Goal: Task Accomplishment & Management: Manage account settings

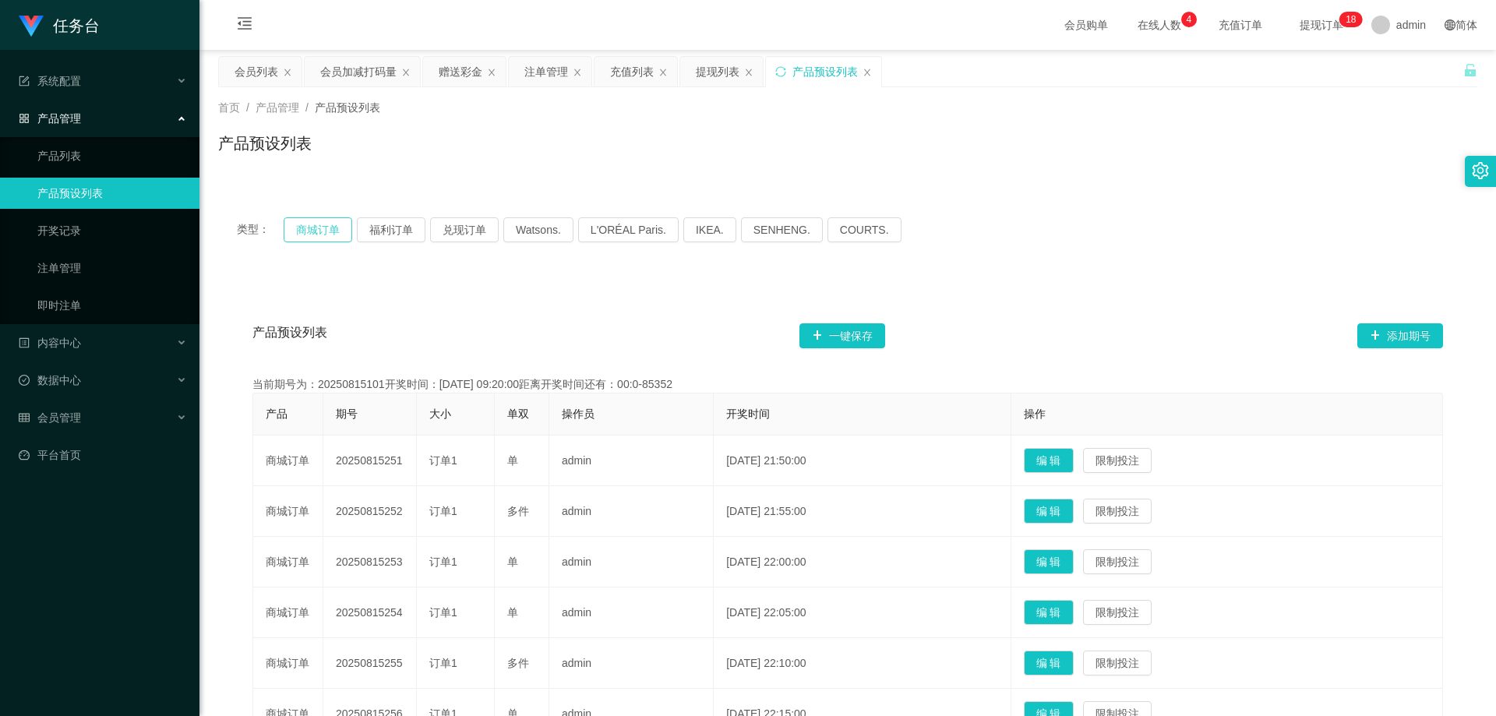
click at [286, 224] on button "商城订单" at bounding box center [318, 229] width 69 height 25
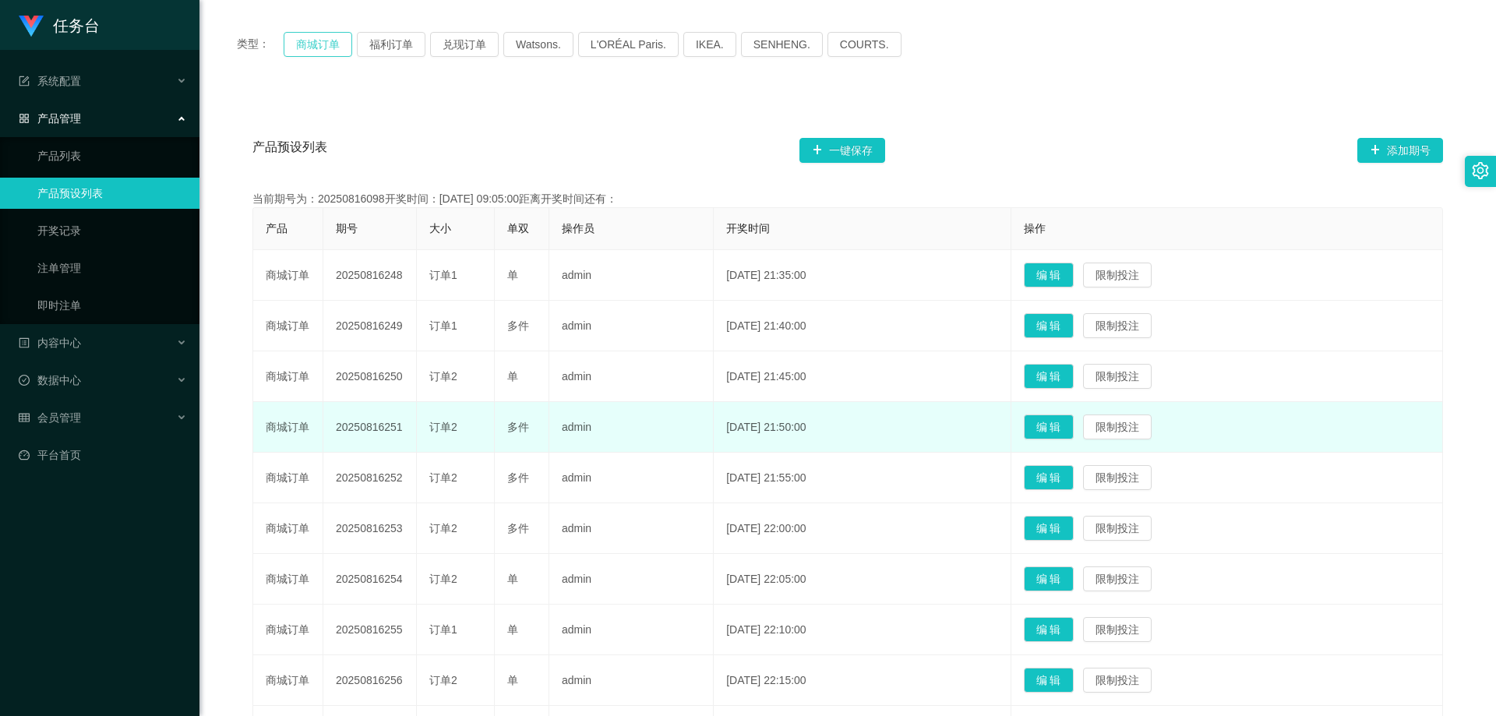
scroll to position [234, 0]
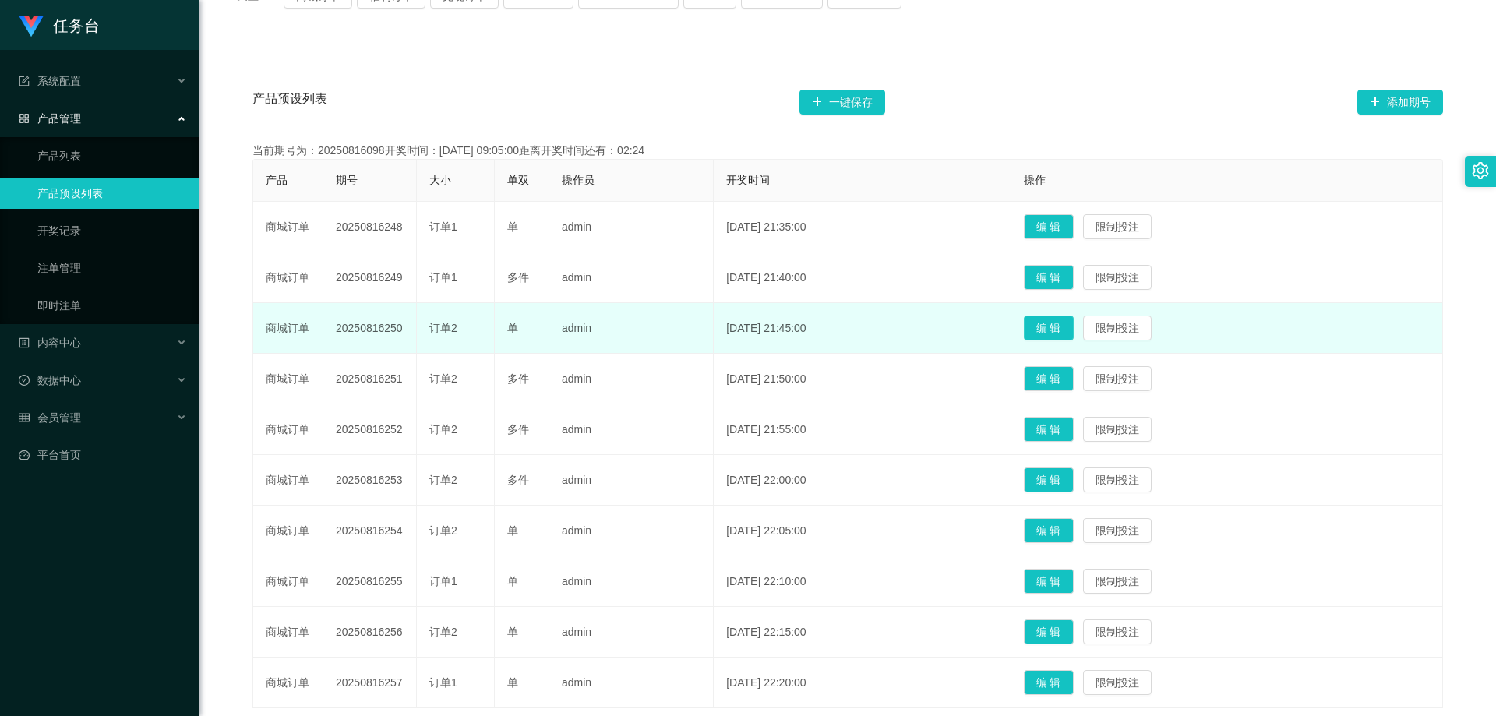
click at [1066, 330] on button "编 辑" at bounding box center [1049, 328] width 50 height 25
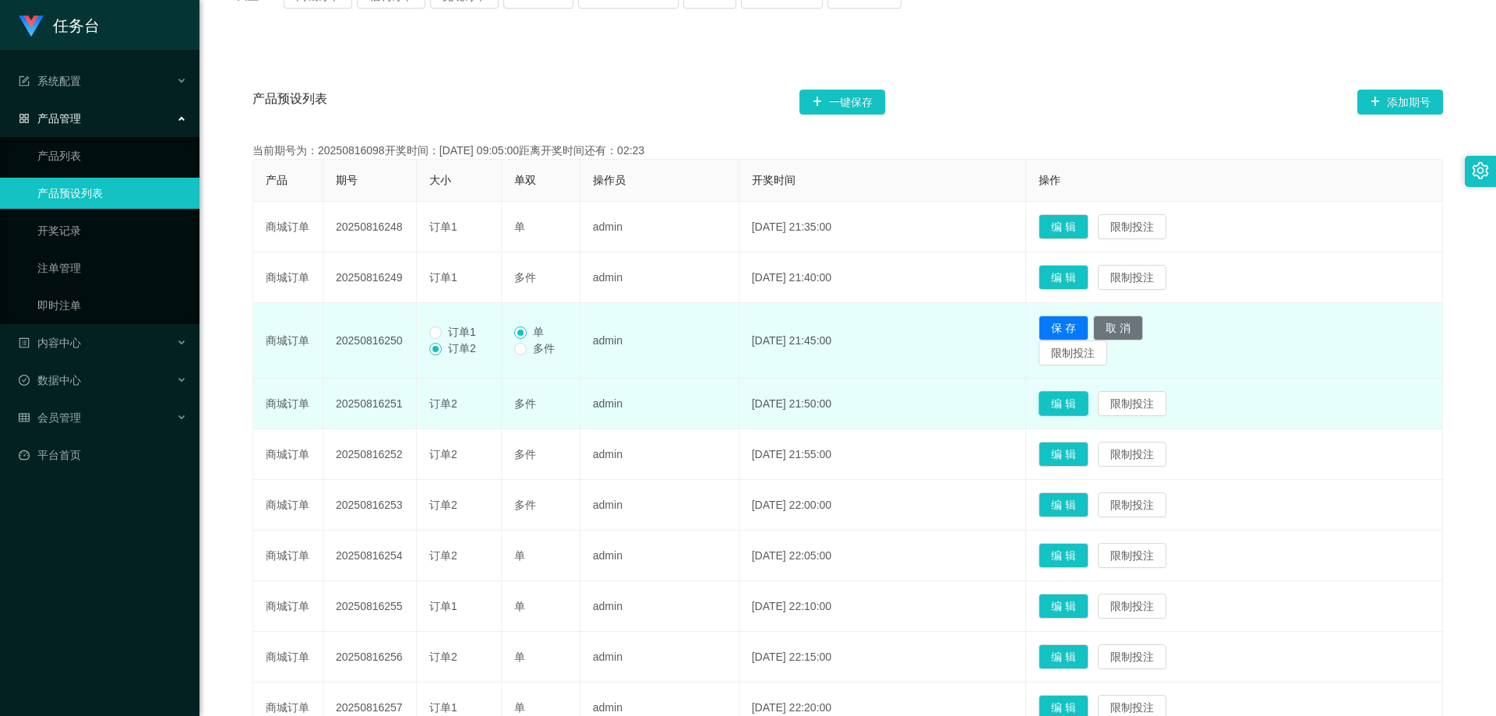
click at [1077, 410] on button "编 辑" at bounding box center [1064, 403] width 50 height 25
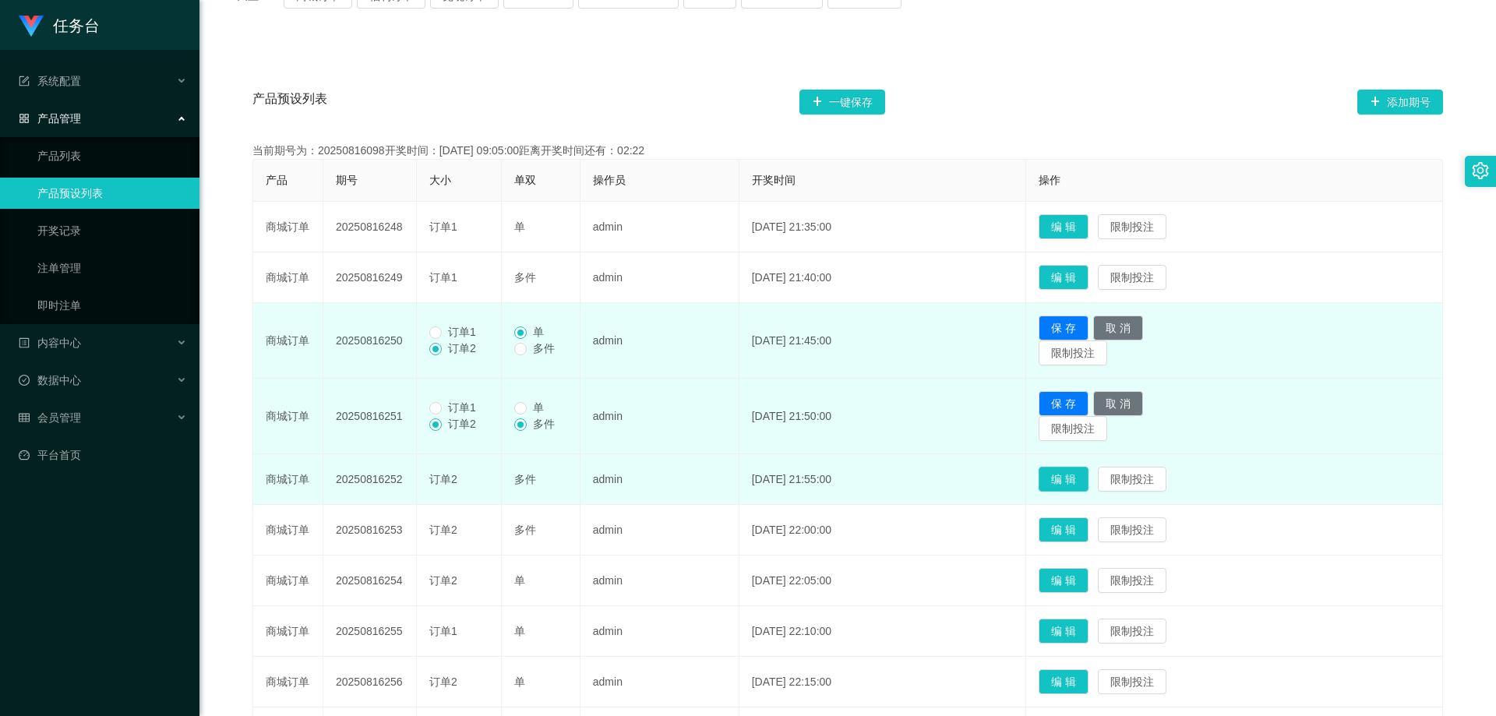
click at [1082, 472] on button "编 辑" at bounding box center [1064, 479] width 50 height 25
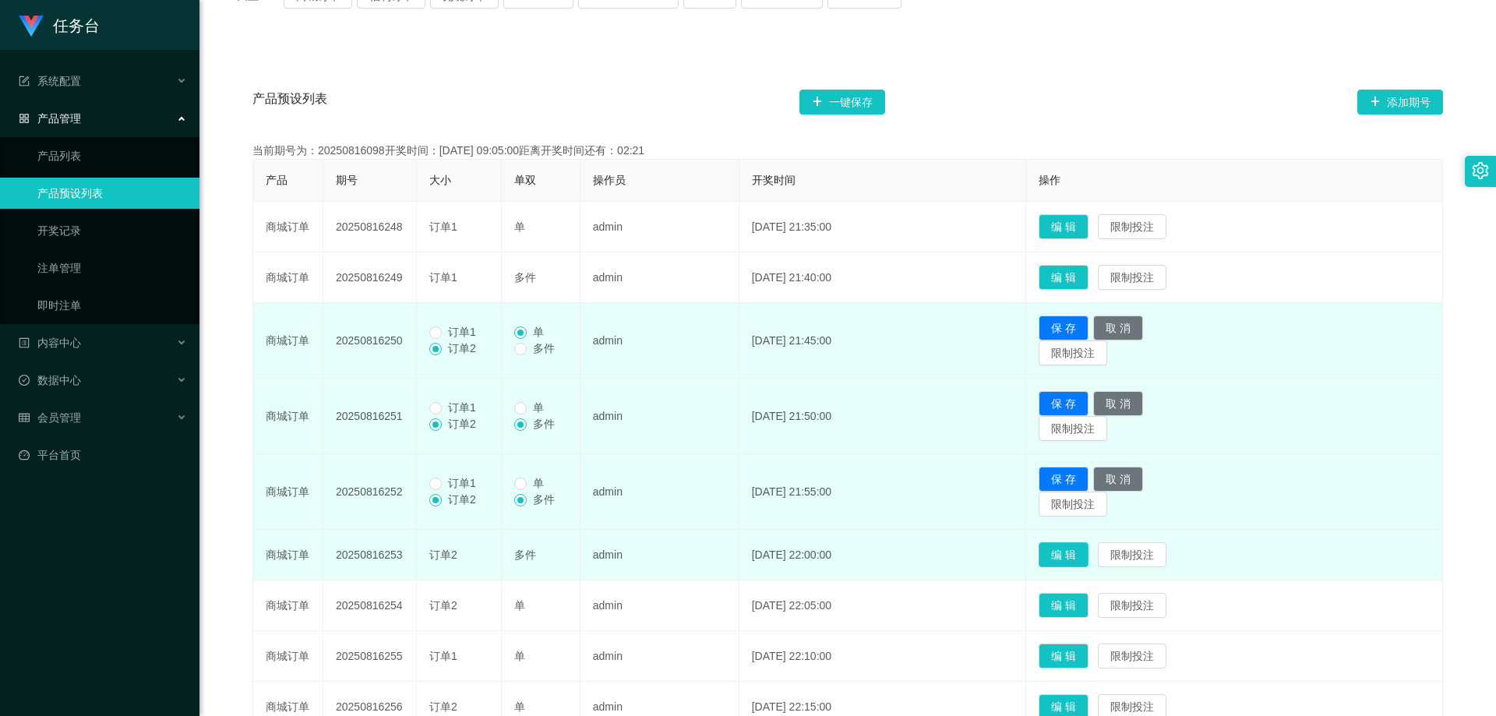
click at [1088, 563] on button "编 辑" at bounding box center [1064, 554] width 50 height 25
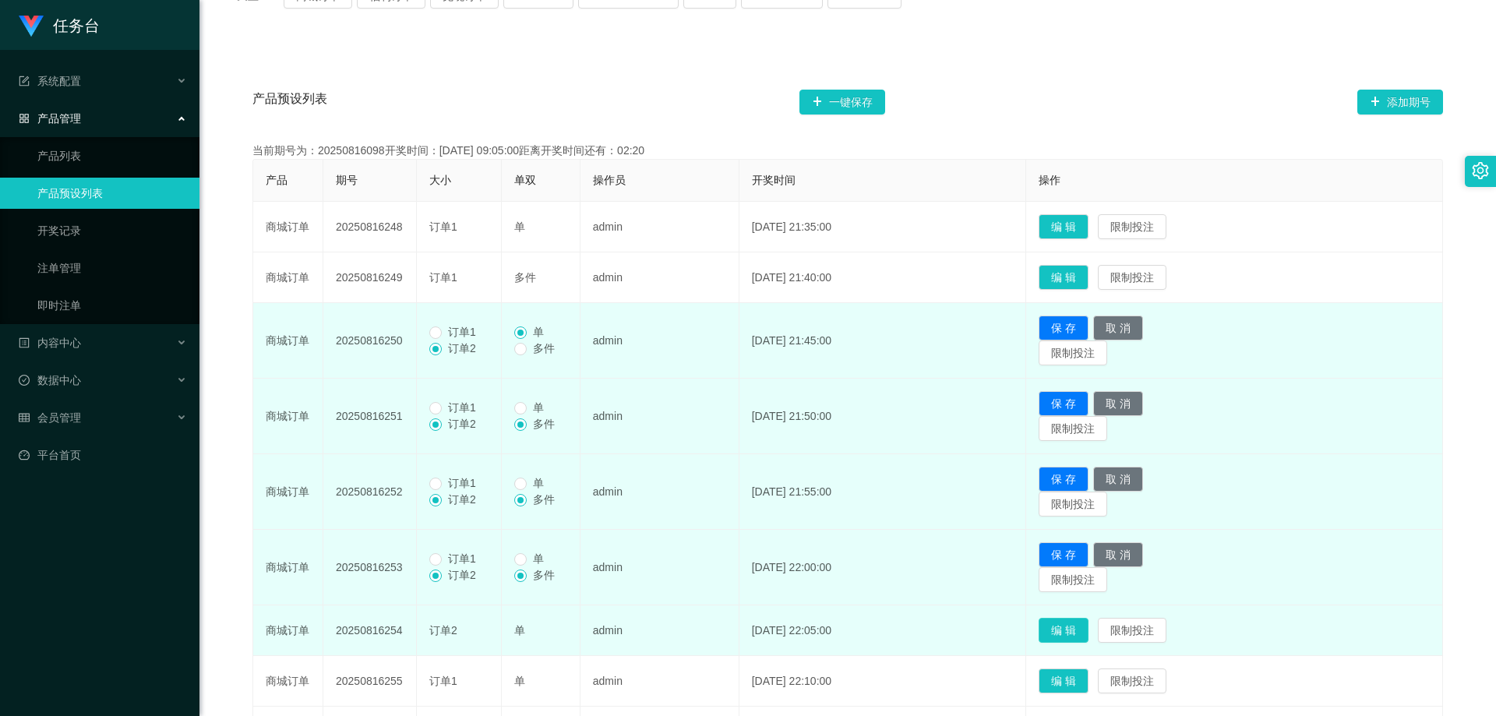
click at [1084, 630] on button "编 辑" at bounding box center [1064, 630] width 50 height 25
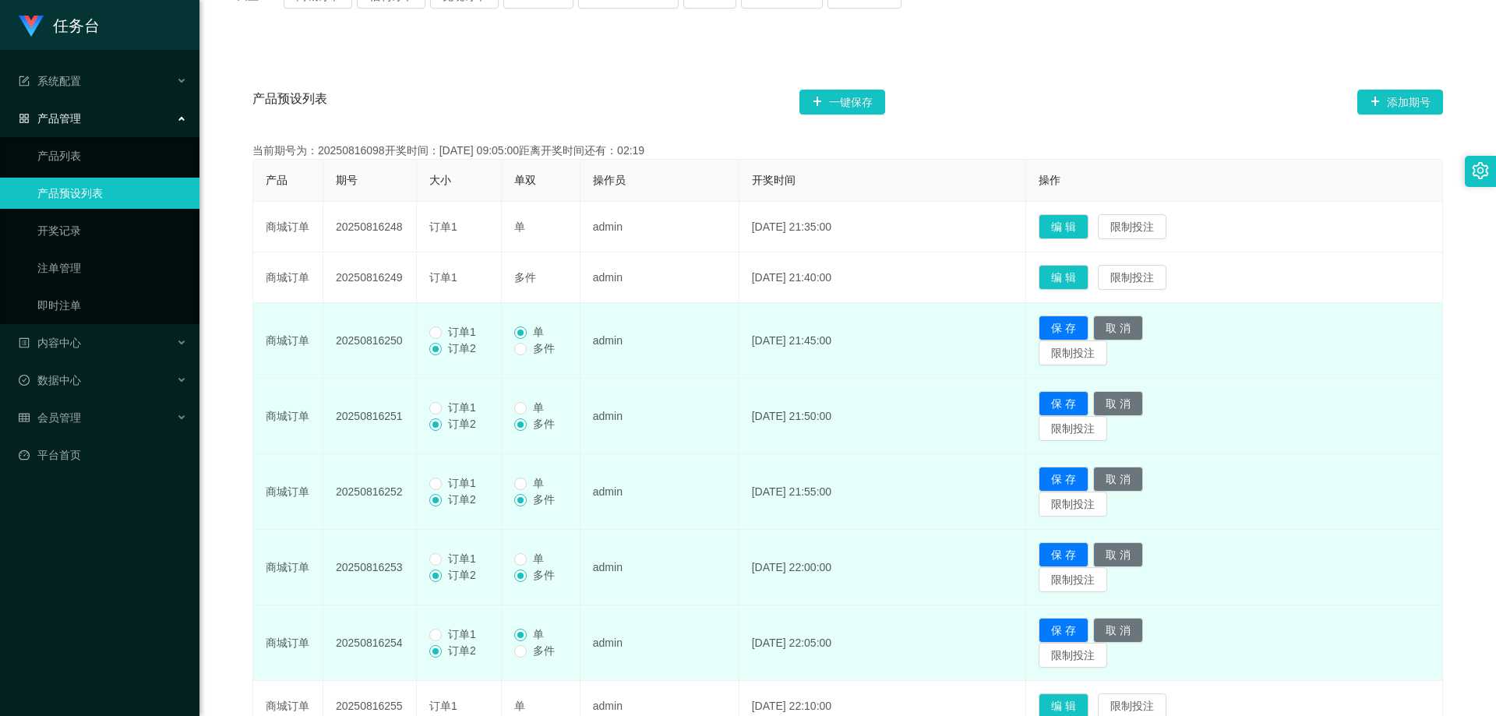
click at [482, 326] on span "订单1" at bounding box center [462, 332] width 41 height 12
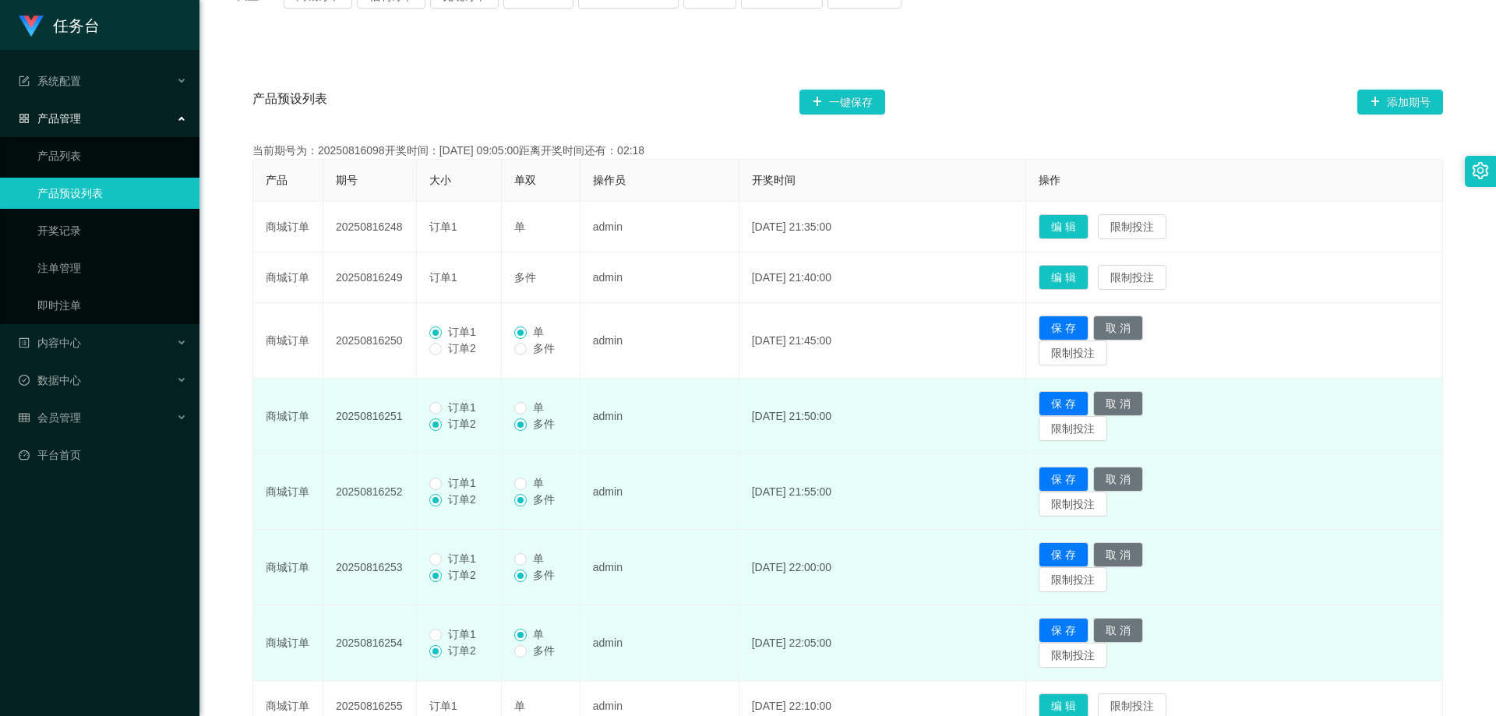
click at [460, 402] on span "订单1" at bounding box center [462, 407] width 41 height 12
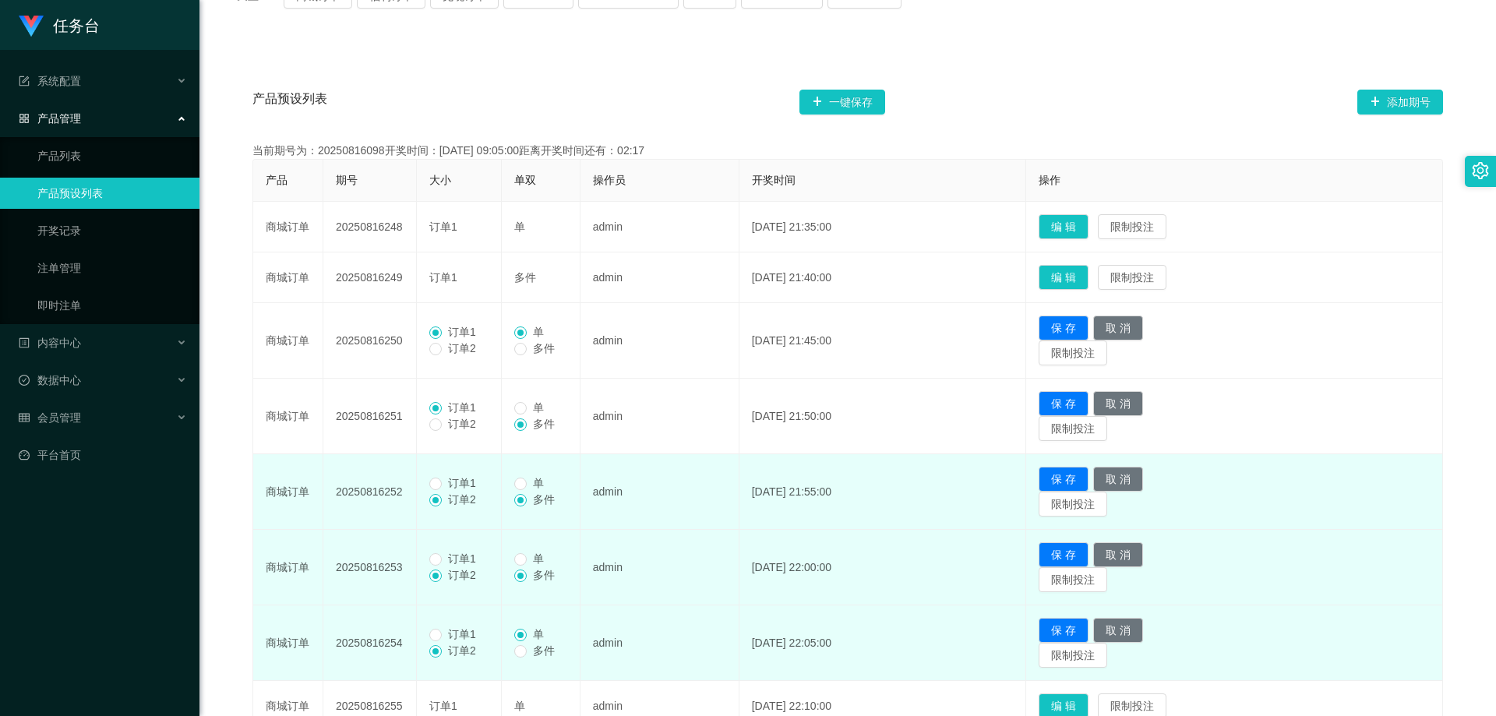
drag, startPoint x: 481, startPoint y: 483, endPoint x: 474, endPoint y: 506, distance: 23.9
click at [482, 485] on span "订单1" at bounding box center [462, 483] width 41 height 12
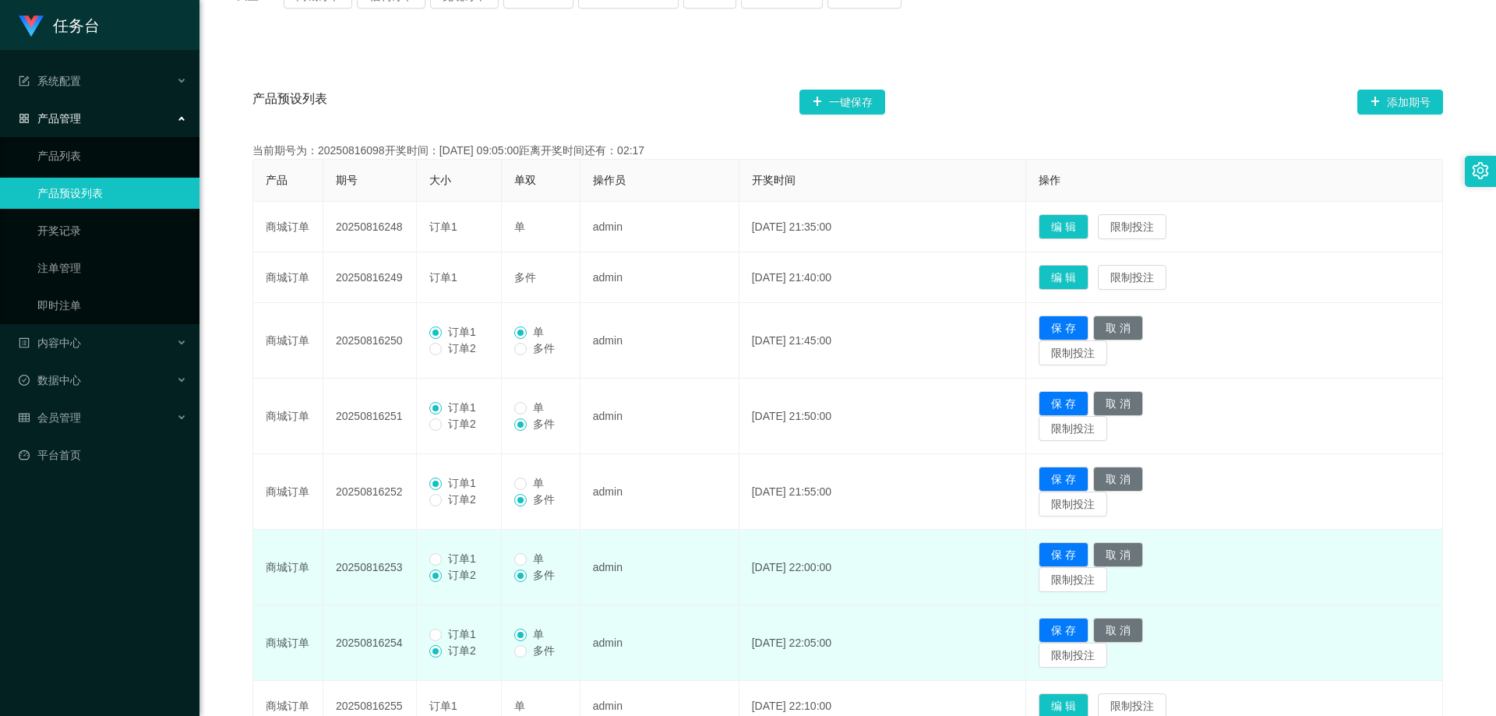
click at [443, 556] on span "订单1" at bounding box center [462, 558] width 41 height 12
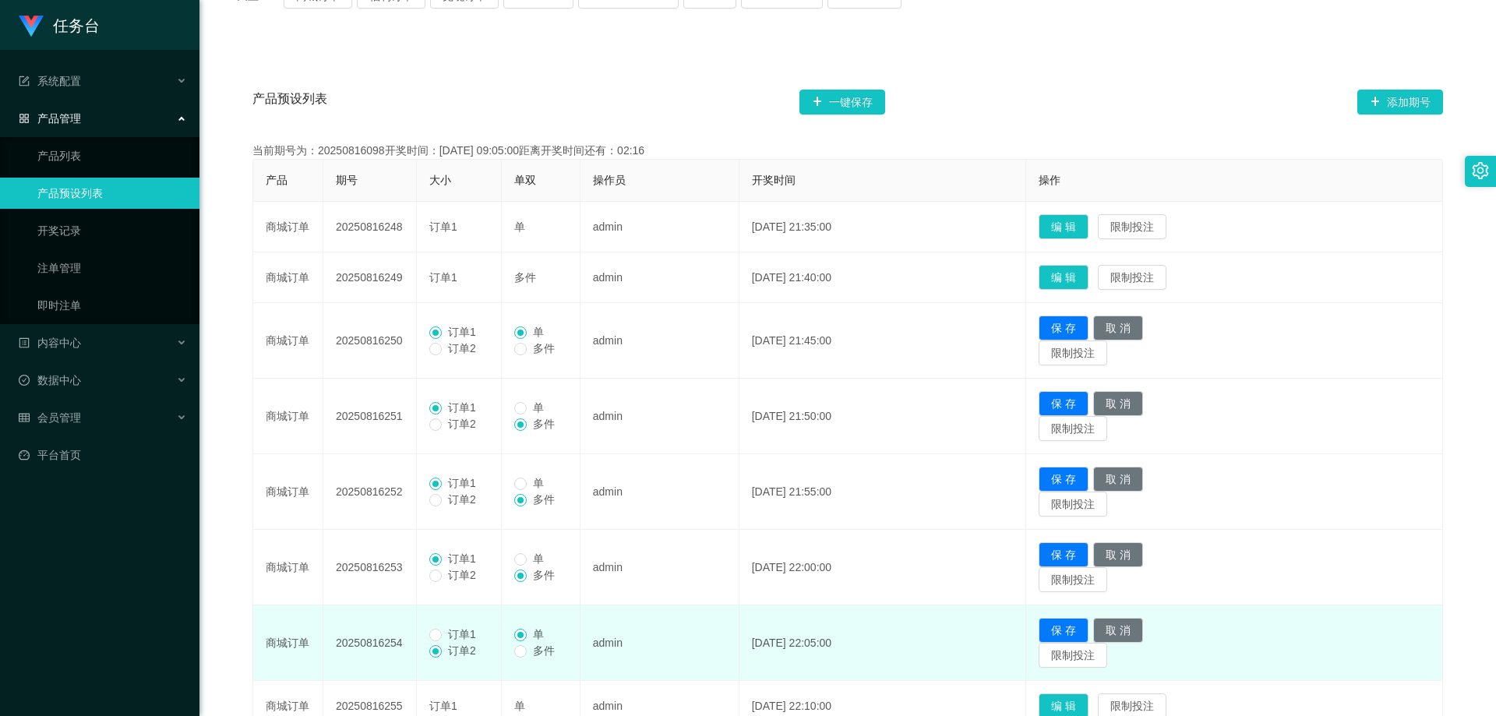
click at [481, 635] on span "订单1" at bounding box center [462, 634] width 41 height 12
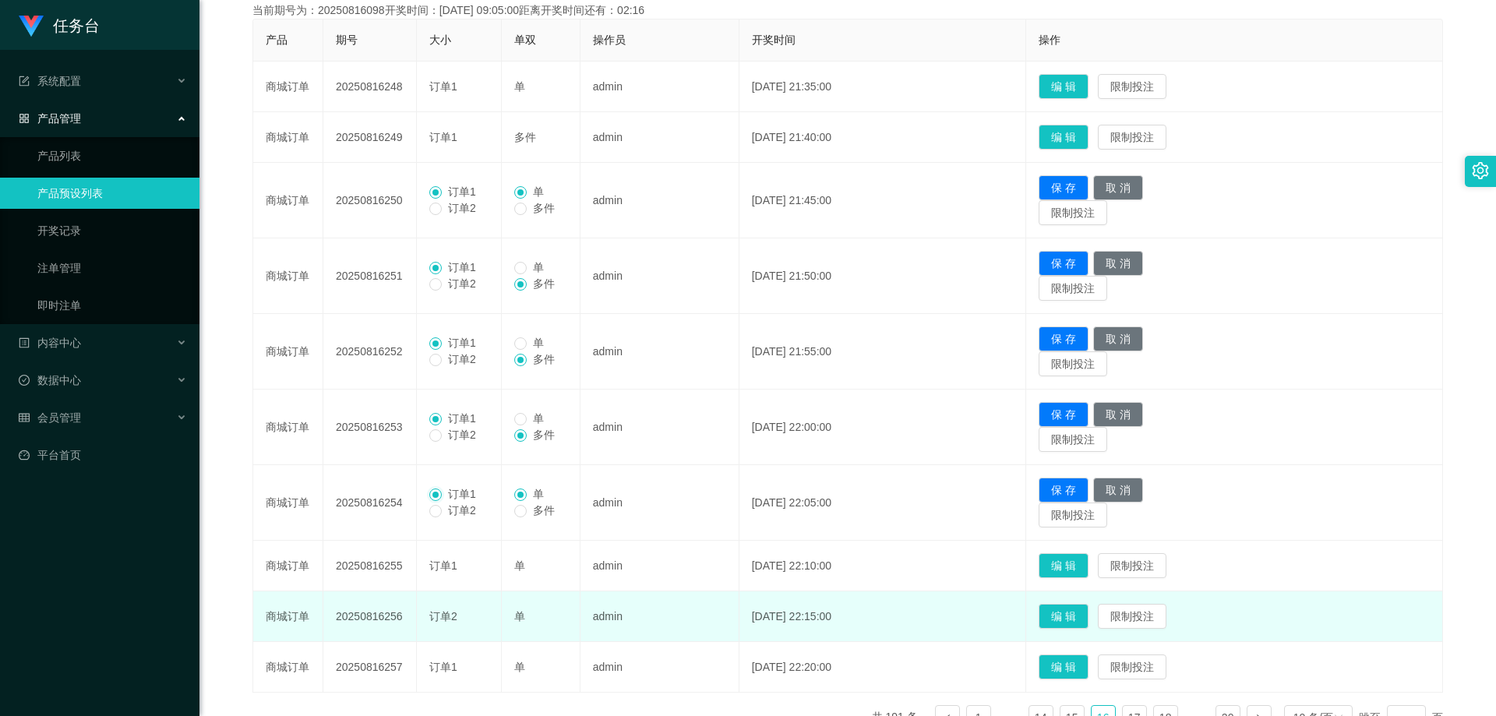
scroll to position [390, 0]
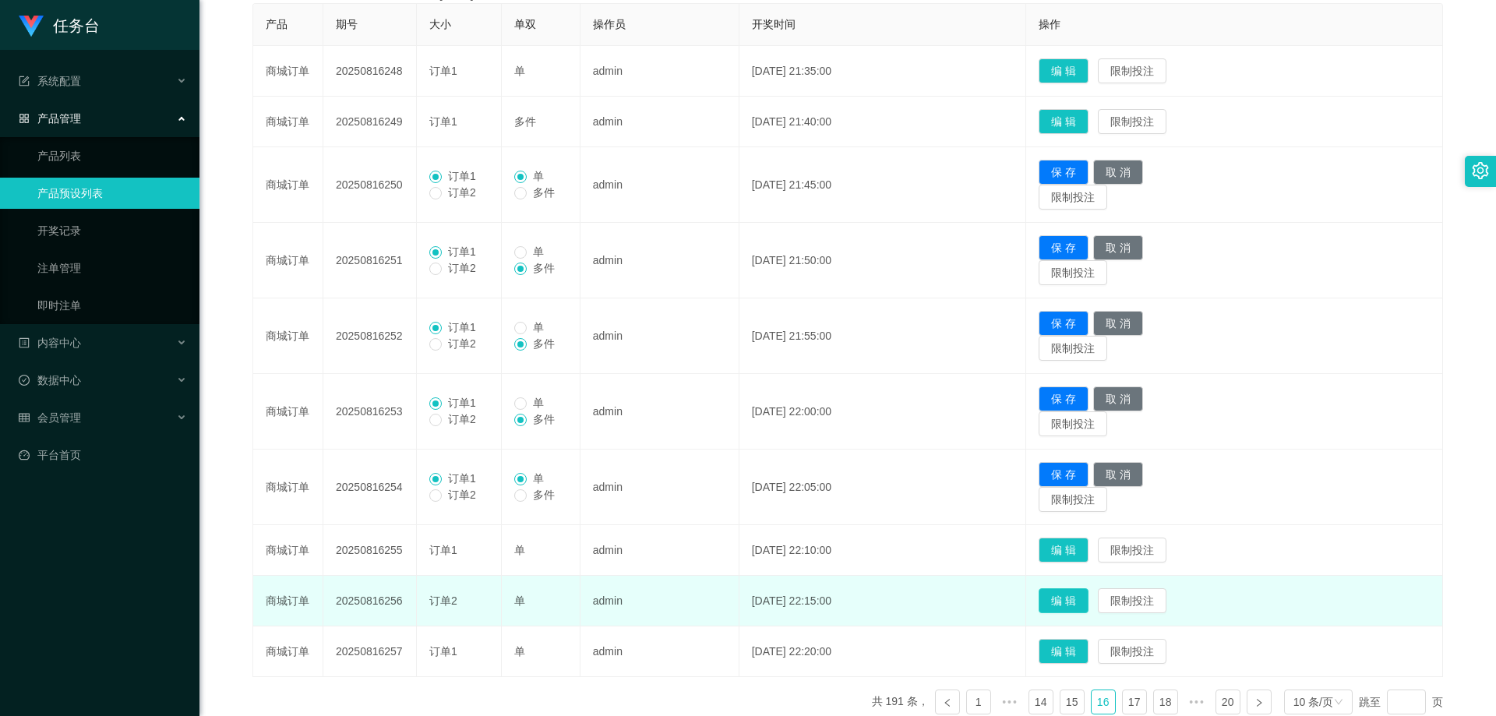
click at [1085, 593] on button "编 辑" at bounding box center [1064, 600] width 50 height 25
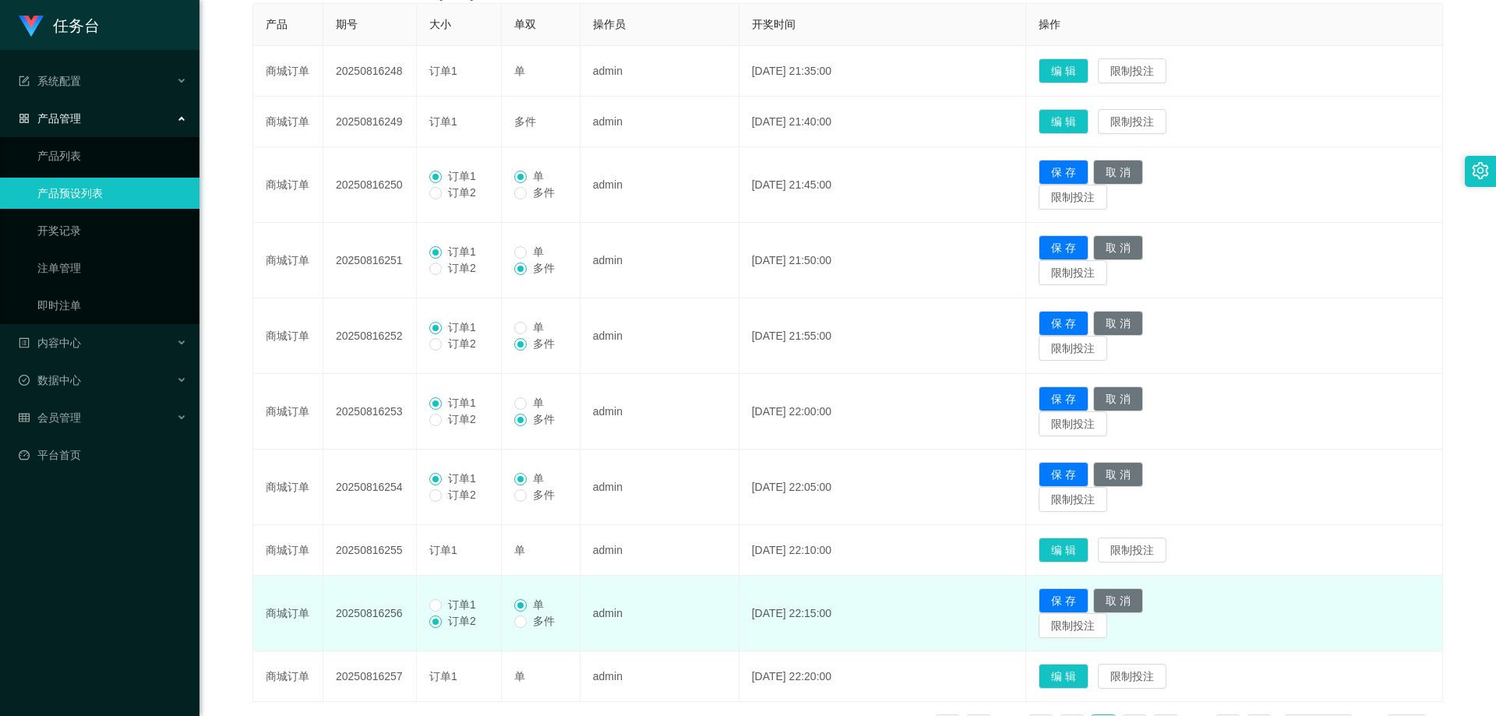
click at [460, 601] on span "订单1" at bounding box center [462, 604] width 41 height 12
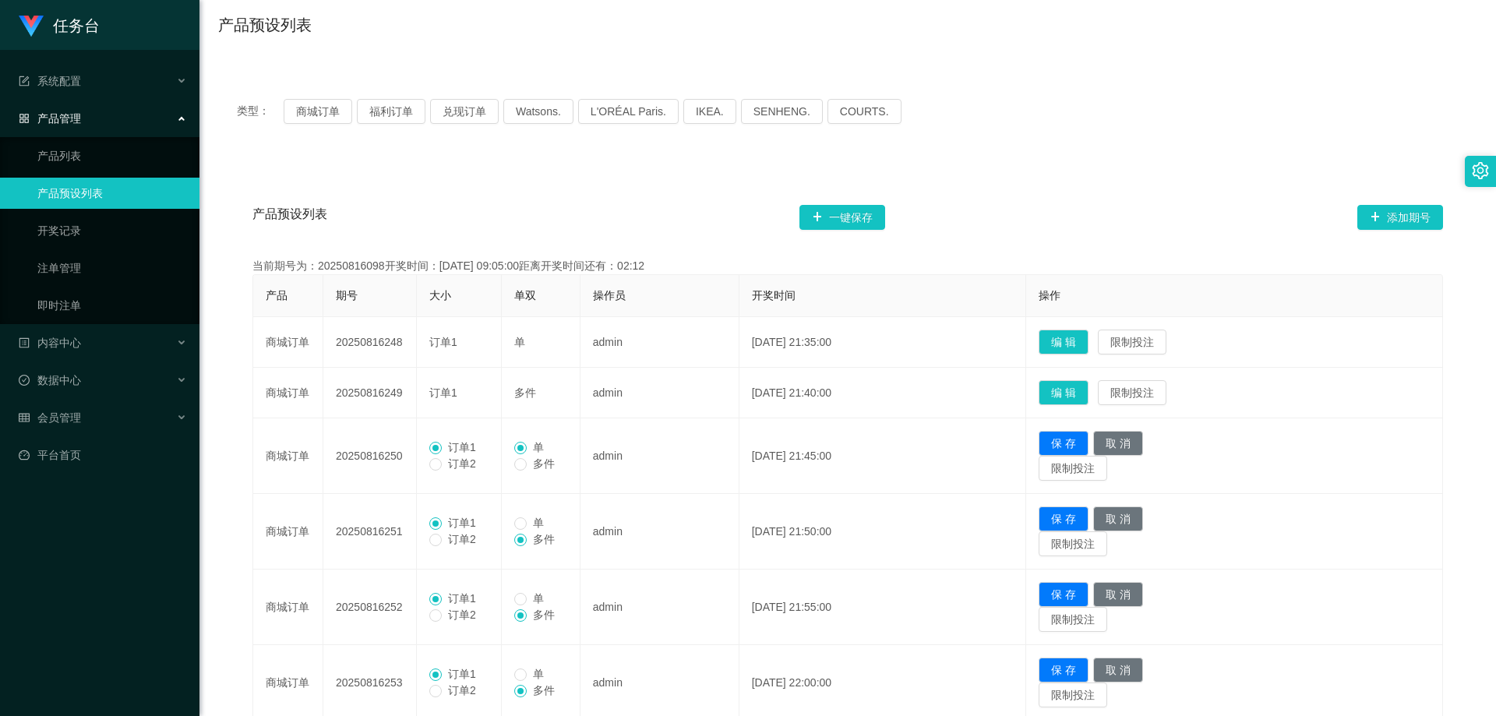
scroll to position [78, 0]
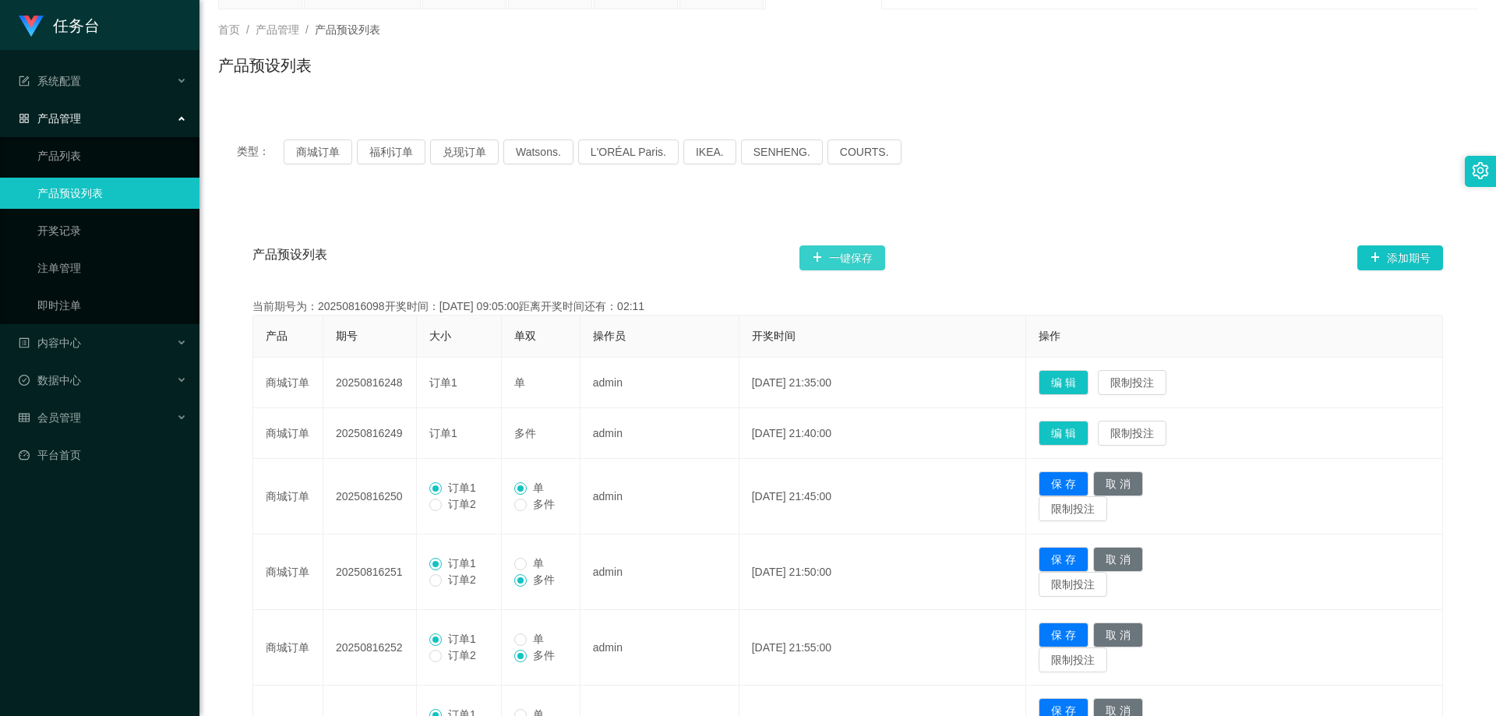
click at [841, 259] on button "一键保存" at bounding box center [842, 257] width 86 height 25
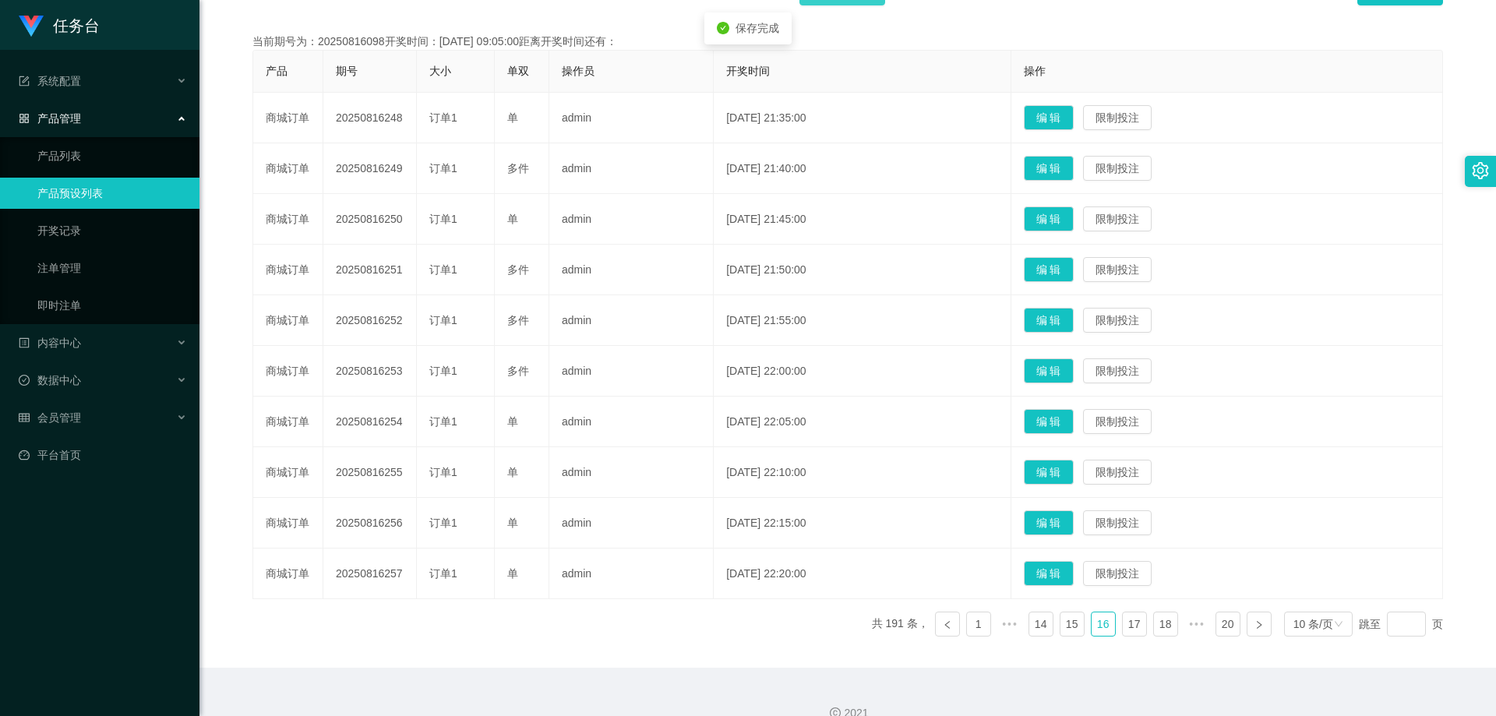
scroll to position [367, 0]
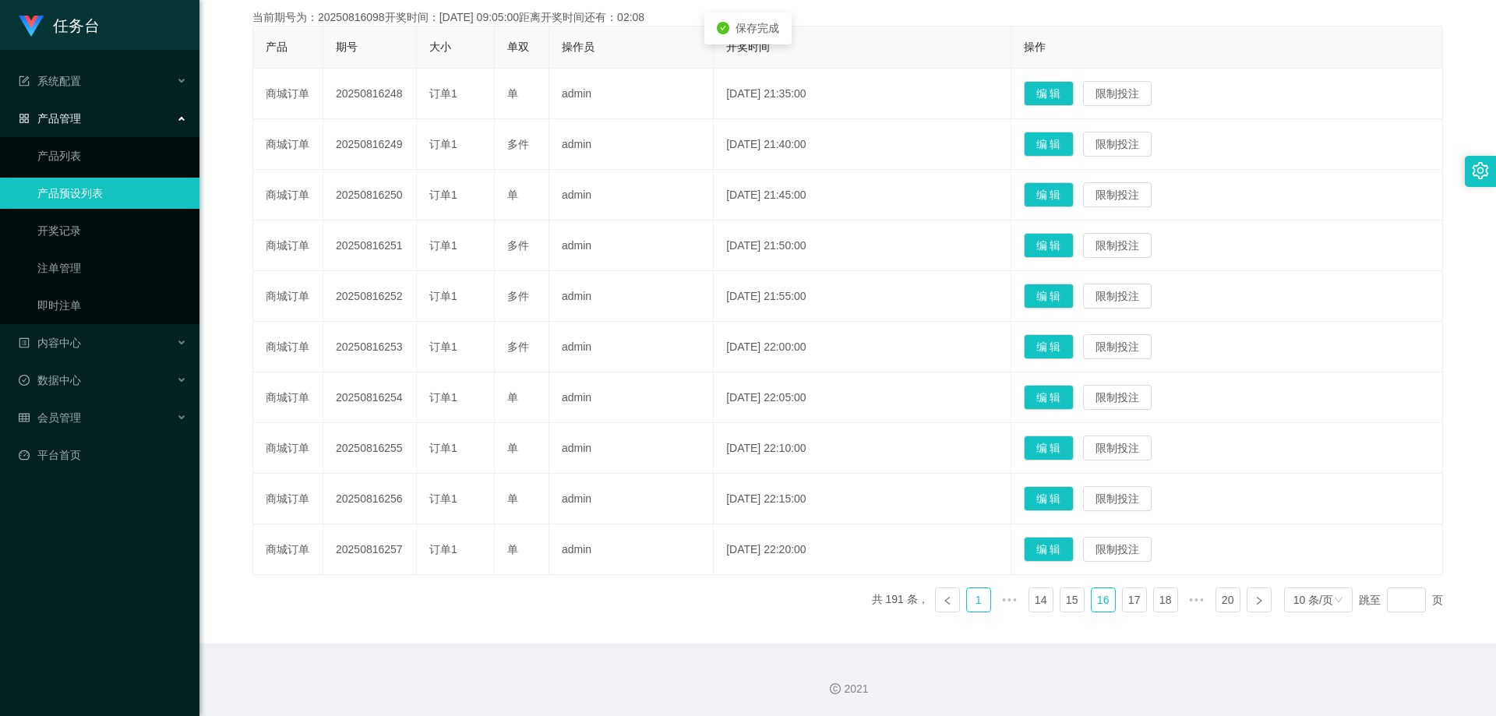
click at [975, 601] on link "1" at bounding box center [978, 599] width 23 height 23
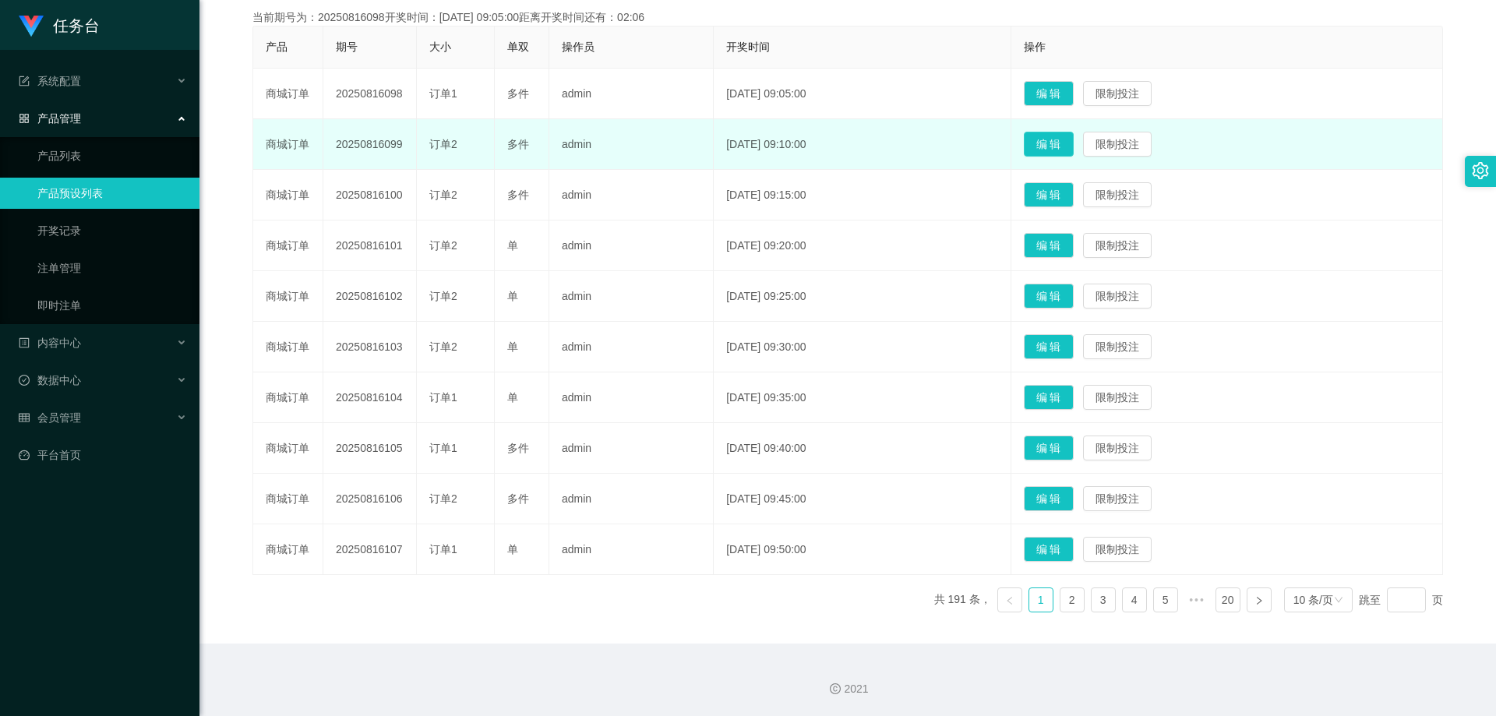
click at [1074, 147] on button "编 辑" at bounding box center [1049, 144] width 50 height 25
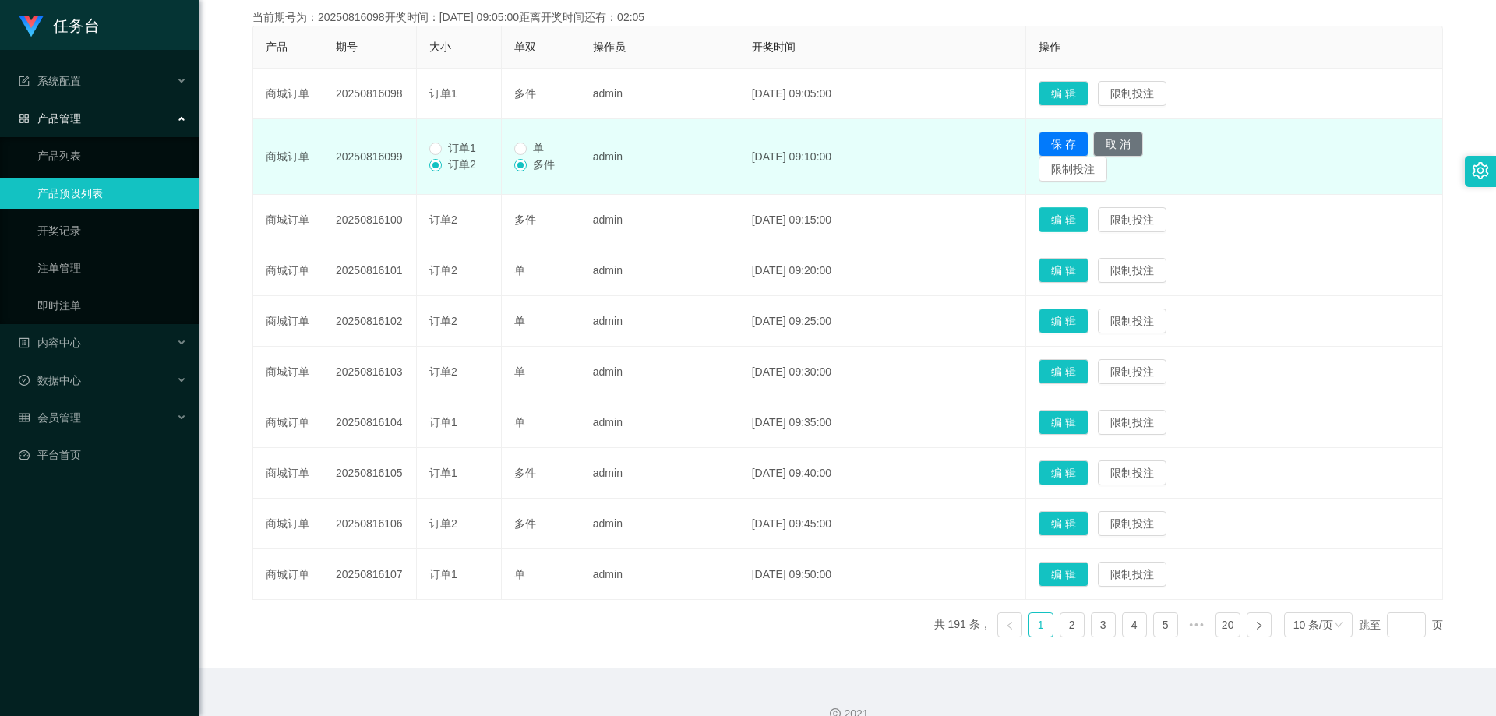
click at [1079, 221] on button "编 辑" at bounding box center [1064, 219] width 50 height 25
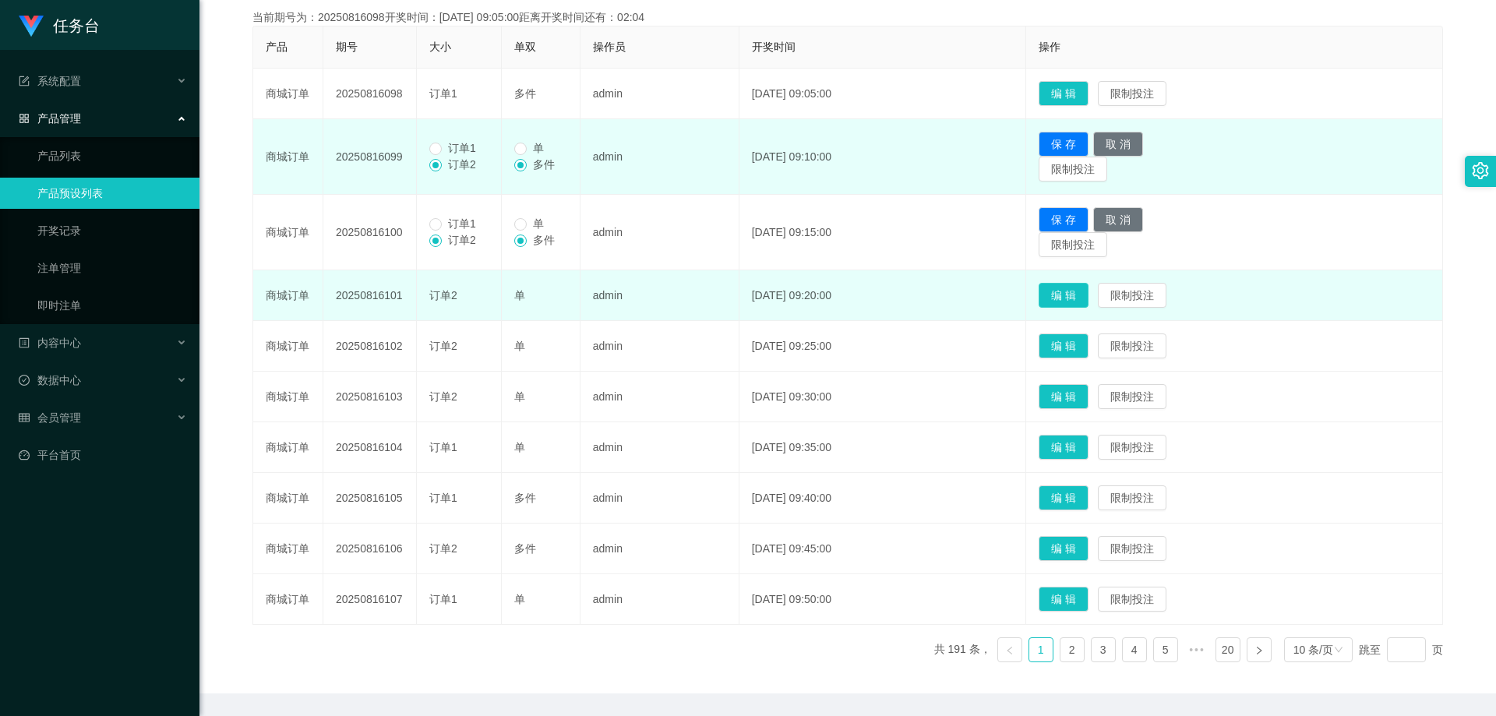
click at [1079, 290] on button "编 辑" at bounding box center [1064, 295] width 50 height 25
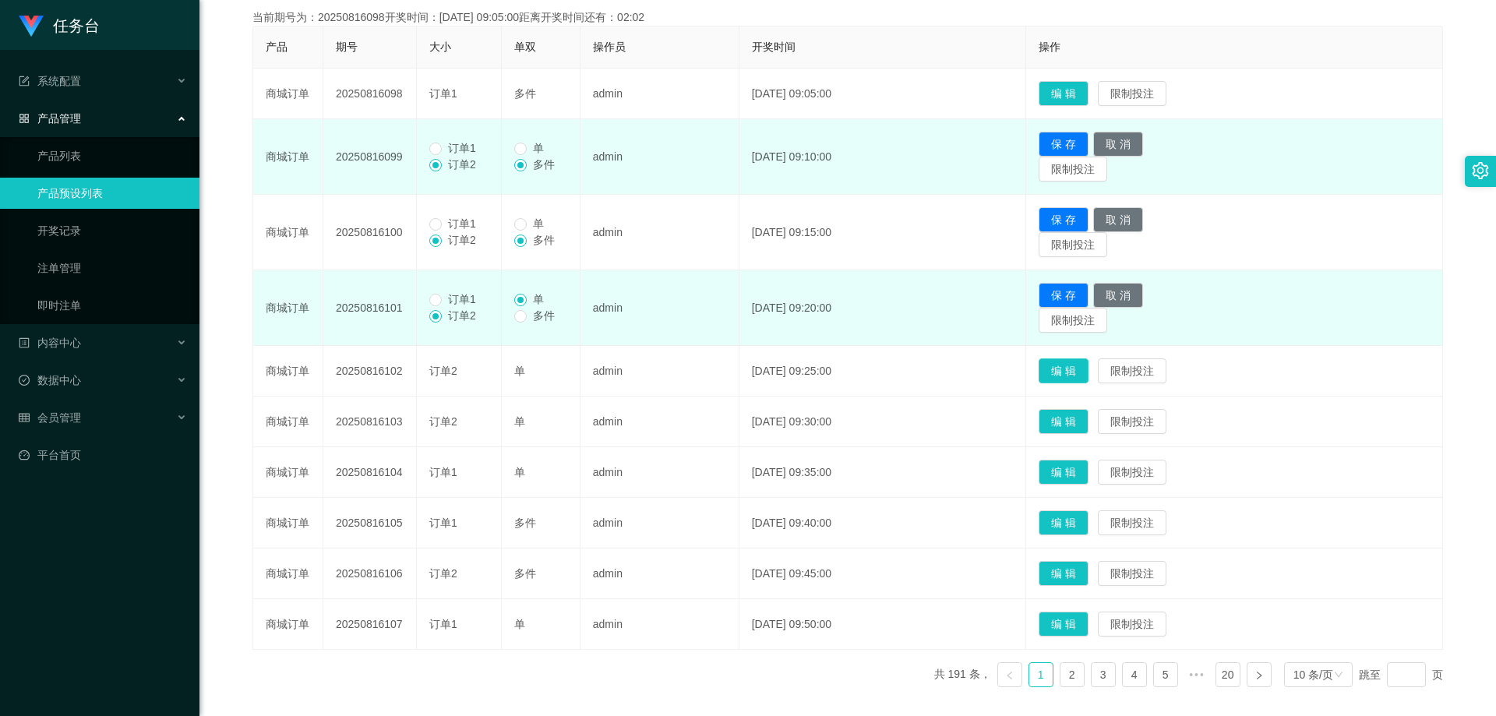
click at [1088, 378] on button "编 辑" at bounding box center [1064, 370] width 50 height 25
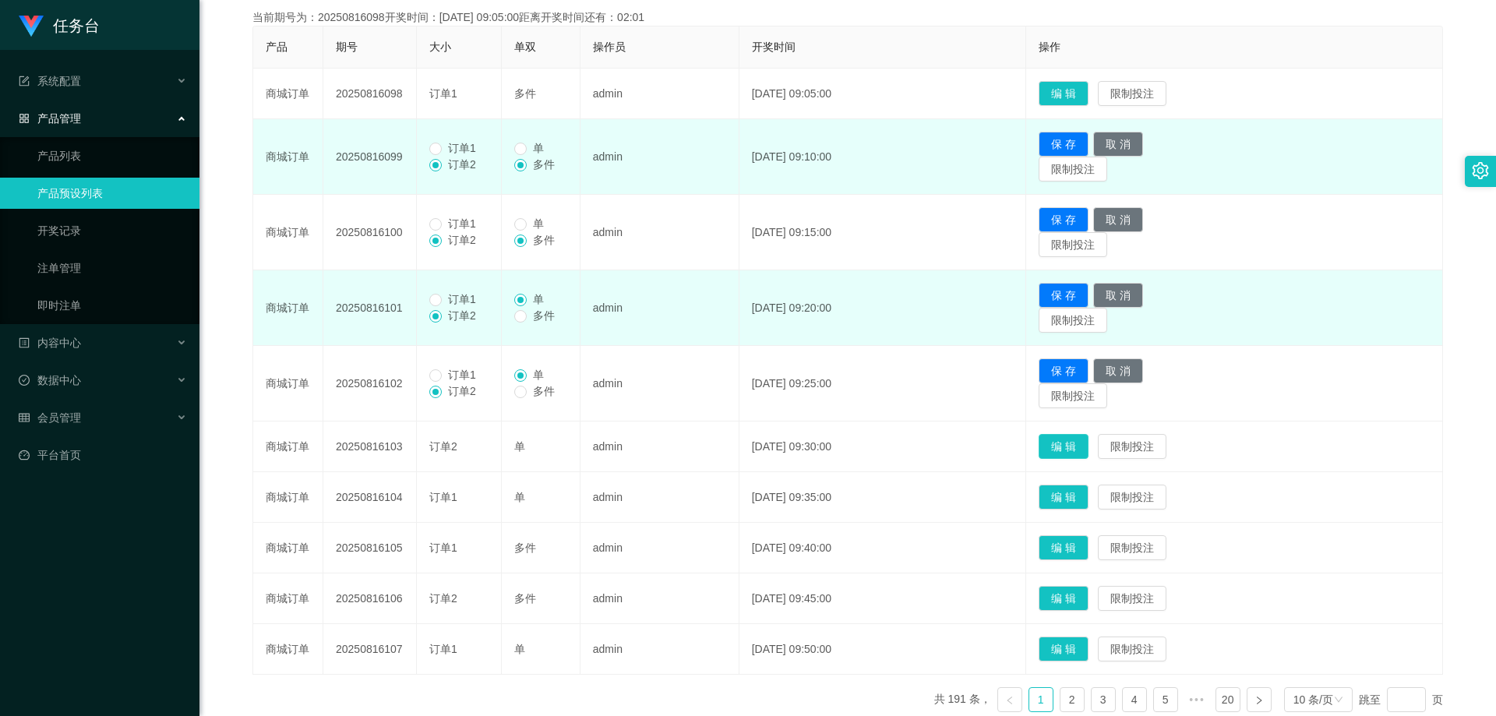
click at [1088, 421] on td "保 存 取 消 限制投注" at bounding box center [1234, 384] width 417 height 76
click at [1083, 436] on button "编 辑" at bounding box center [1064, 446] width 50 height 25
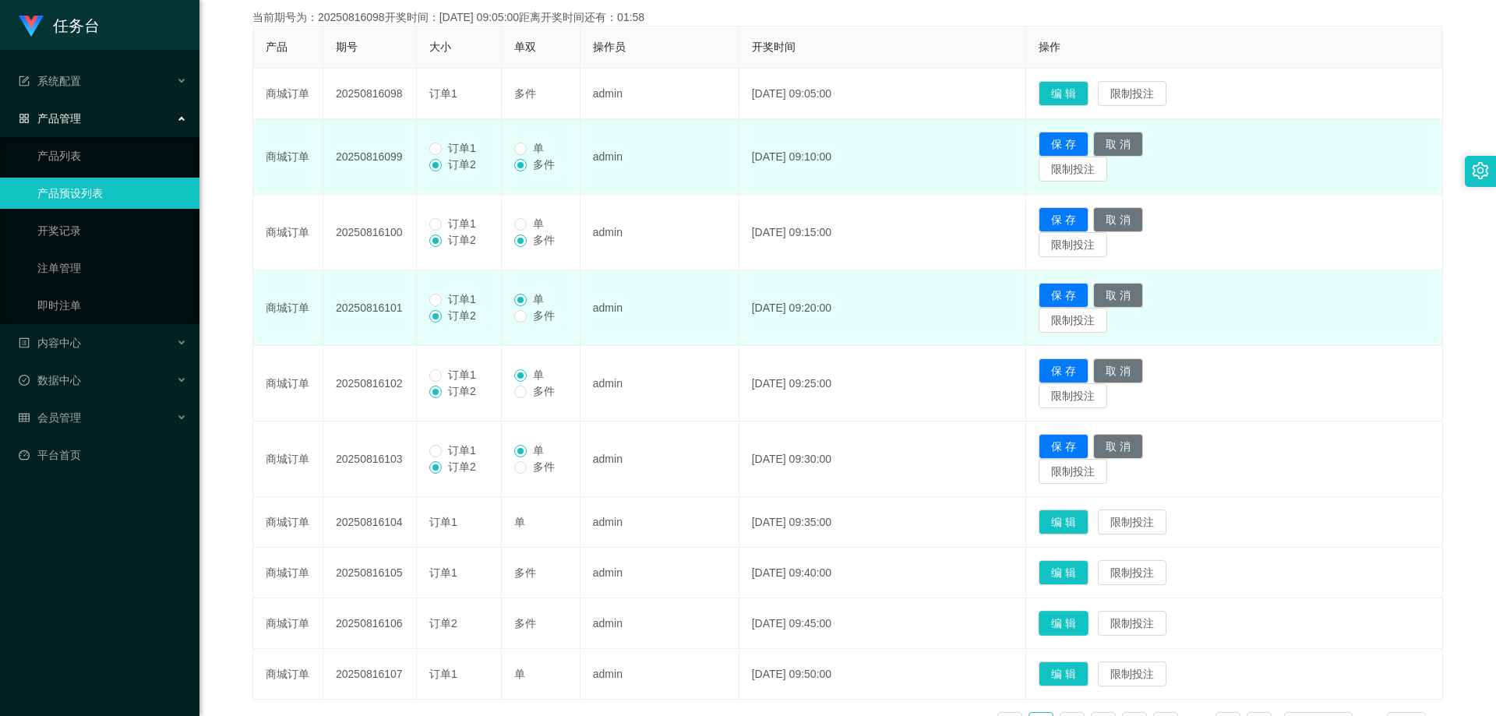
click at [1088, 629] on button "编 辑" at bounding box center [1064, 623] width 50 height 25
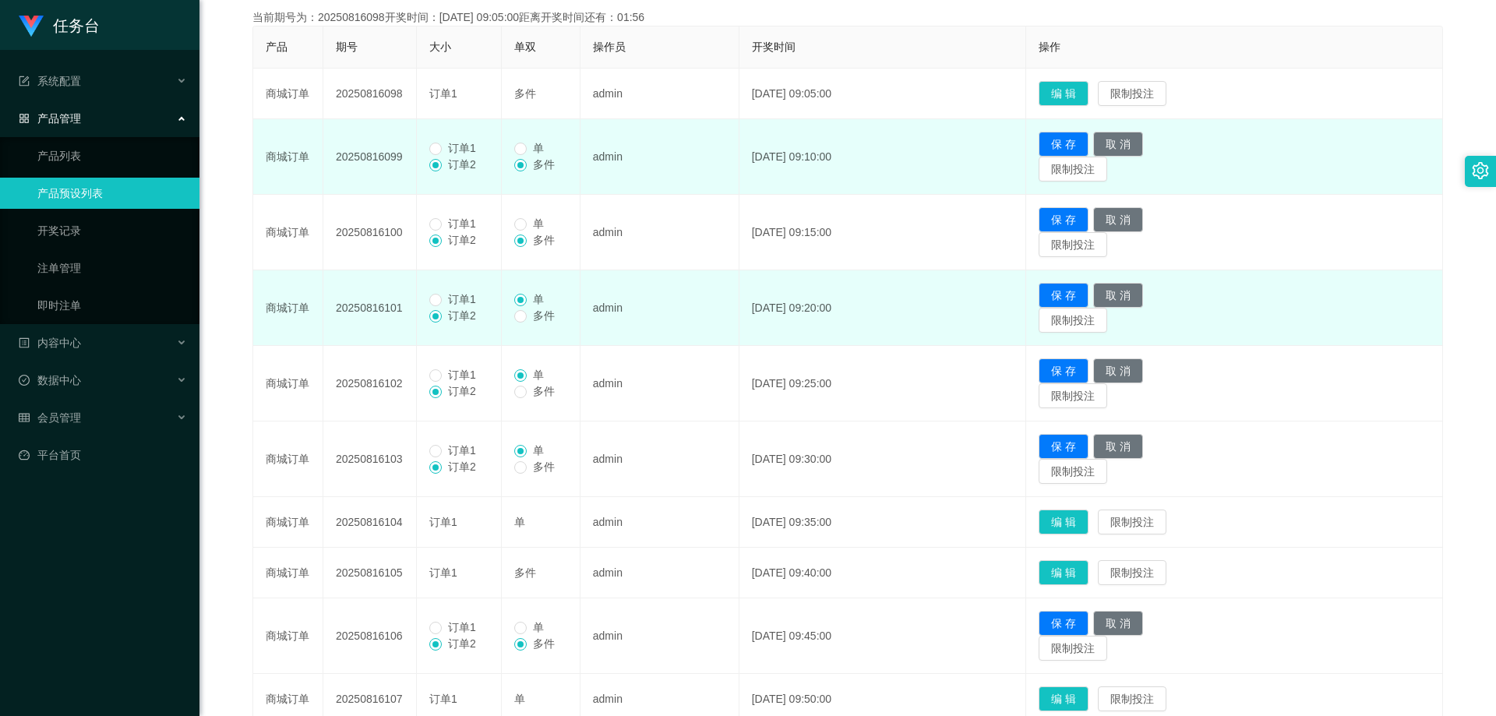
click at [446, 621] on span "订单1" at bounding box center [462, 627] width 41 height 12
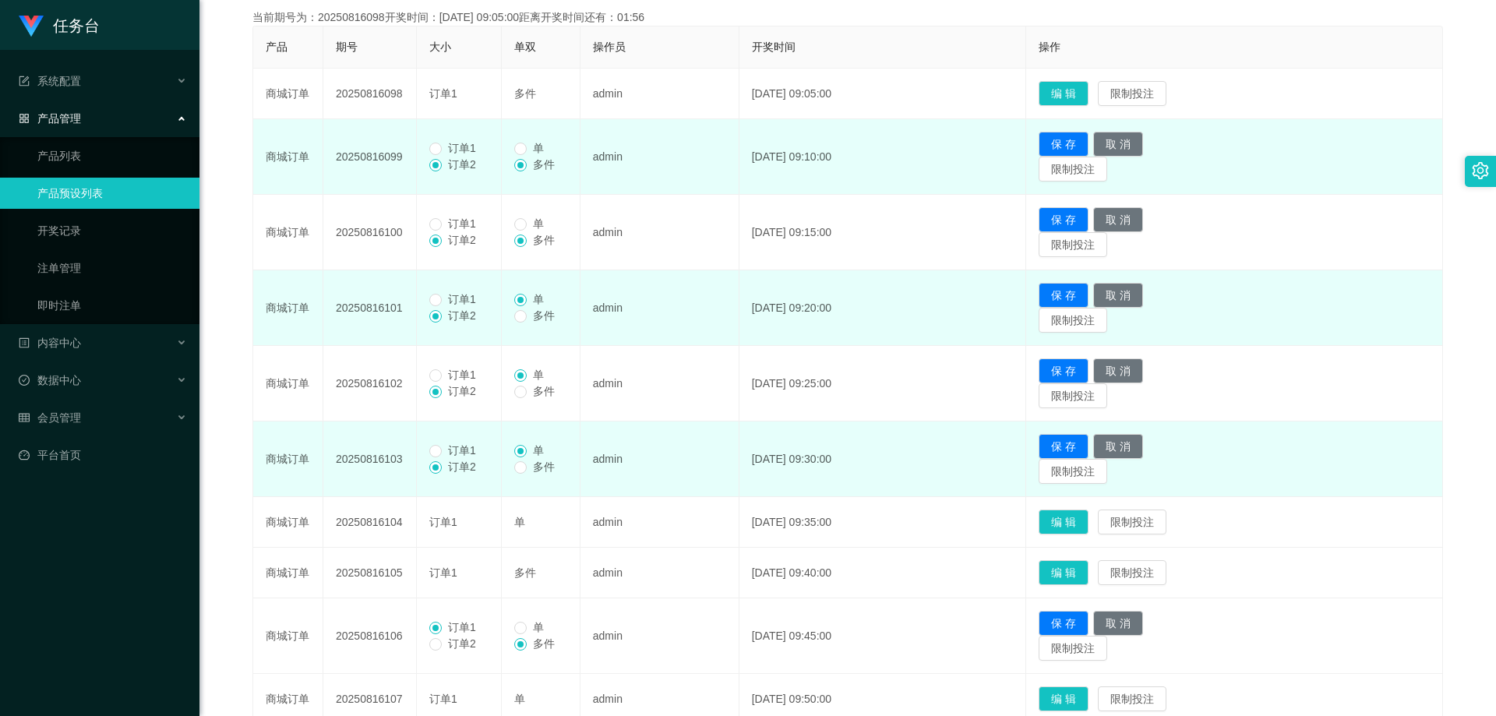
click at [478, 455] on span "订单1" at bounding box center [462, 450] width 41 height 12
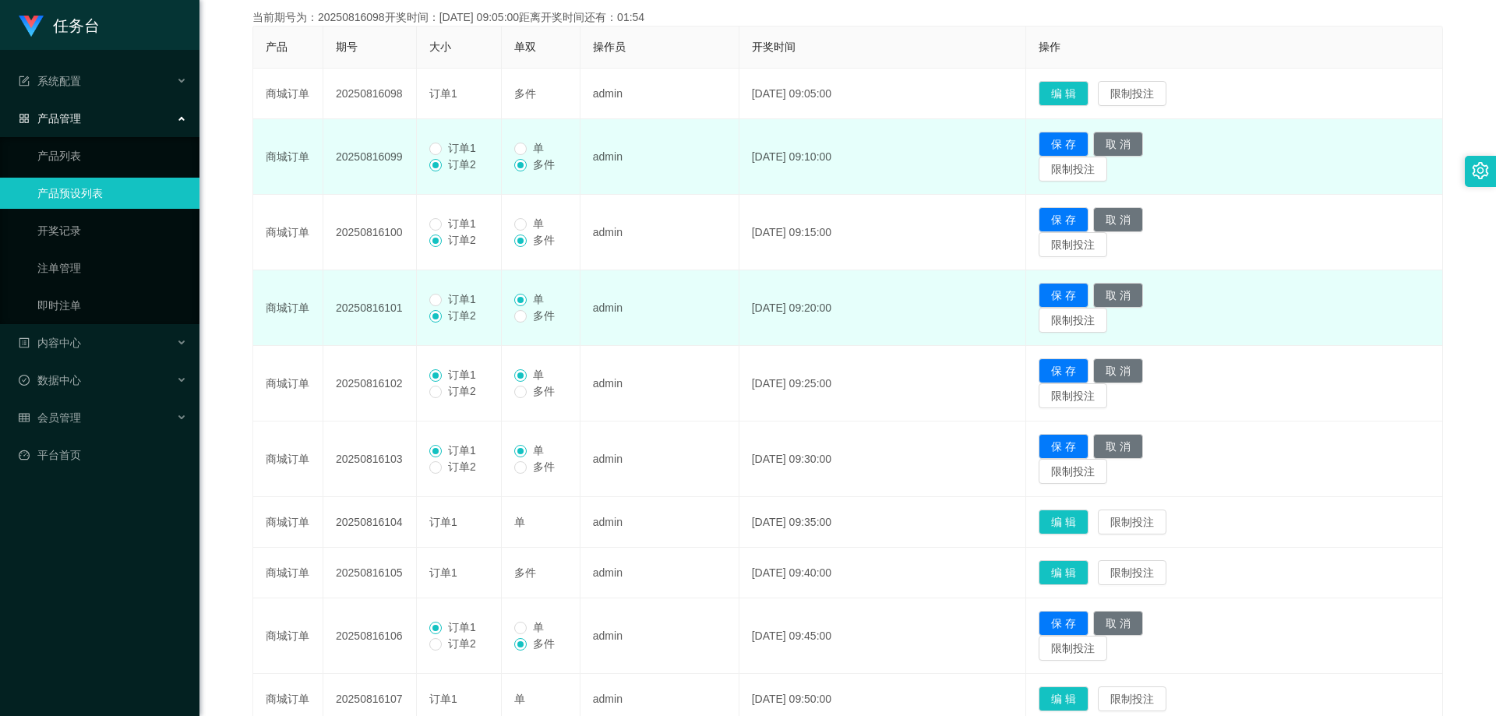
click at [457, 298] on span "订单1" at bounding box center [462, 299] width 41 height 12
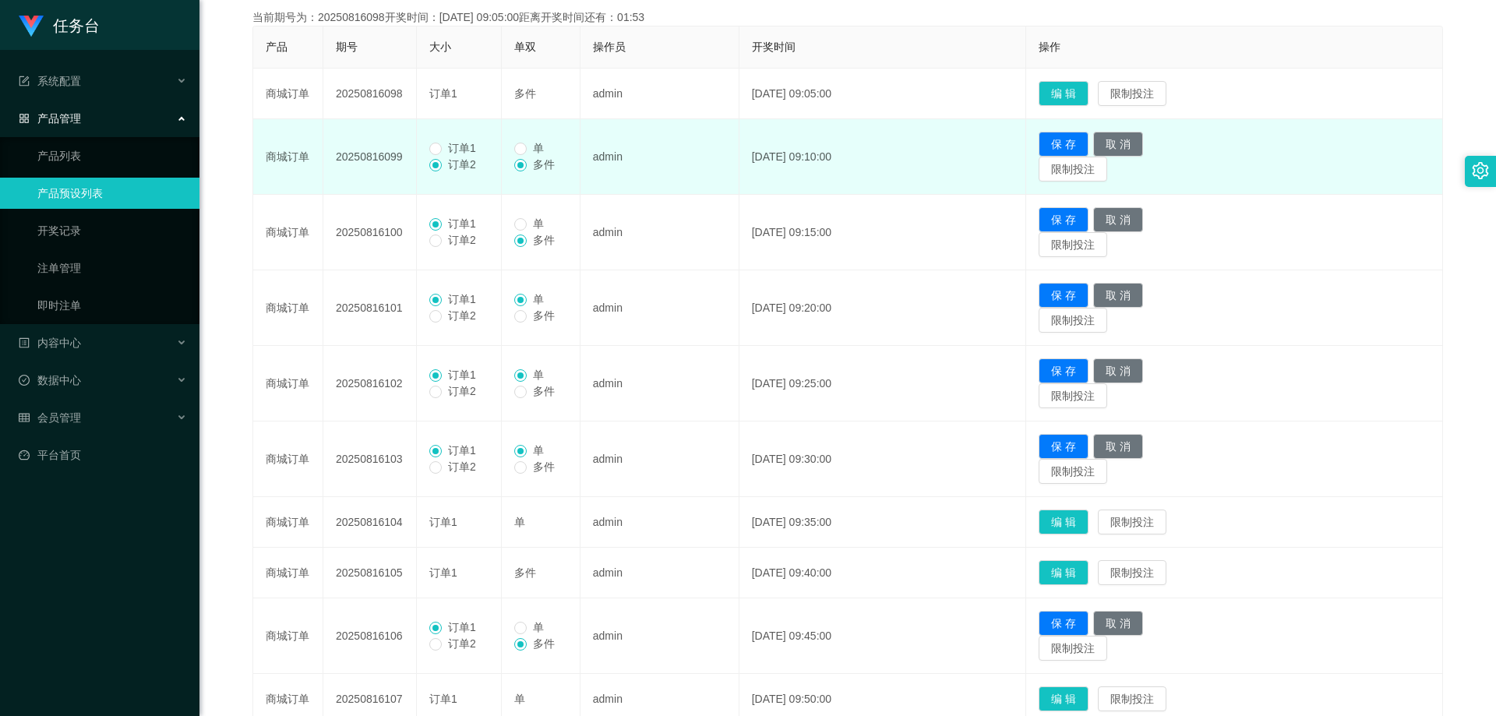
click at [446, 139] on td "订单1 订单2" at bounding box center [459, 157] width 85 height 76
click at [450, 139] on td "订单1 订单2" at bounding box center [459, 157] width 85 height 76
click at [445, 149] on span "订单1" at bounding box center [462, 148] width 41 height 12
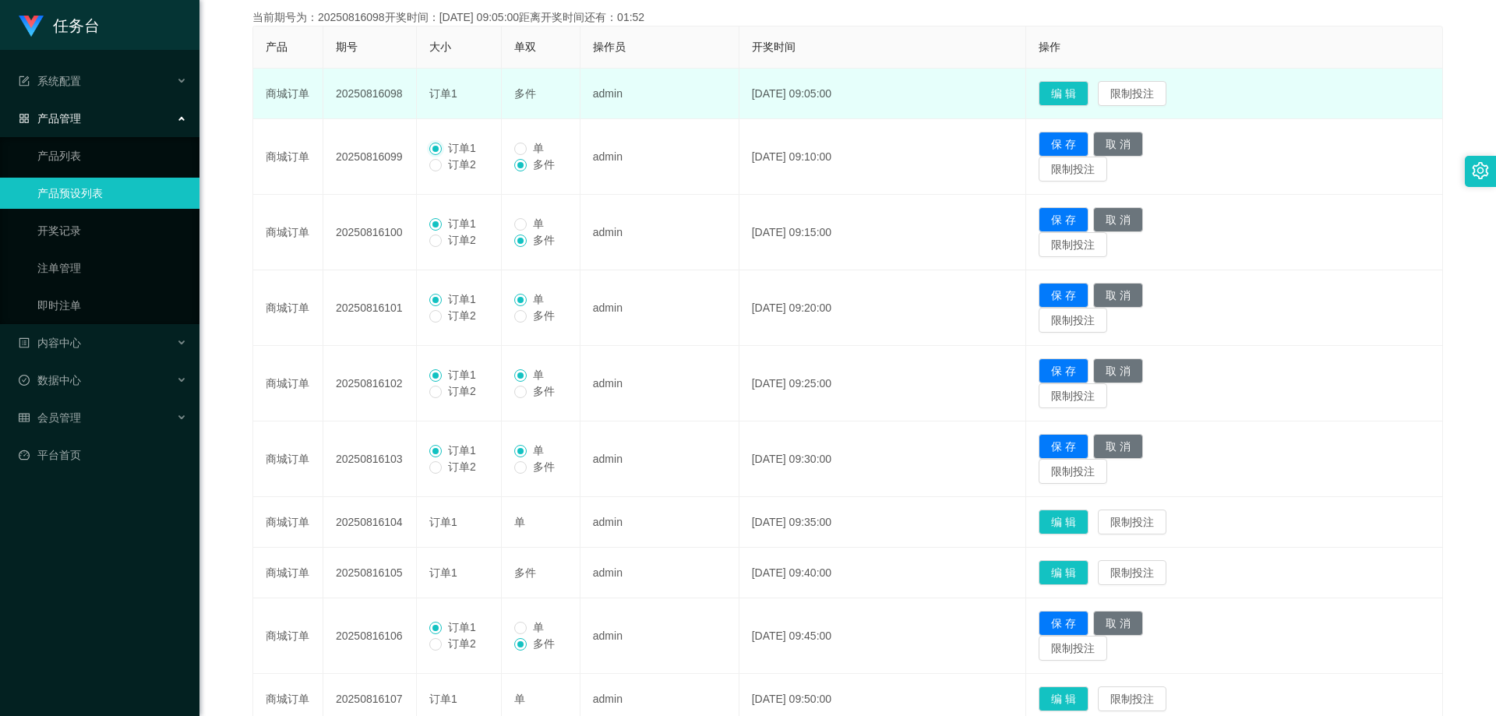
scroll to position [211, 0]
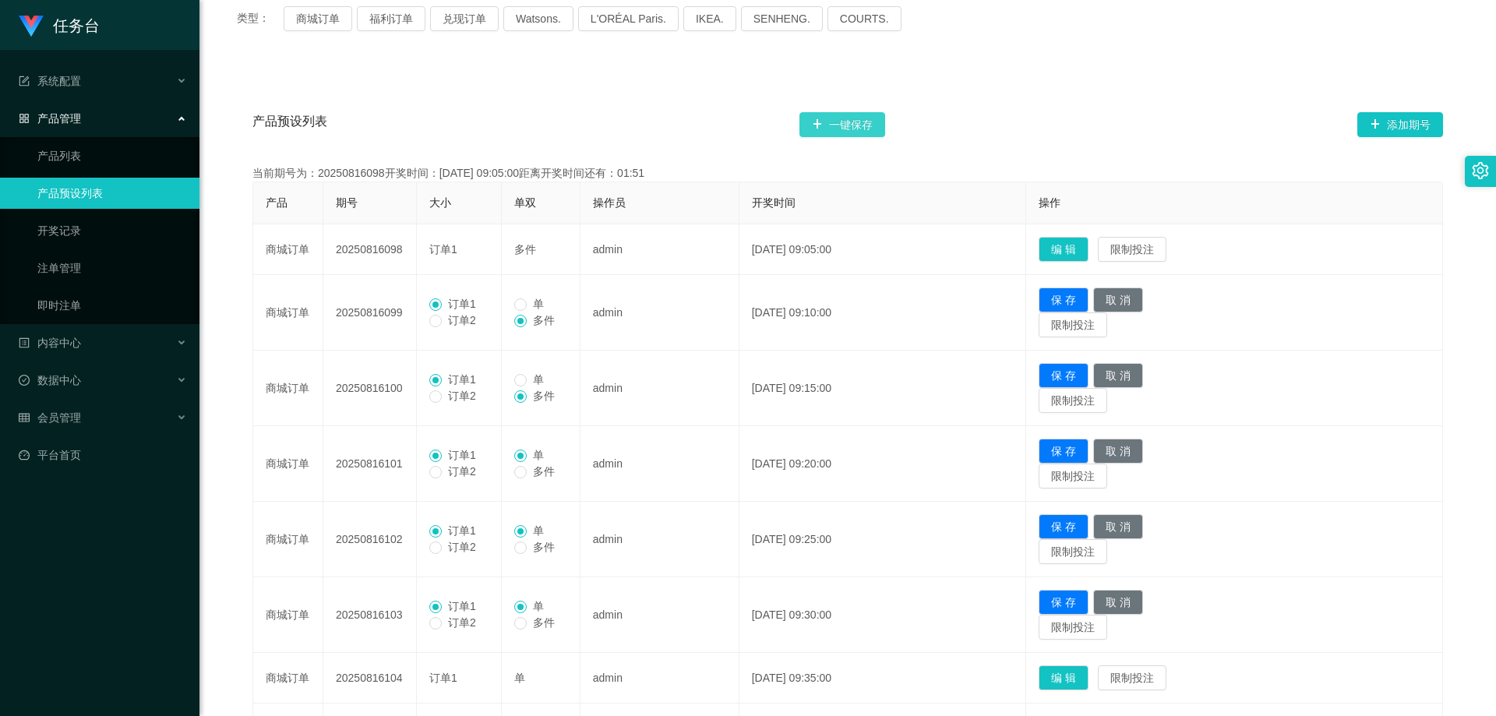
click at [854, 129] on button "一键保存" at bounding box center [842, 124] width 86 height 25
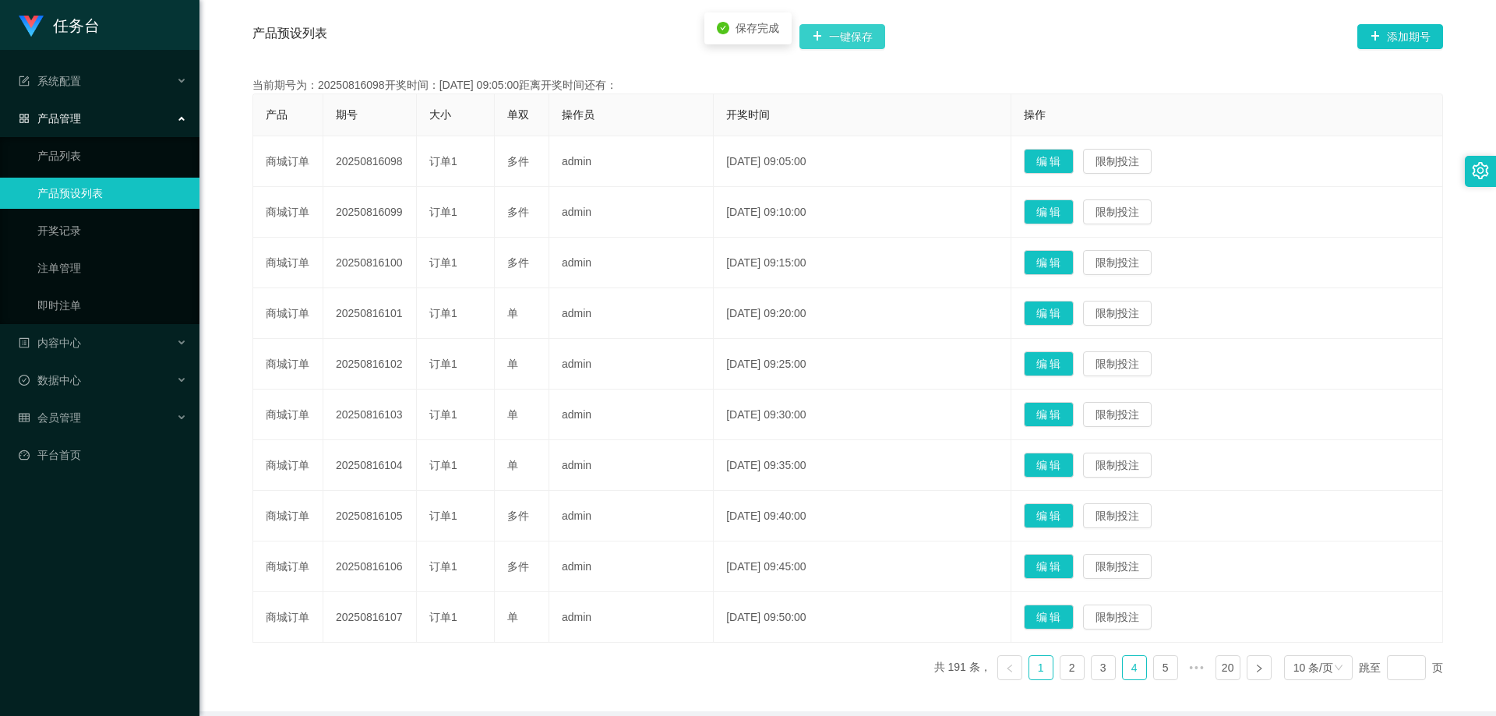
scroll to position [367, 0]
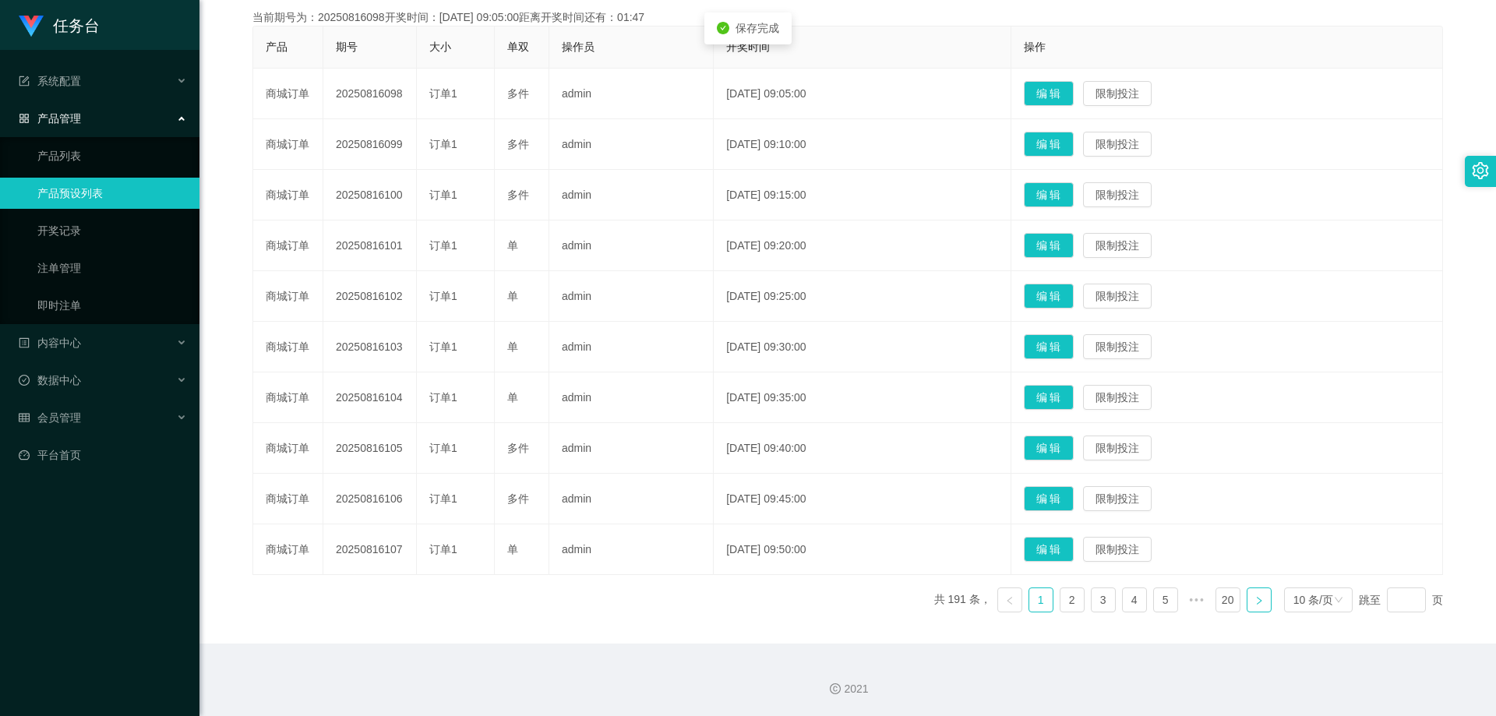
click at [1247, 599] on link at bounding box center [1259, 599] width 25 height 25
click at [1069, 492] on button "编 辑" at bounding box center [1049, 498] width 50 height 25
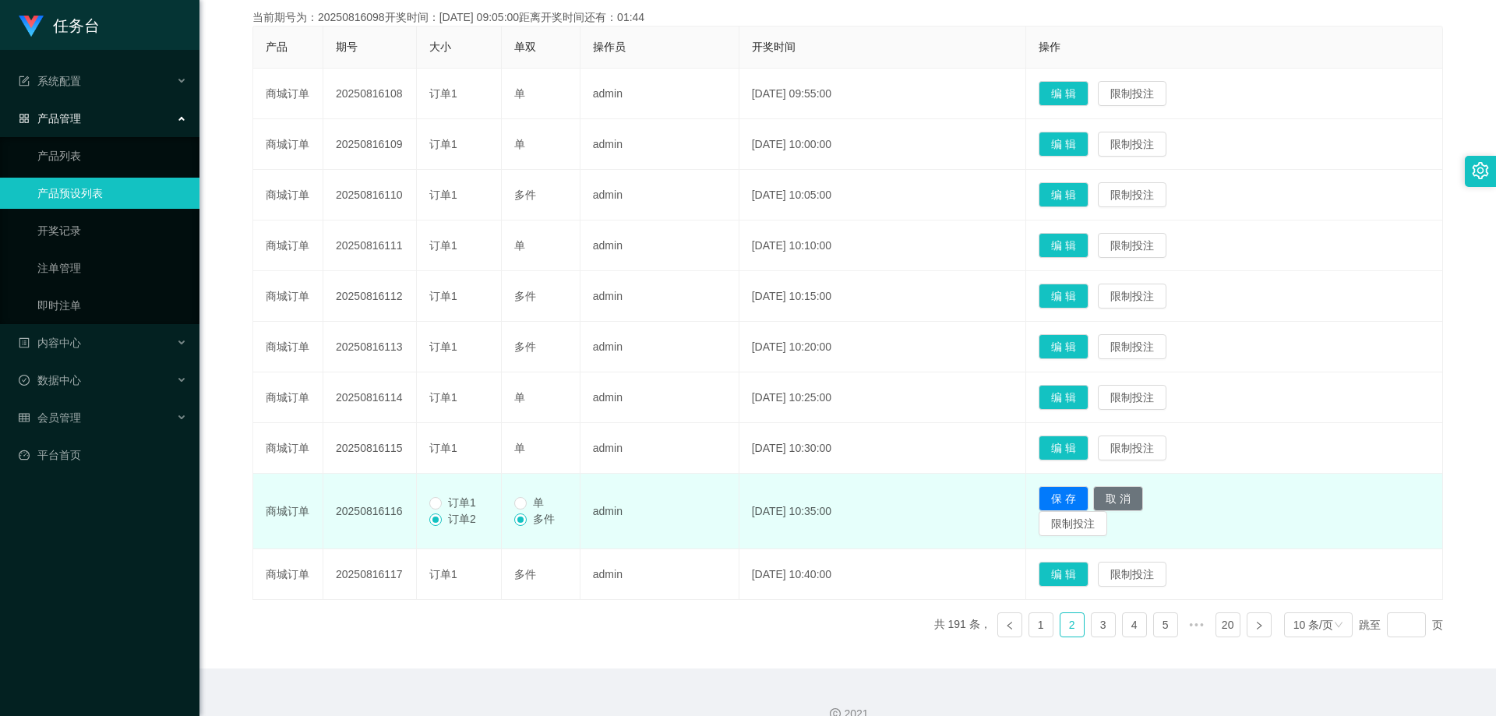
click at [442, 500] on span "订单1" at bounding box center [462, 502] width 41 height 12
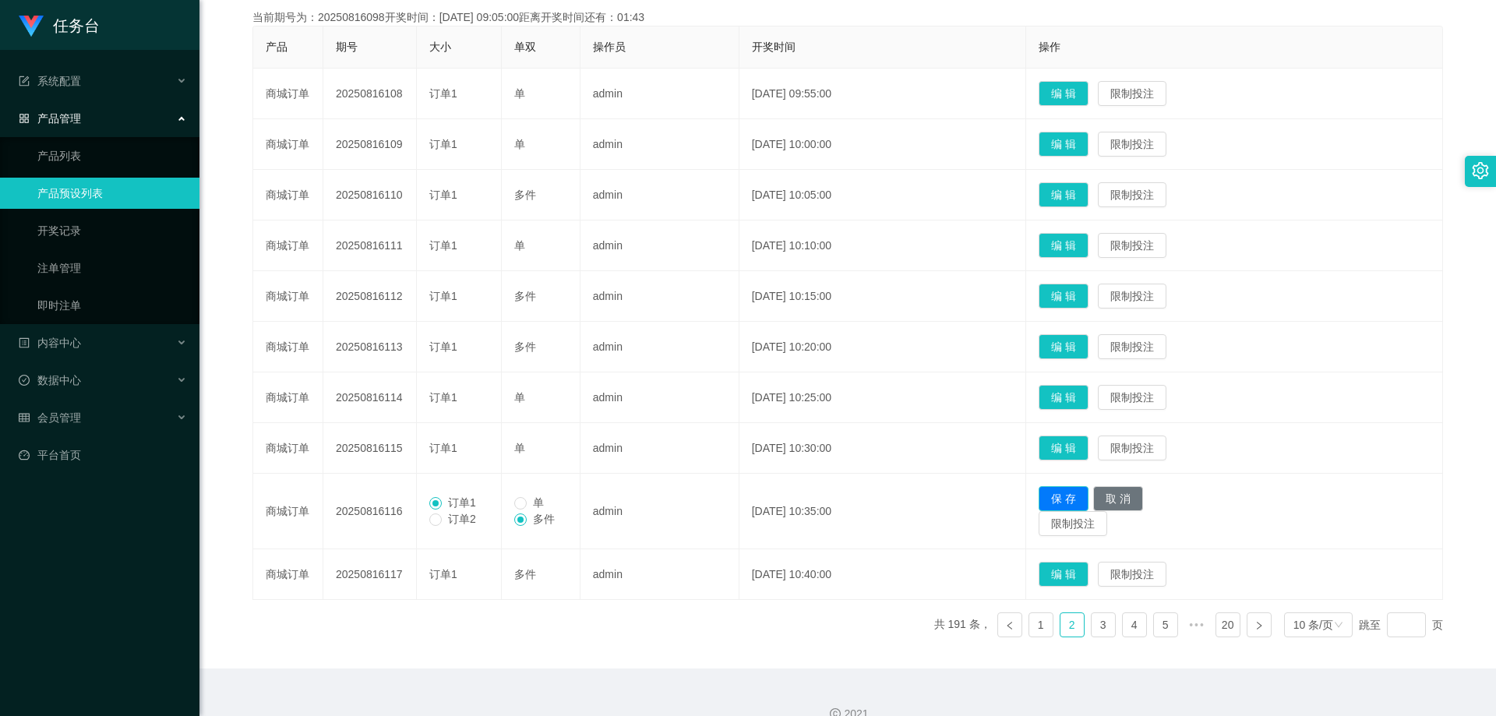
click at [1074, 492] on button "保 存" at bounding box center [1064, 498] width 50 height 25
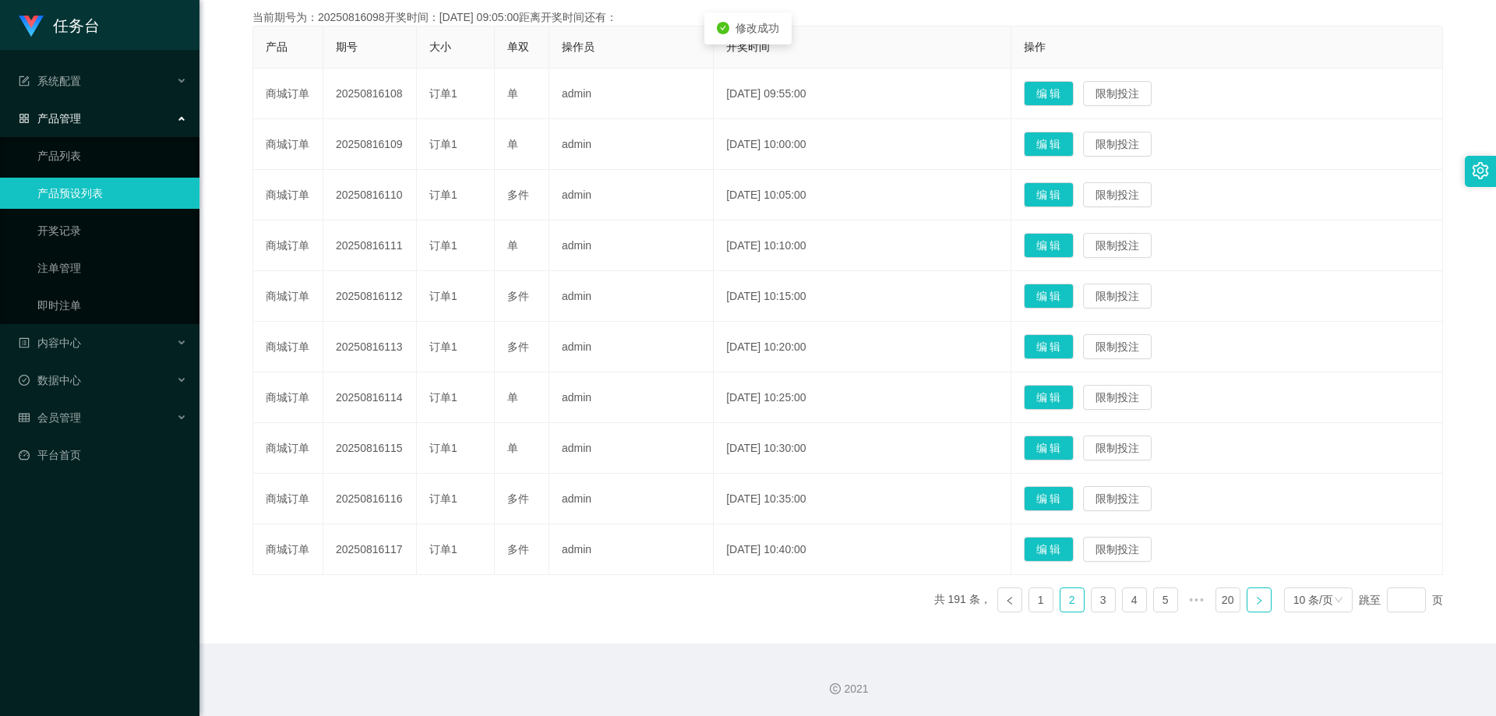
click at [1259, 608] on link at bounding box center [1259, 599] width 25 height 25
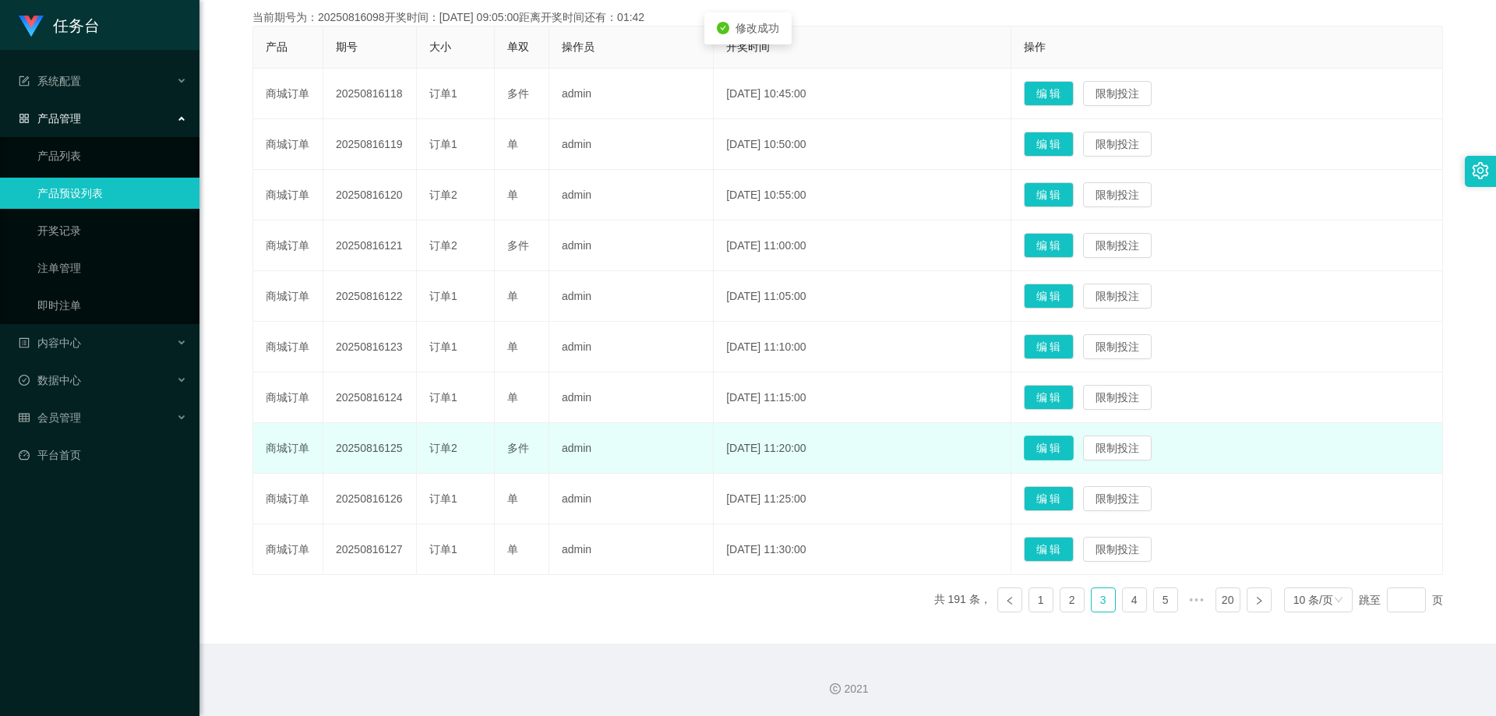
click at [1068, 442] on button "编 辑" at bounding box center [1049, 448] width 50 height 25
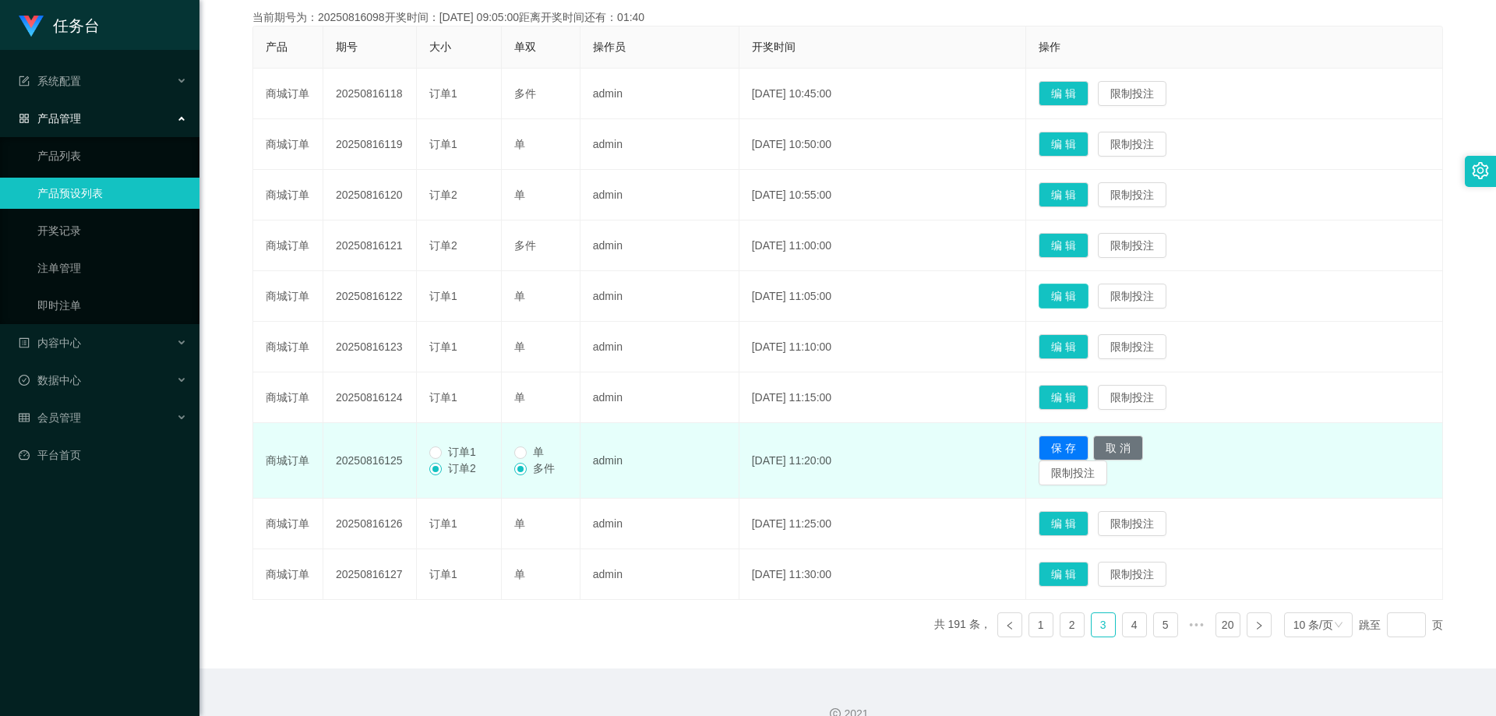
click at [1088, 284] on button "编 辑" at bounding box center [1064, 296] width 50 height 25
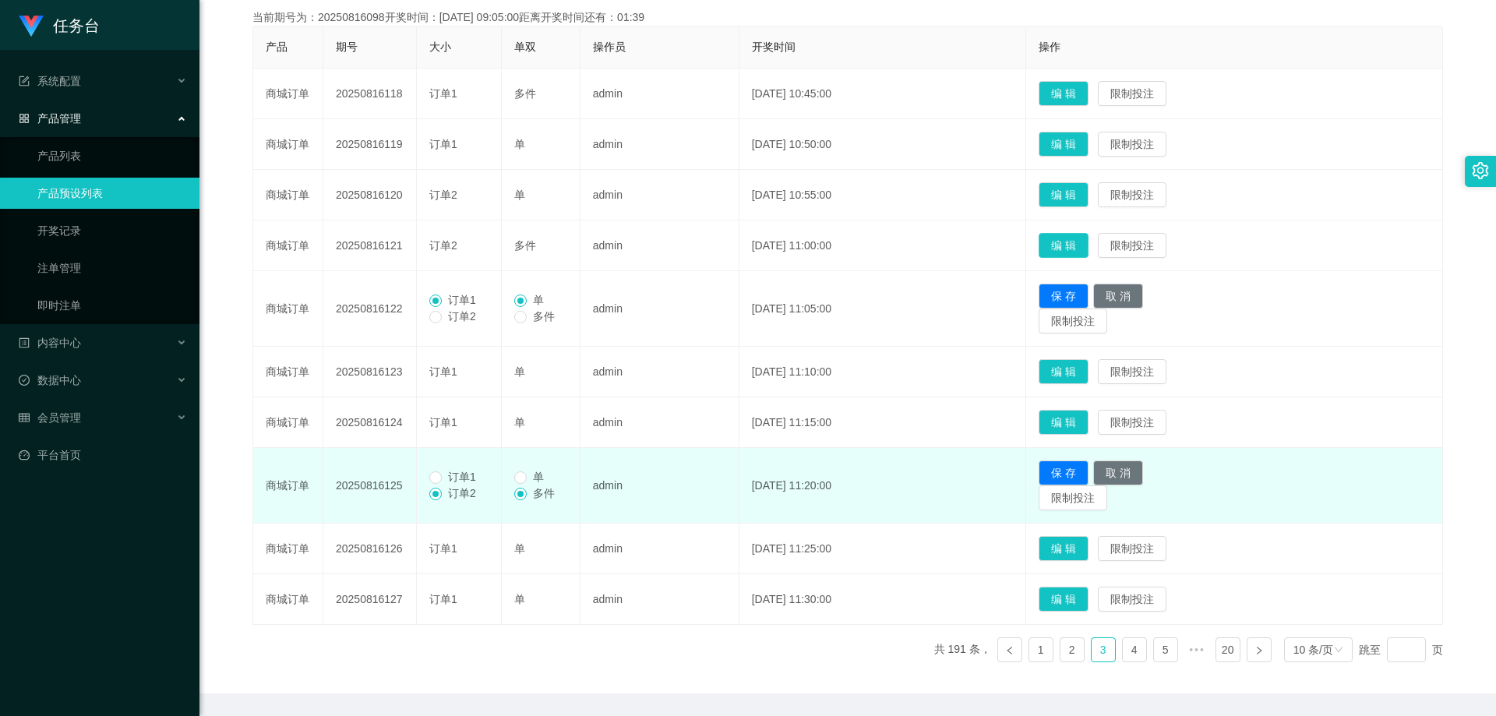
click at [1085, 255] on button "编 辑" at bounding box center [1064, 245] width 50 height 25
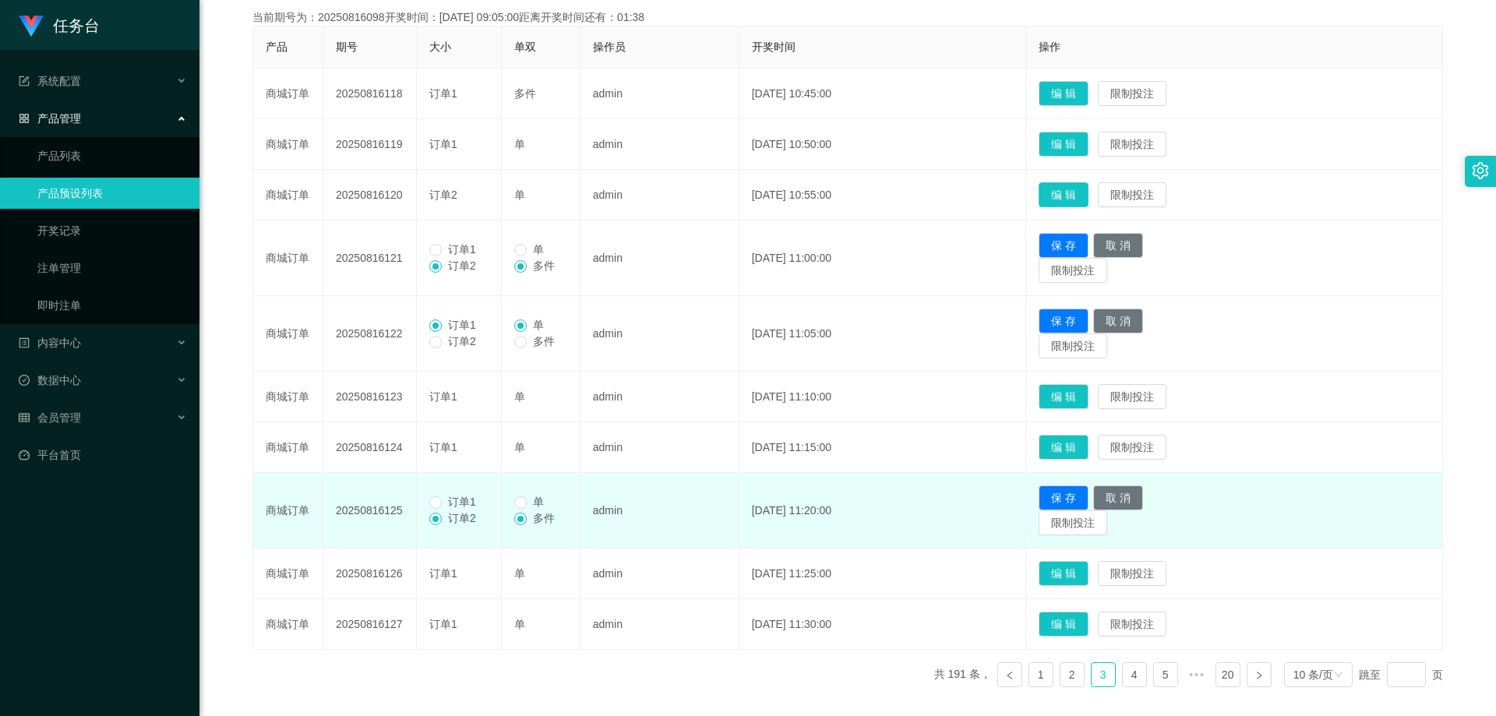
click at [1088, 192] on button "编 辑" at bounding box center [1064, 194] width 50 height 25
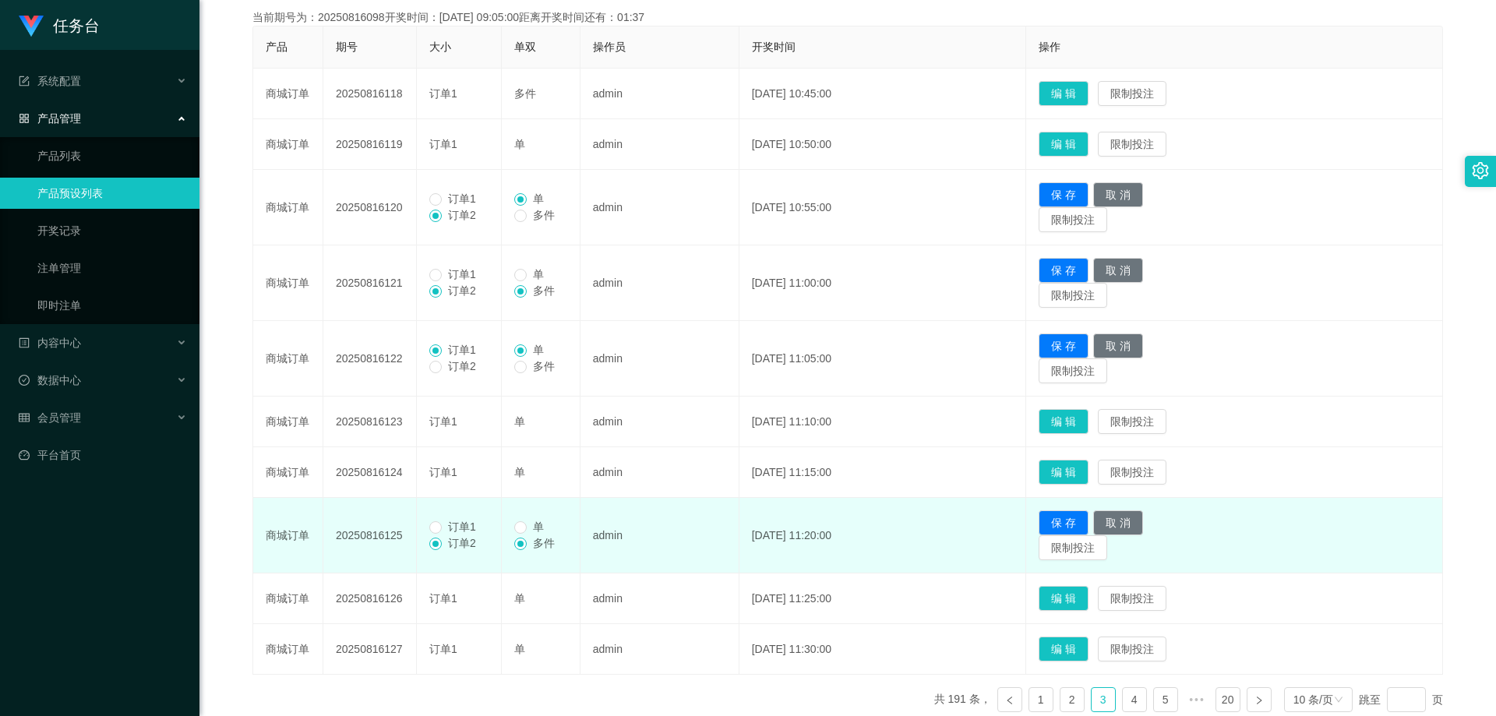
click at [450, 199] on span "订单1" at bounding box center [462, 198] width 41 height 12
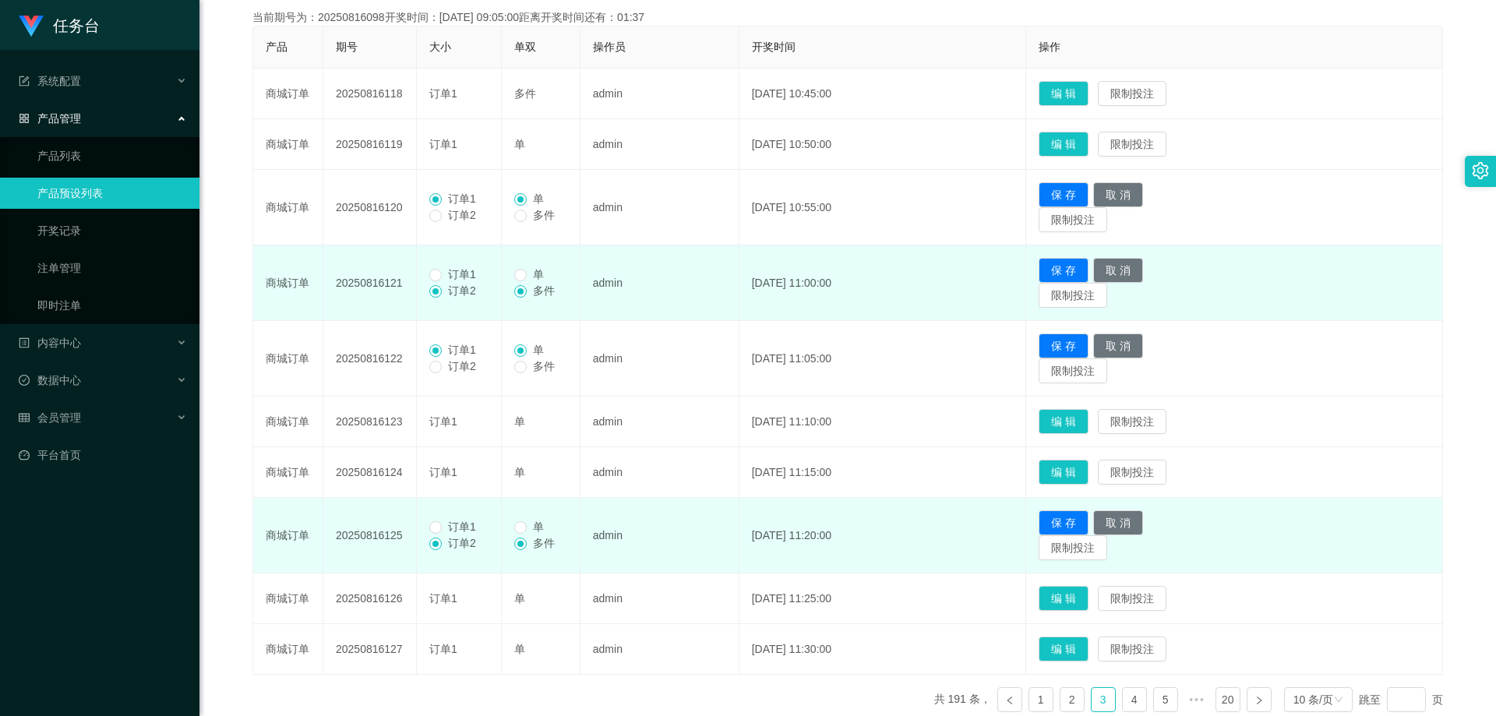
click at [455, 273] on span "订单1" at bounding box center [462, 274] width 41 height 12
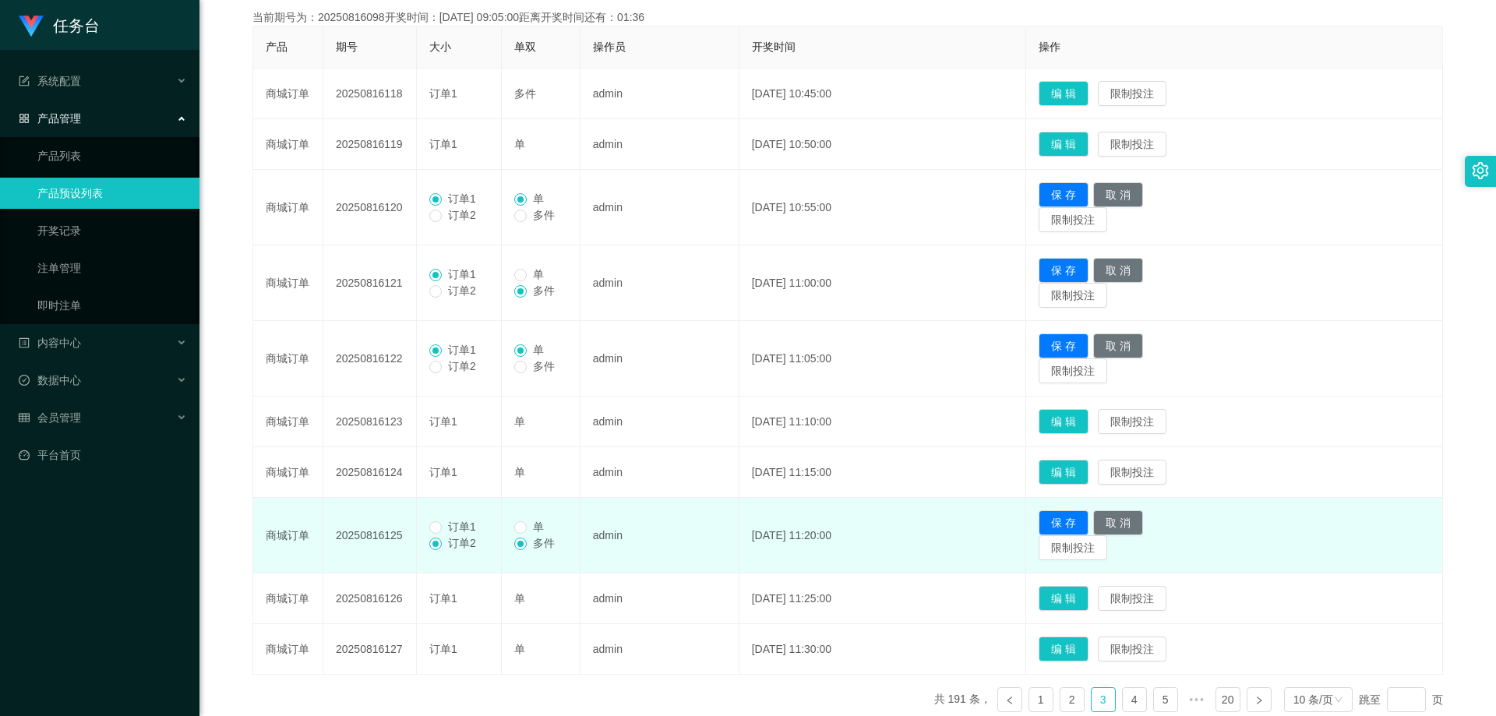
click at [457, 527] on span "订单1" at bounding box center [462, 526] width 41 height 12
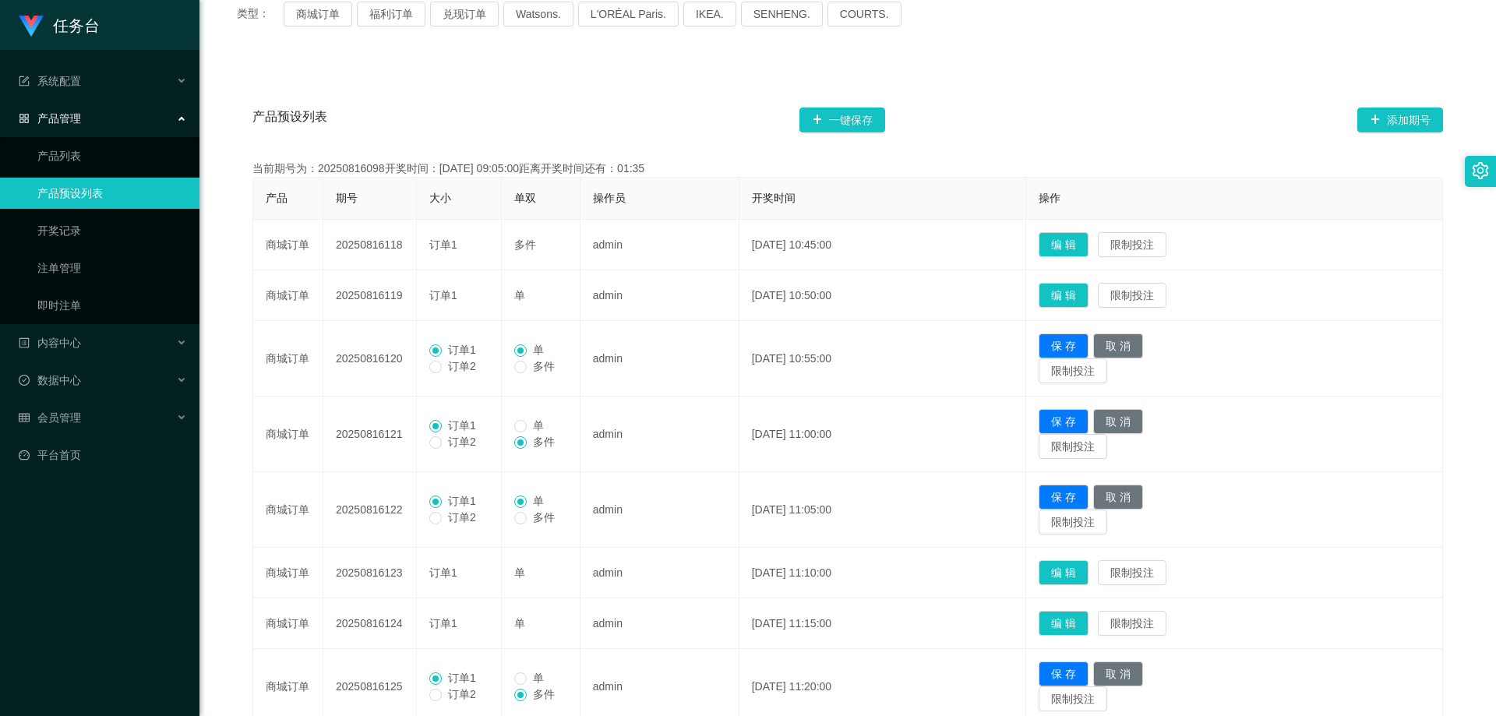
scroll to position [211, 0]
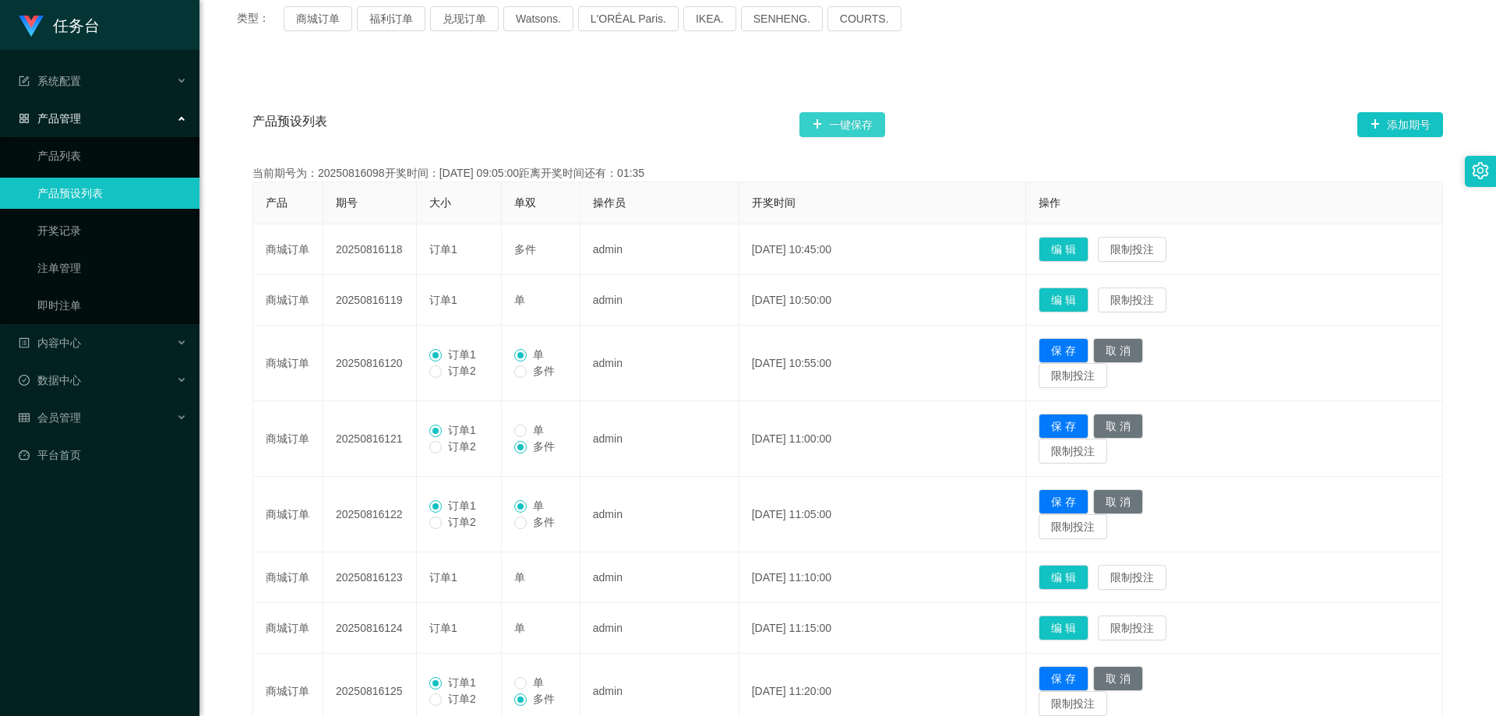
click at [836, 125] on button "一键保存" at bounding box center [842, 124] width 86 height 25
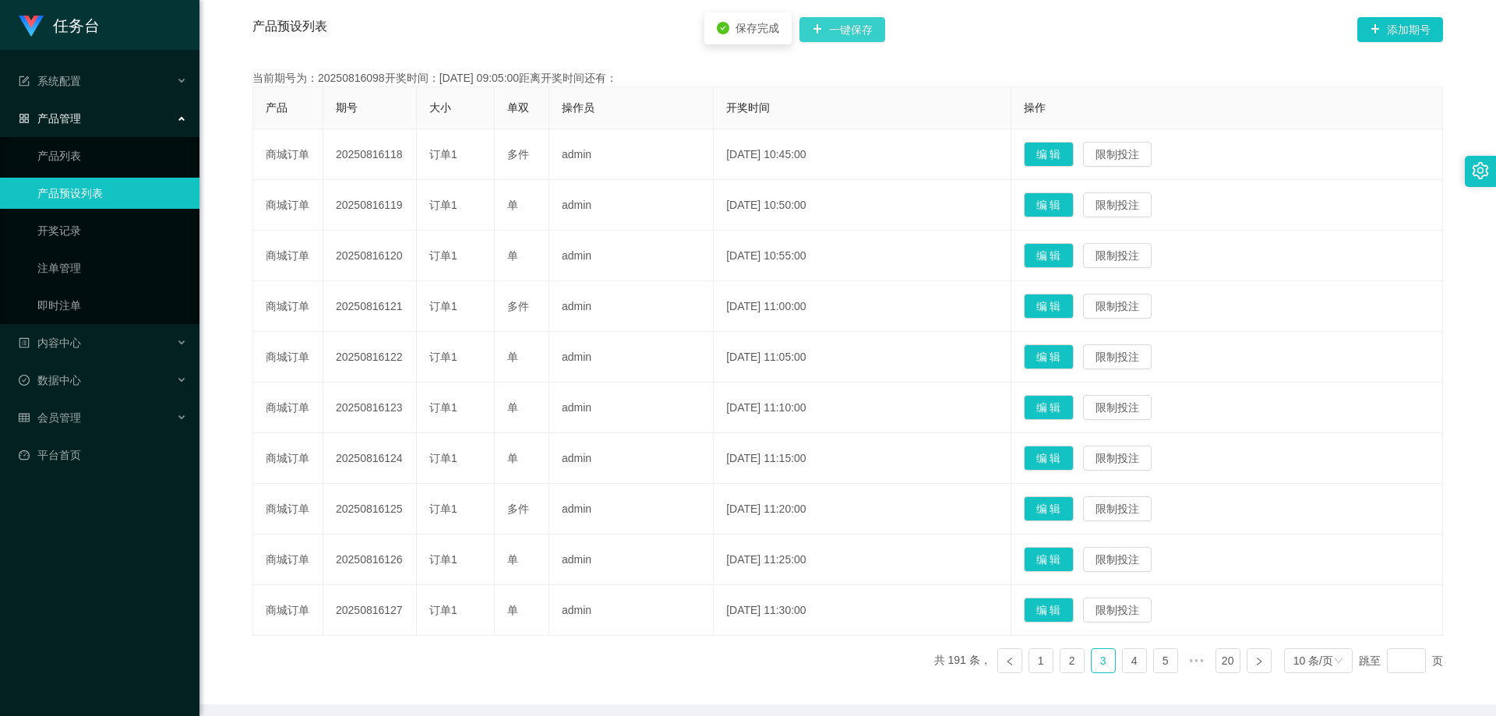
scroll to position [367, 0]
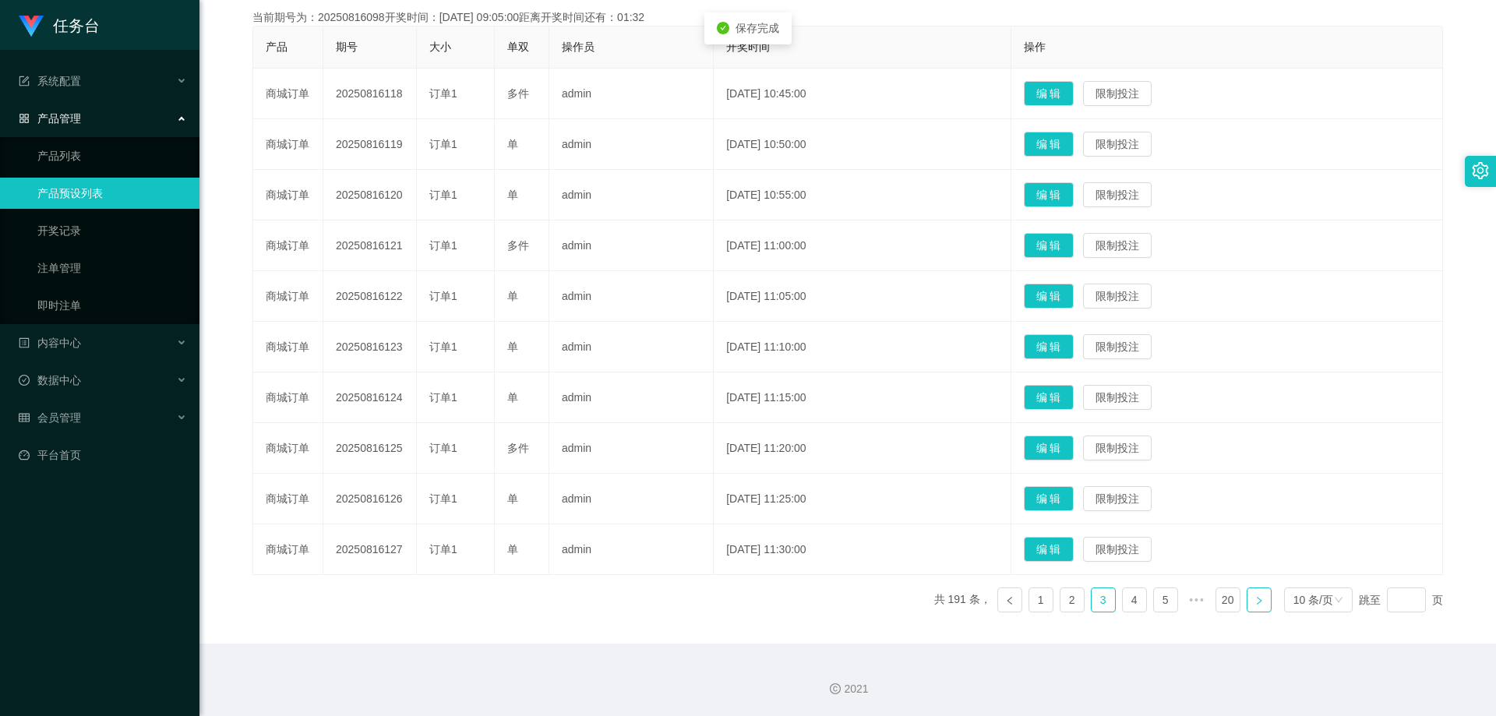
click at [1254, 601] on icon "图标: right" at bounding box center [1258, 600] width 9 height 9
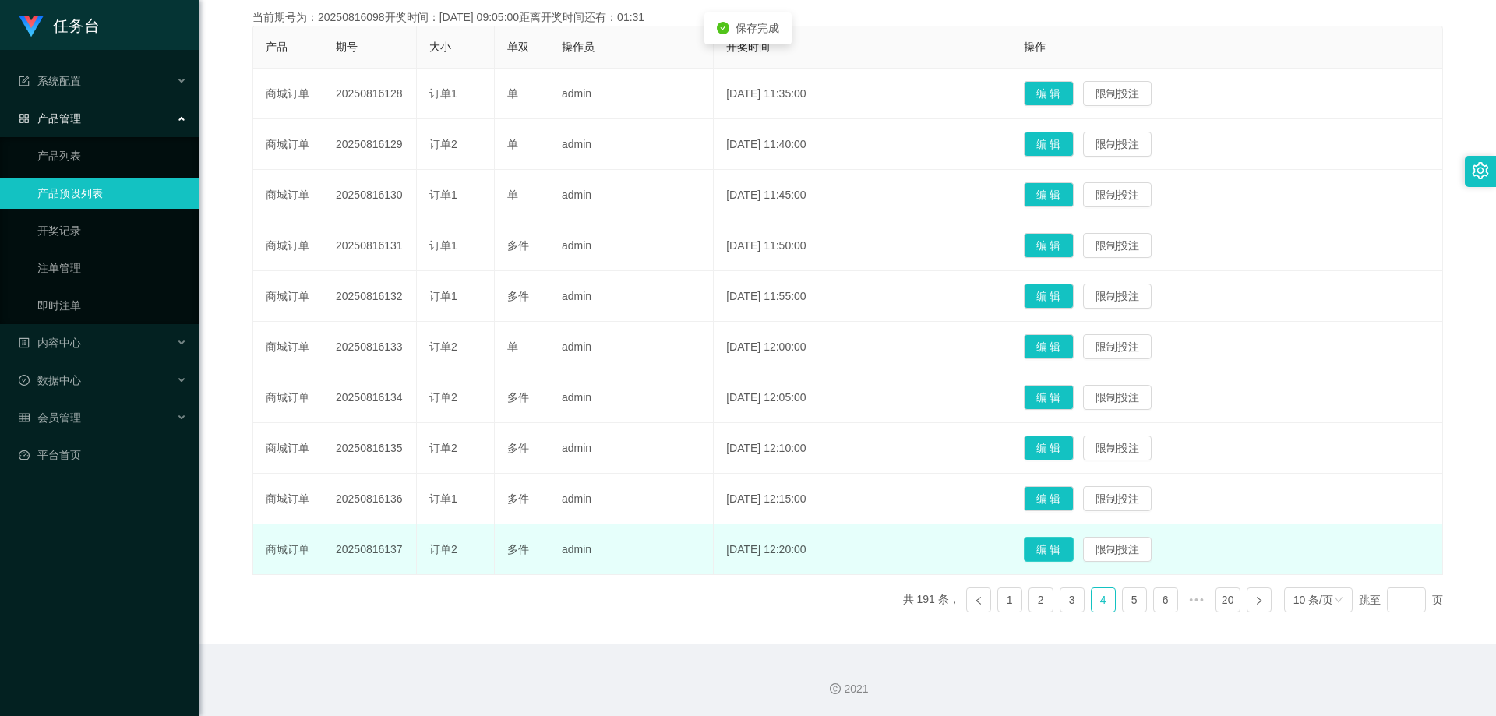
click at [1056, 542] on button "编 辑" at bounding box center [1049, 549] width 50 height 25
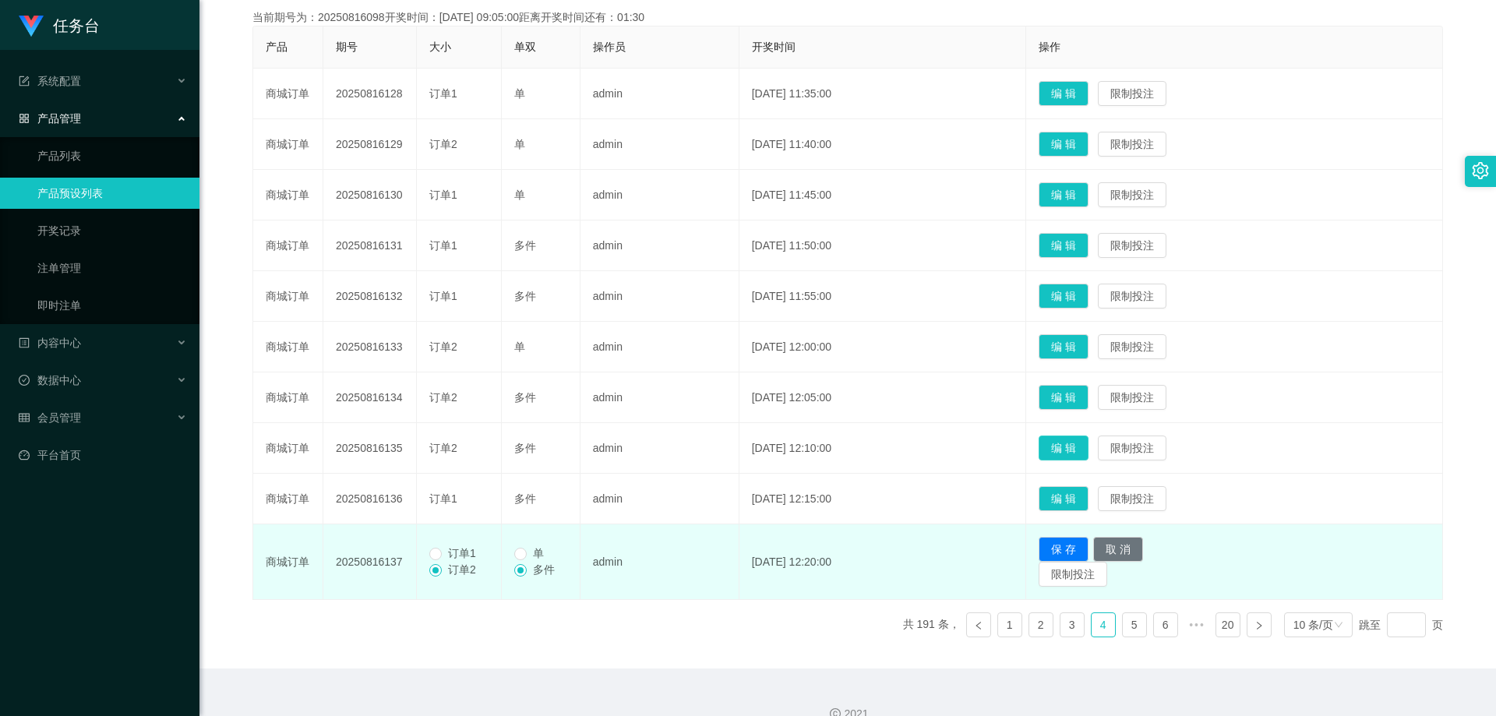
click at [1072, 452] on button "编 辑" at bounding box center [1064, 448] width 50 height 25
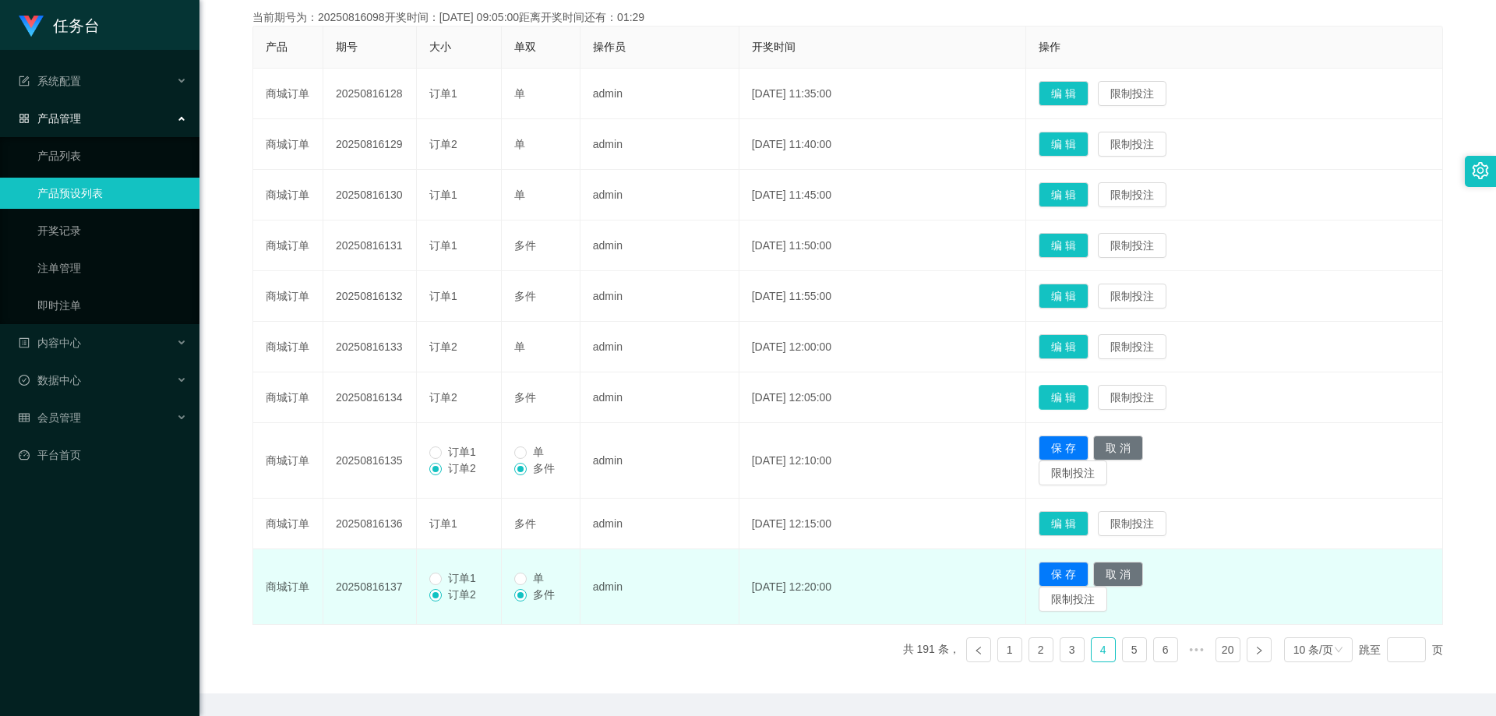
click at [1069, 397] on button "编 辑" at bounding box center [1064, 397] width 50 height 25
click at [1111, 335] on td "编 辑 限制投注" at bounding box center [1234, 347] width 417 height 51
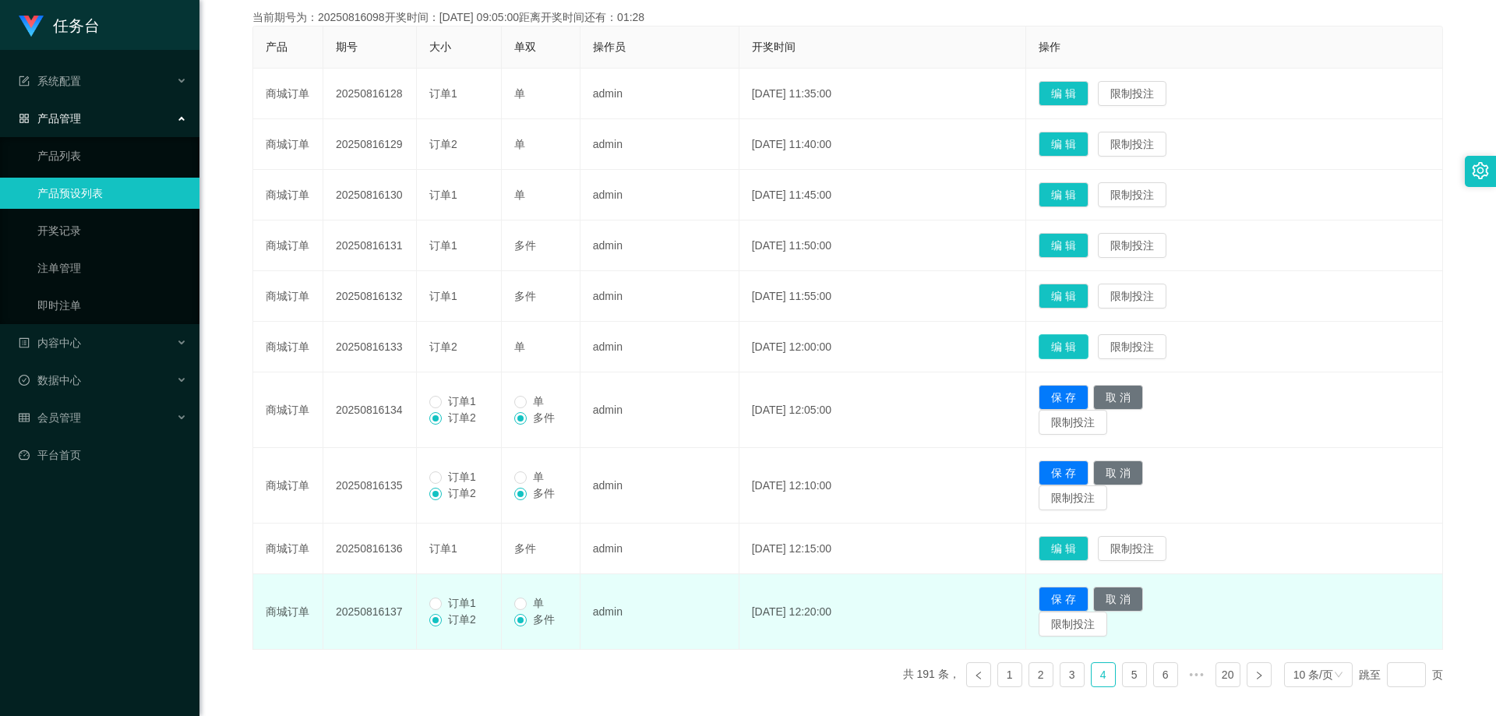
click at [1081, 341] on button "编 辑" at bounding box center [1064, 346] width 50 height 25
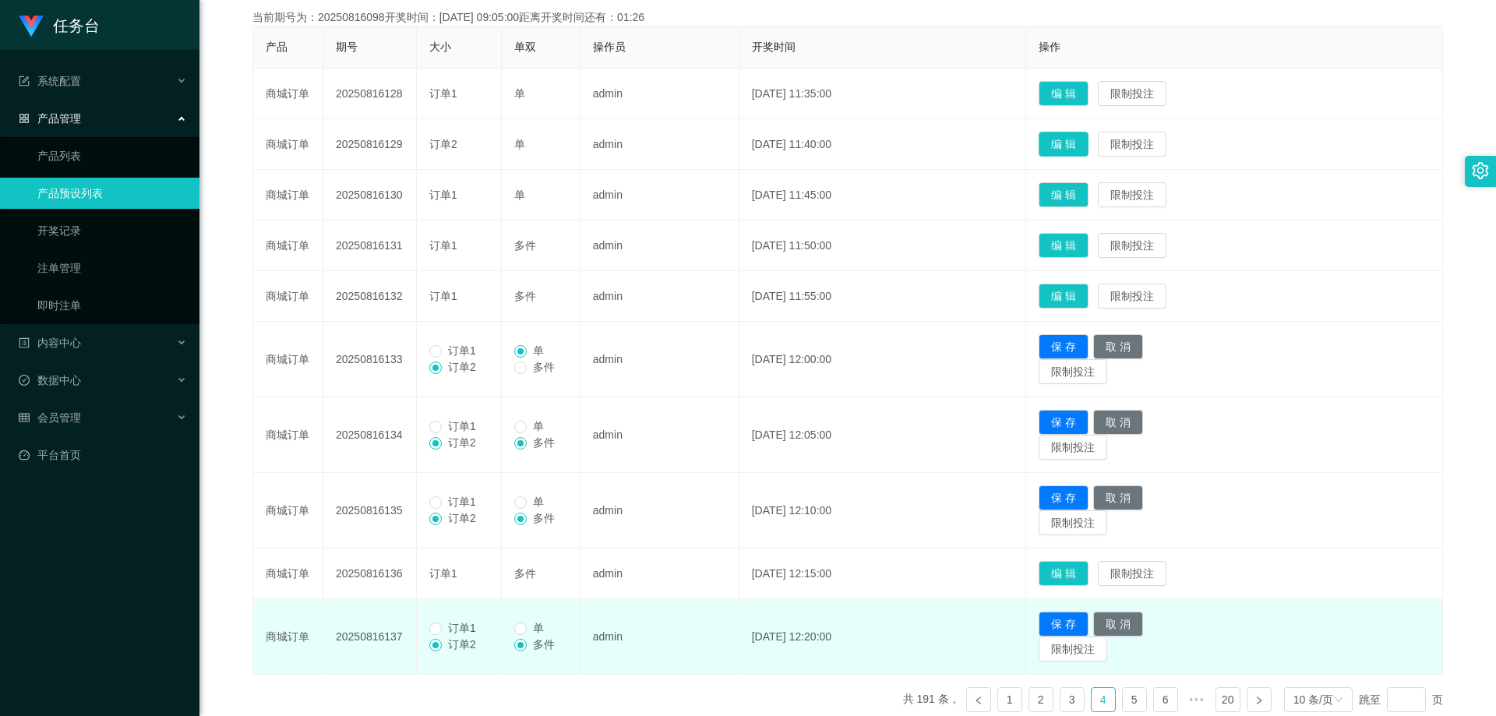
click at [1088, 142] on button "编 辑" at bounding box center [1064, 144] width 50 height 25
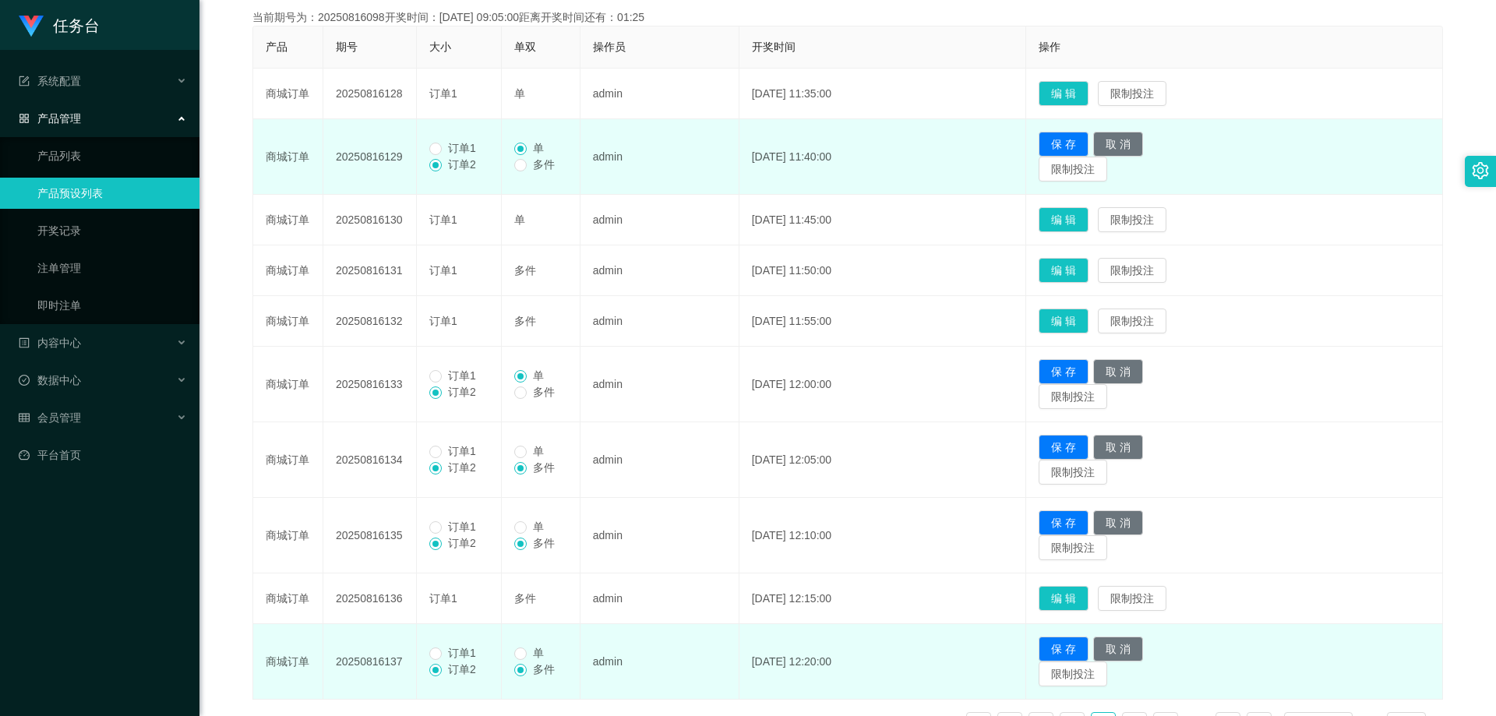
click at [471, 153] on span "订单1" at bounding box center [462, 148] width 41 height 12
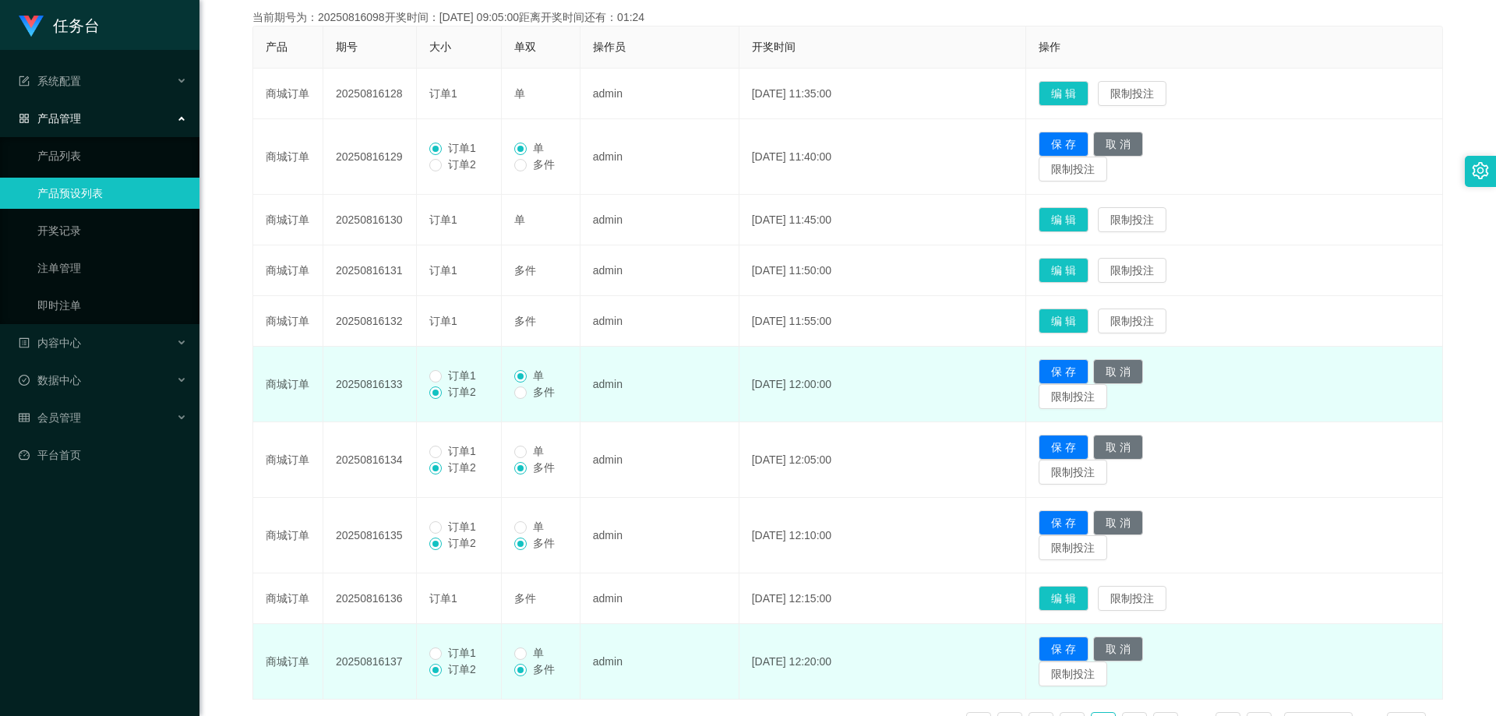
click at [454, 371] on span "订单1" at bounding box center [462, 375] width 41 height 12
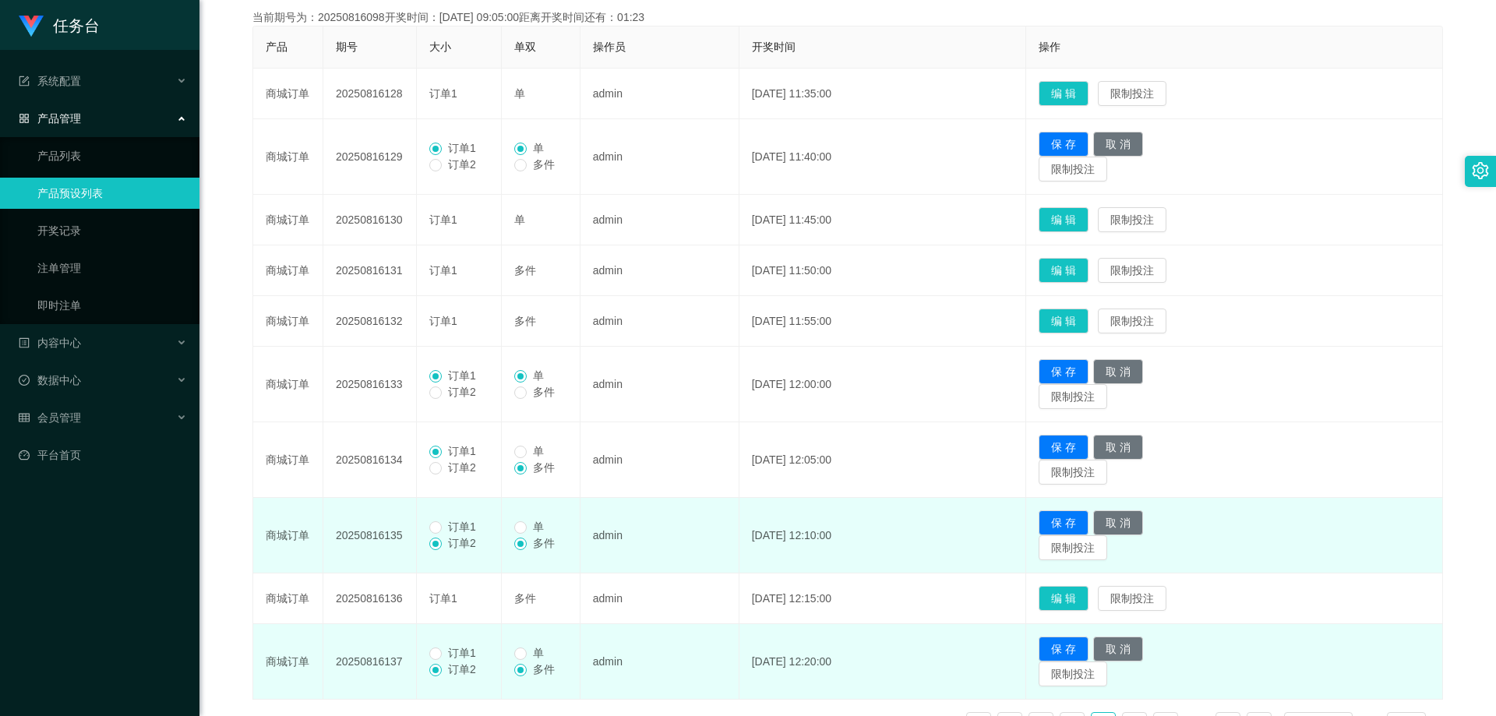
drag, startPoint x: 443, startPoint y: 529, endPoint x: 443, endPoint y: 567, distance: 38.2
click at [443, 530] on span "订单1" at bounding box center [462, 526] width 41 height 12
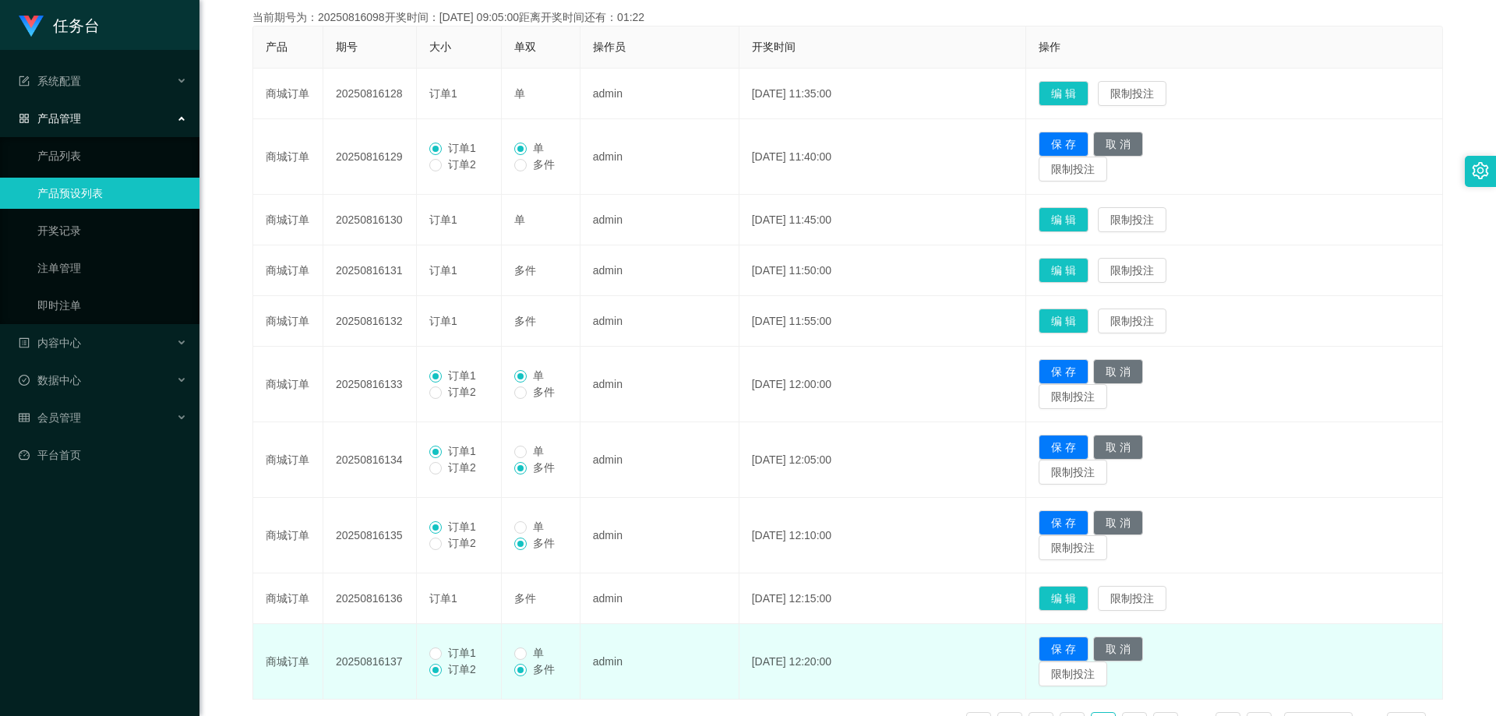
click at [457, 654] on span "订单1" at bounding box center [462, 653] width 41 height 12
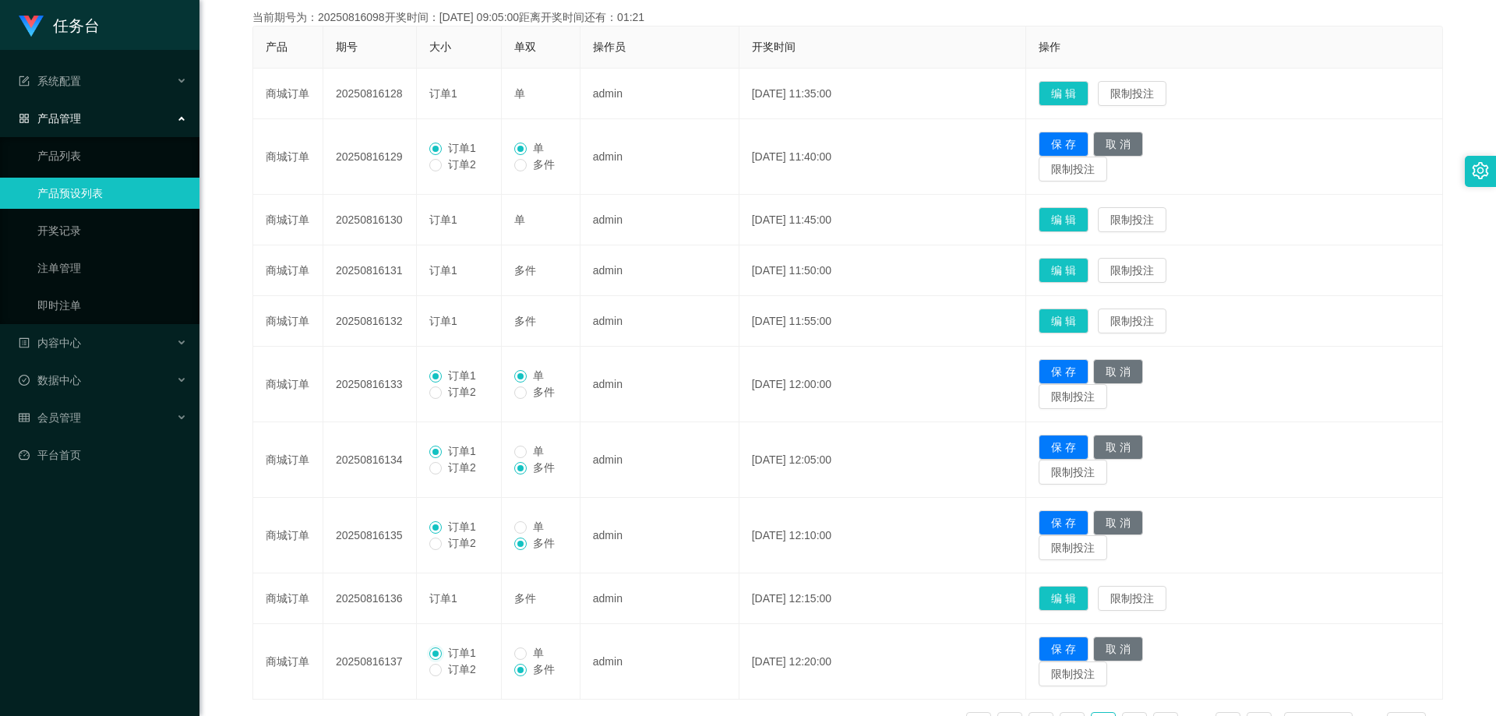
scroll to position [289, 0]
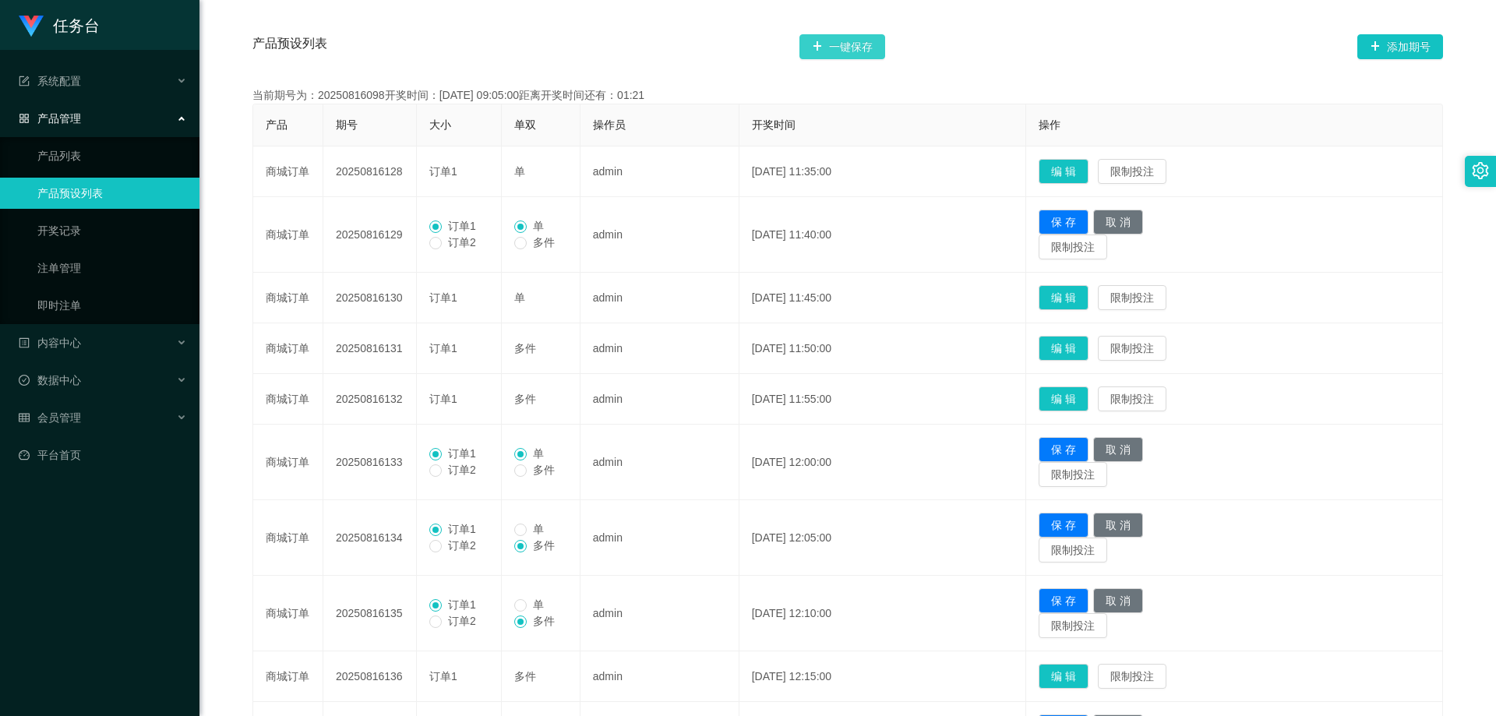
click at [878, 44] on button "一键保存" at bounding box center [842, 46] width 86 height 25
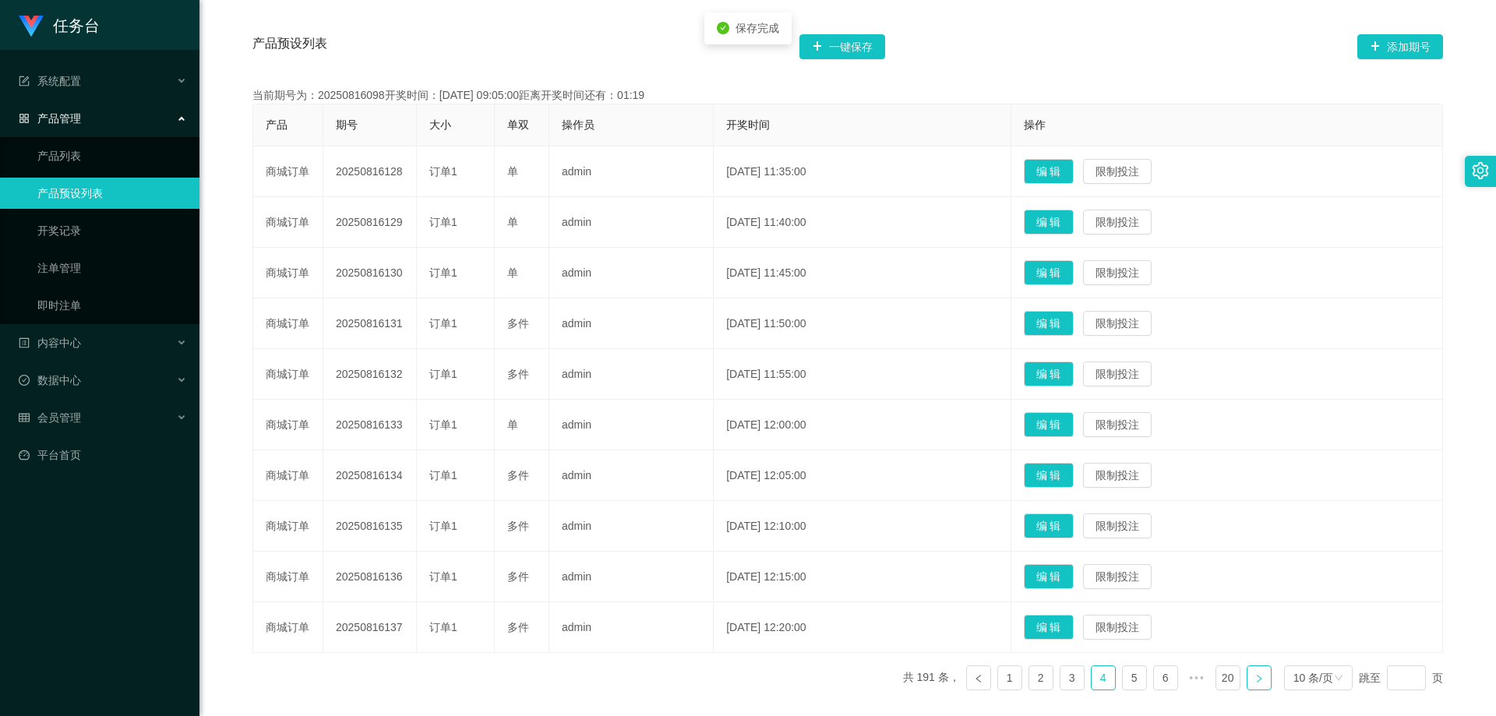
click at [1247, 683] on link at bounding box center [1259, 677] width 25 height 25
click at [1064, 628] on button "编 辑" at bounding box center [1049, 627] width 50 height 25
click at [1070, 522] on button "编 辑" at bounding box center [1049, 525] width 50 height 25
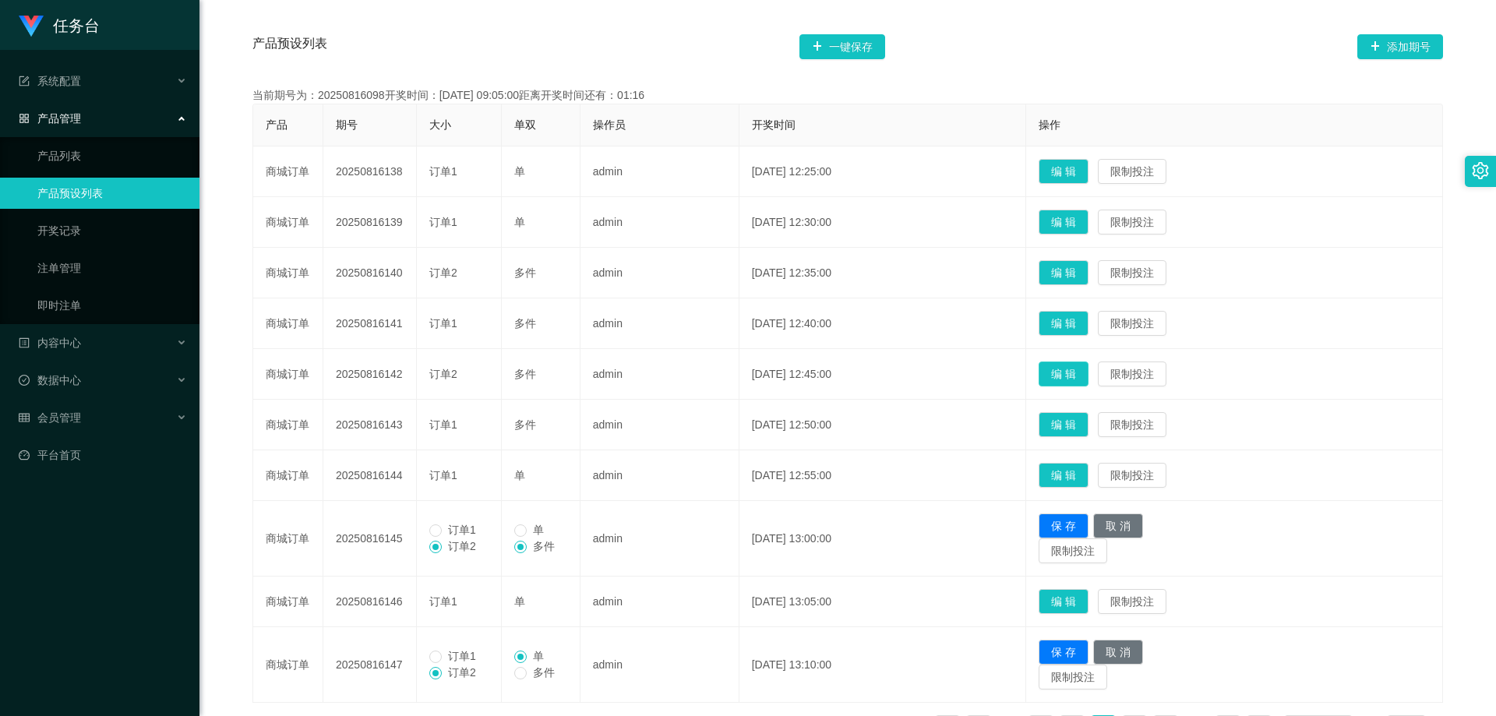
click at [1082, 383] on button "编 辑" at bounding box center [1064, 374] width 50 height 25
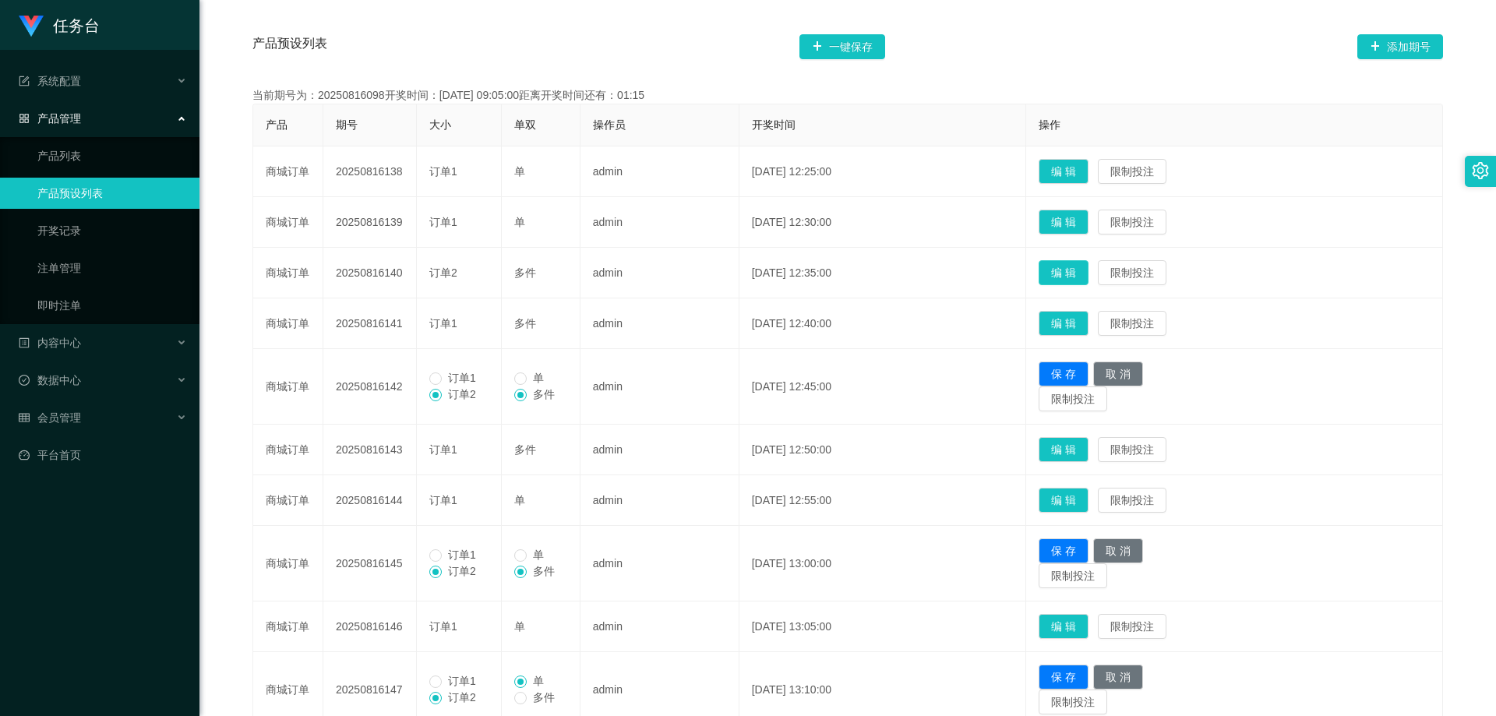
click at [1082, 273] on button "编 辑" at bounding box center [1064, 272] width 50 height 25
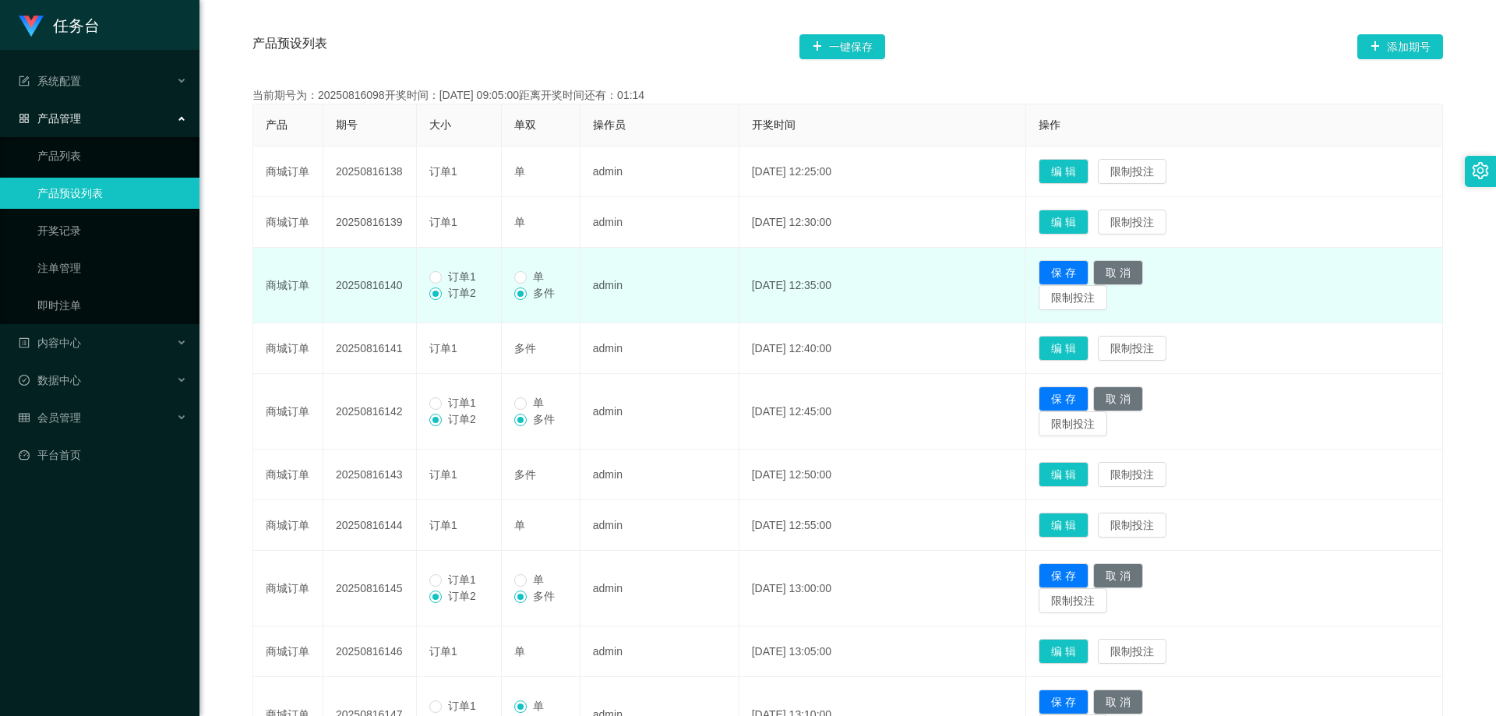
click at [464, 280] on span "订单1" at bounding box center [462, 276] width 41 height 12
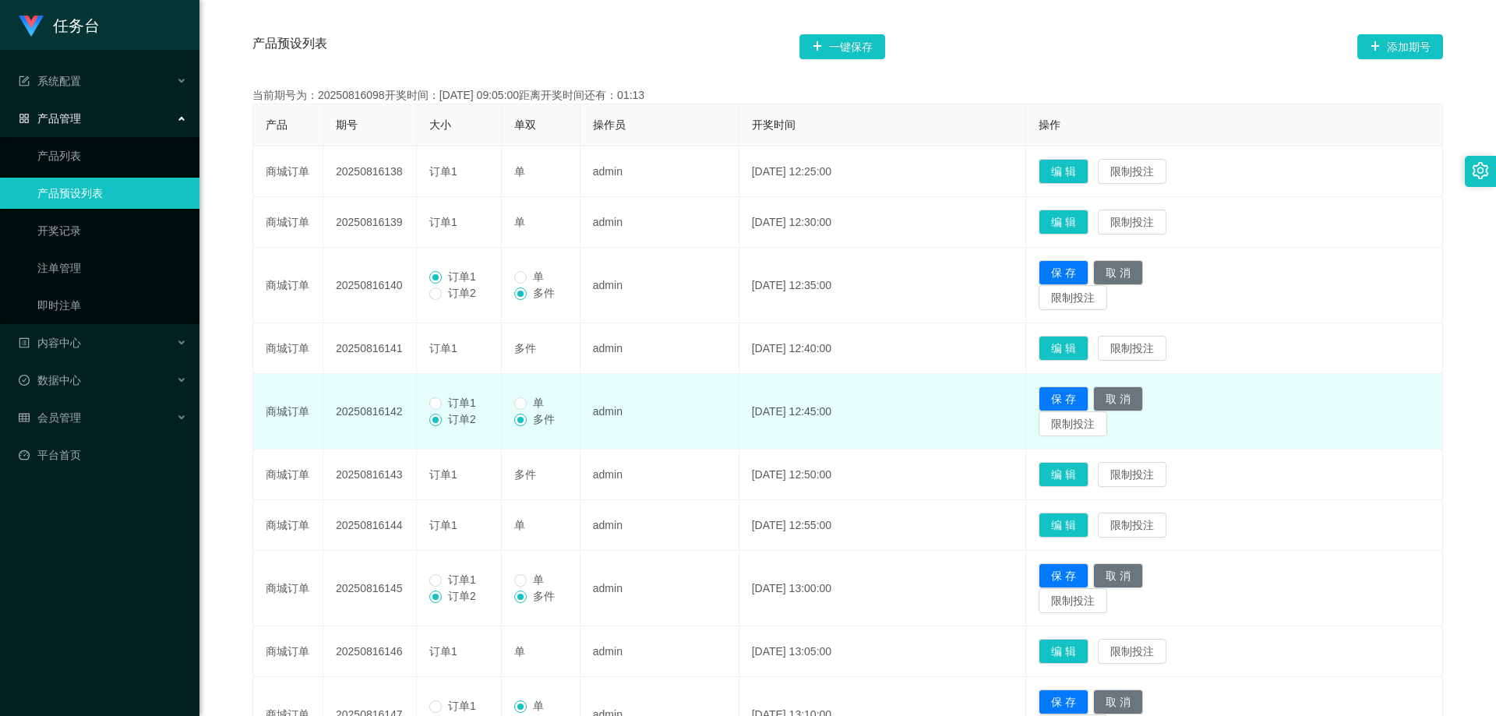
click at [447, 397] on span "订单1" at bounding box center [462, 403] width 41 height 12
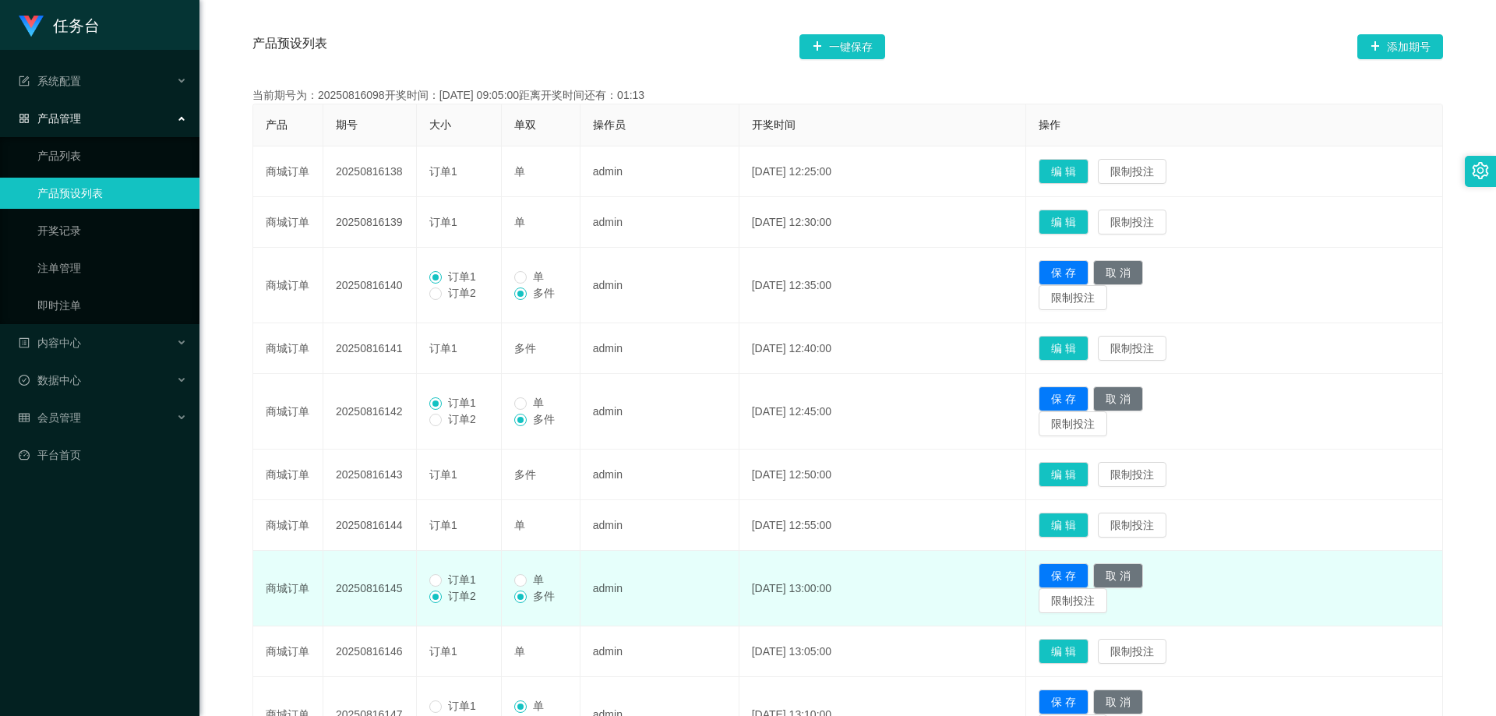
click at [457, 586] on span "订单1" at bounding box center [462, 579] width 41 height 12
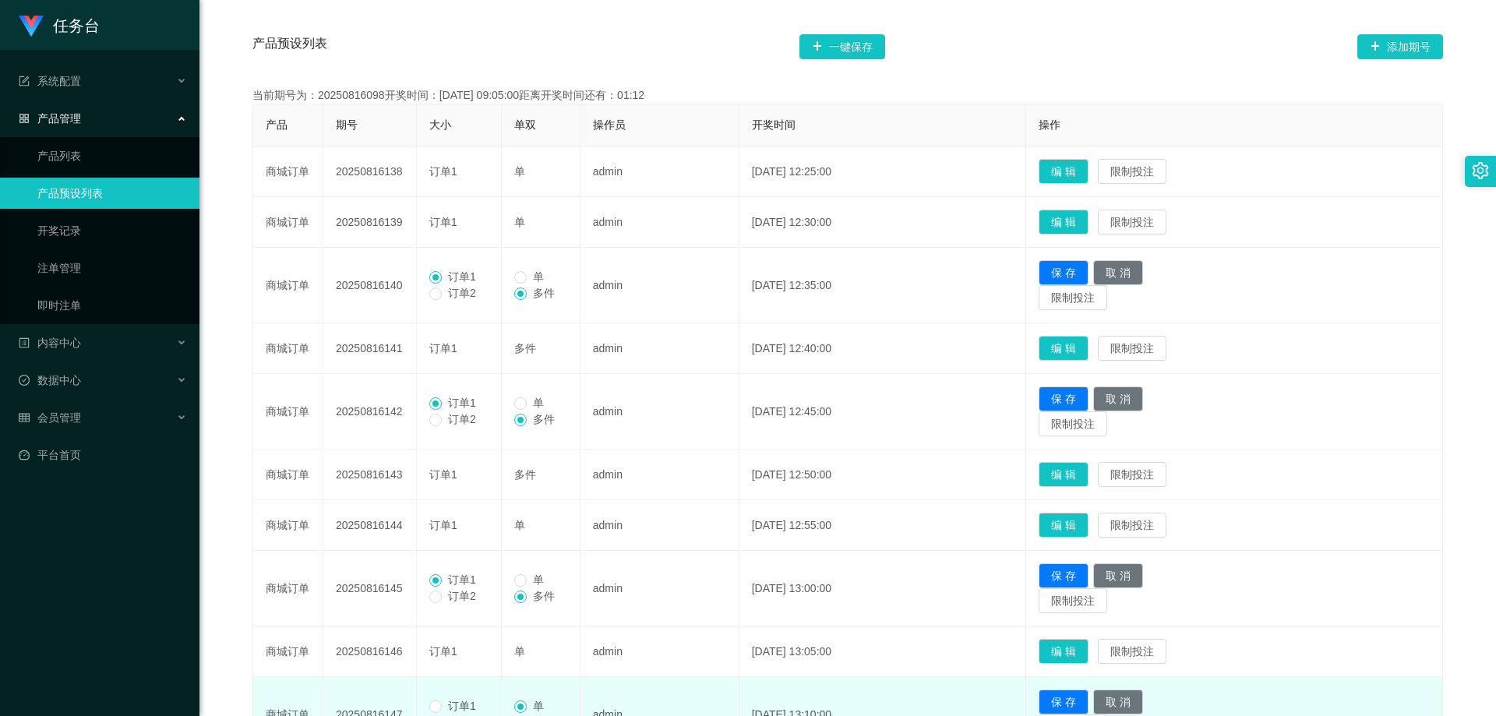
click at [459, 703] on span "订单1" at bounding box center [462, 706] width 41 height 12
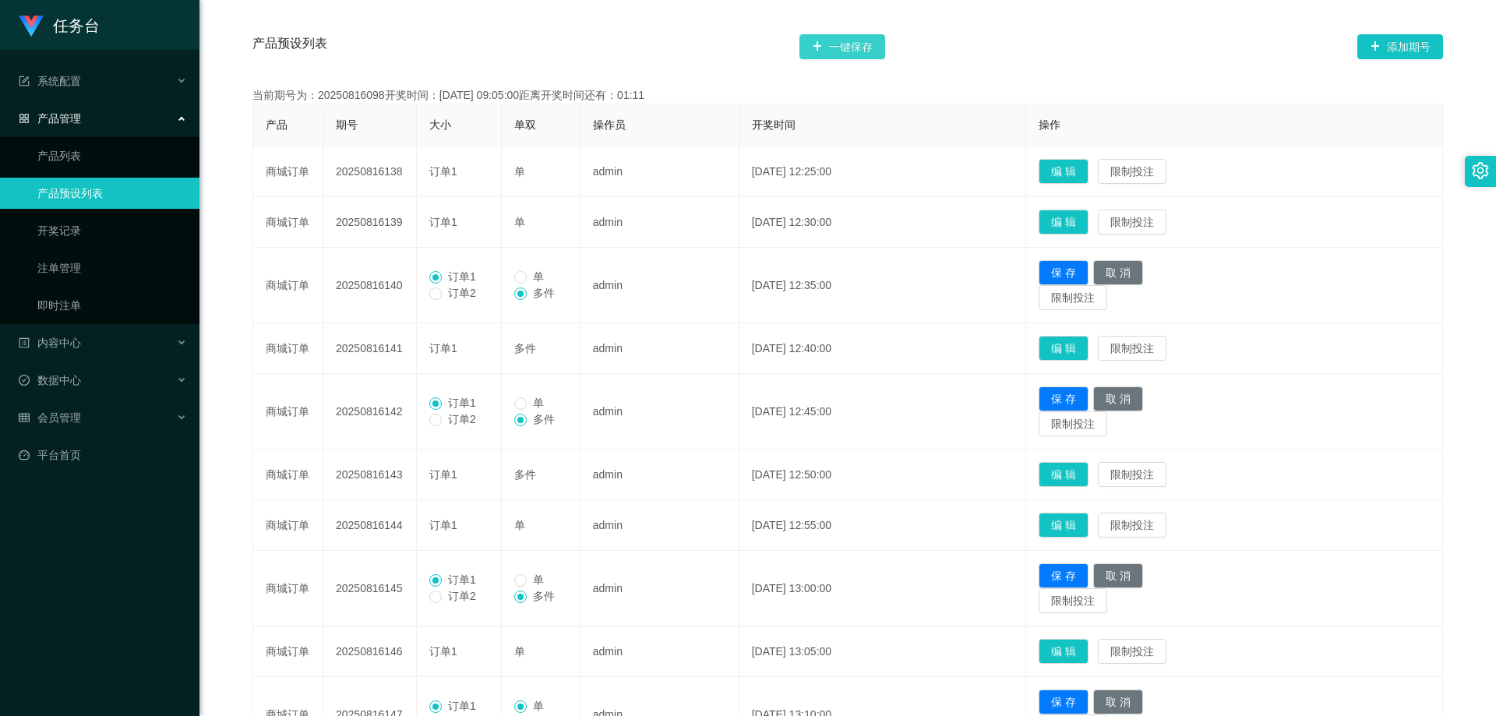
click at [855, 51] on button "一键保存" at bounding box center [842, 46] width 86 height 25
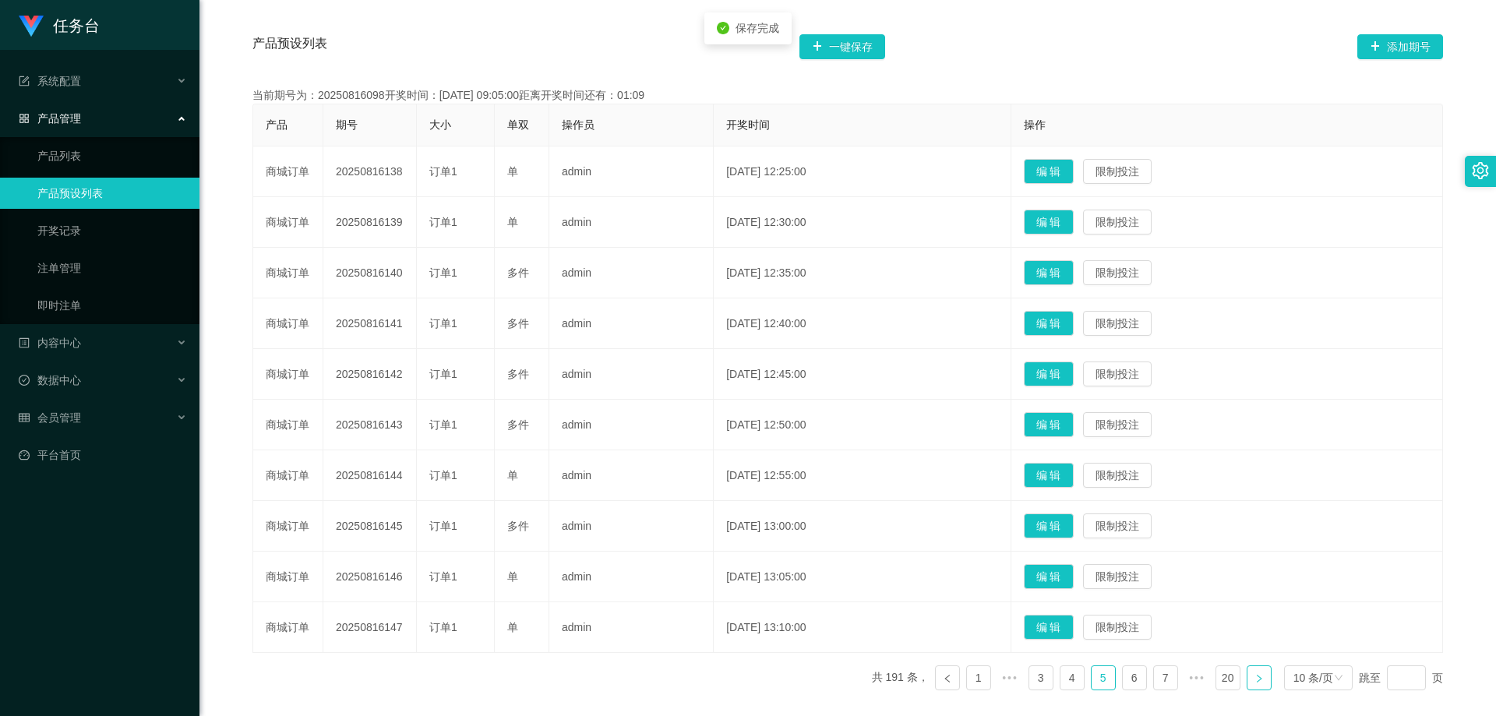
click at [1248, 673] on link at bounding box center [1259, 677] width 25 height 25
click at [1061, 534] on button "编 辑" at bounding box center [1049, 525] width 50 height 25
click at [1068, 427] on button "编 辑" at bounding box center [1049, 424] width 50 height 25
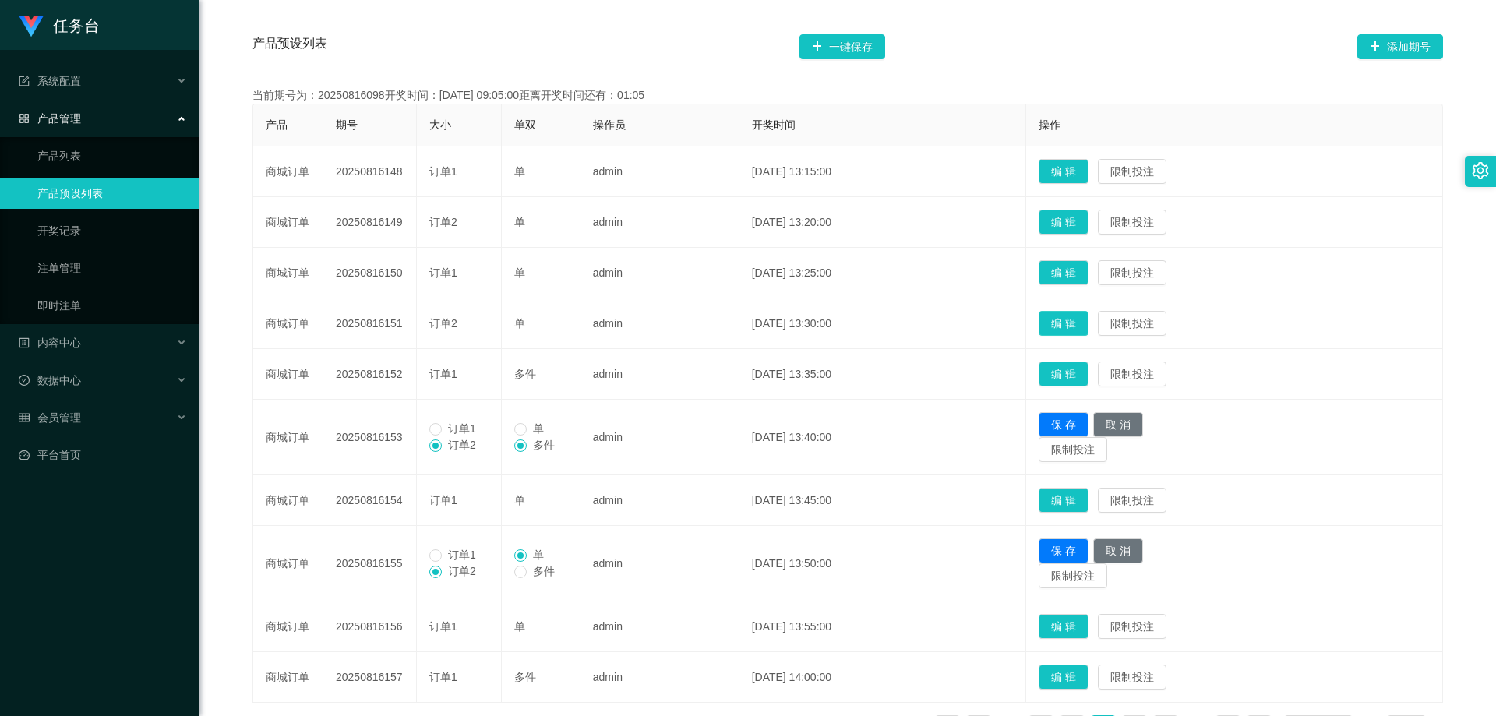
click at [1088, 322] on button "编 辑" at bounding box center [1064, 323] width 50 height 25
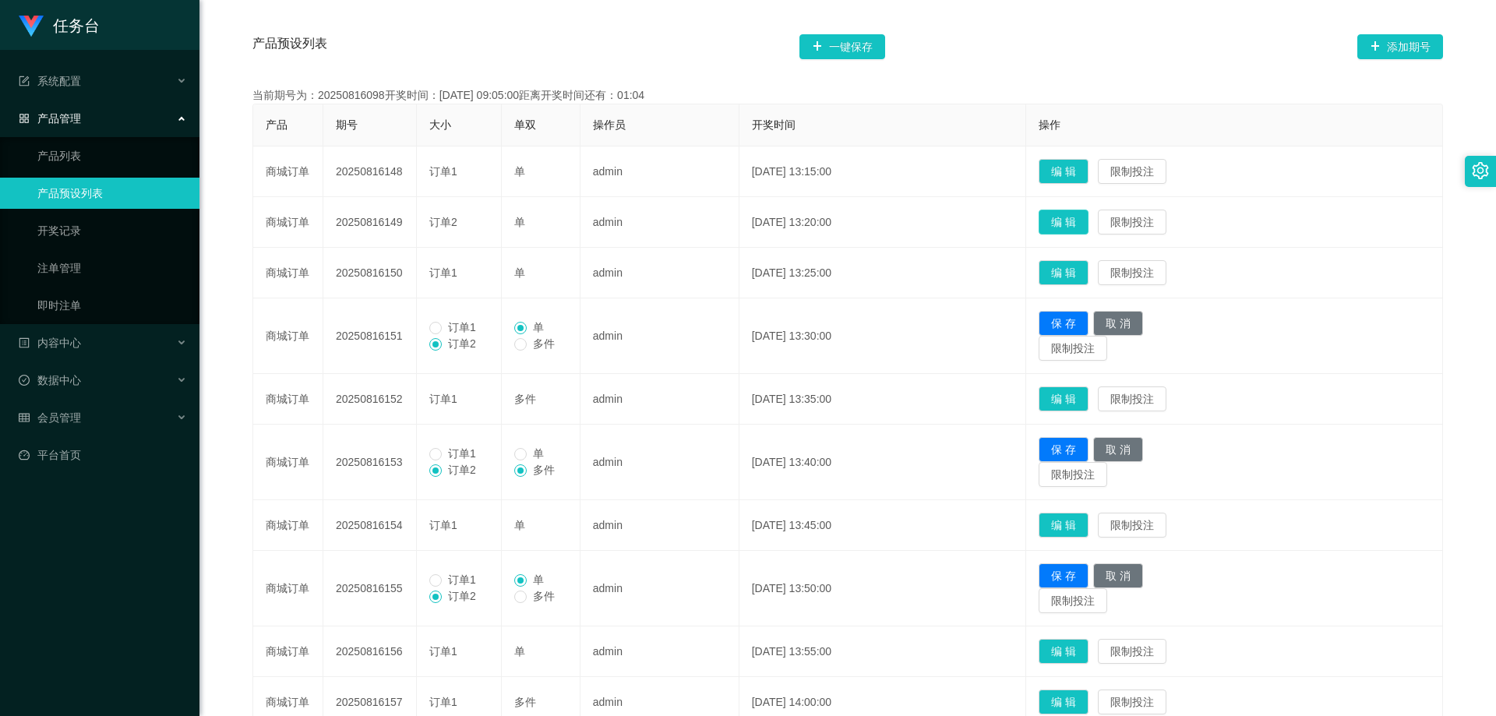
click at [1083, 222] on button "编 辑" at bounding box center [1064, 222] width 50 height 25
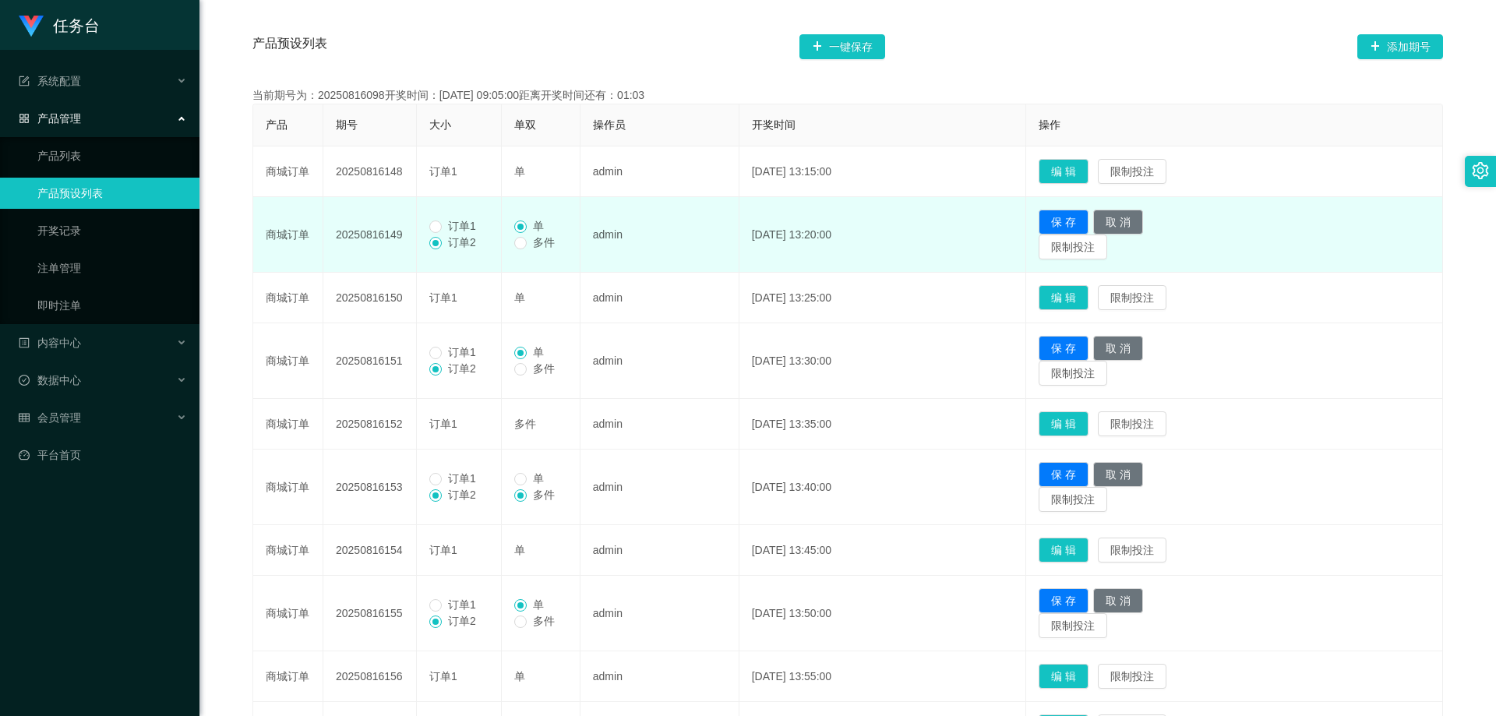
click at [459, 224] on span "订单1" at bounding box center [462, 226] width 41 height 12
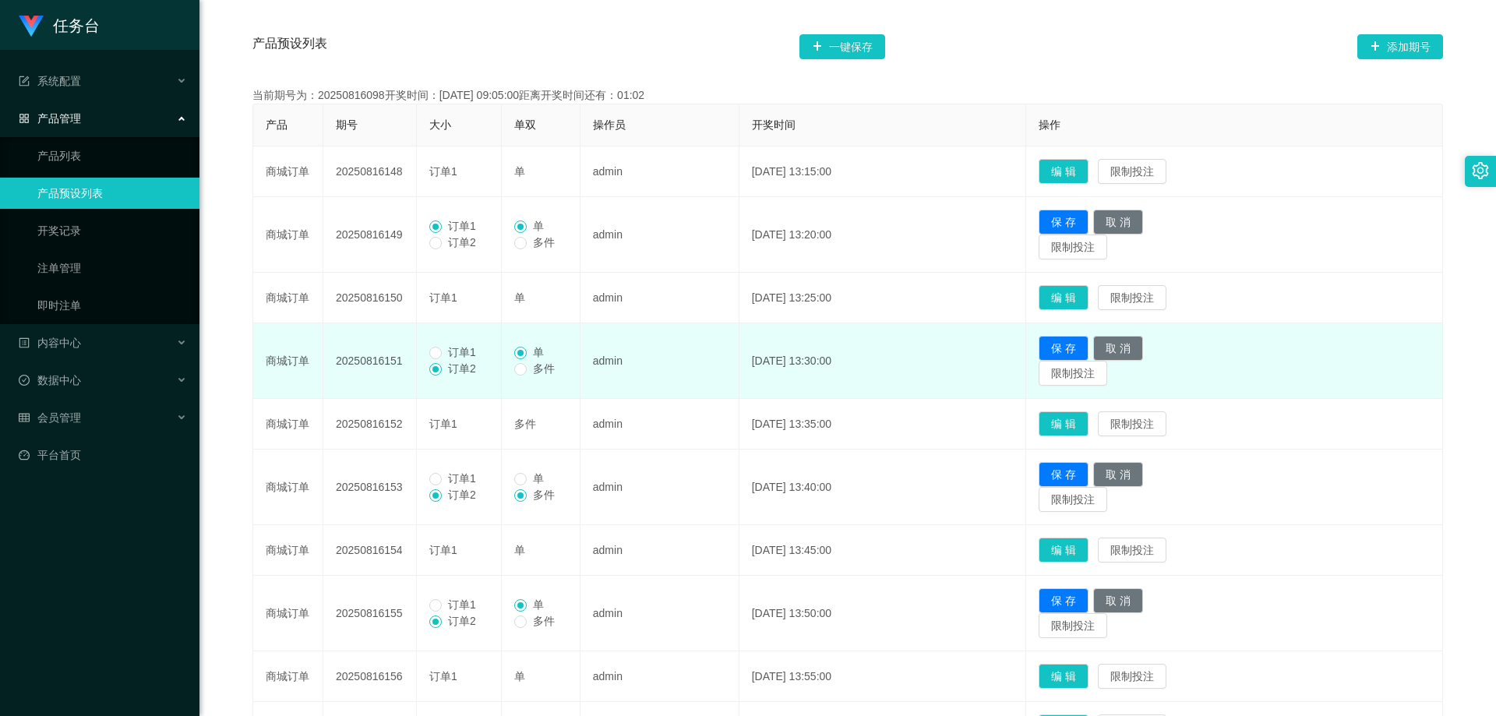
click at [444, 358] on span "订单1" at bounding box center [462, 352] width 41 height 12
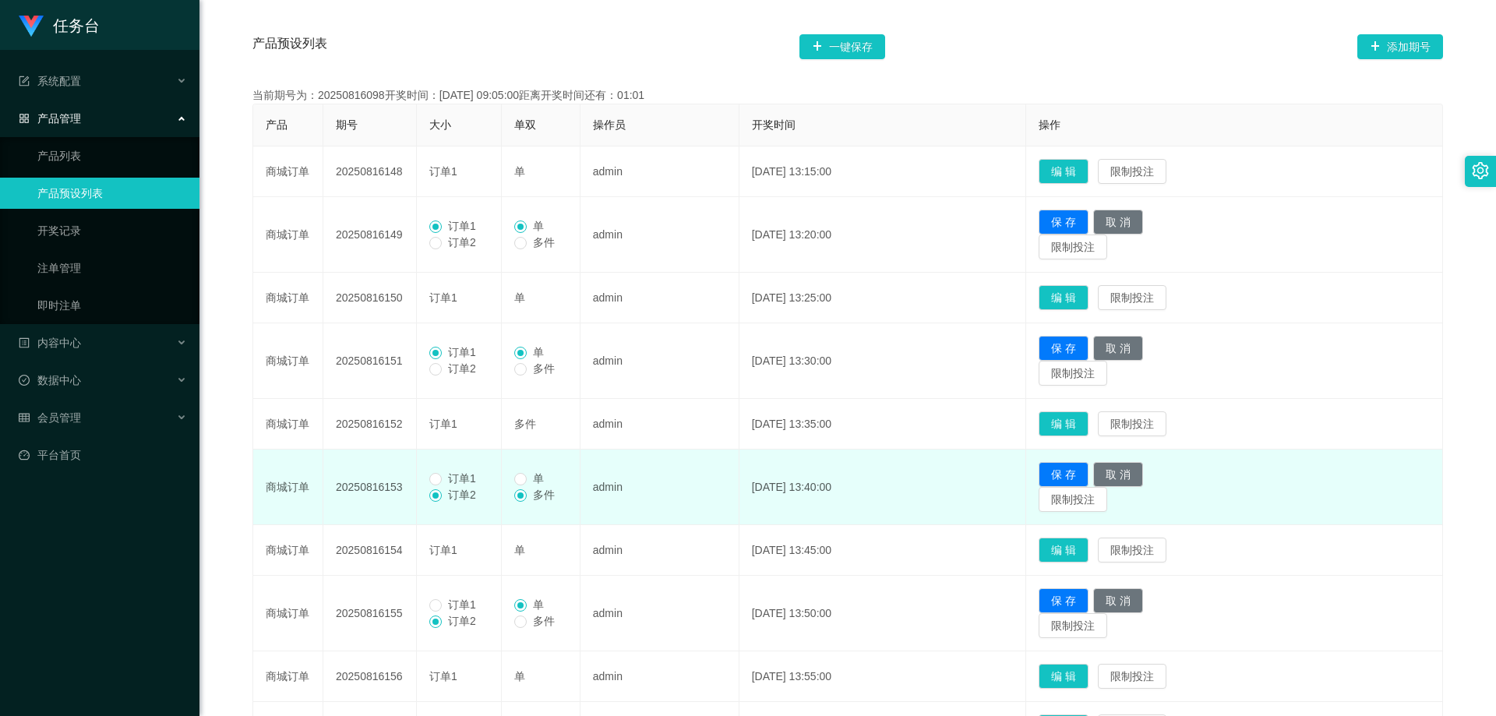
click at [443, 485] on span "订单1" at bounding box center [462, 478] width 41 height 12
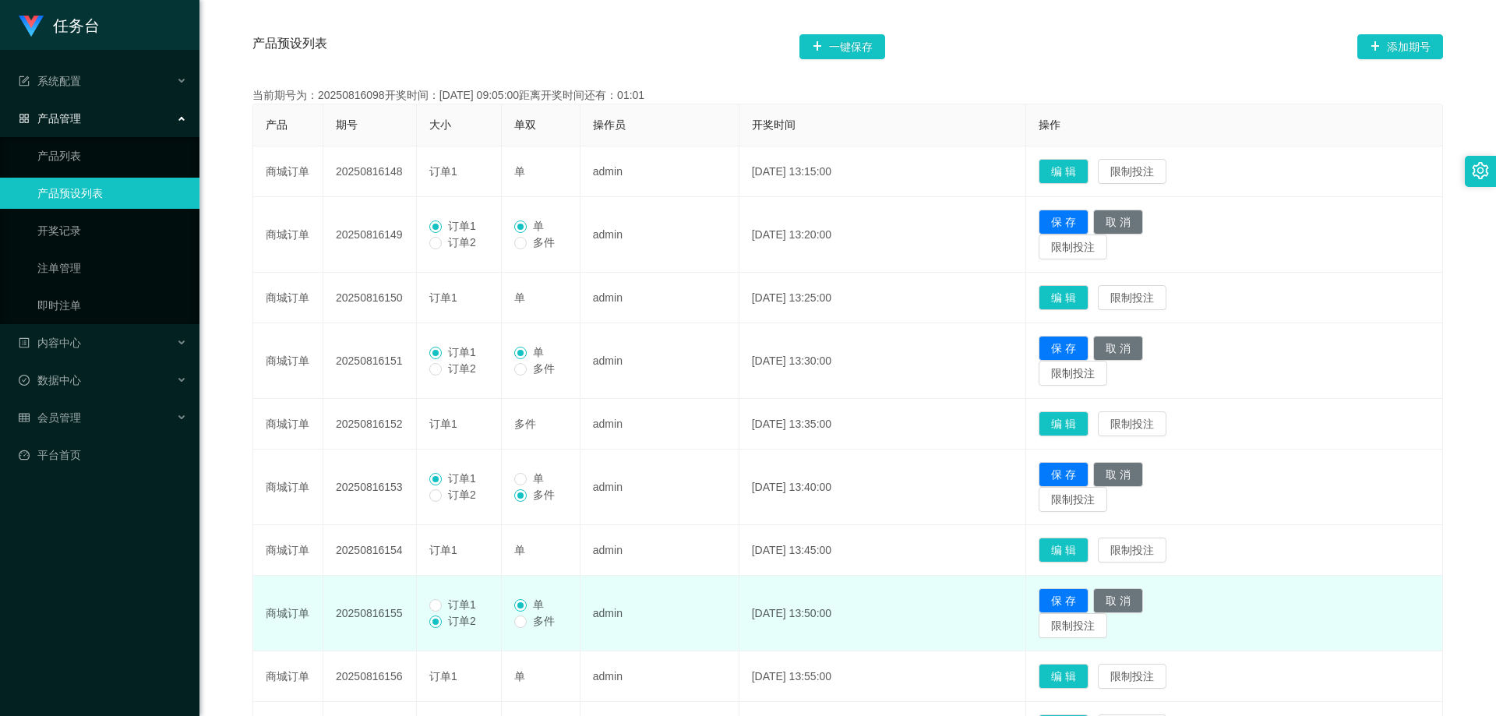
click at [456, 600] on span "订单1" at bounding box center [462, 604] width 41 height 12
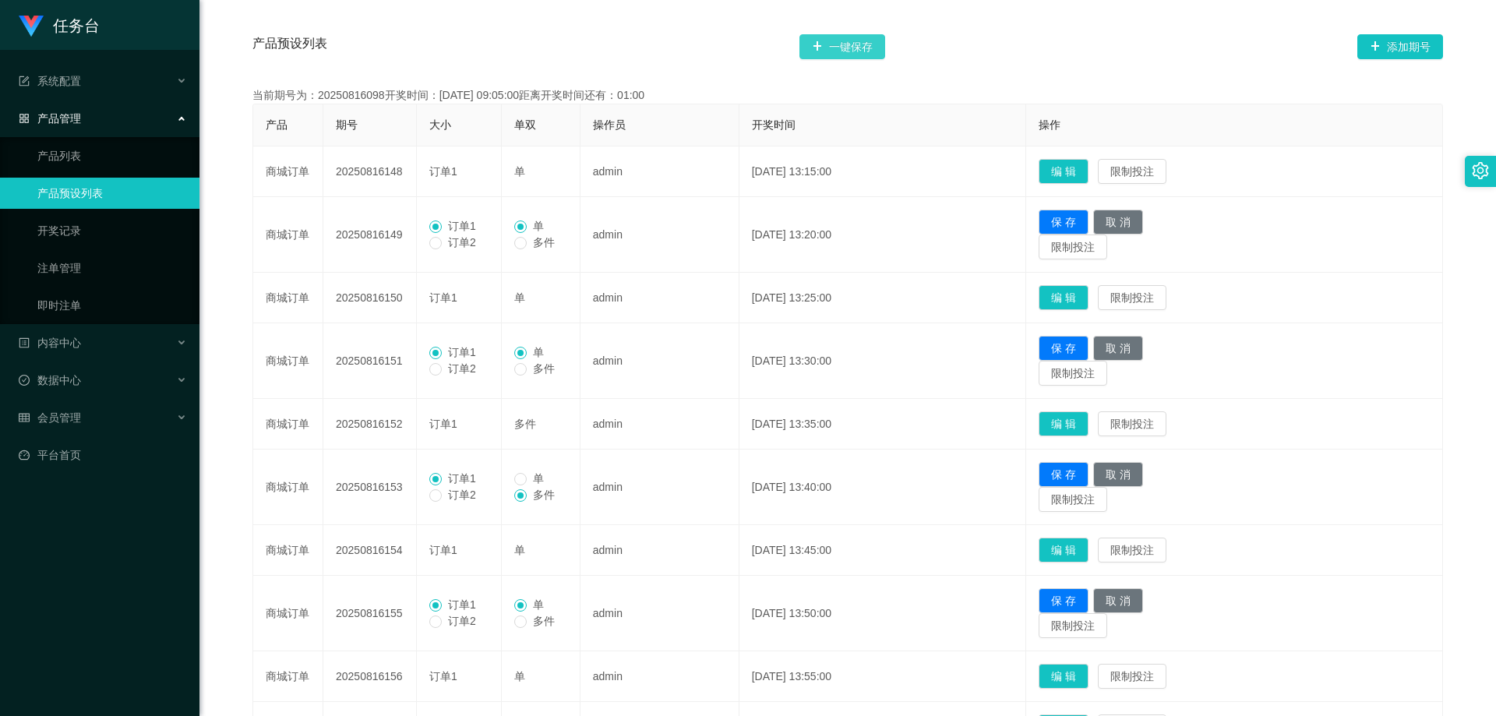
click at [857, 47] on button "一键保存" at bounding box center [842, 46] width 86 height 25
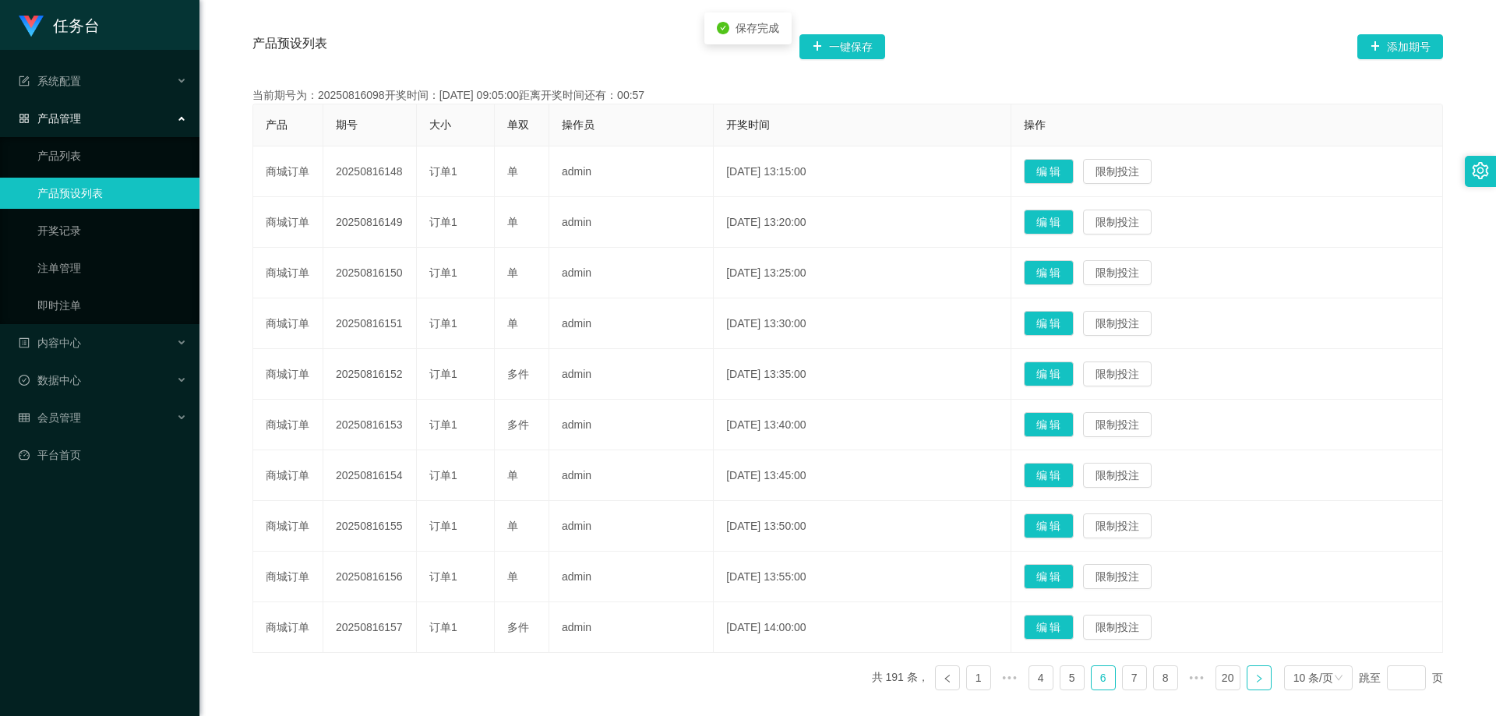
click at [1255, 679] on link at bounding box center [1259, 677] width 25 height 25
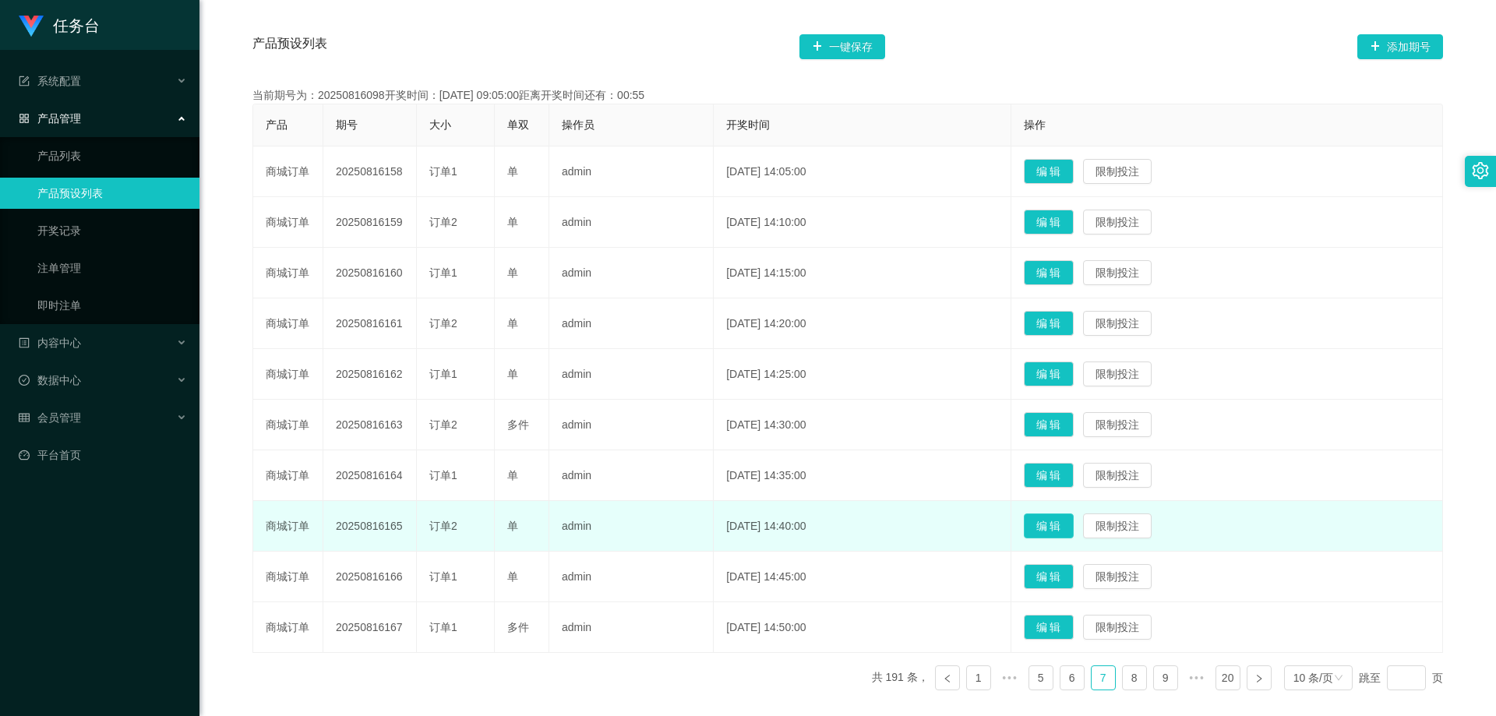
click at [1074, 527] on button "编 辑" at bounding box center [1049, 525] width 50 height 25
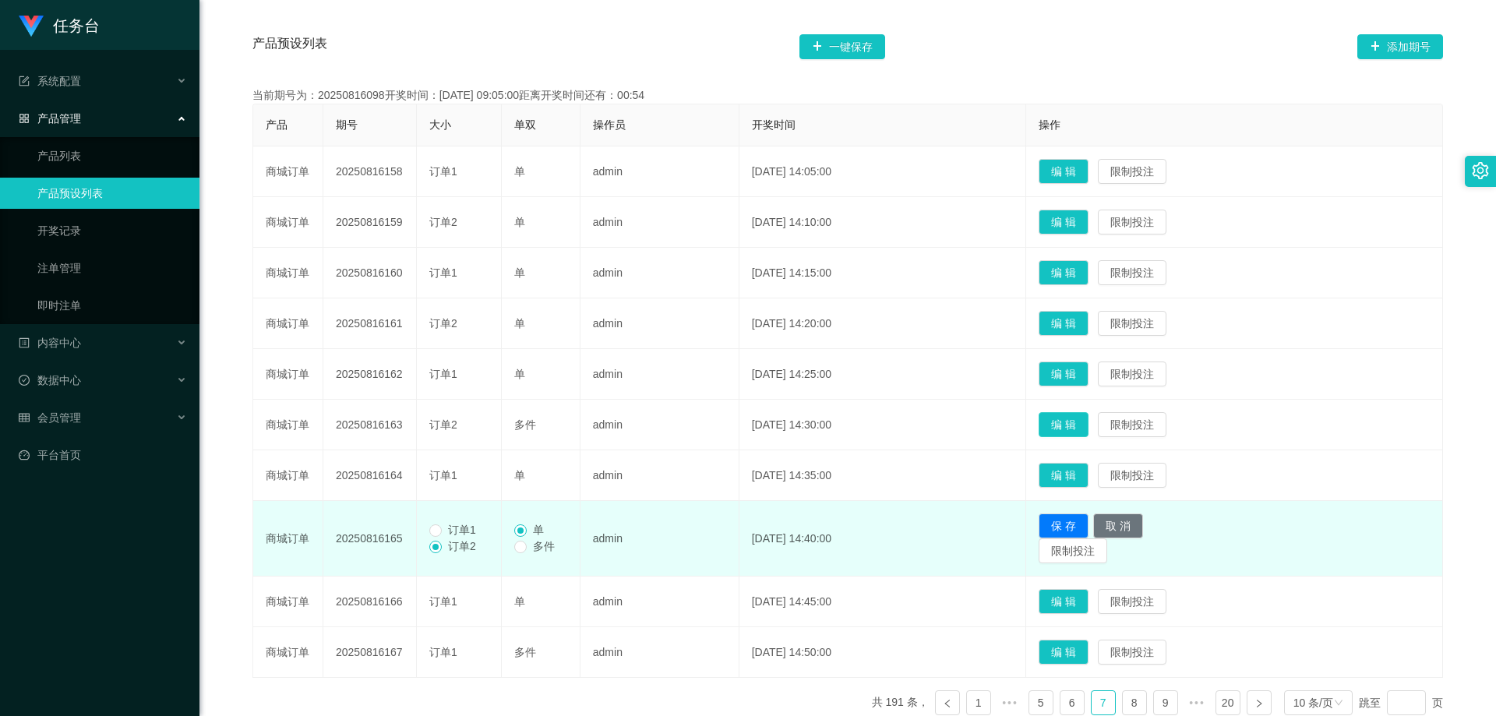
click at [1088, 429] on button "编 辑" at bounding box center [1064, 424] width 50 height 25
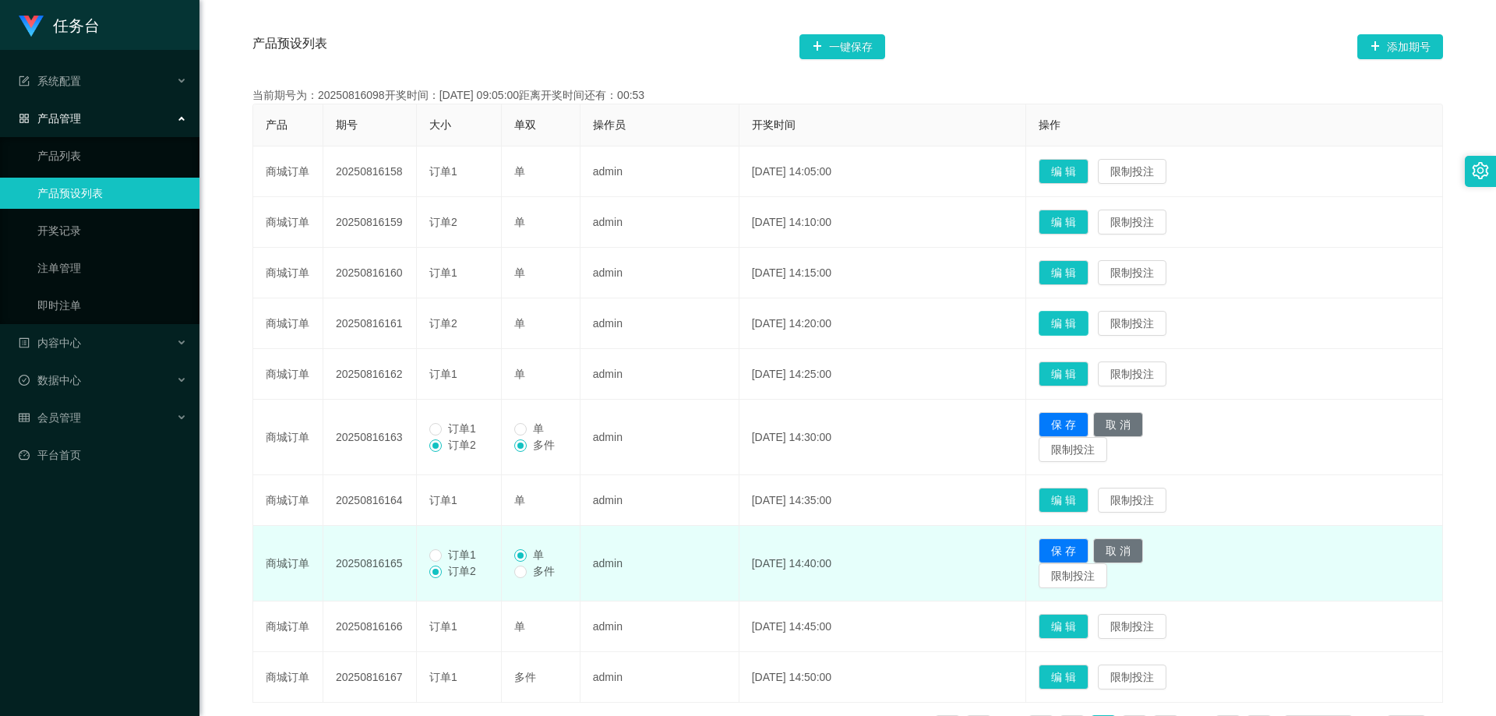
click at [1088, 327] on button "编 辑" at bounding box center [1064, 323] width 50 height 25
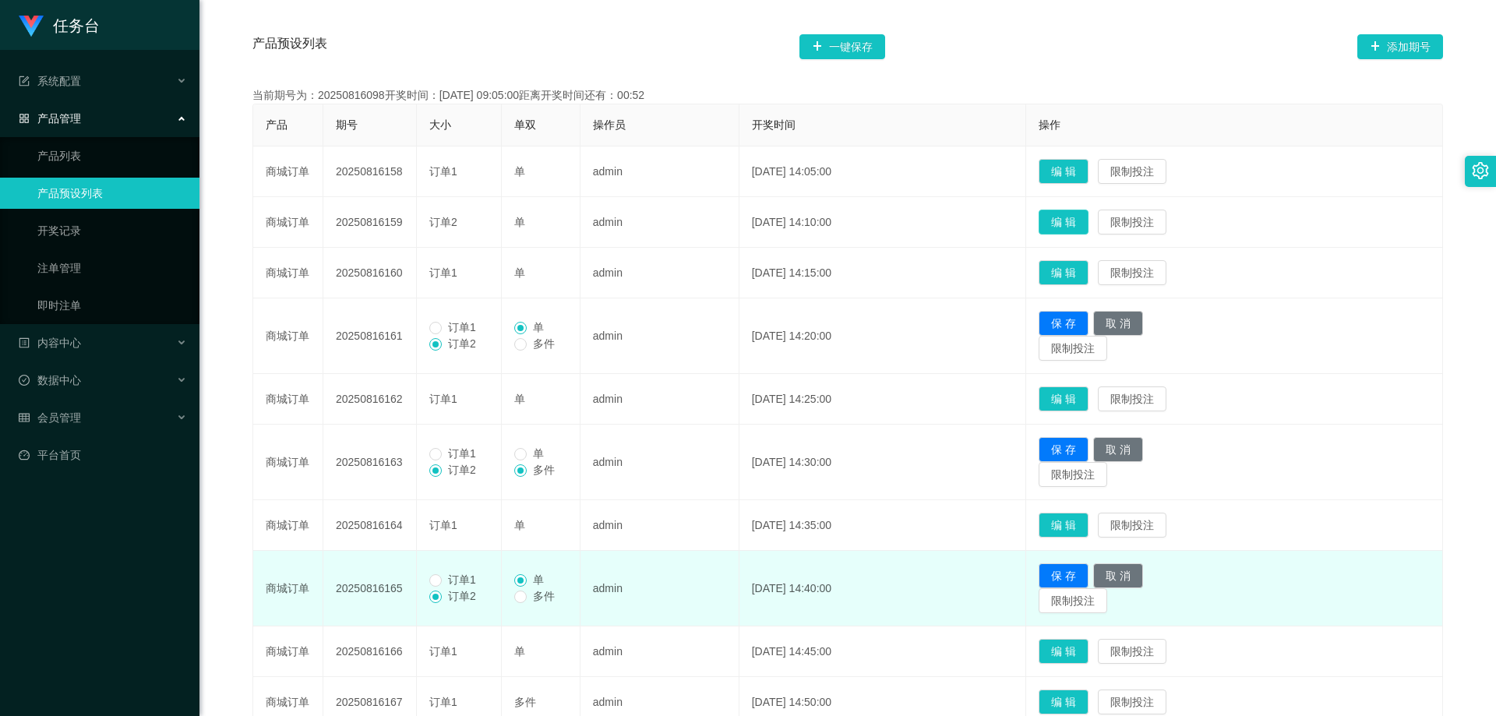
click at [1088, 232] on button "编 辑" at bounding box center [1064, 222] width 50 height 25
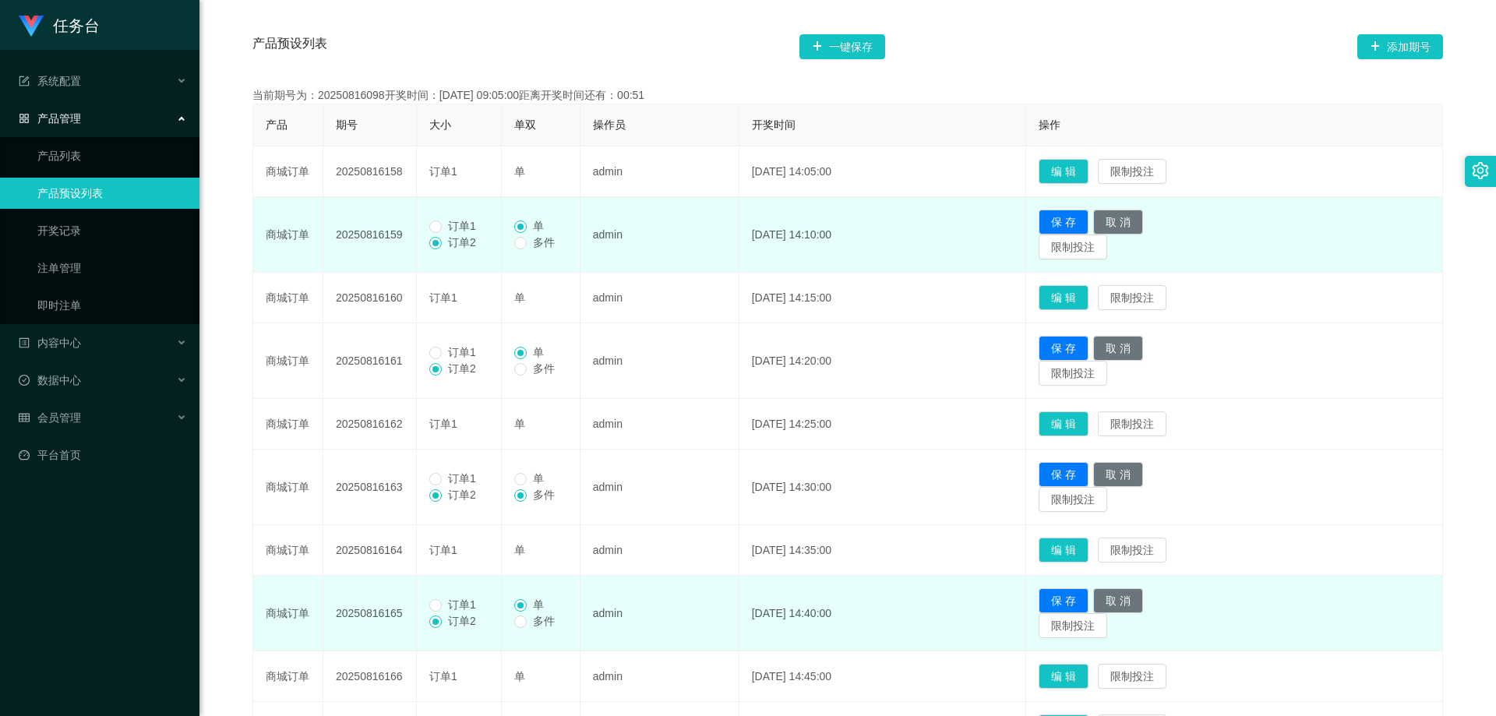
click at [464, 231] on span "订单1" at bounding box center [462, 226] width 41 height 12
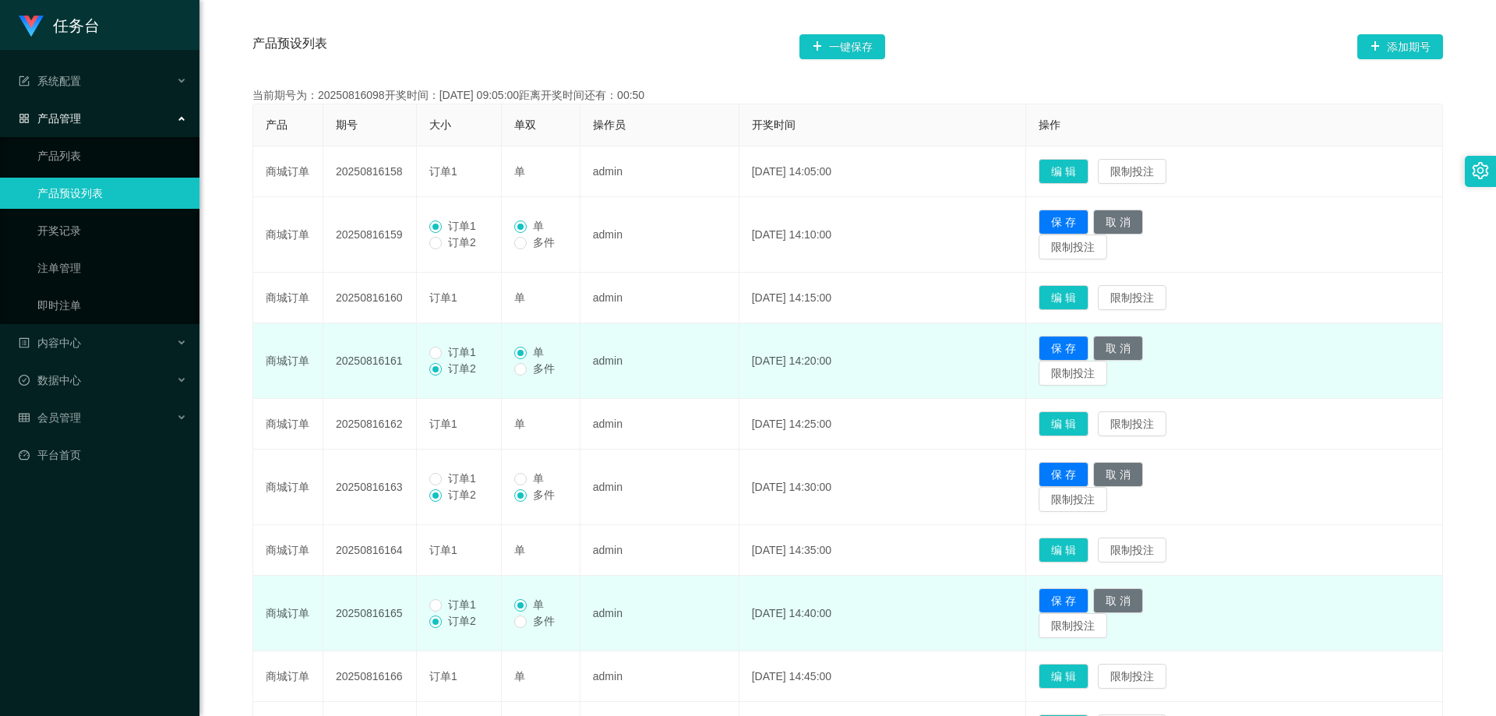
click at [449, 349] on span "订单1" at bounding box center [462, 352] width 41 height 12
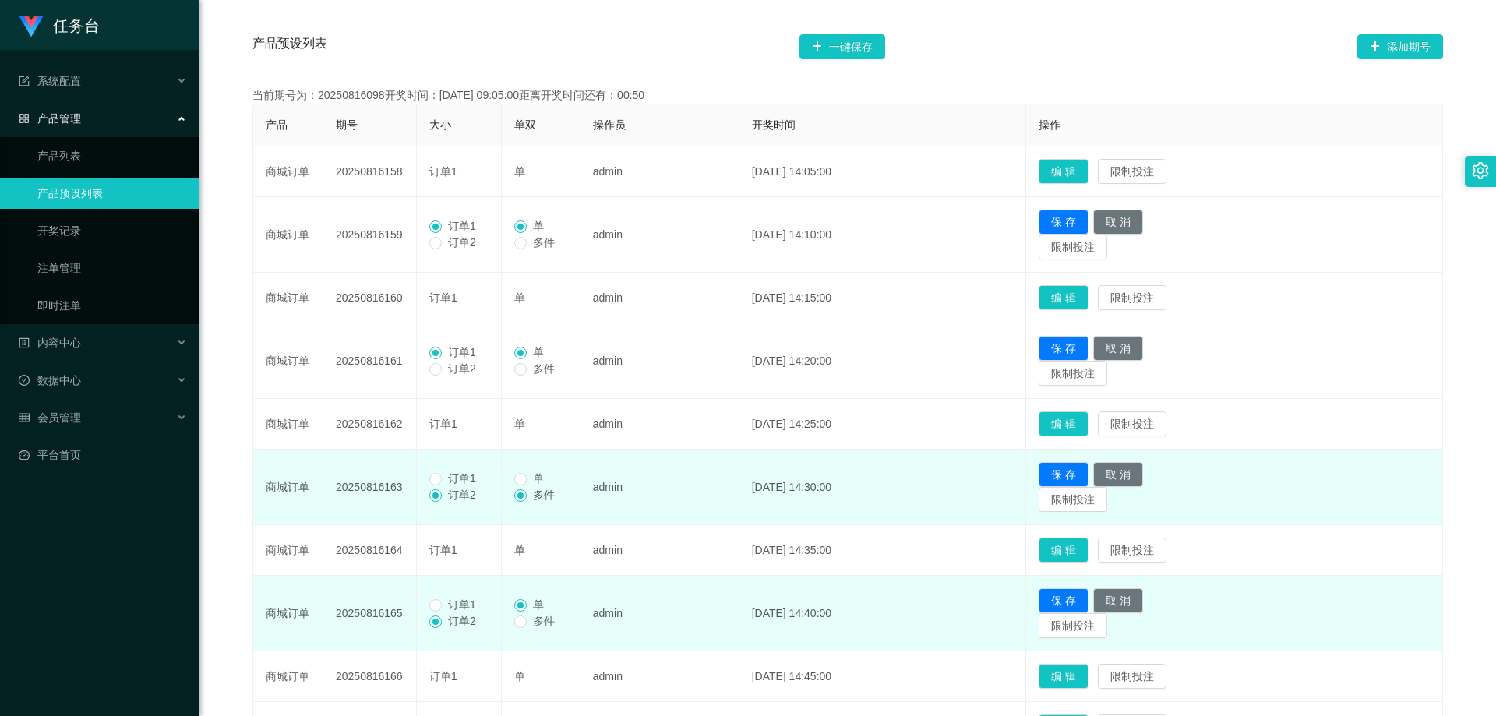
click at [455, 467] on td "订单1 订单2" at bounding box center [459, 488] width 85 height 76
click at [454, 485] on span "订单1" at bounding box center [462, 478] width 41 height 12
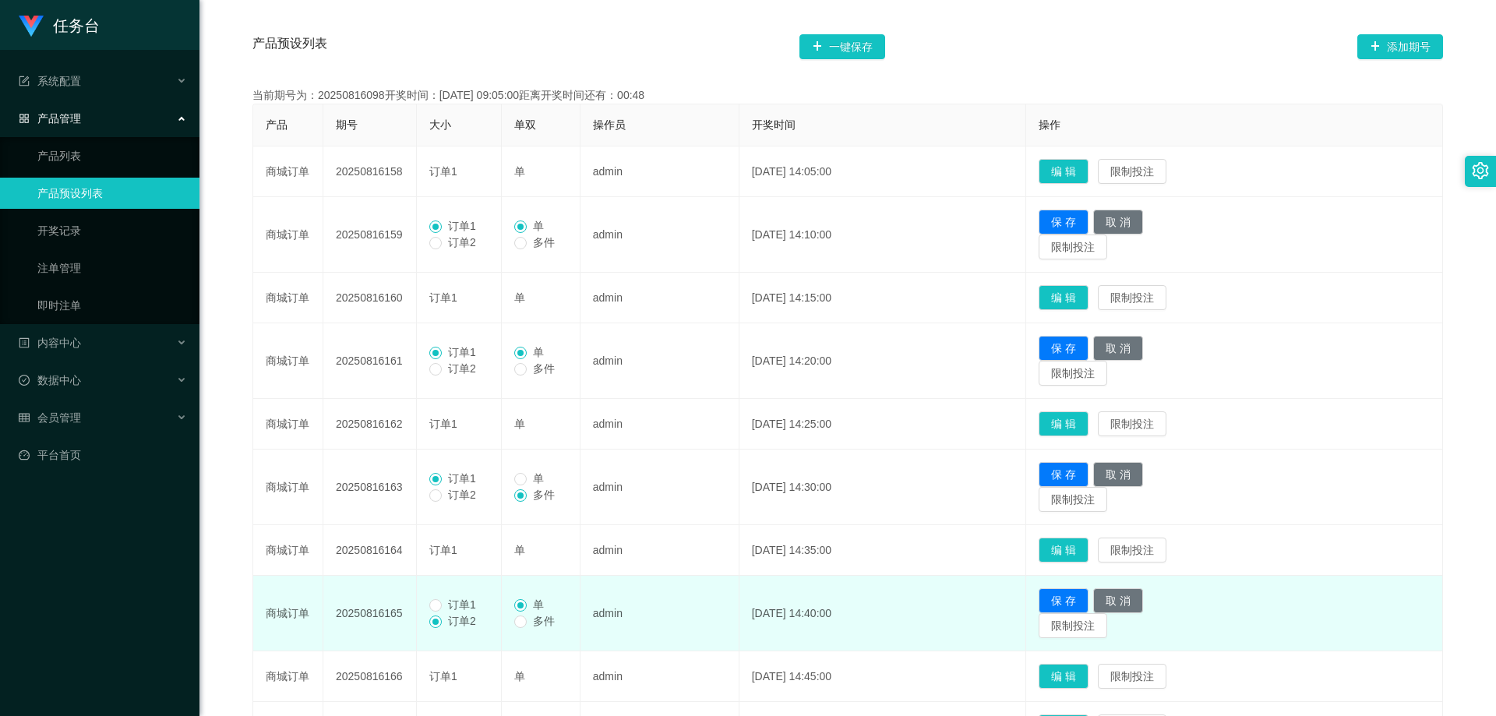
click at [459, 607] on span "订单1" at bounding box center [462, 604] width 41 height 12
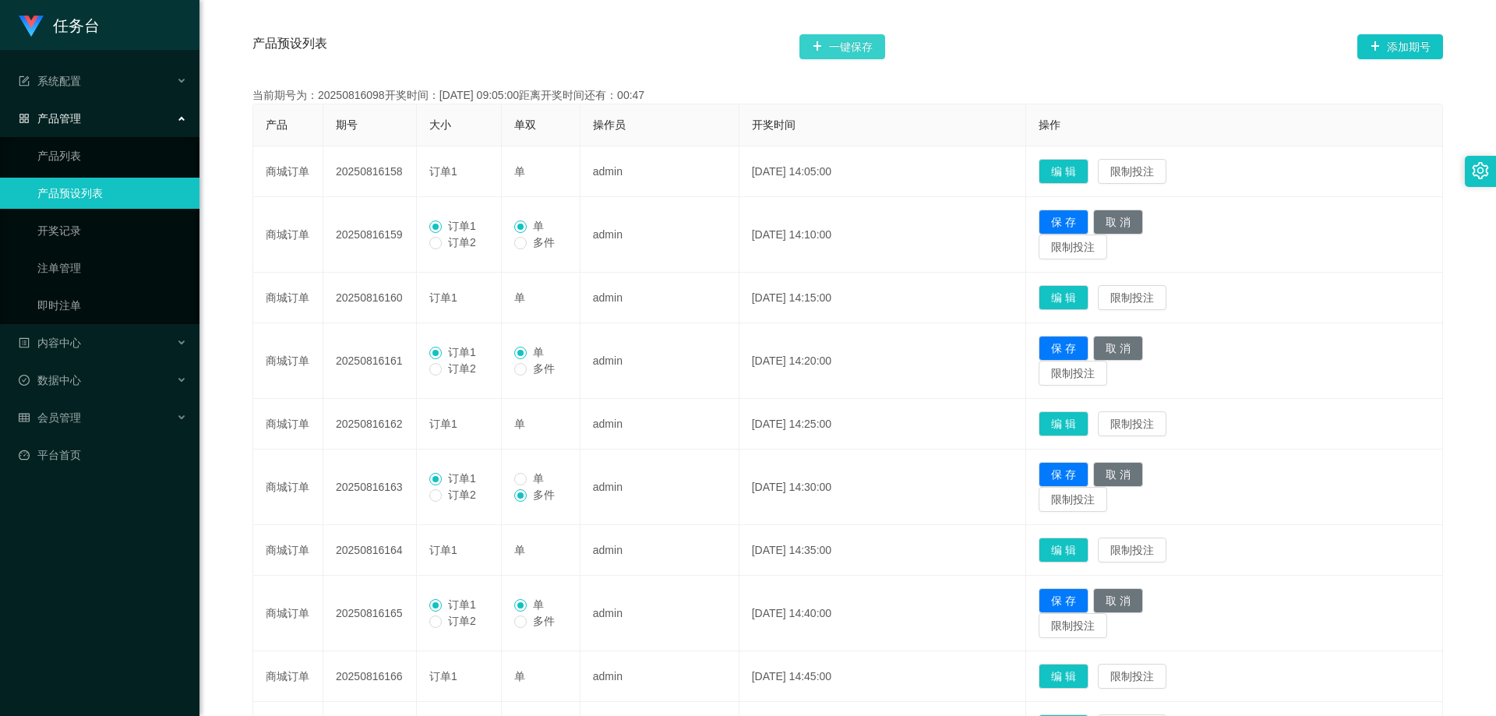
click at [842, 41] on button "一键保存" at bounding box center [842, 46] width 86 height 25
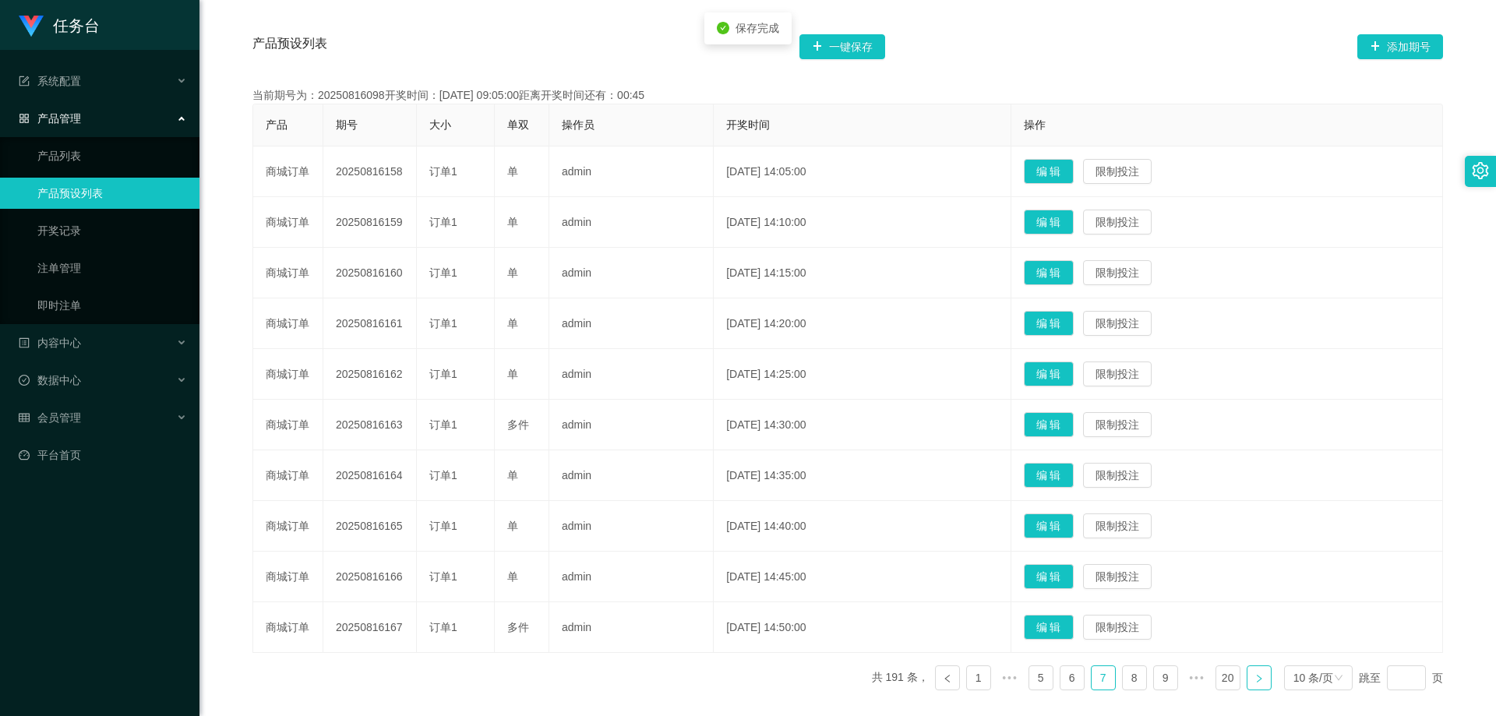
click at [1256, 683] on link at bounding box center [1259, 677] width 25 height 25
click at [1074, 570] on button "编 辑" at bounding box center [1049, 576] width 50 height 25
click at [1070, 517] on button "编 辑" at bounding box center [1049, 525] width 50 height 25
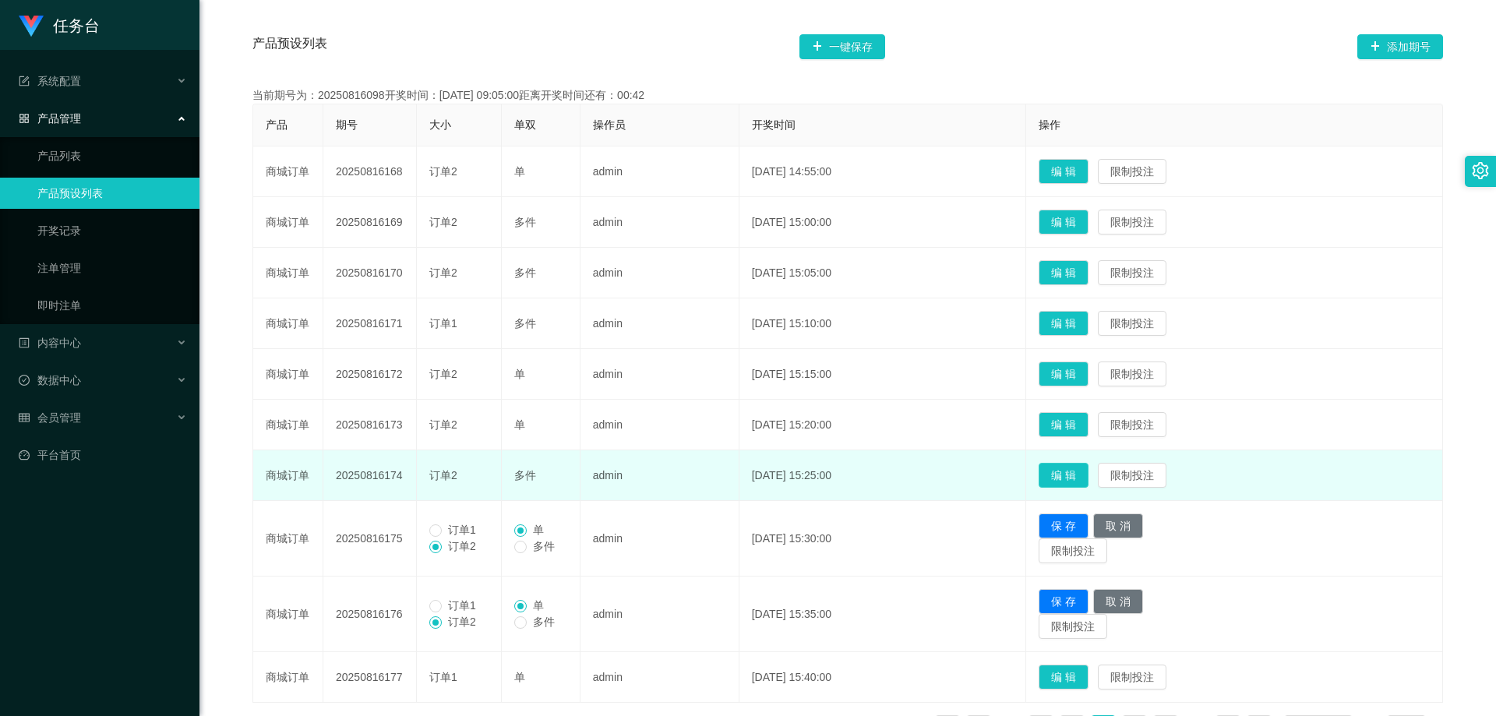
click at [1082, 478] on button "编 辑" at bounding box center [1064, 475] width 50 height 25
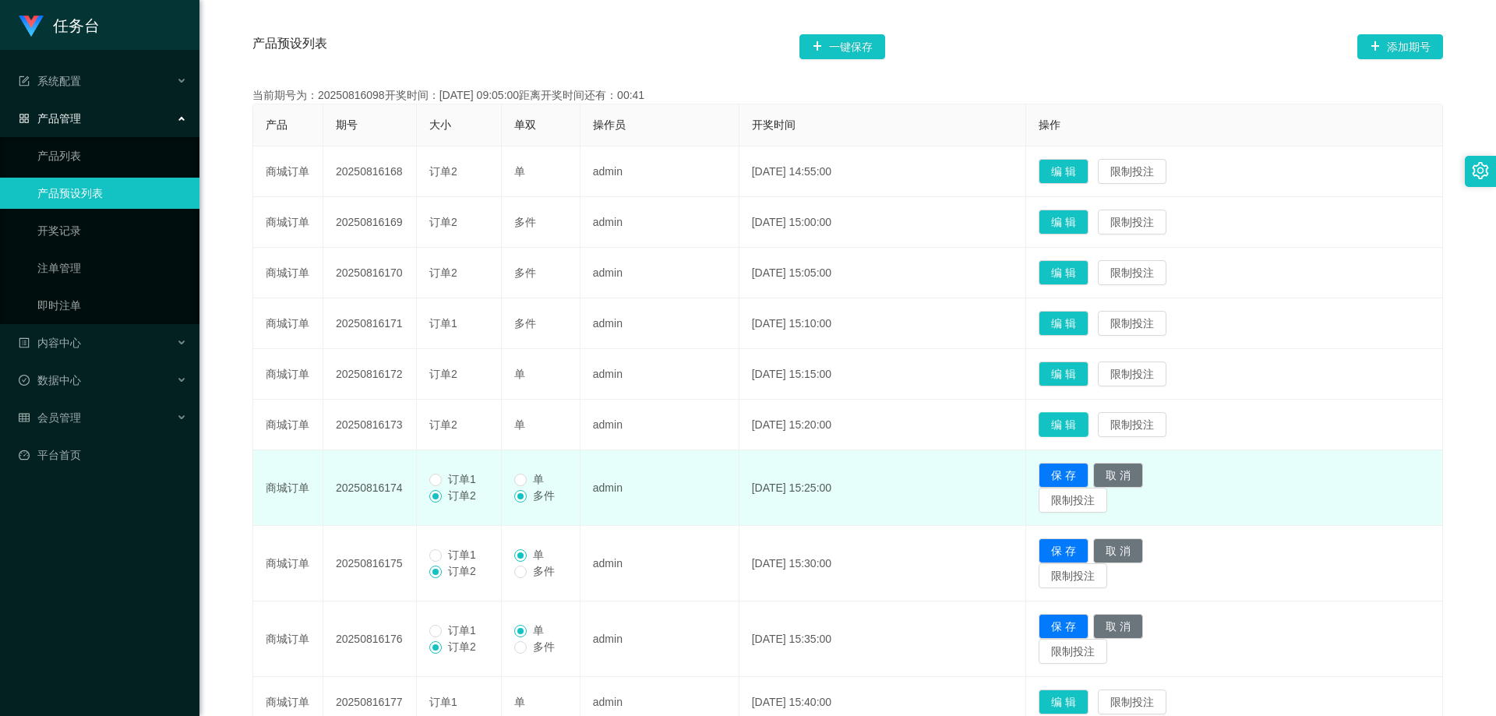
click at [1088, 421] on button "编 辑" at bounding box center [1064, 424] width 50 height 25
click at [1075, 368] on button "编 辑" at bounding box center [1064, 374] width 50 height 25
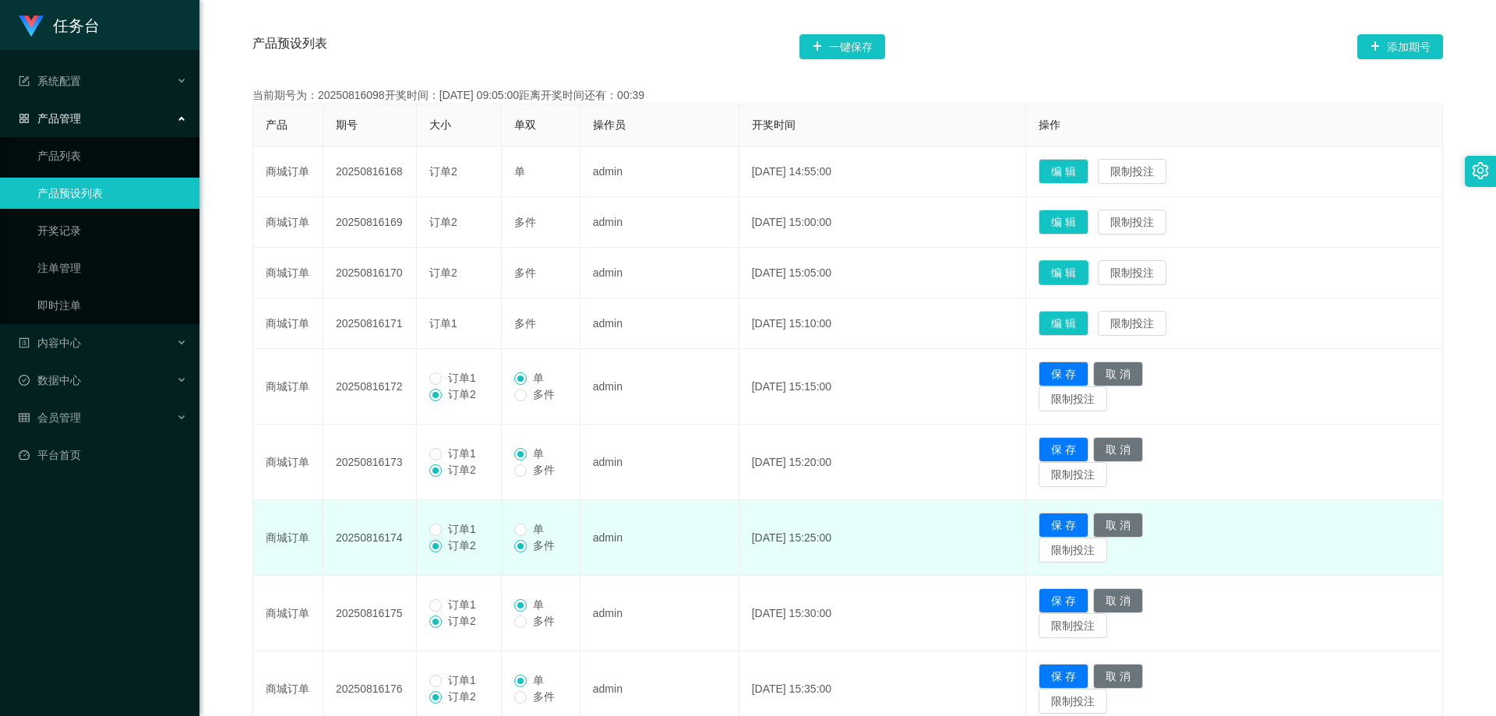
click at [1086, 284] on button "编 辑" at bounding box center [1064, 272] width 50 height 25
click at [1088, 228] on button "编 辑" at bounding box center [1064, 222] width 50 height 25
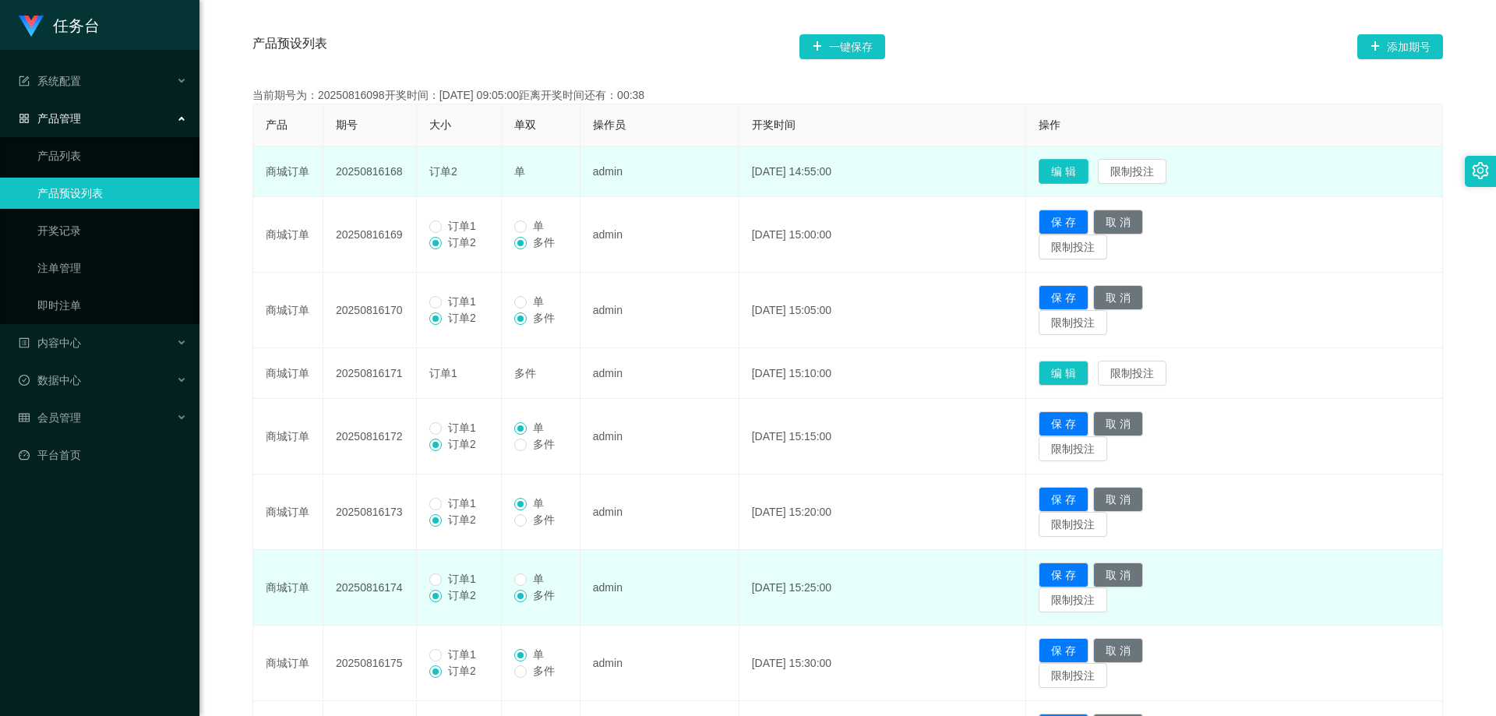
click at [1088, 175] on button "编 辑" at bounding box center [1064, 171] width 50 height 25
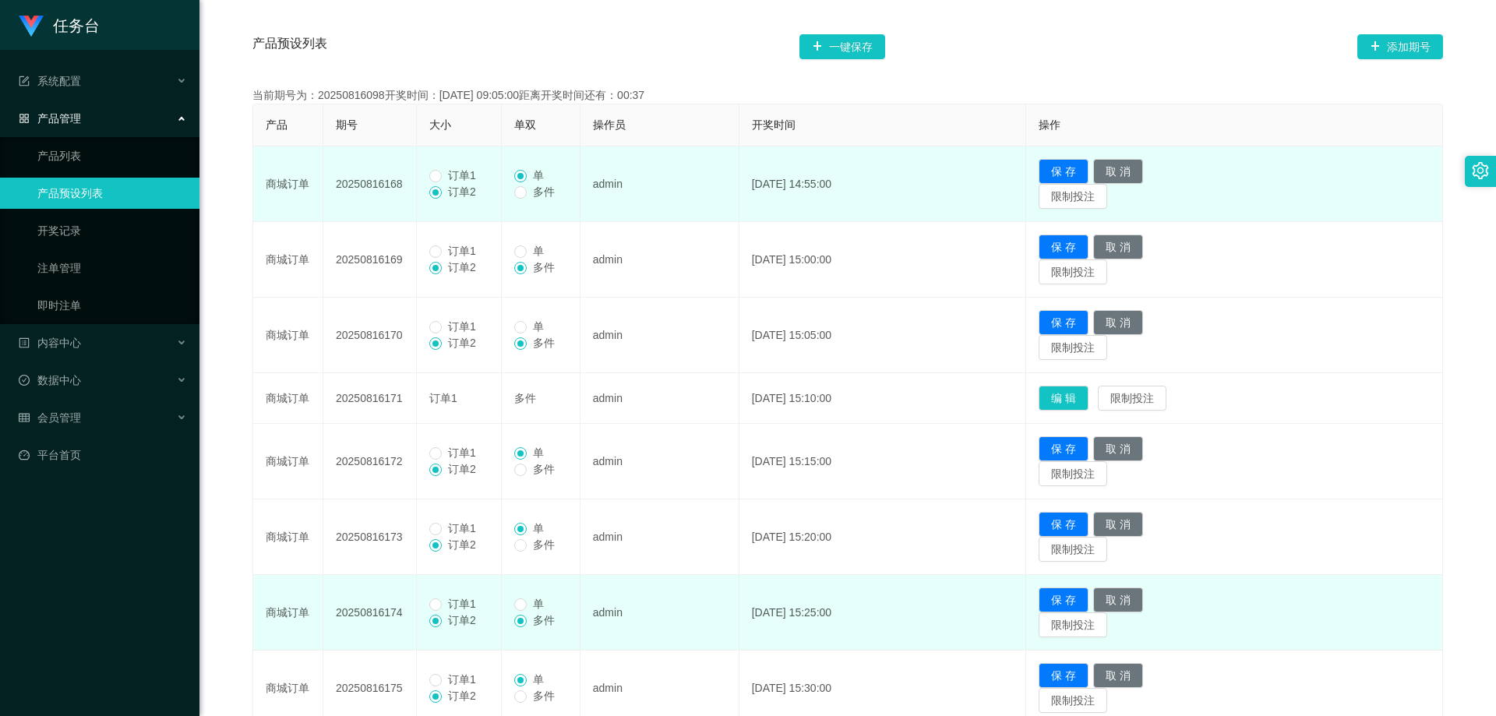
click at [457, 173] on span "订单1" at bounding box center [462, 175] width 41 height 12
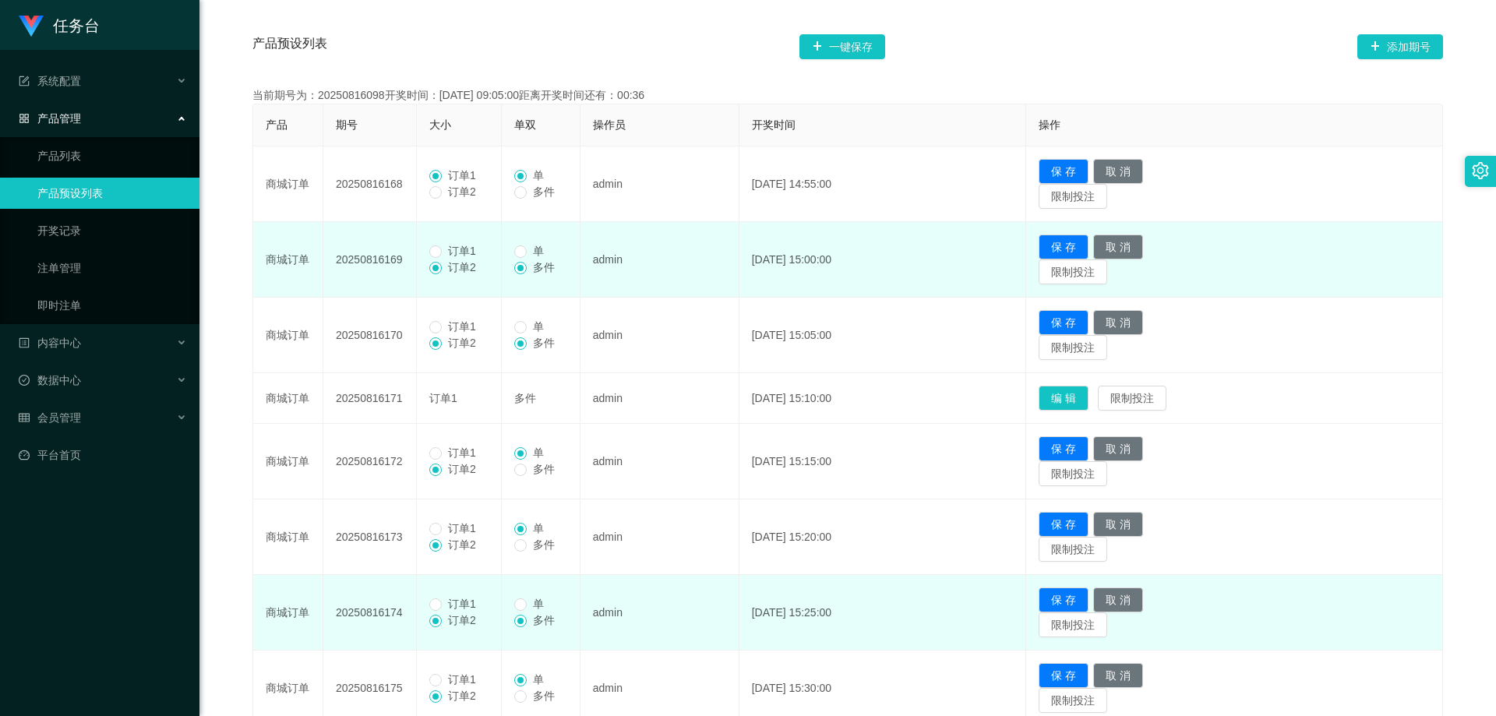
drag, startPoint x: 448, startPoint y: 256, endPoint x: 454, endPoint y: 263, distance: 9.4
click at [451, 257] on span "订单1" at bounding box center [462, 251] width 41 height 12
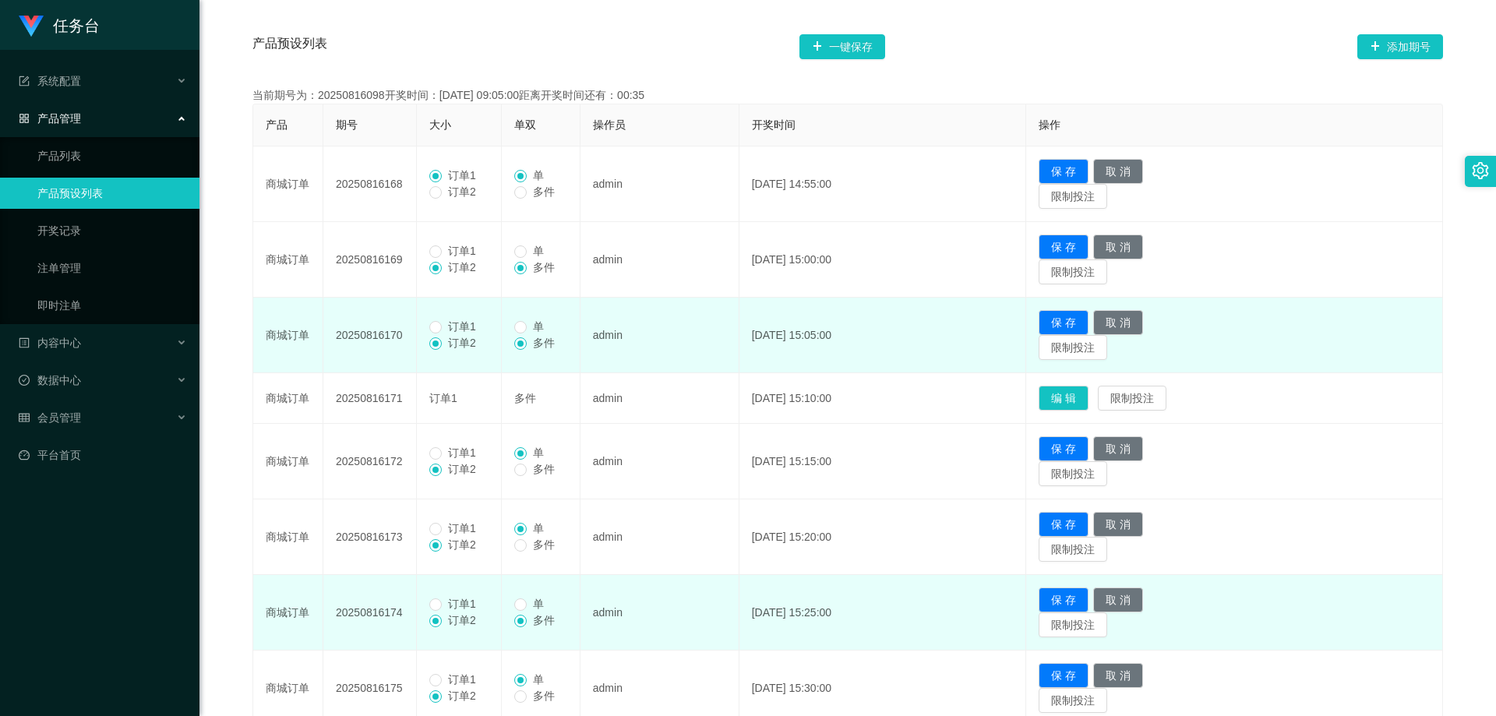
click at [446, 324] on span "订单1" at bounding box center [462, 326] width 41 height 12
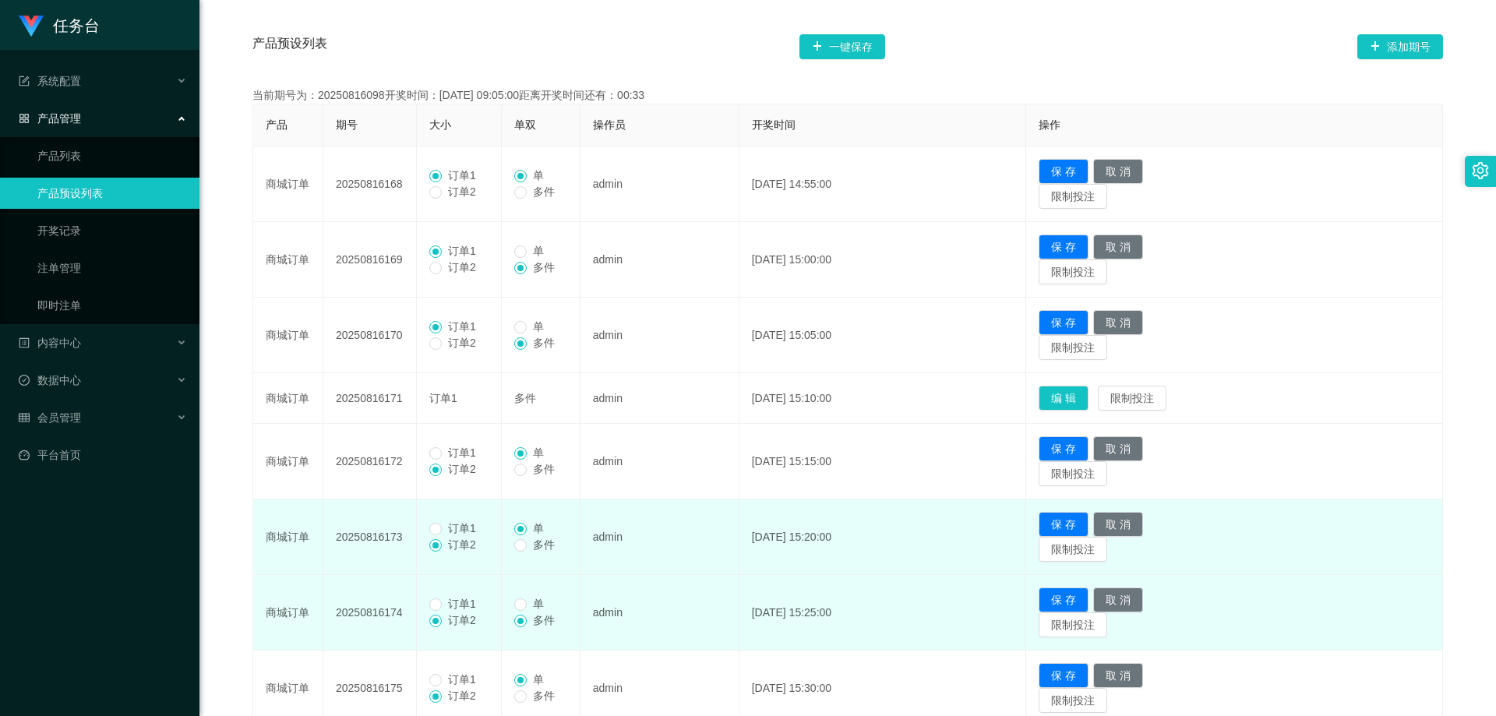
click at [455, 531] on span "订单1" at bounding box center [462, 528] width 41 height 12
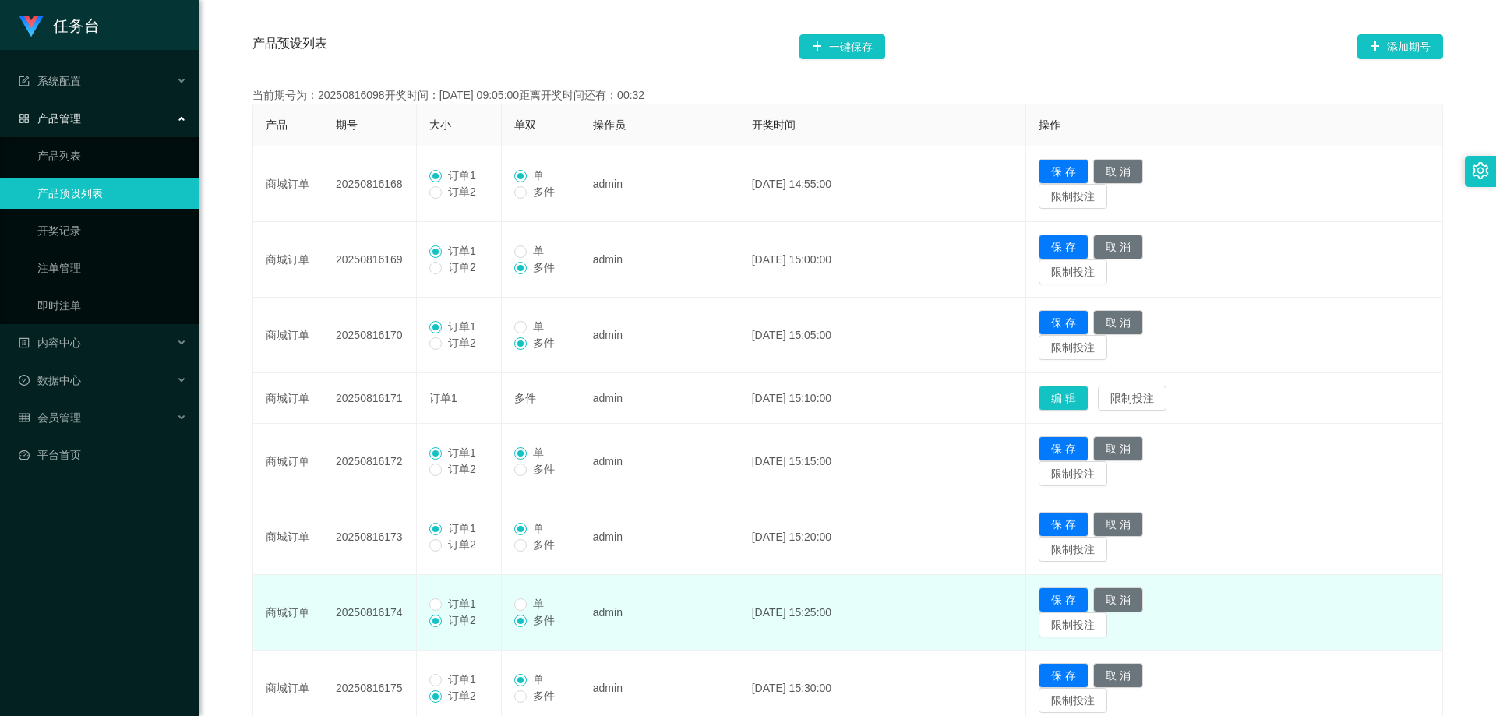
click at [443, 601] on span "订单1" at bounding box center [462, 604] width 41 height 12
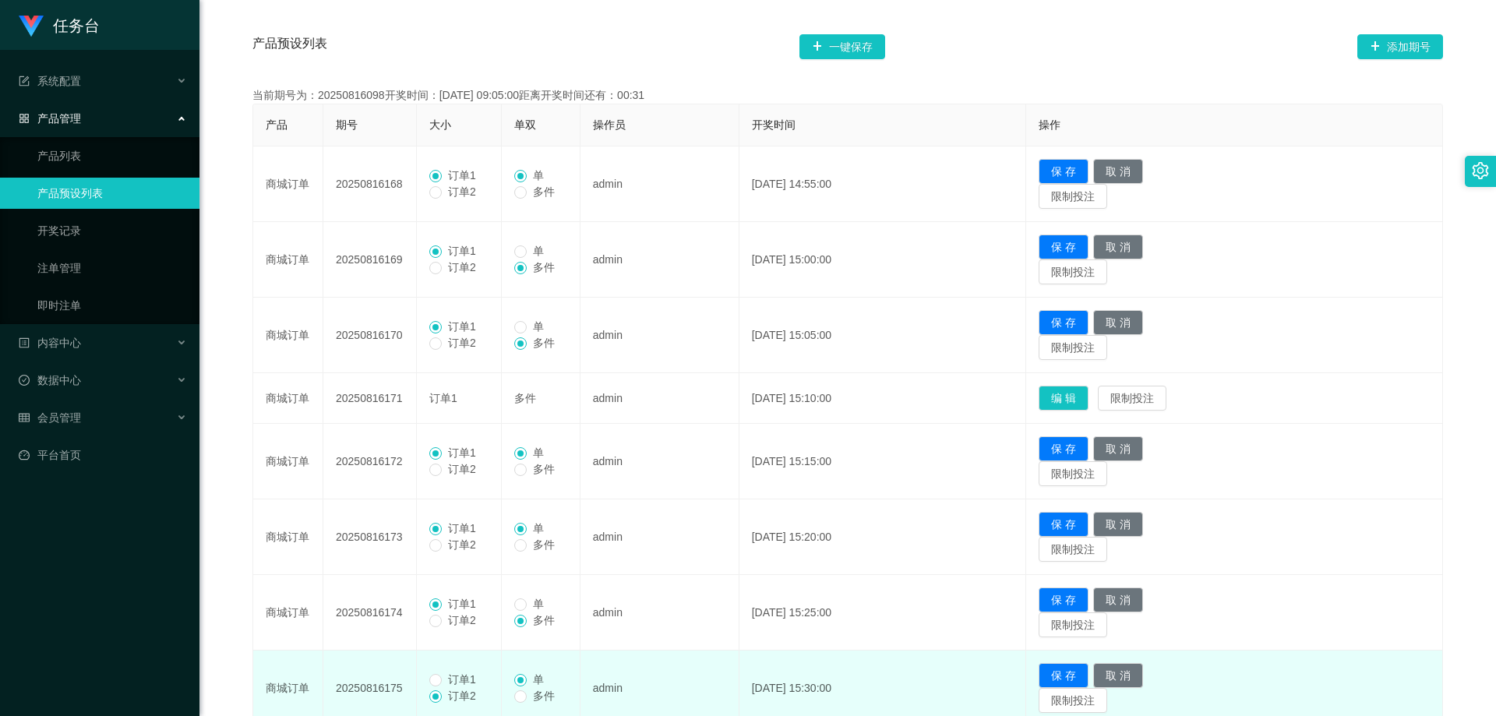
click at [444, 674] on span "订单1" at bounding box center [462, 679] width 41 height 12
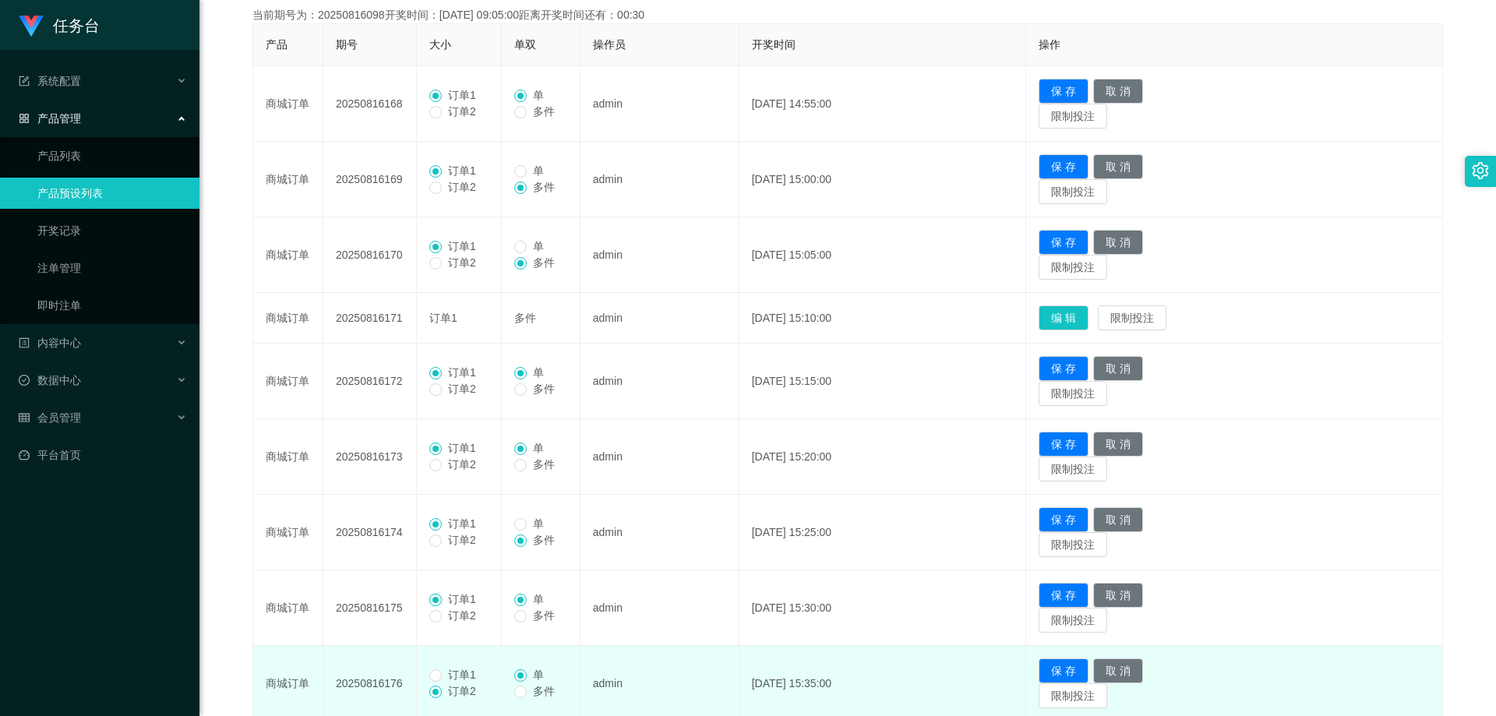
scroll to position [445, 0]
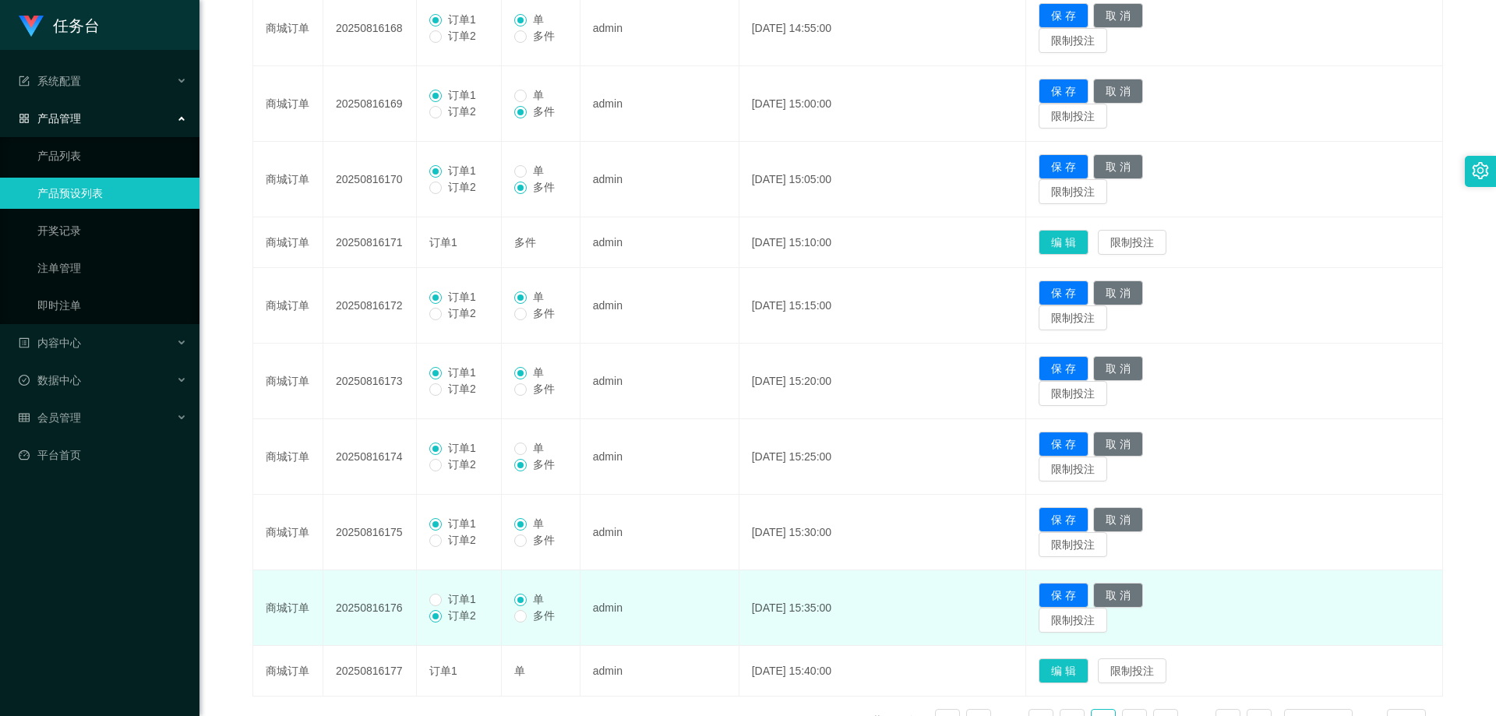
click at [475, 608] on label "订单2" at bounding box center [455, 616] width 53 height 16
click at [452, 596] on span "订单1" at bounding box center [462, 599] width 41 height 12
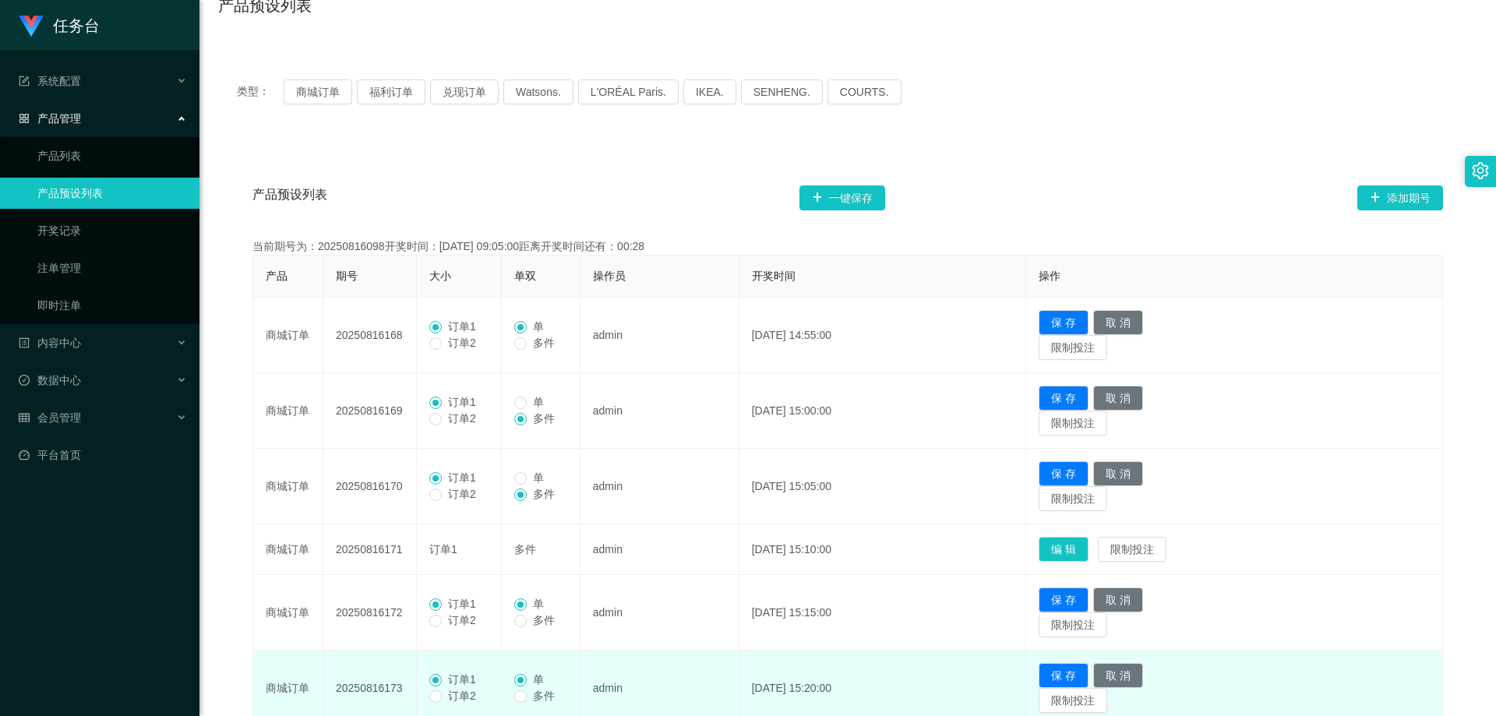
scroll to position [55, 0]
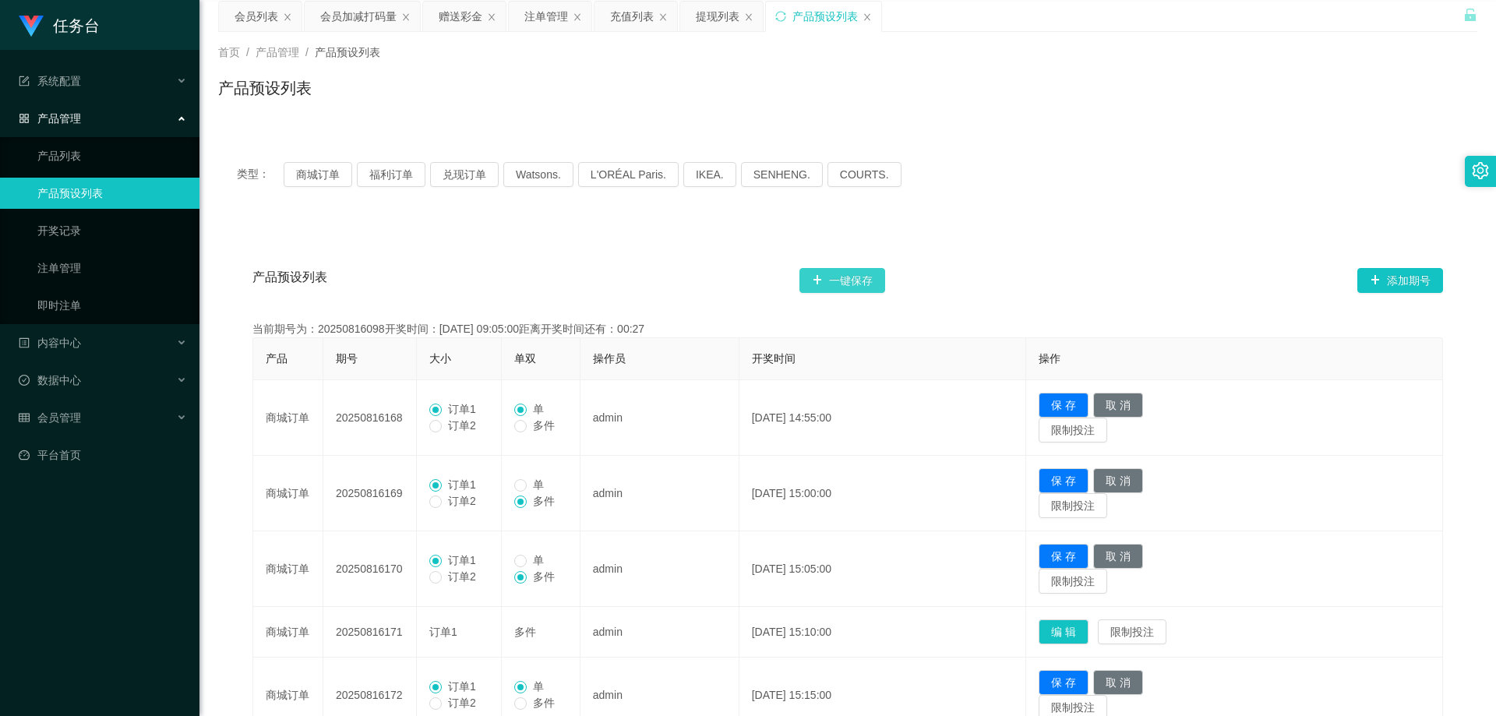
click at [855, 275] on button "一键保存" at bounding box center [842, 280] width 86 height 25
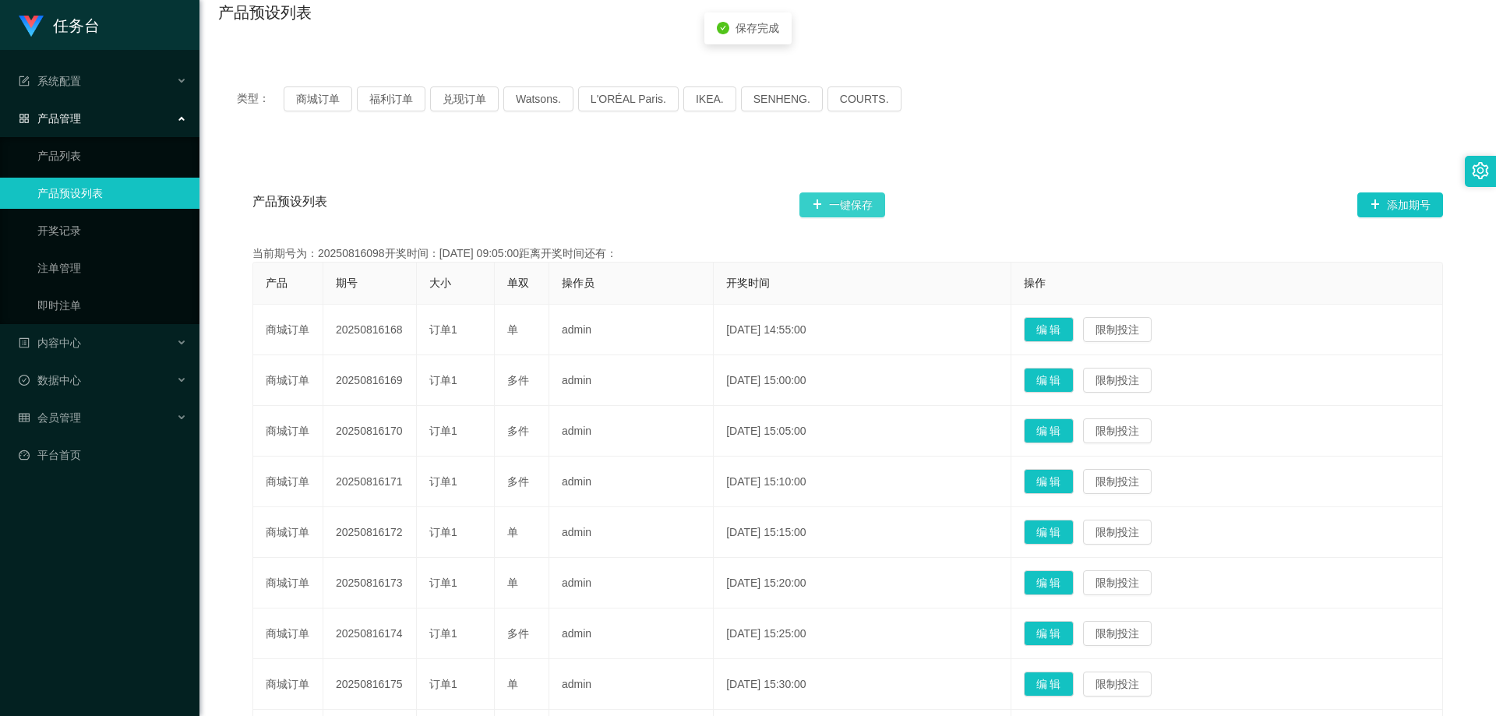
scroll to position [367, 0]
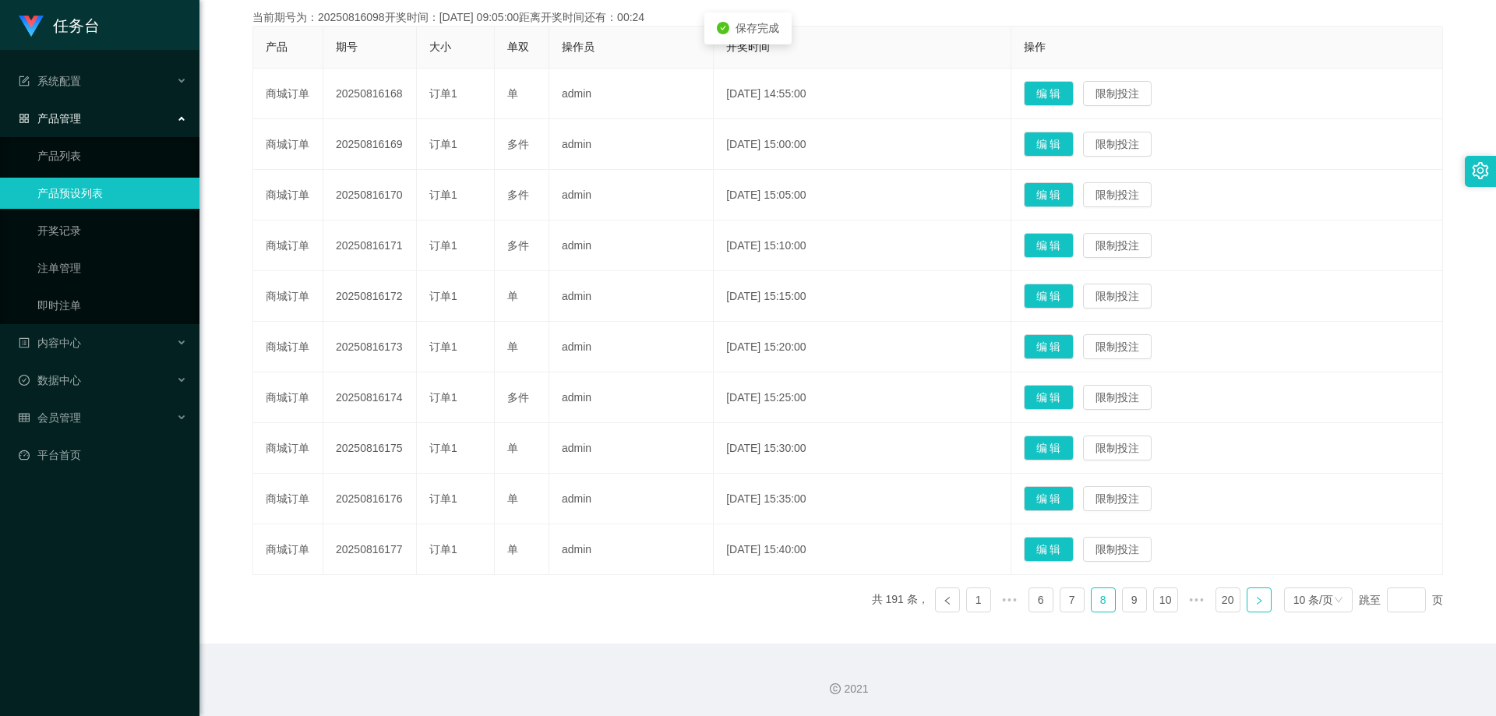
click at [1254, 602] on icon "图标: right" at bounding box center [1258, 600] width 9 height 9
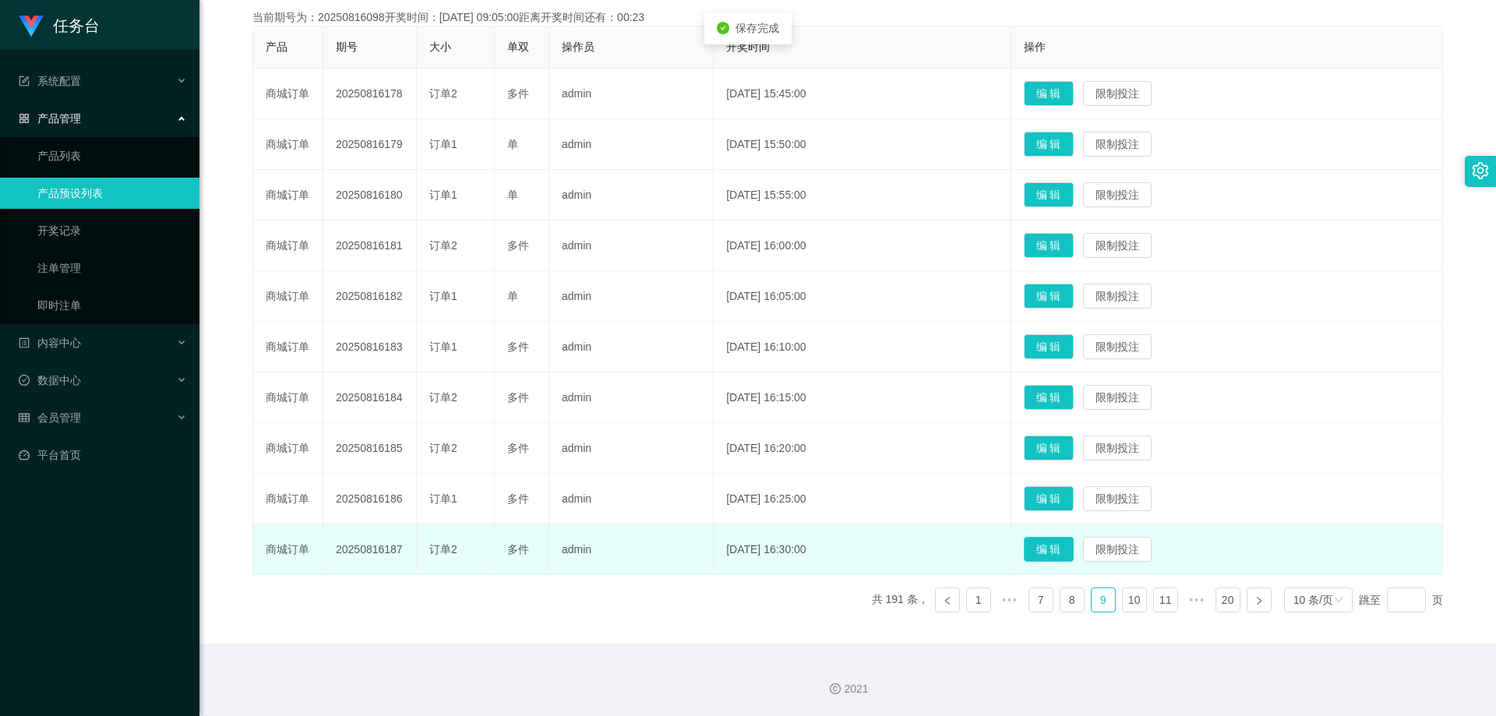
click at [1053, 541] on button "编 辑" at bounding box center [1049, 549] width 50 height 25
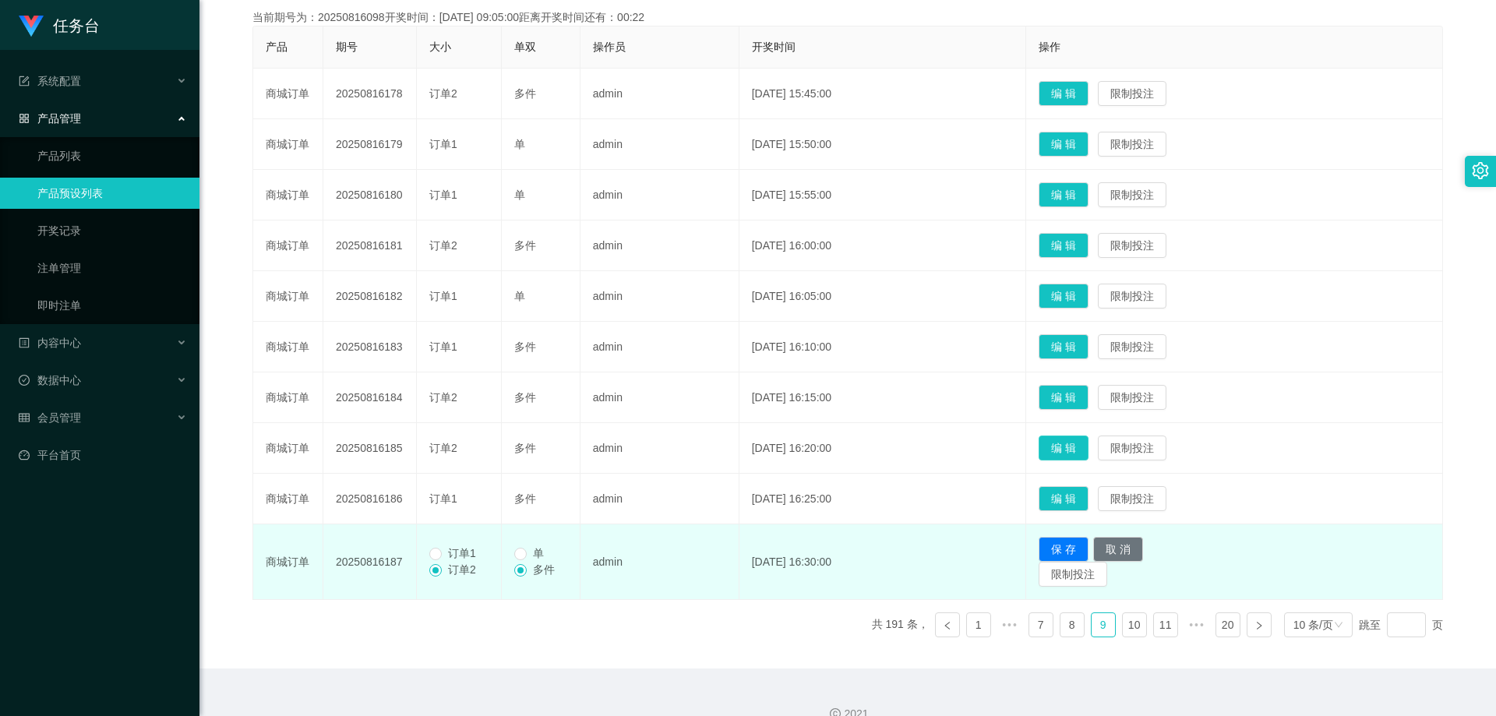
click at [1073, 443] on button "编 辑" at bounding box center [1064, 448] width 50 height 25
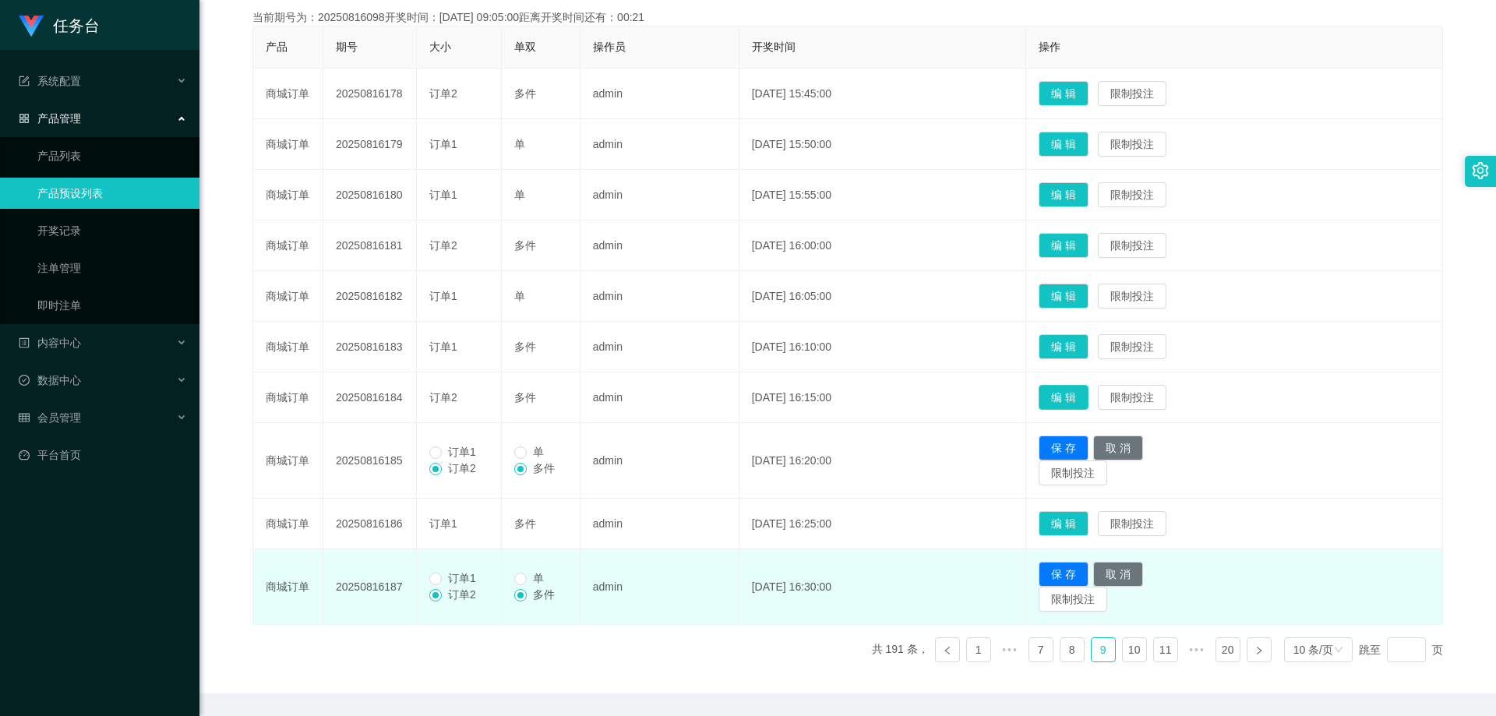
click at [1079, 398] on button "编 辑" at bounding box center [1064, 397] width 50 height 25
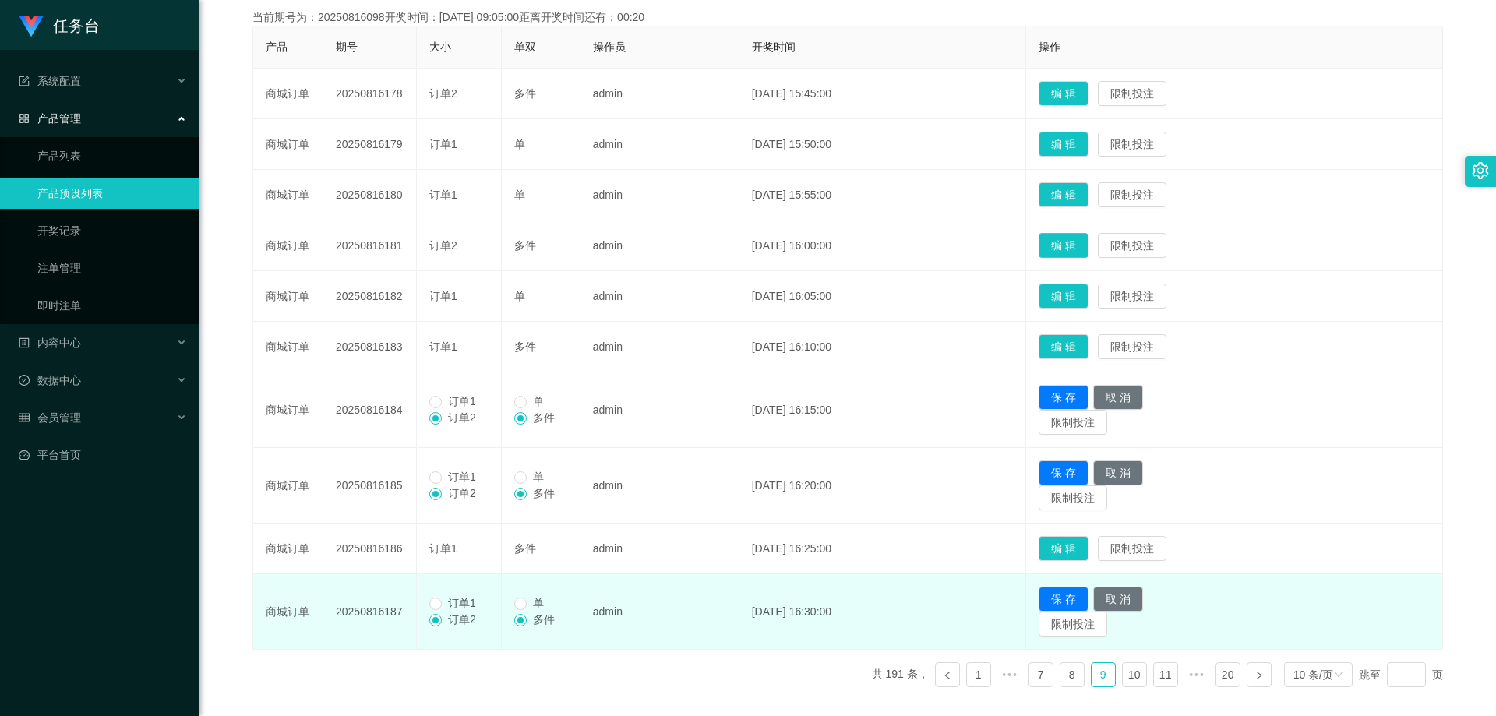
click at [1085, 249] on button "编 辑" at bounding box center [1064, 245] width 50 height 25
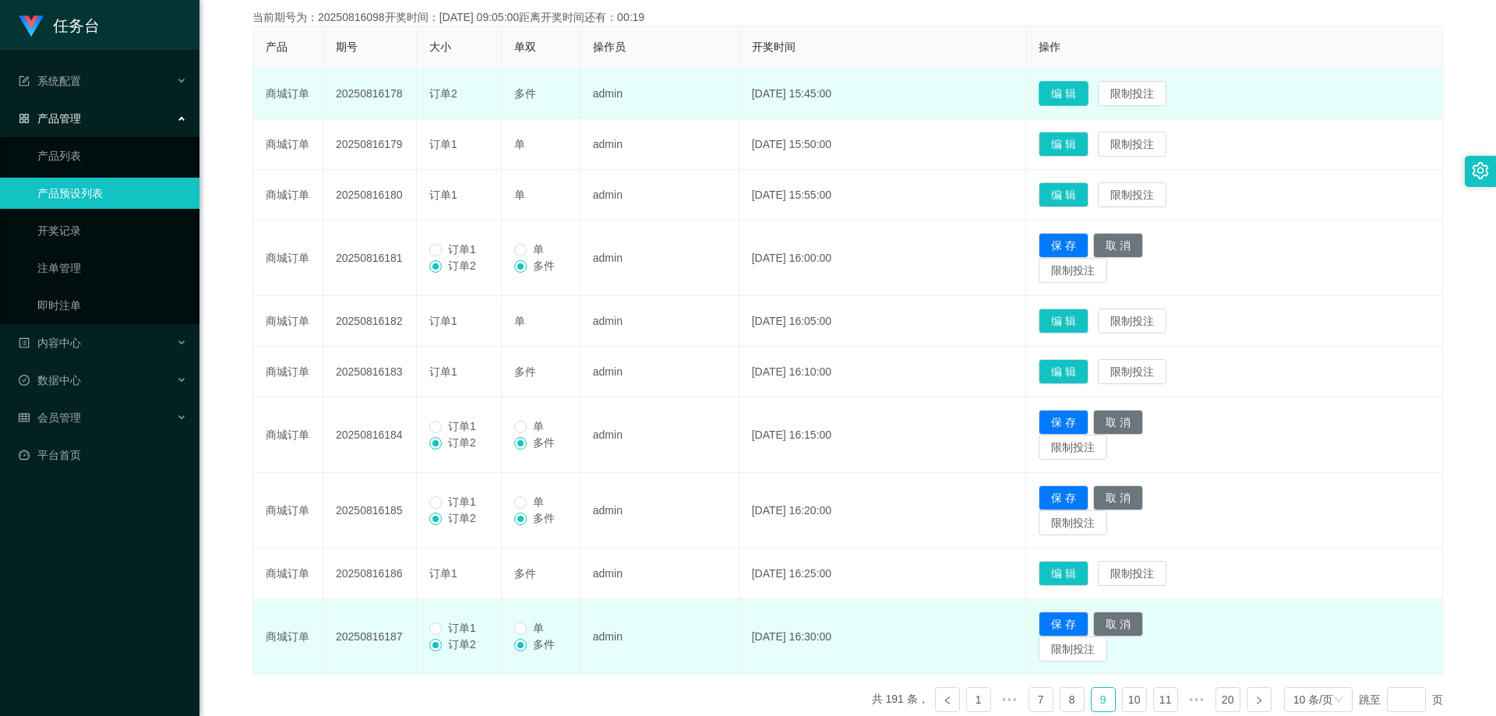
drag, startPoint x: 1085, startPoint y: 95, endPoint x: 900, endPoint y: 133, distance: 188.6
click at [1085, 95] on button "编 辑" at bounding box center [1064, 93] width 50 height 25
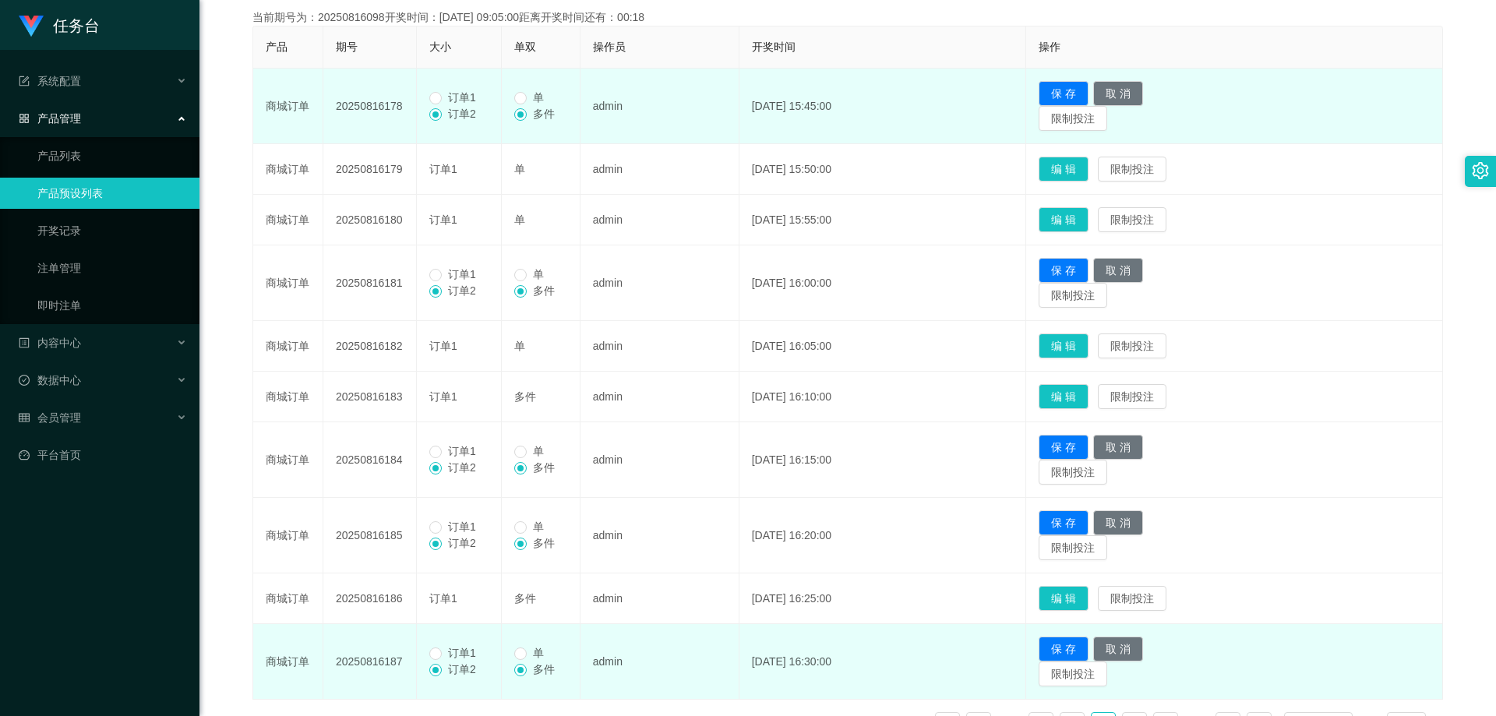
click at [471, 100] on span "订单1" at bounding box center [462, 97] width 41 height 12
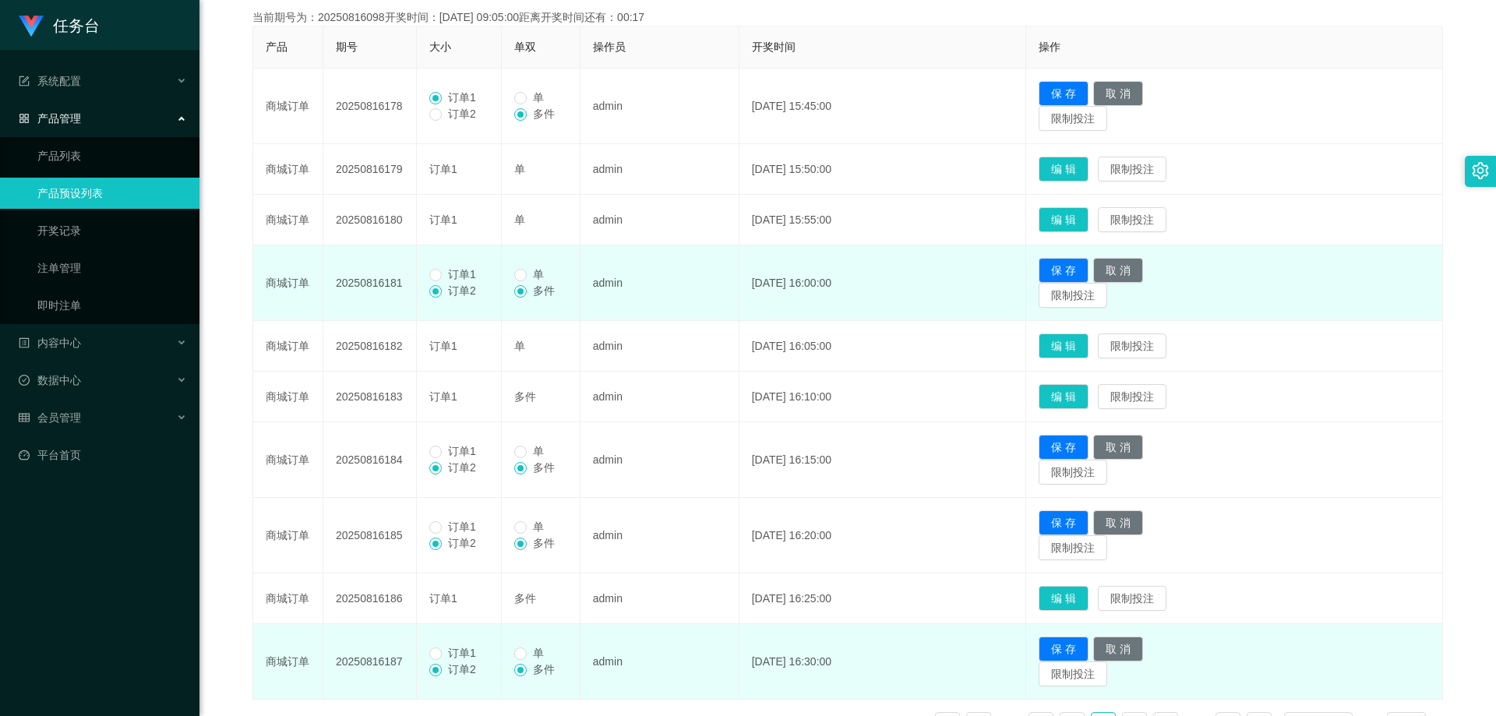
click at [471, 272] on span "订单1" at bounding box center [462, 274] width 41 height 12
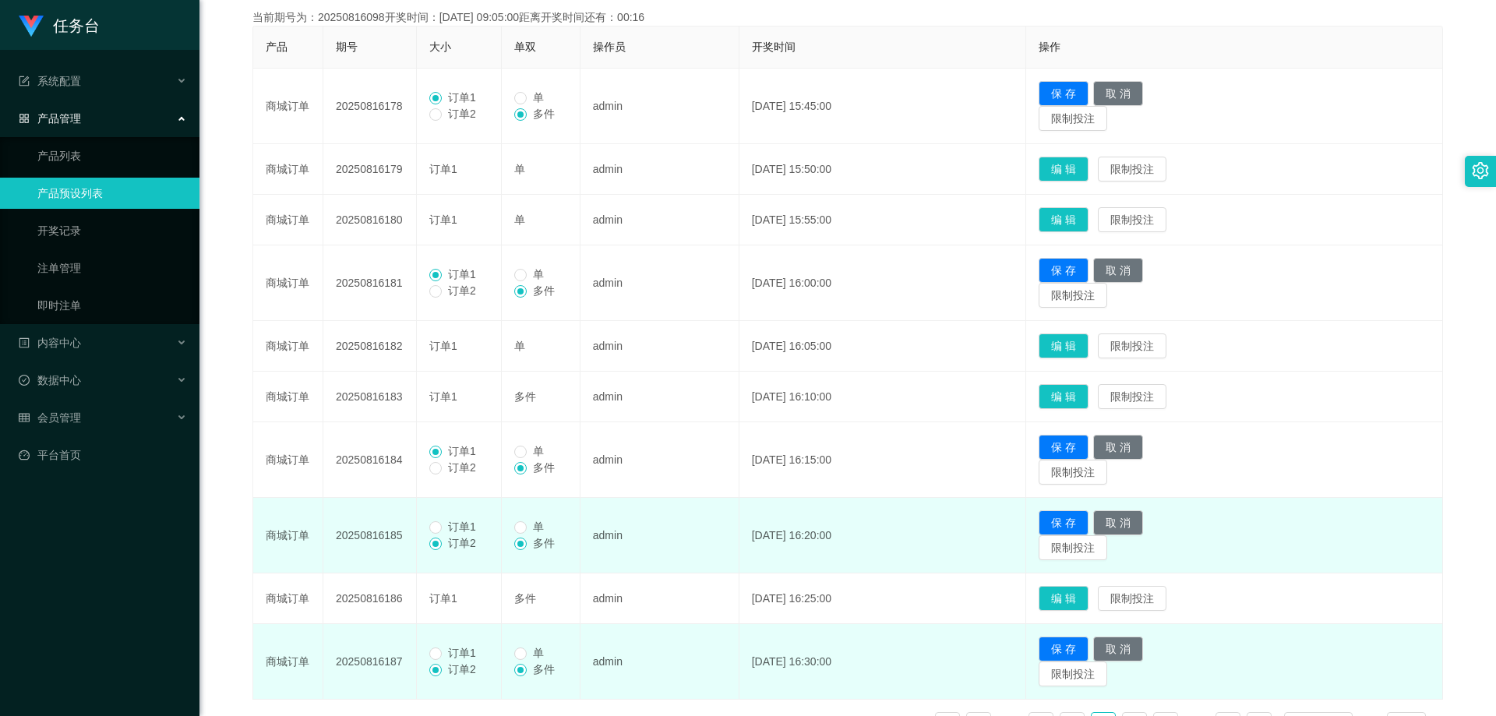
click at [447, 527] on span "订单1" at bounding box center [462, 526] width 41 height 12
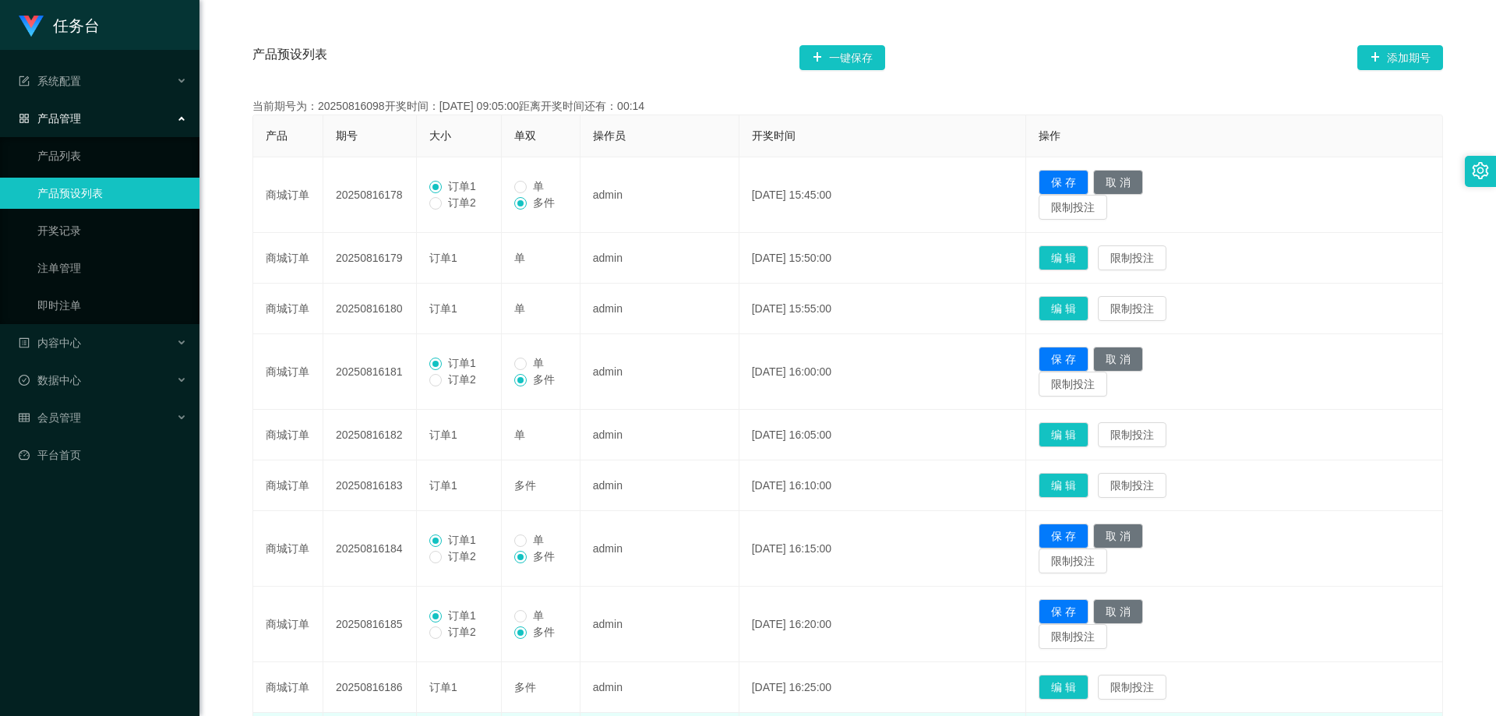
scroll to position [211, 0]
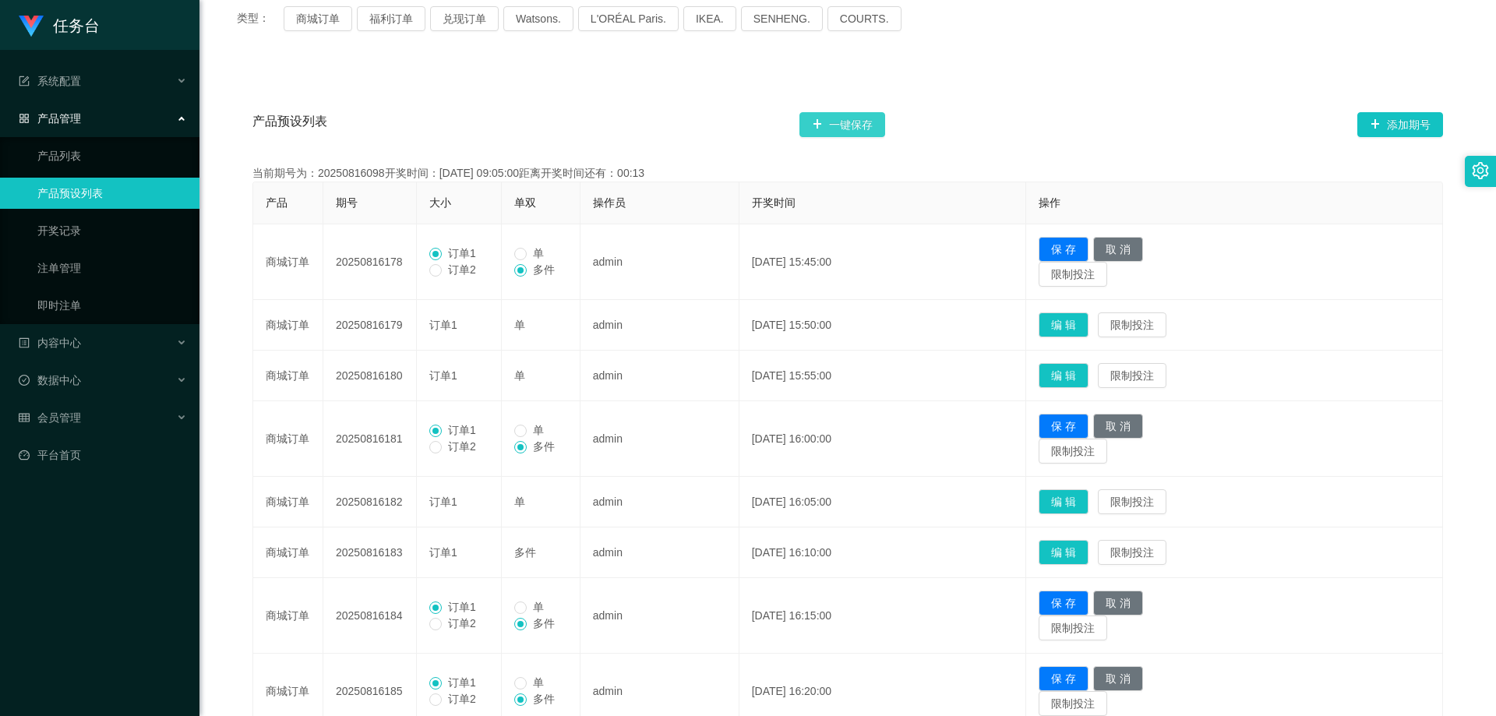
click at [876, 133] on button "一键保存" at bounding box center [842, 124] width 86 height 25
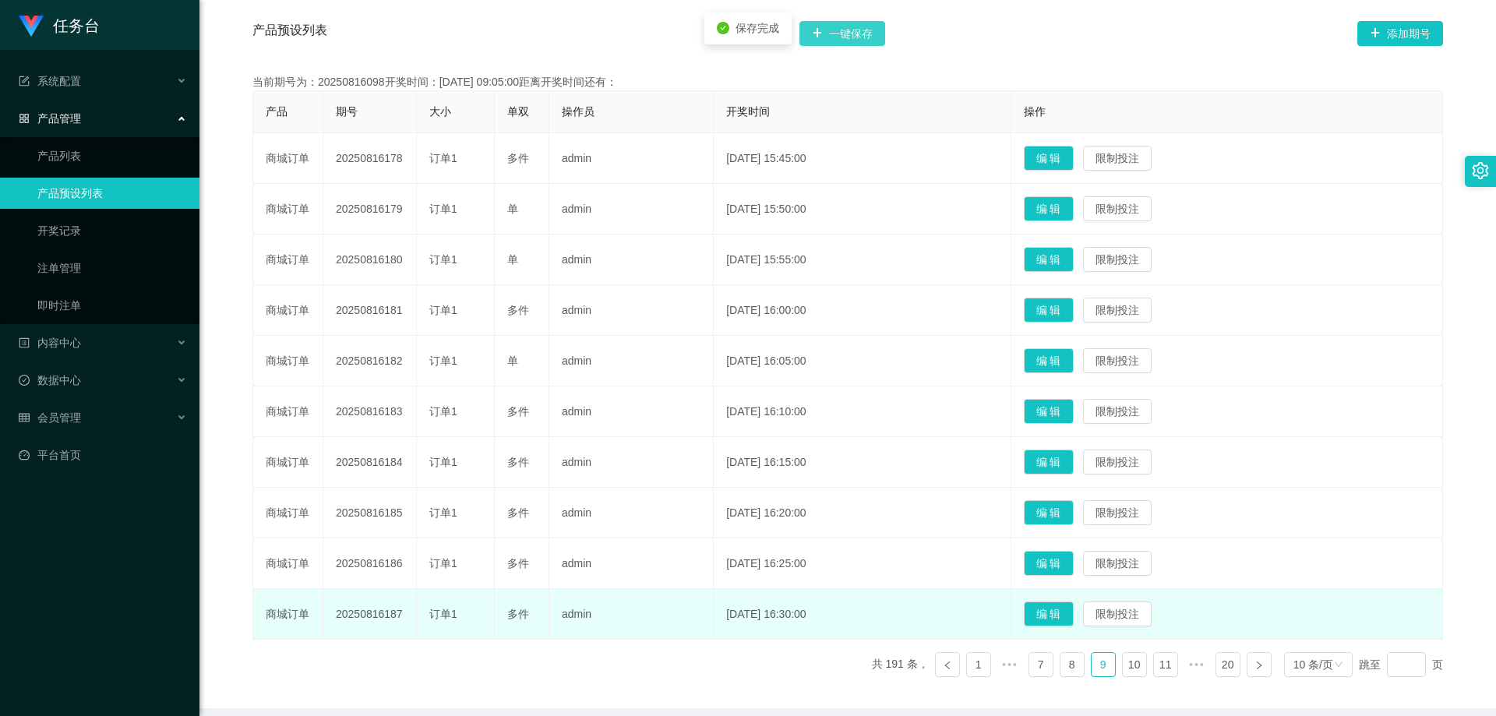
scroll to position [367, 0]
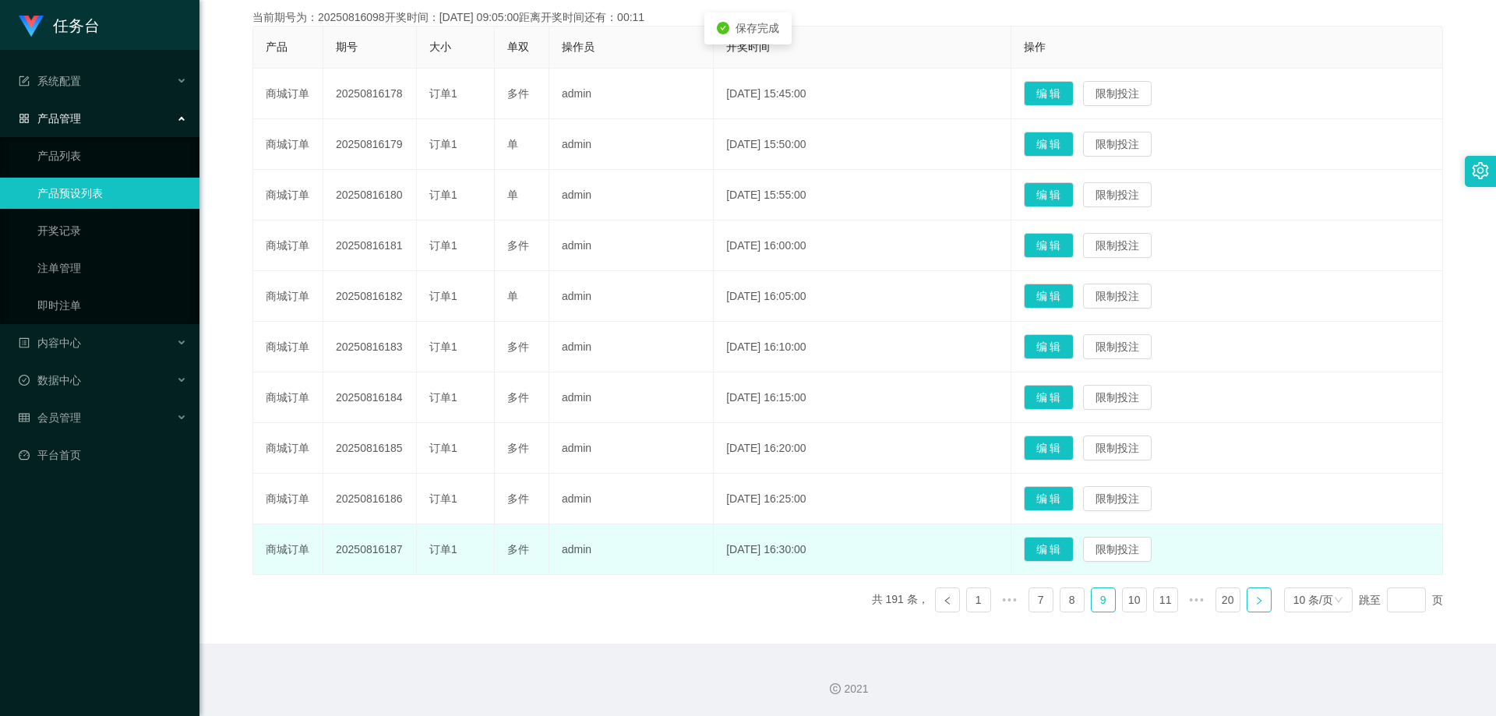
click at [1260, 598] on link at bounding box center [1259, 599] width 25 height 25
click at [1074, 392] on button "编 辑" at bounding box center [1049, 397] width 50 height 25
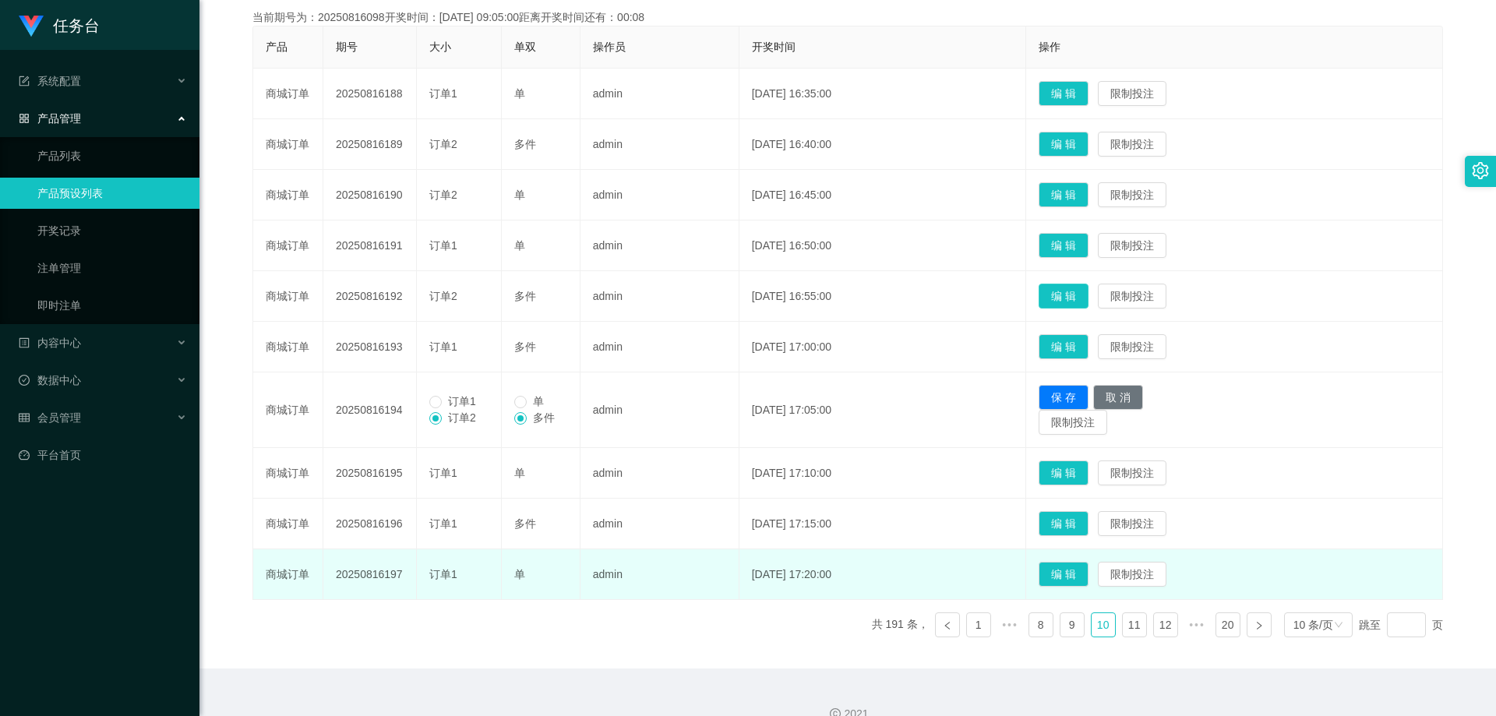
click at [1086, 296] on button "编 辑" at bounding box center [1064, 296] width 50 height 25
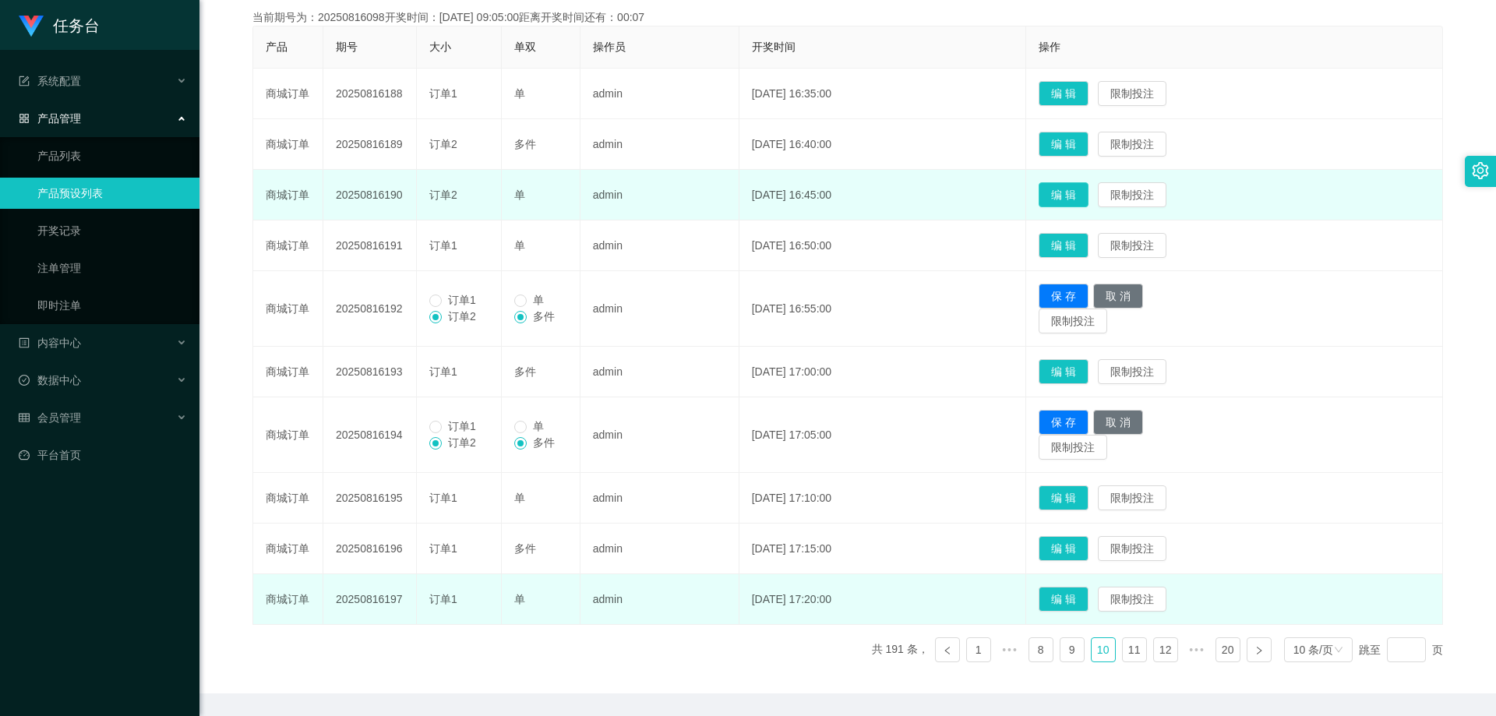
click at [1087, 199] on button "编 辑" at bounding box center [1064, 194] width 50 height 25
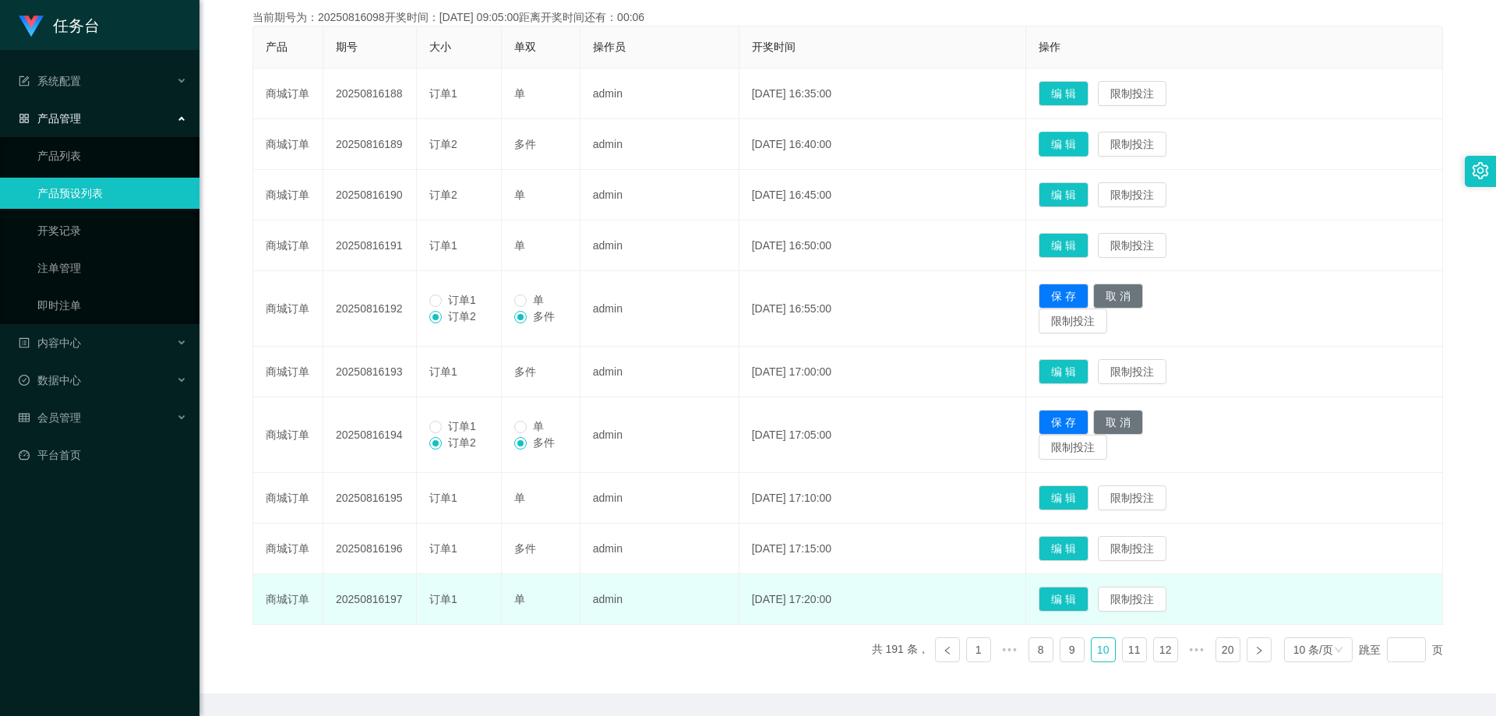
click at [1088, 146] on button "编 辑" at bounding box center [1064, 144] width 50 height 25
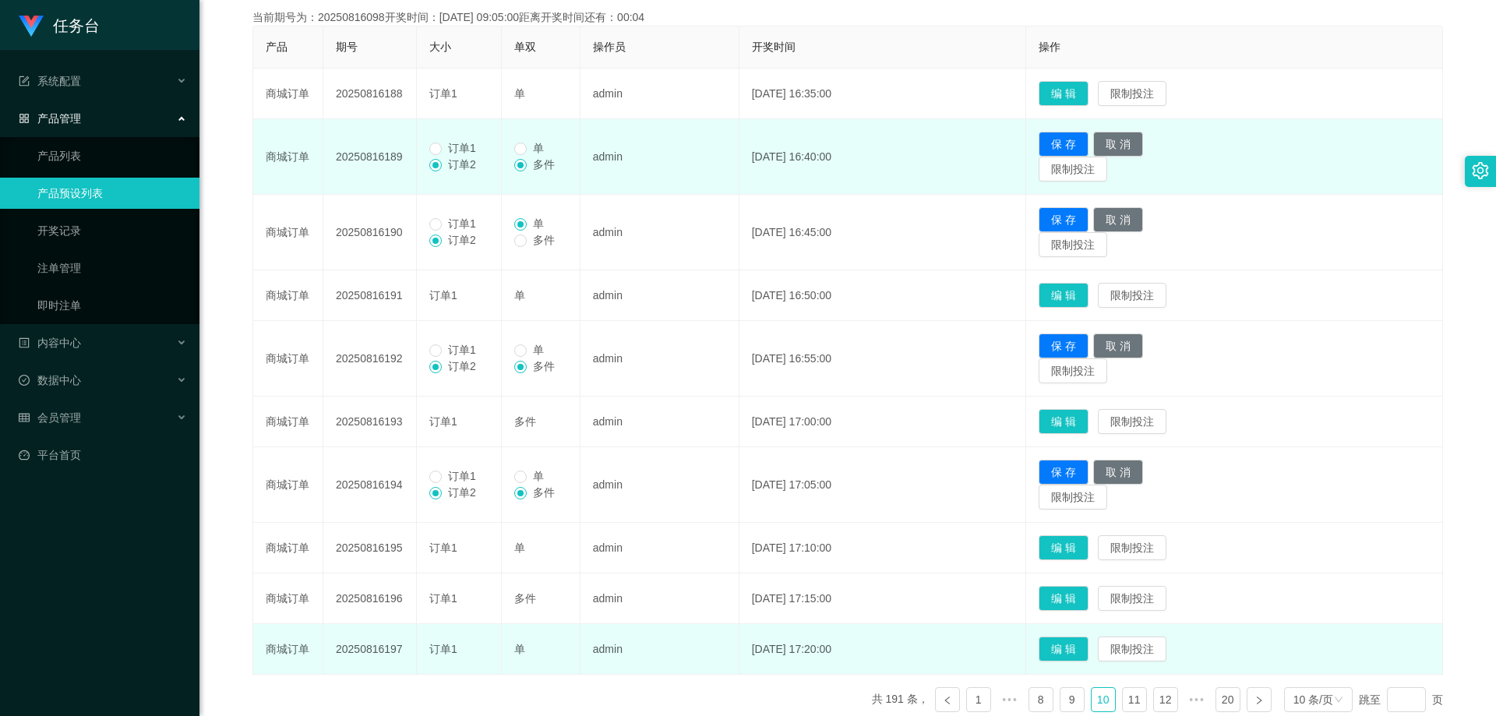
click at [460, 150] on span "订单1" at bounding box center [462, 148] width 41 height 12
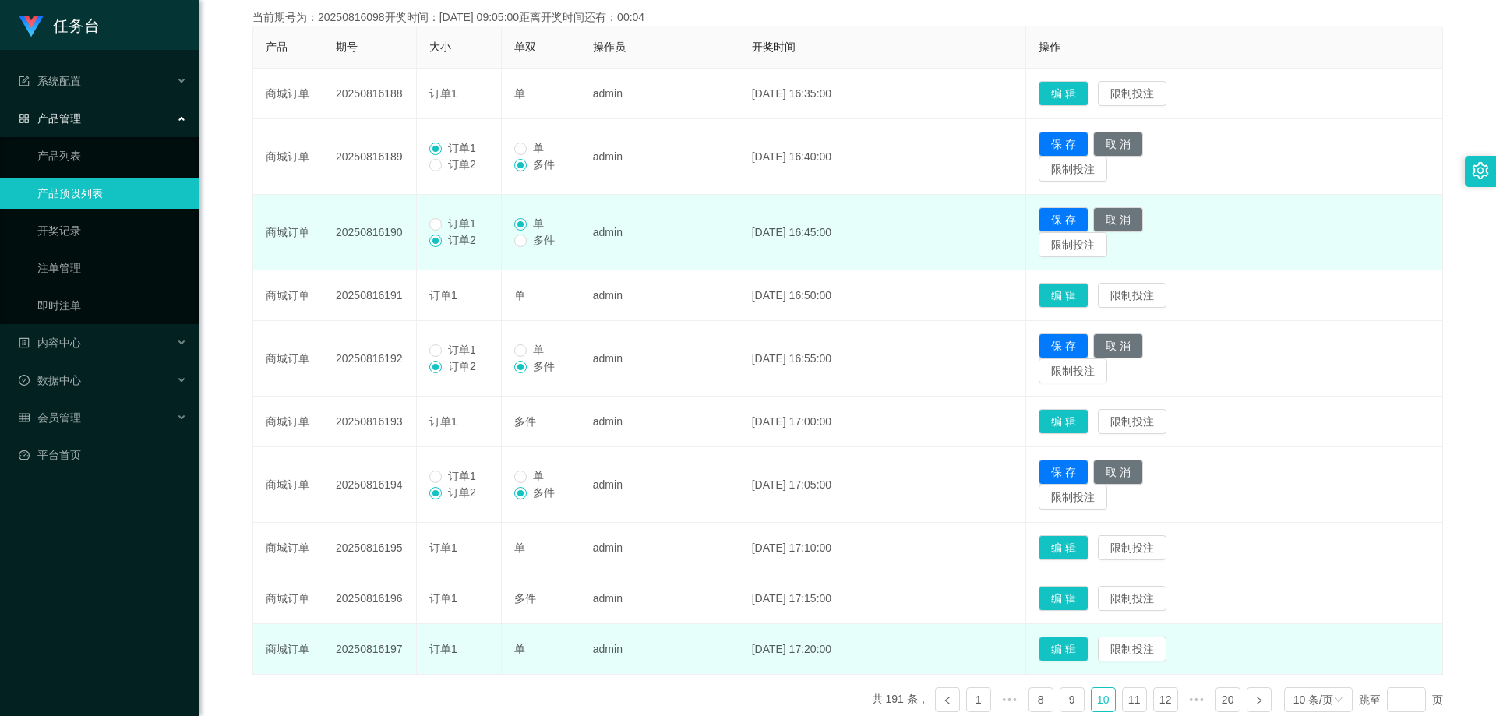
click at [468, 212] on td "订单1 订单2" at bounding box center [459, 233] width 85 height 76
click at [455, 231] on label "订单1" at bounding box center [455, 224] width 53 height 16
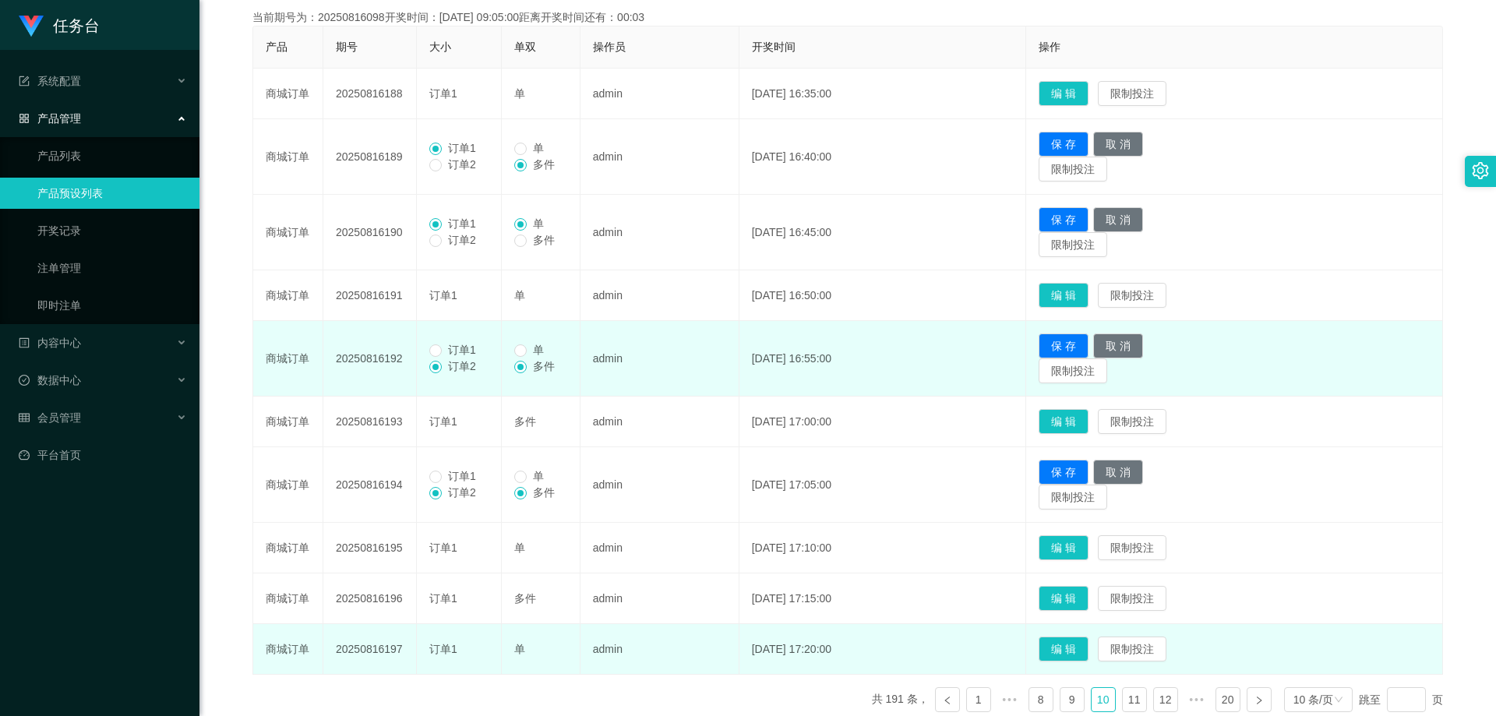
click at [470, 344] on span "订单1" at bounding box center [462, 350] width 41 height 12
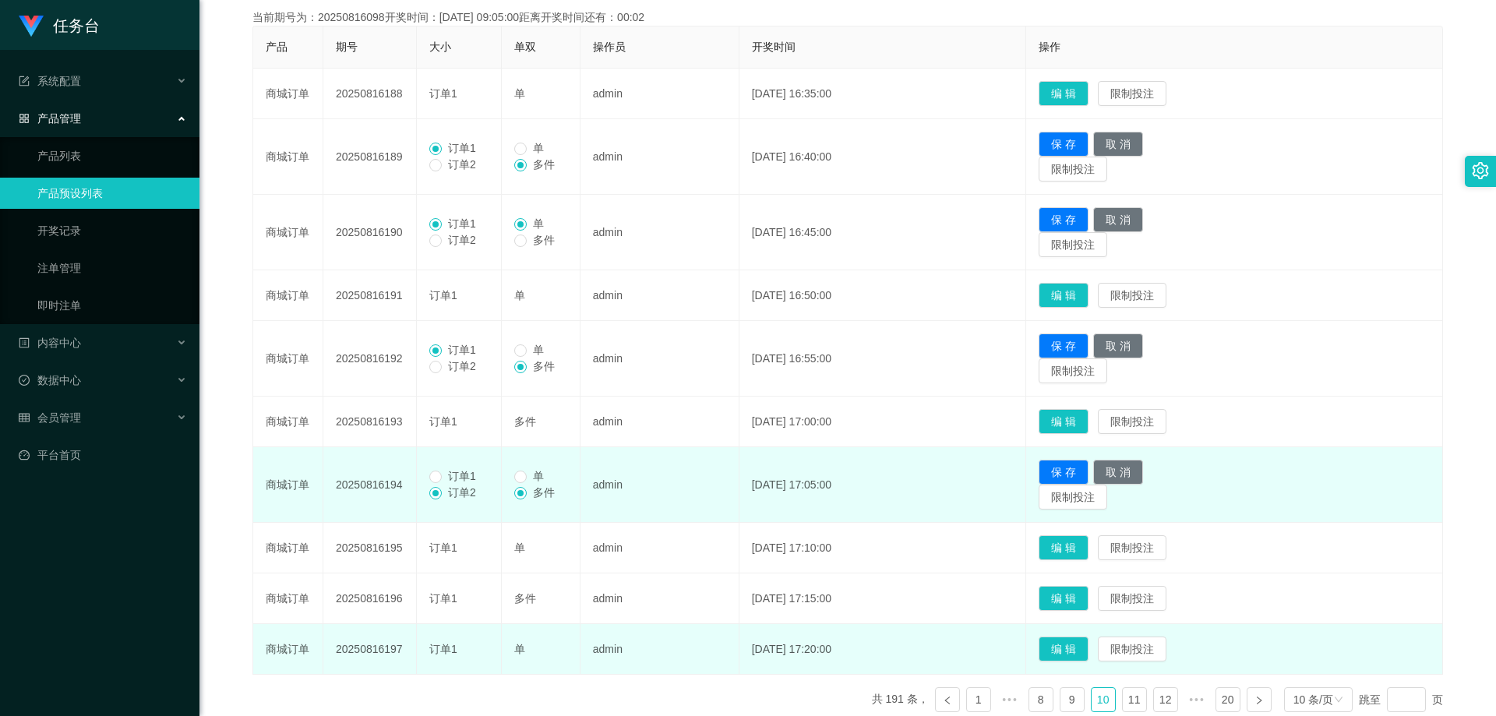
click at [449, 482] on span "订单1" at bounding box center [462, 476] width 41 height 12
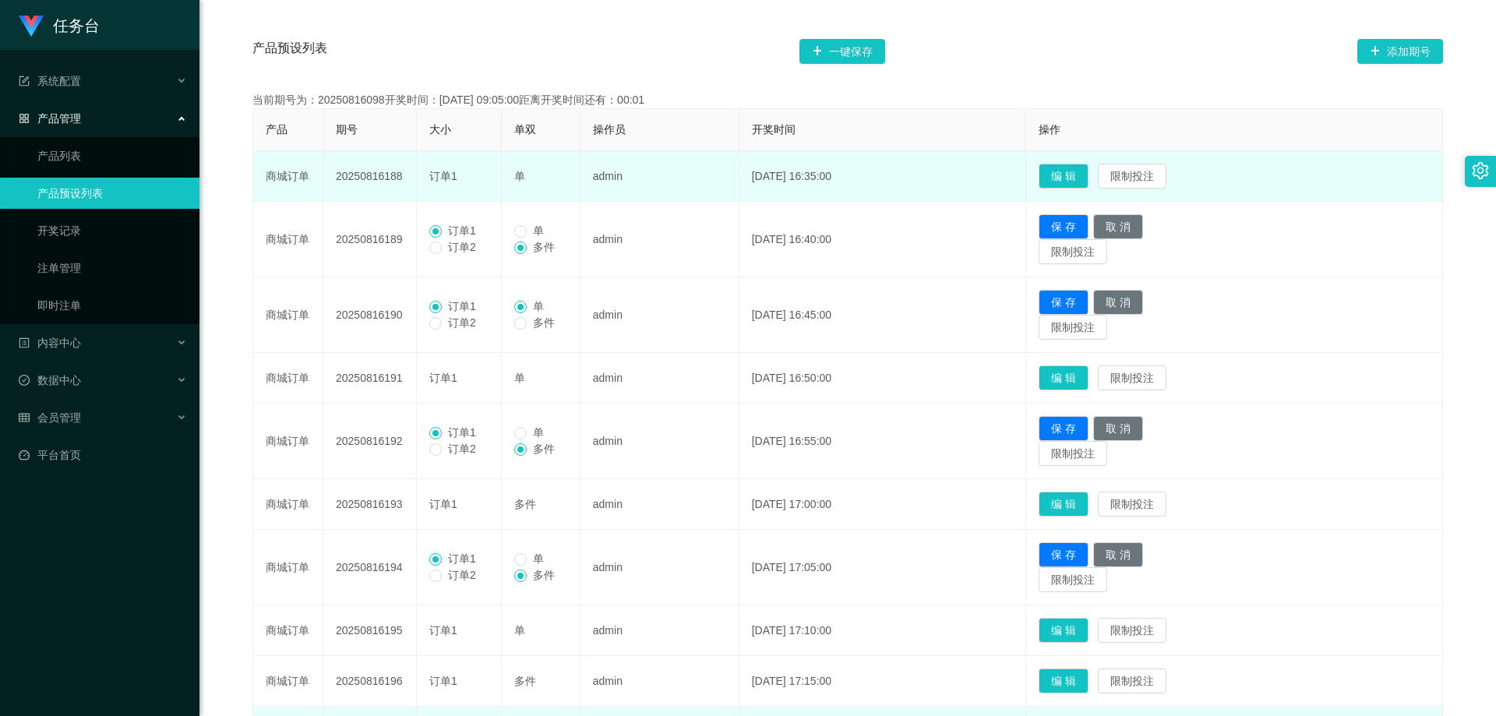
scroll to position [211, 0]
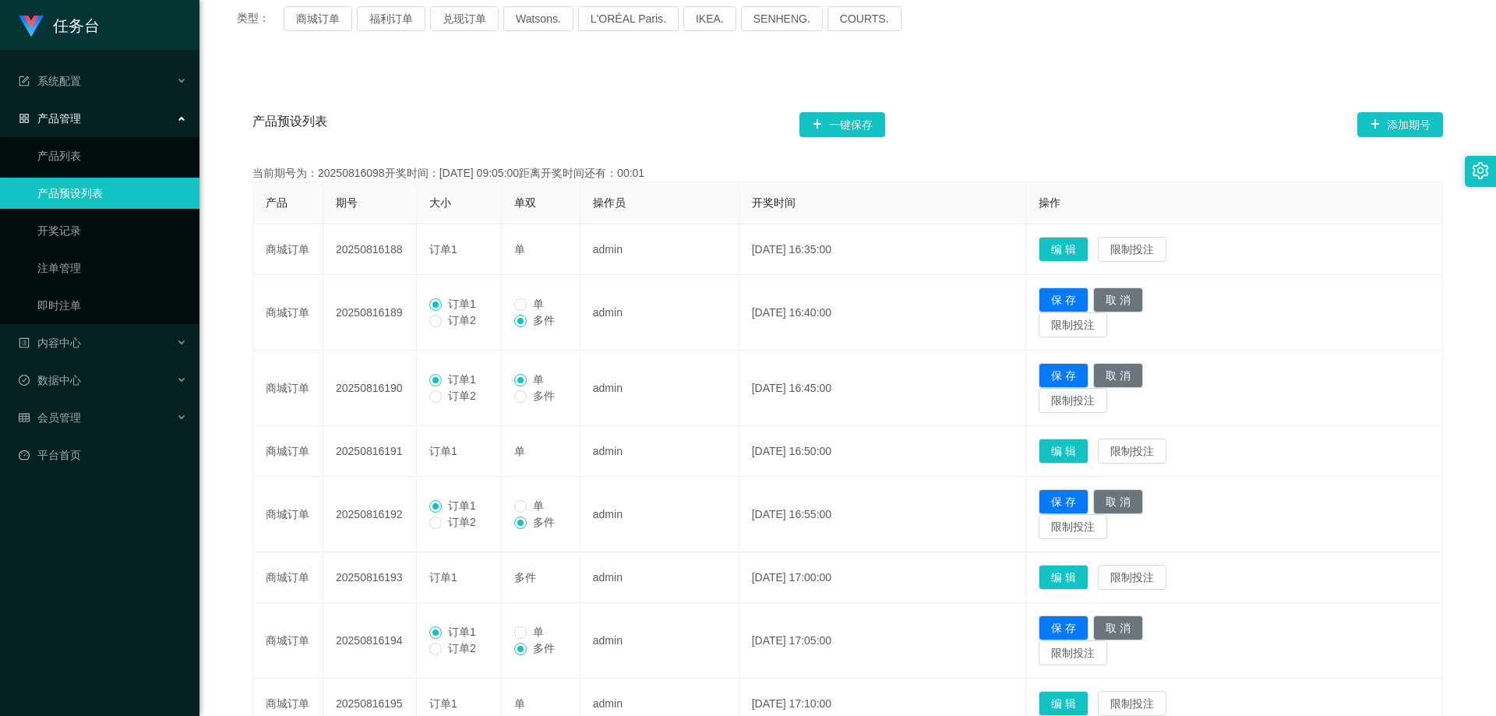
click at [834, 111] on div "产品预设列表 一键保存 添加期号" at bounding box center [847, 125] width 1190 height 50
click at [831, 112] on button "一键保存" at bounding box center [842, 124] width 86 height 25
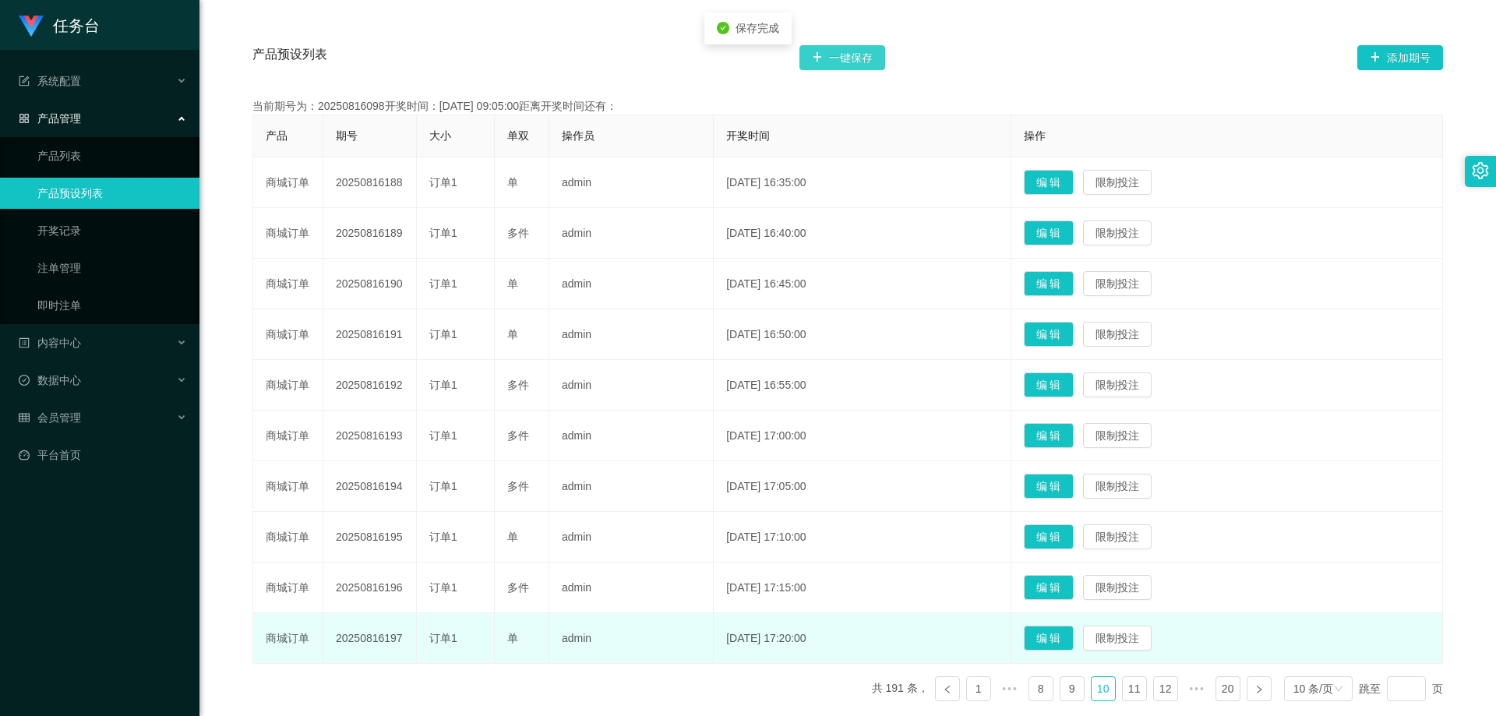
scroll to position [367, 0]
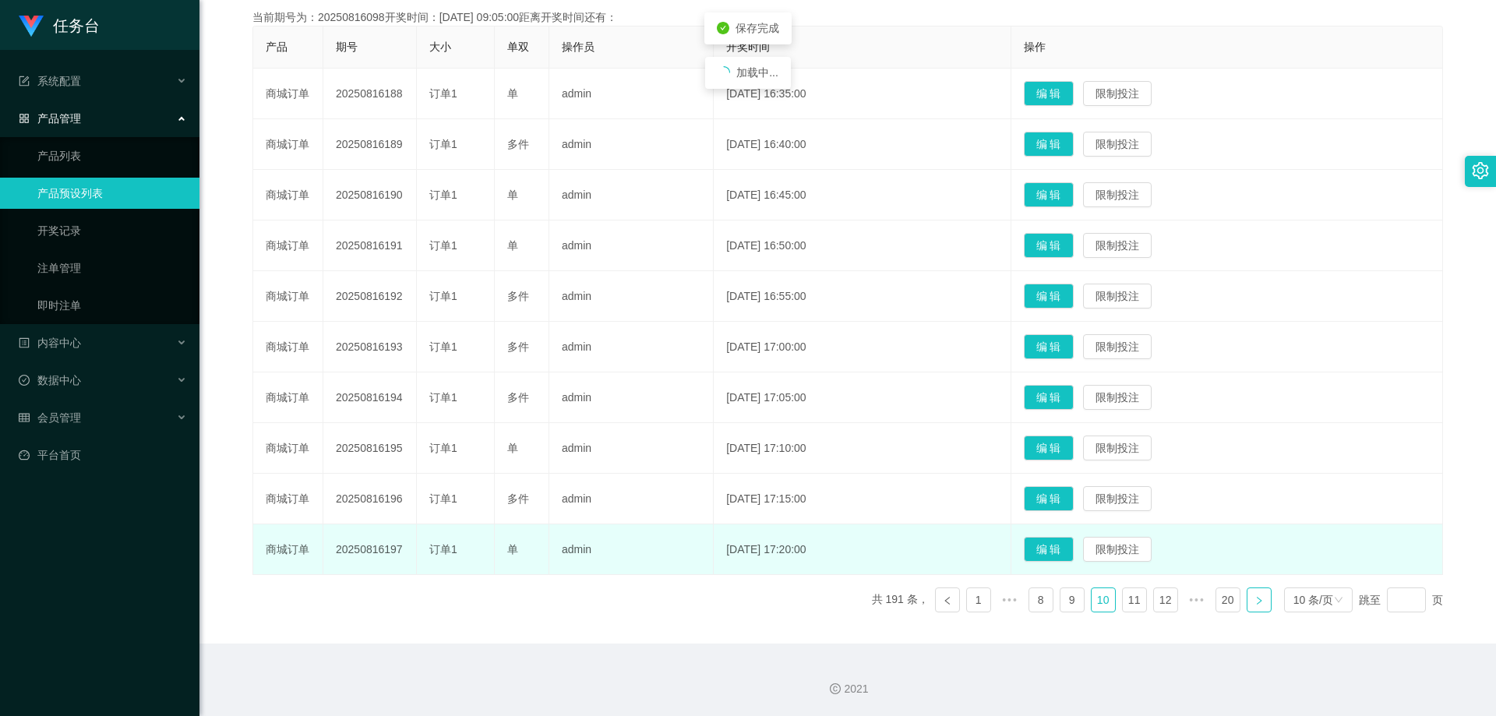
click at [1254, 601] on icon "图标: right" at bounding box center [1258, 600] width 9 height 9
click at [1065, 541] on button "编 辑" at bounding box center [1049, 549] width 50 height 25
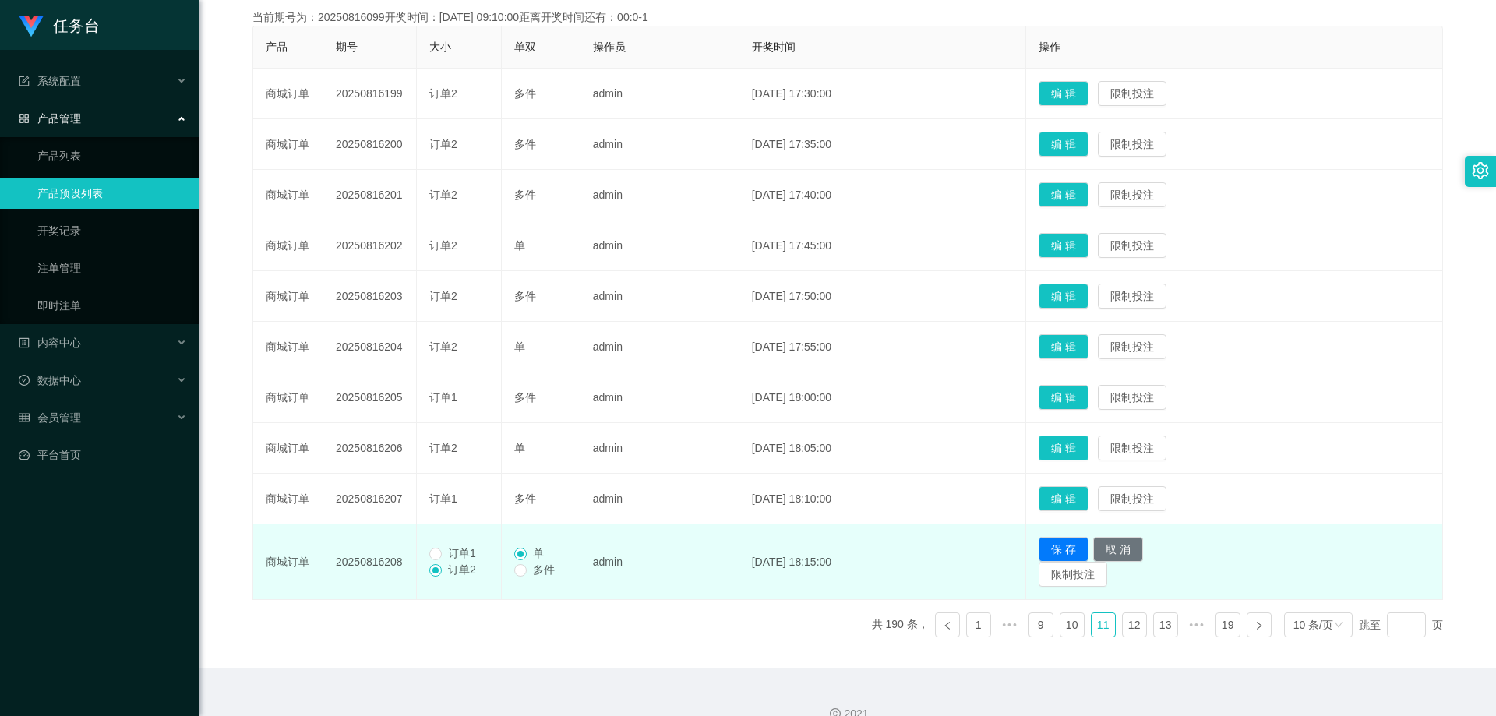
click at [1088, 437] on button "编 辑" at bounding box center [1064, 448] width 50 height 25
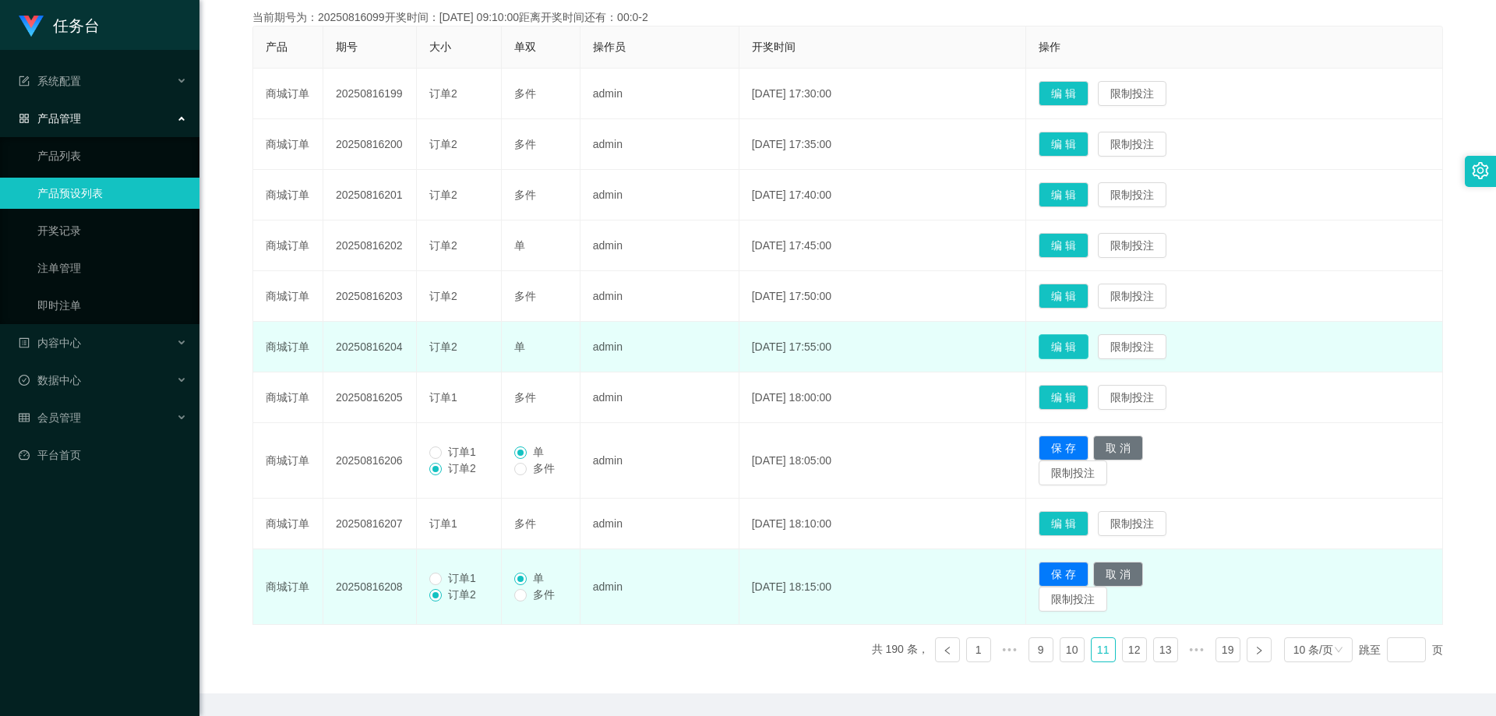
drag, startPoint x: 1085, startPoint y: 350, endPoint x: 1085, endPoint y: 337, distance: 12.5
click at [1086, 350] on button "编 辑" at bounding box center [1064, 346] width 50 height 25
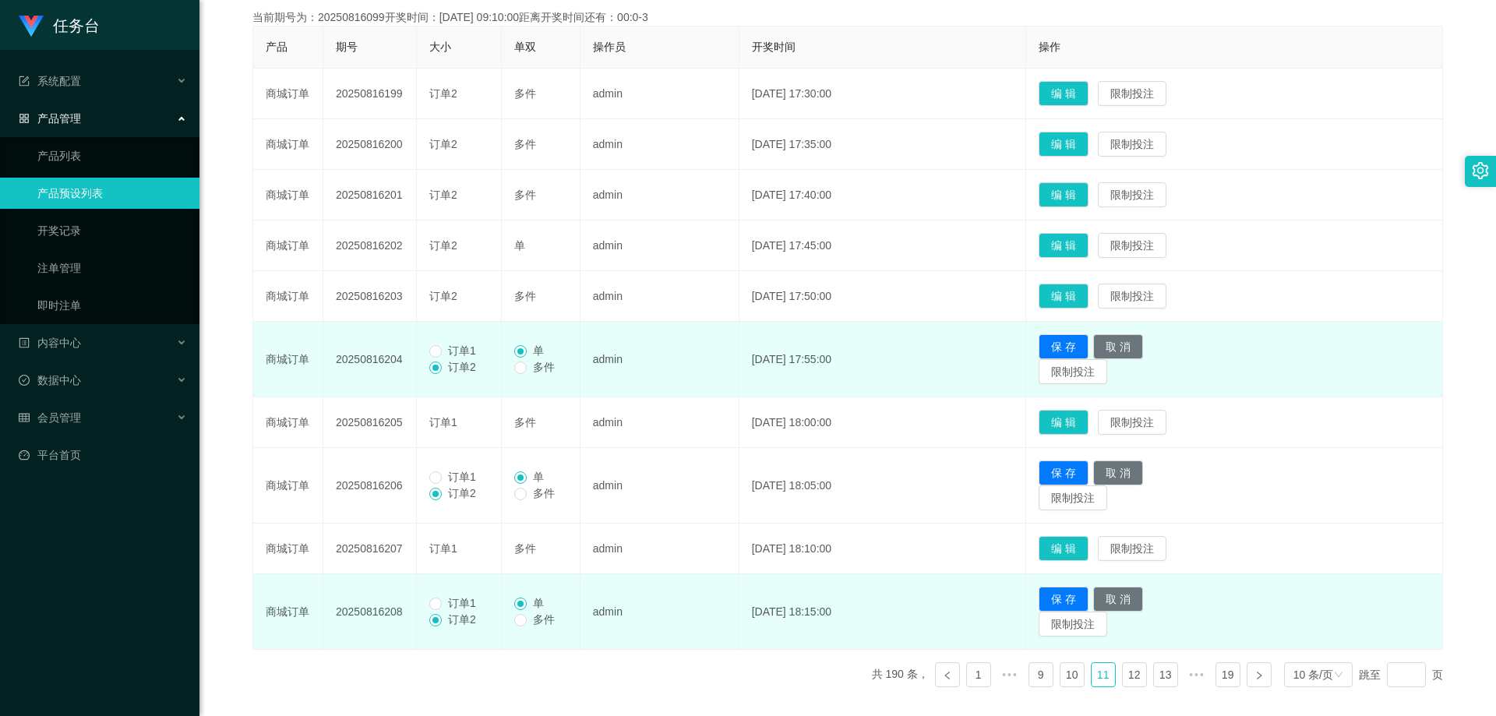
click at [1070, 312] on td "编 辑 限制投注" at bounding box center [1234, 296] width 417 height 51
click at [1077, 300] on button "编 辑" at bounding box center [1064, 296] width 50 height 25
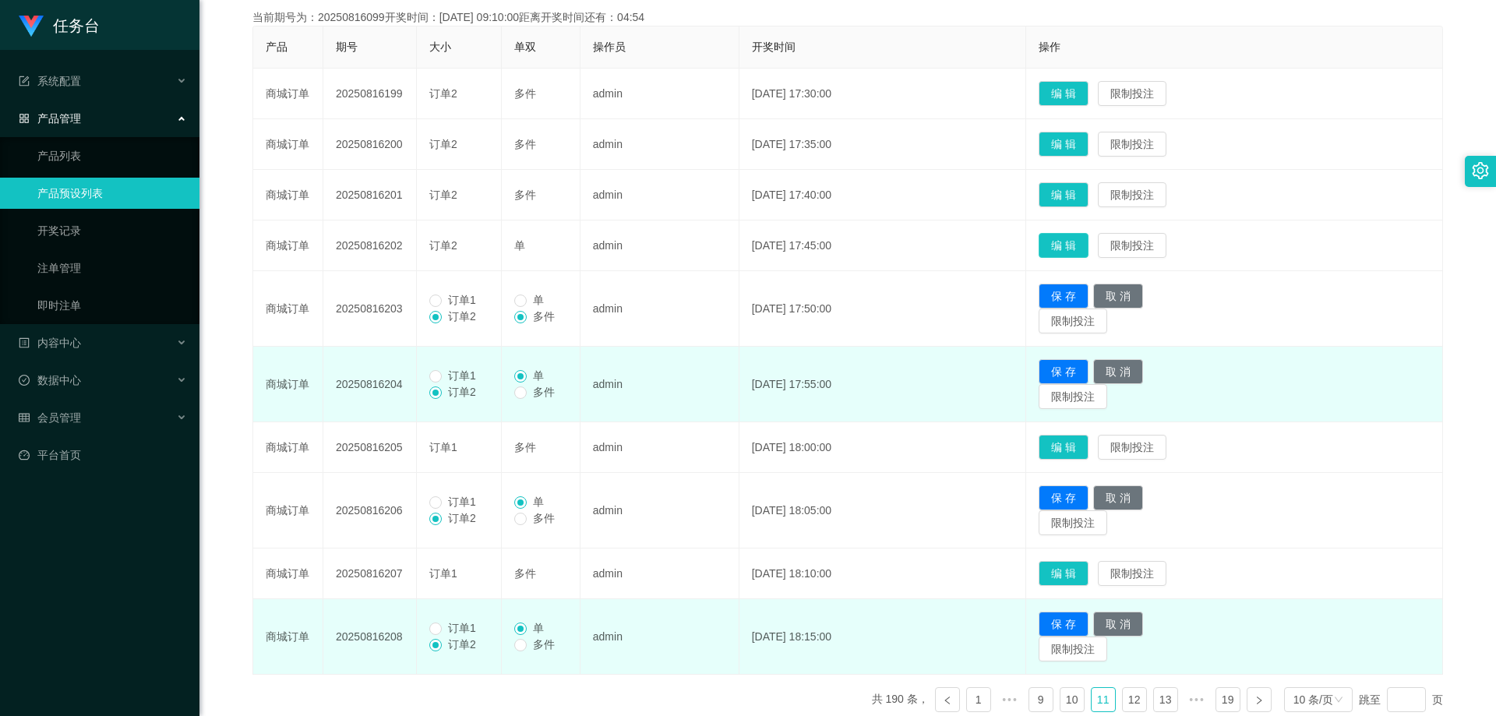
click at [1085, 245] on button "编 辑" at bounding box center [1064, 245] width 50 height 25
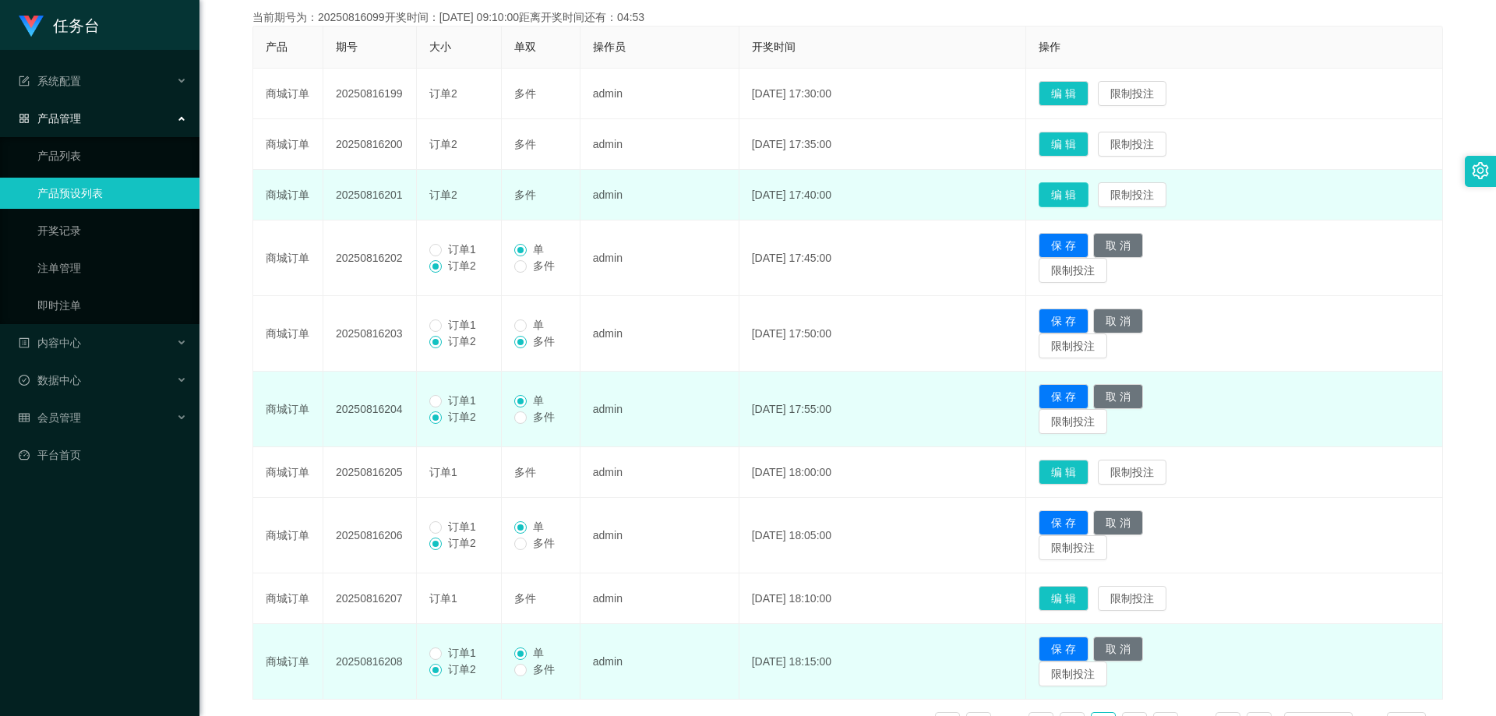
click at [1088, 192] on button "编 辑" at bounding box center [1064, 194] width 50 height 25
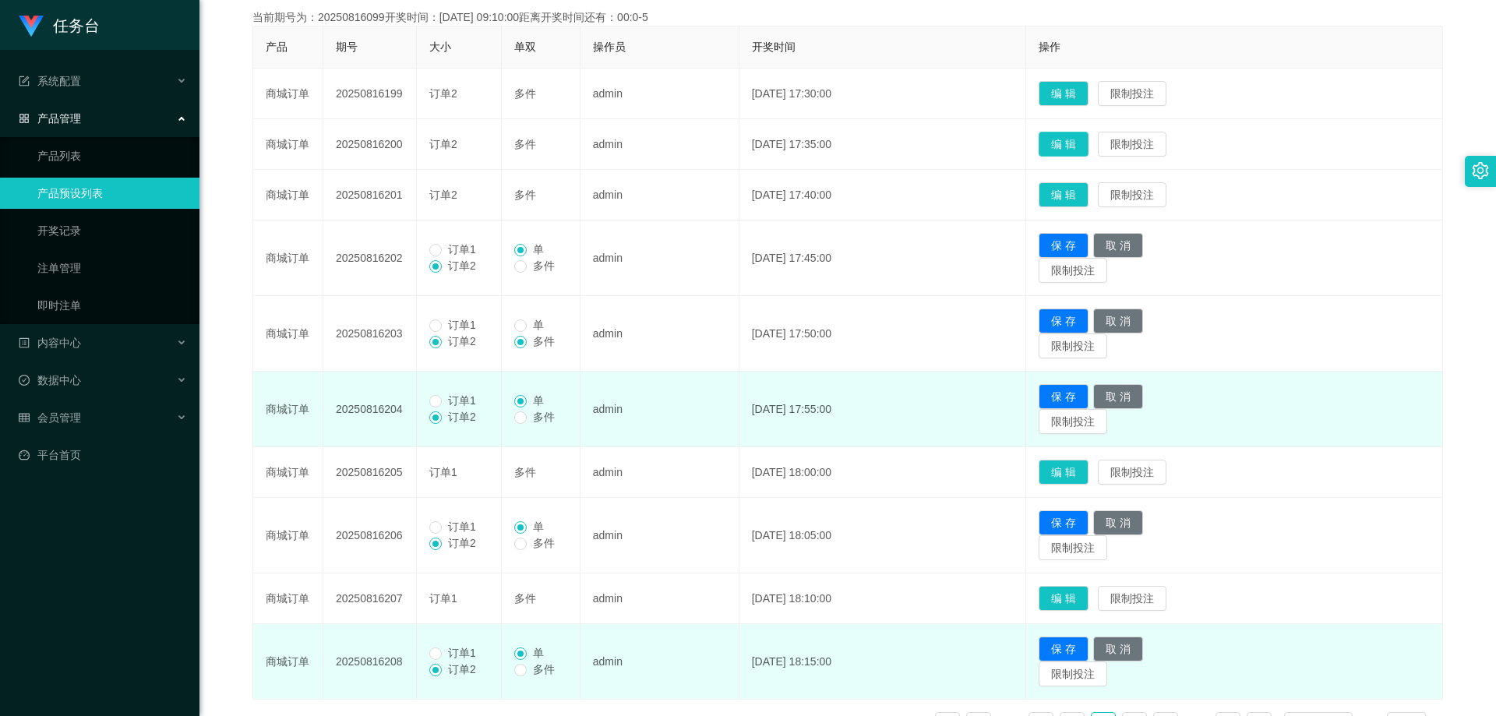
click at [1088, 142] on button "编 辑" at bounding box center [1064, 144] width 50 height 25
click at [1088, 102] on button "编 辑" at bounding box center [1064, 93] width 50 height 25
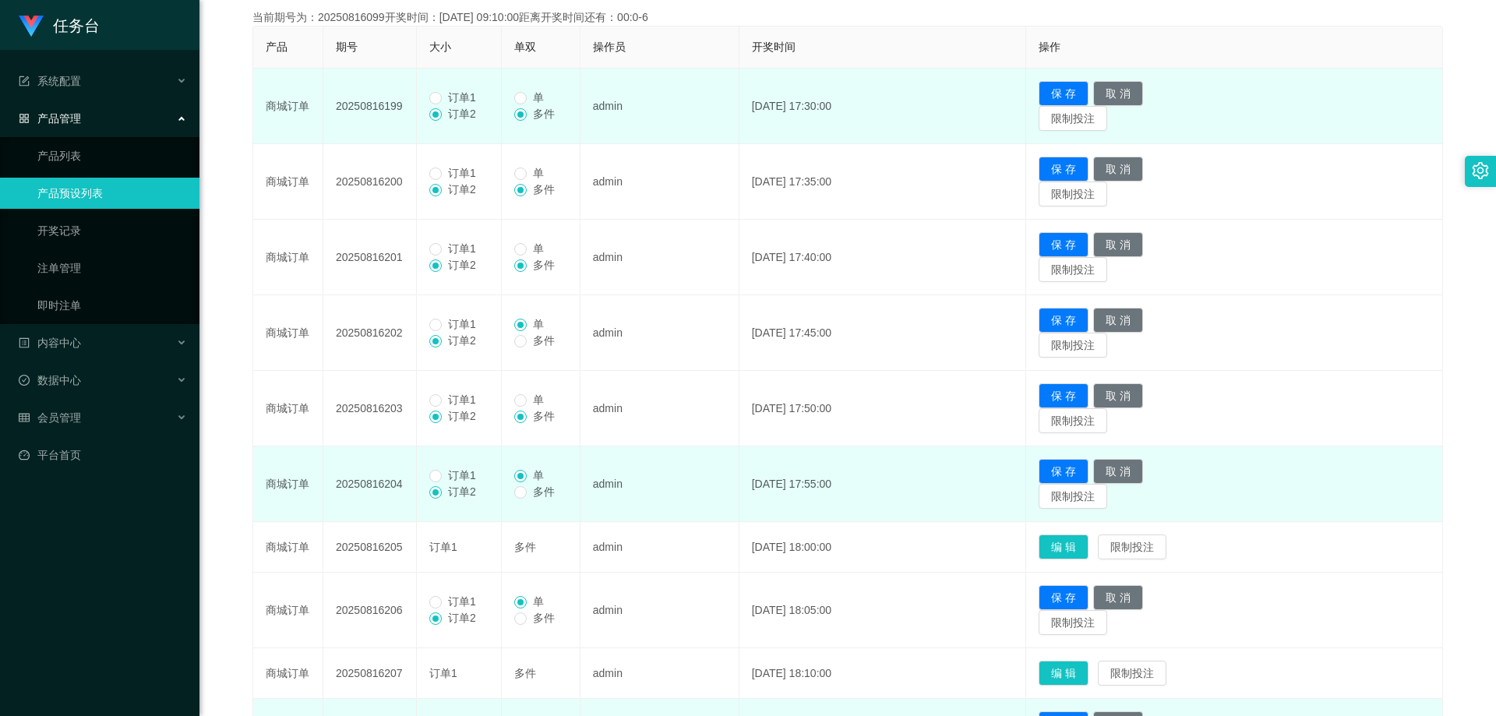
click at [453, 98] on span "订单1" at bounding box center [462, 97] width 41 height 12
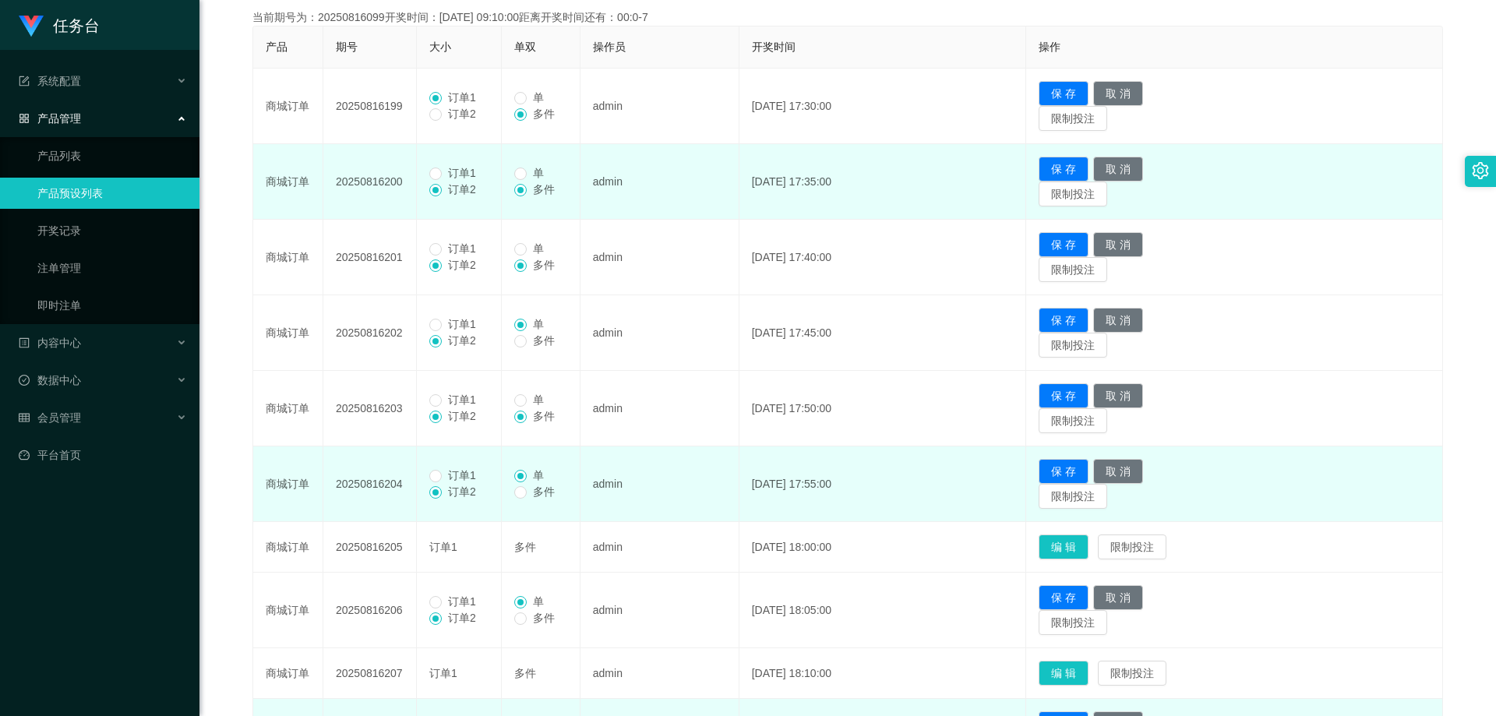
click at [471, 168] on span "订单1" at bounding box center [462, 173] width 41 height 12
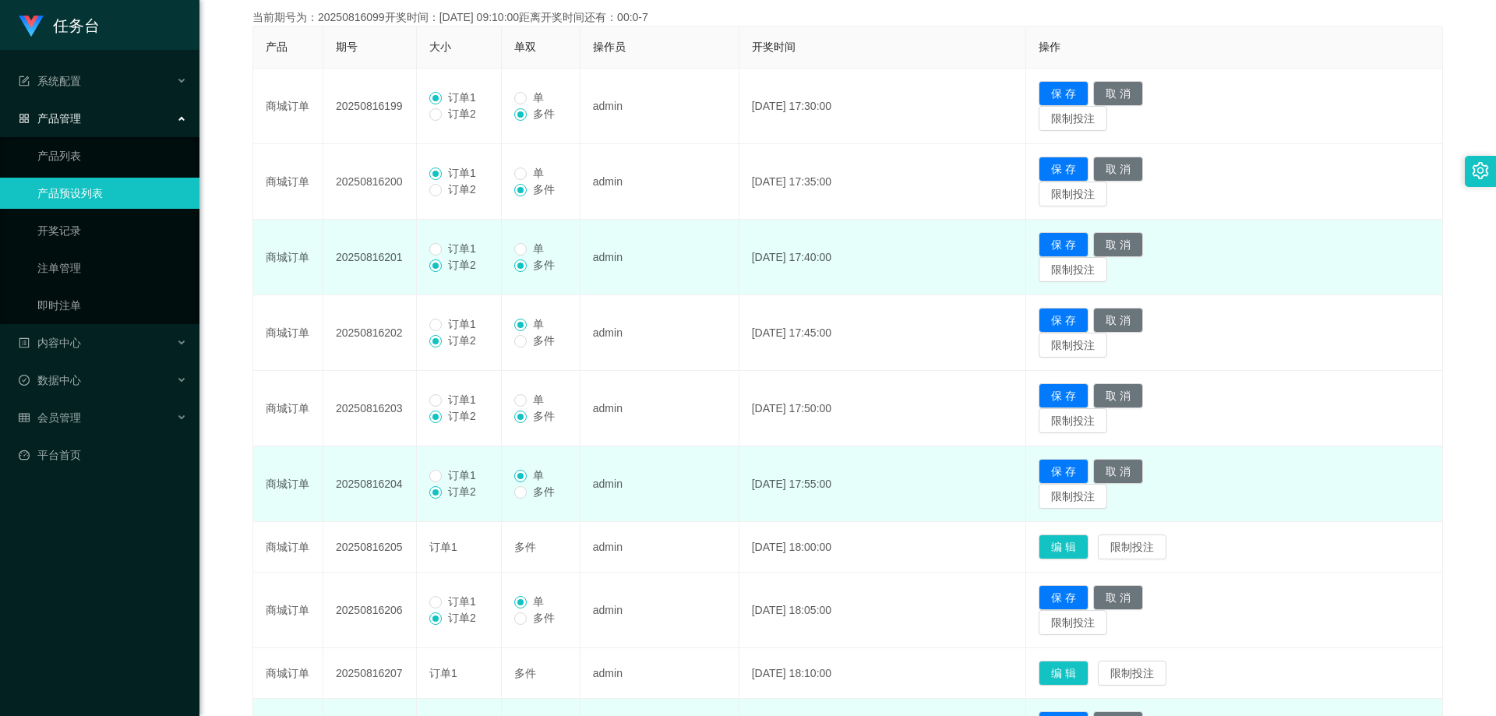
click at [443, 252] on span "订单1" at bounding box center [462, 248] width 41 height 12
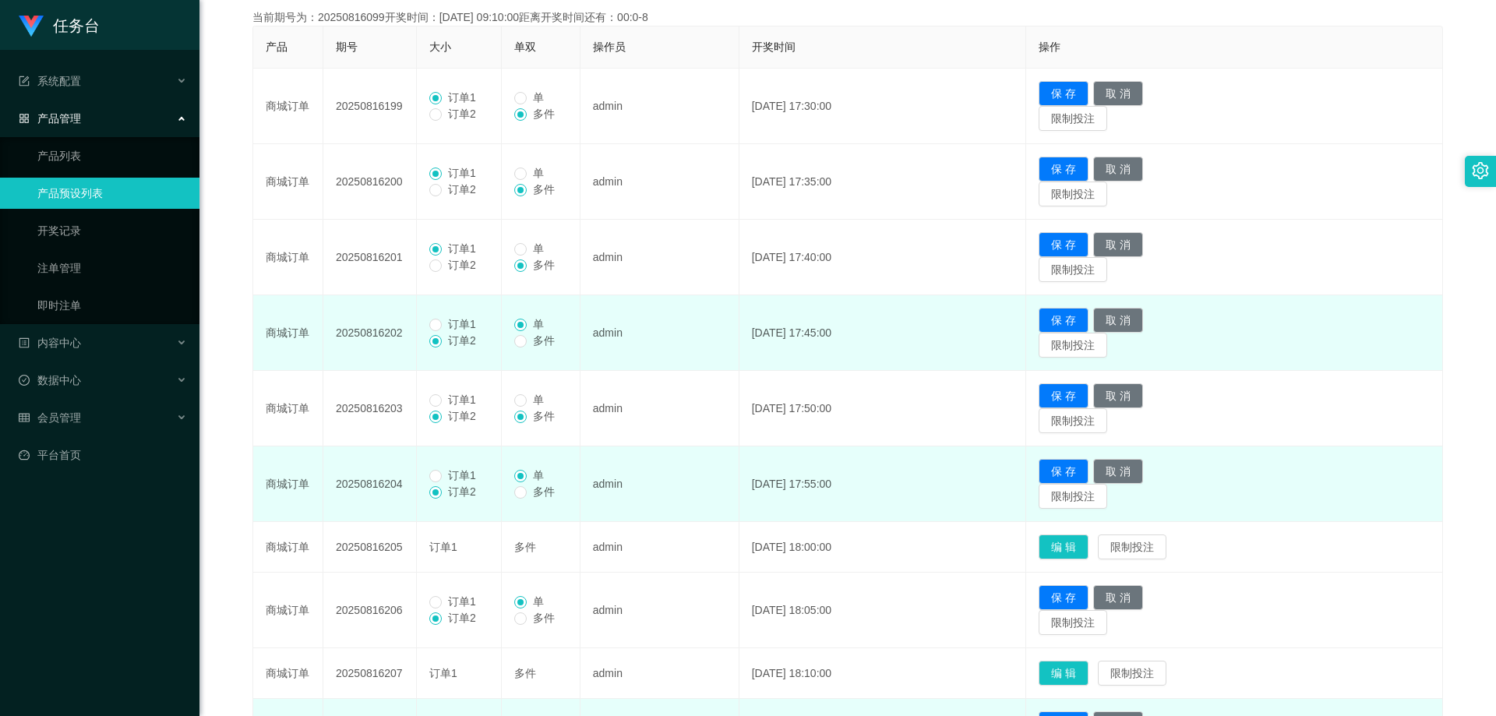
click at [443, 324] on span "订单1" at bounding box center [462, 324] width 41 height 12
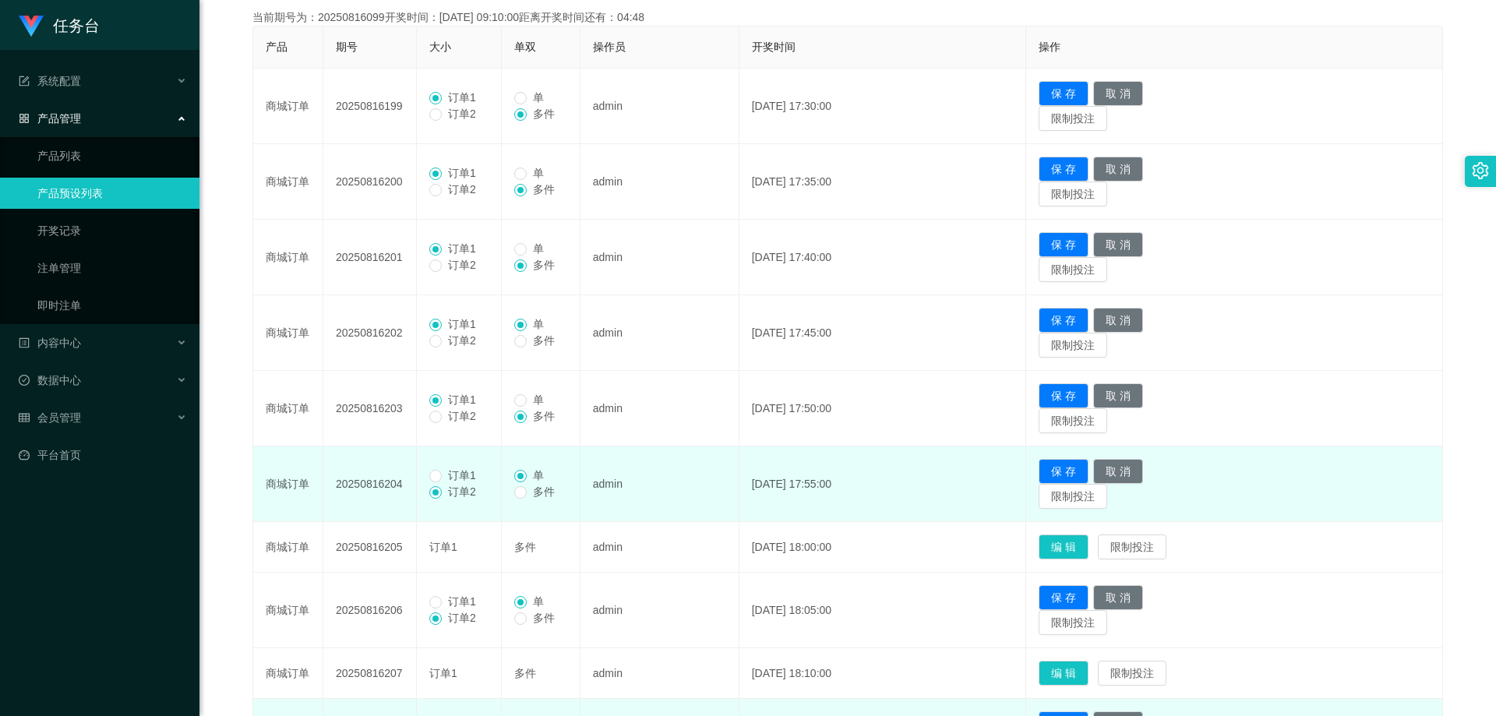
click at [463, 478] on span "订单1" at bounding box center [462, 475] width 41 height 12
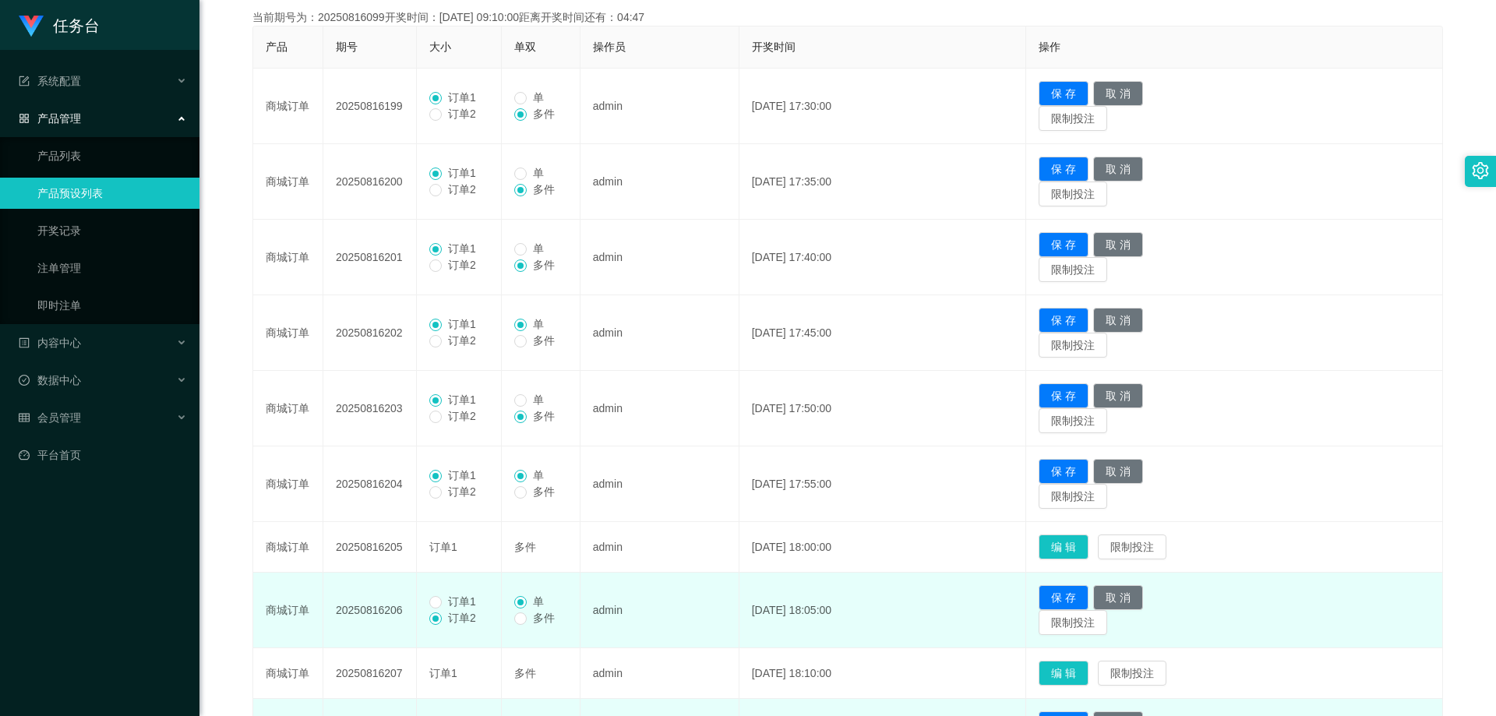
click at [450, 602] on span "订单1" at bounding box center [462, 601] width 41 height 12
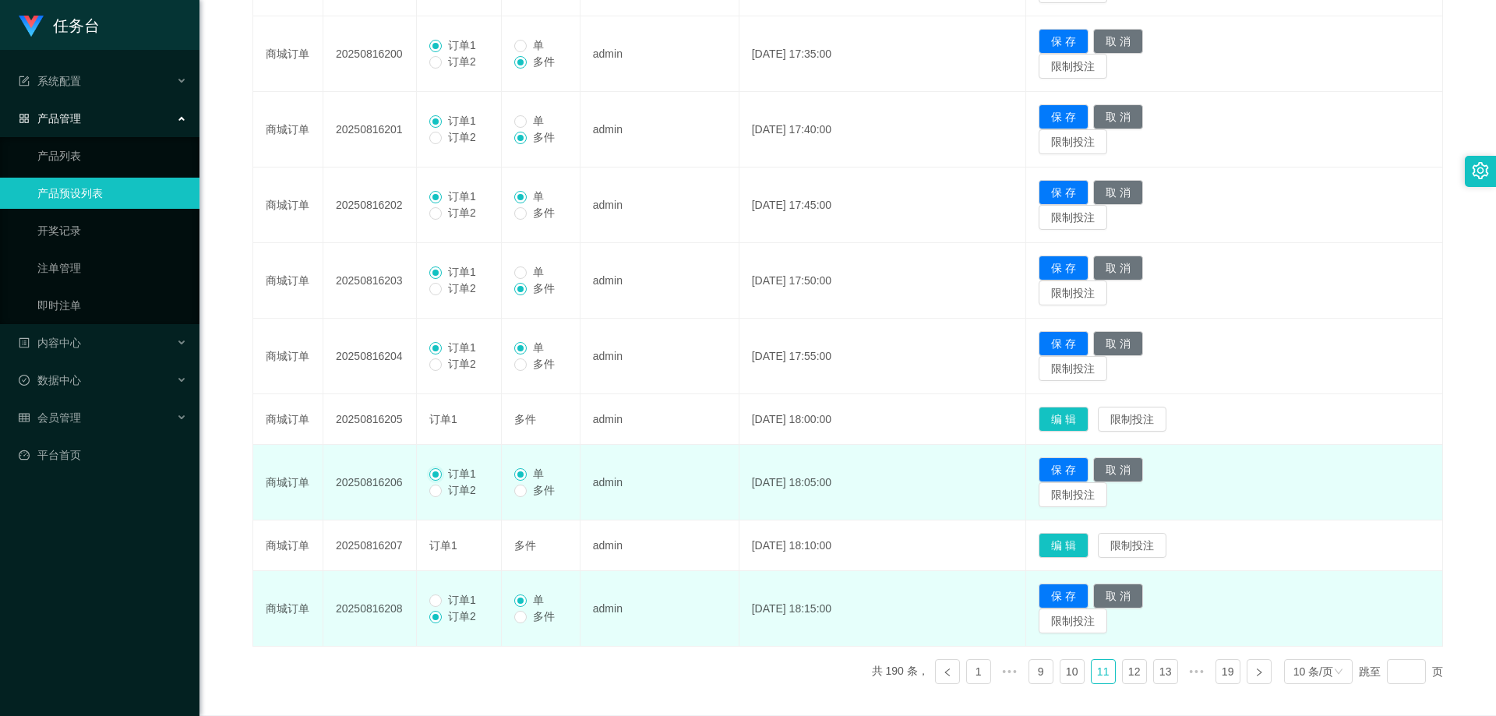
scroll to position [523, 0]
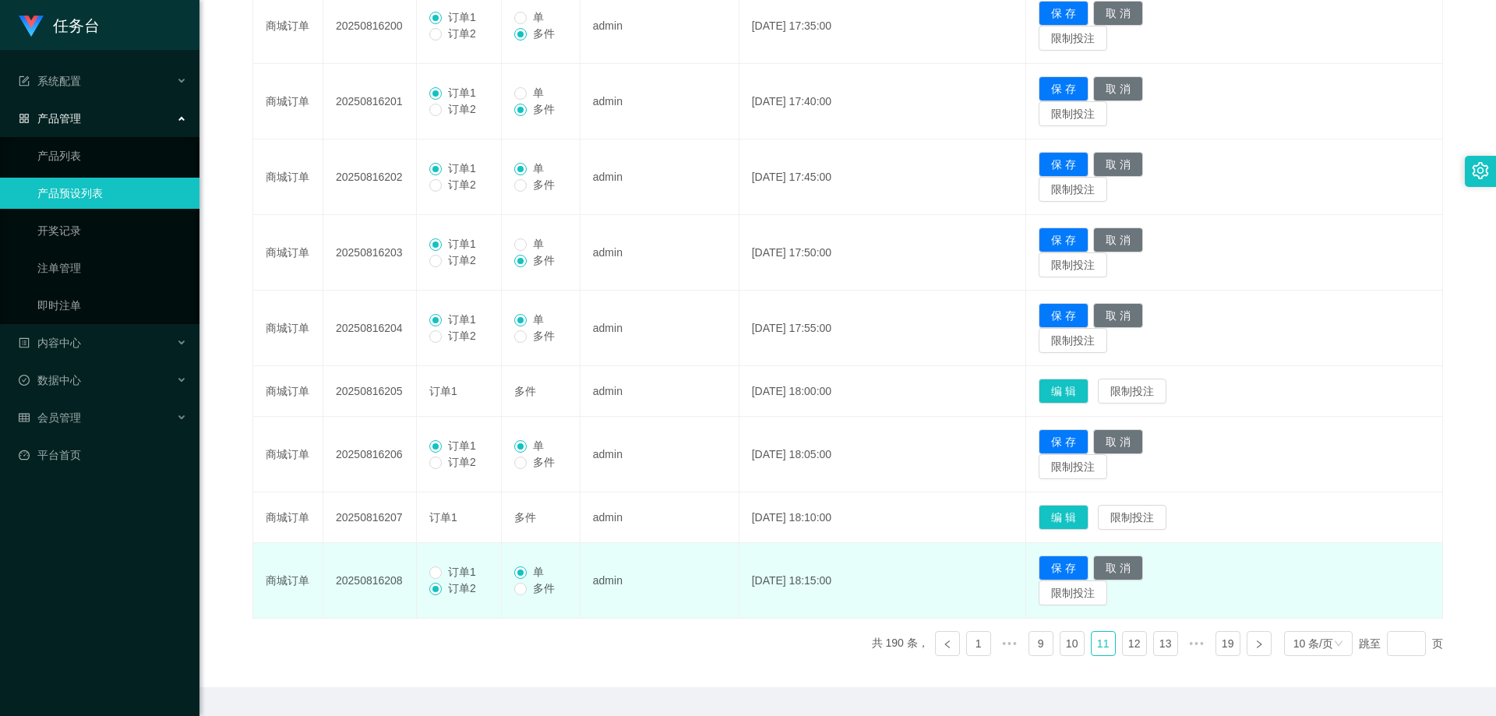
click at [467, 568] on span "订单1" at bounding box center [462, 572] width 41 height 12
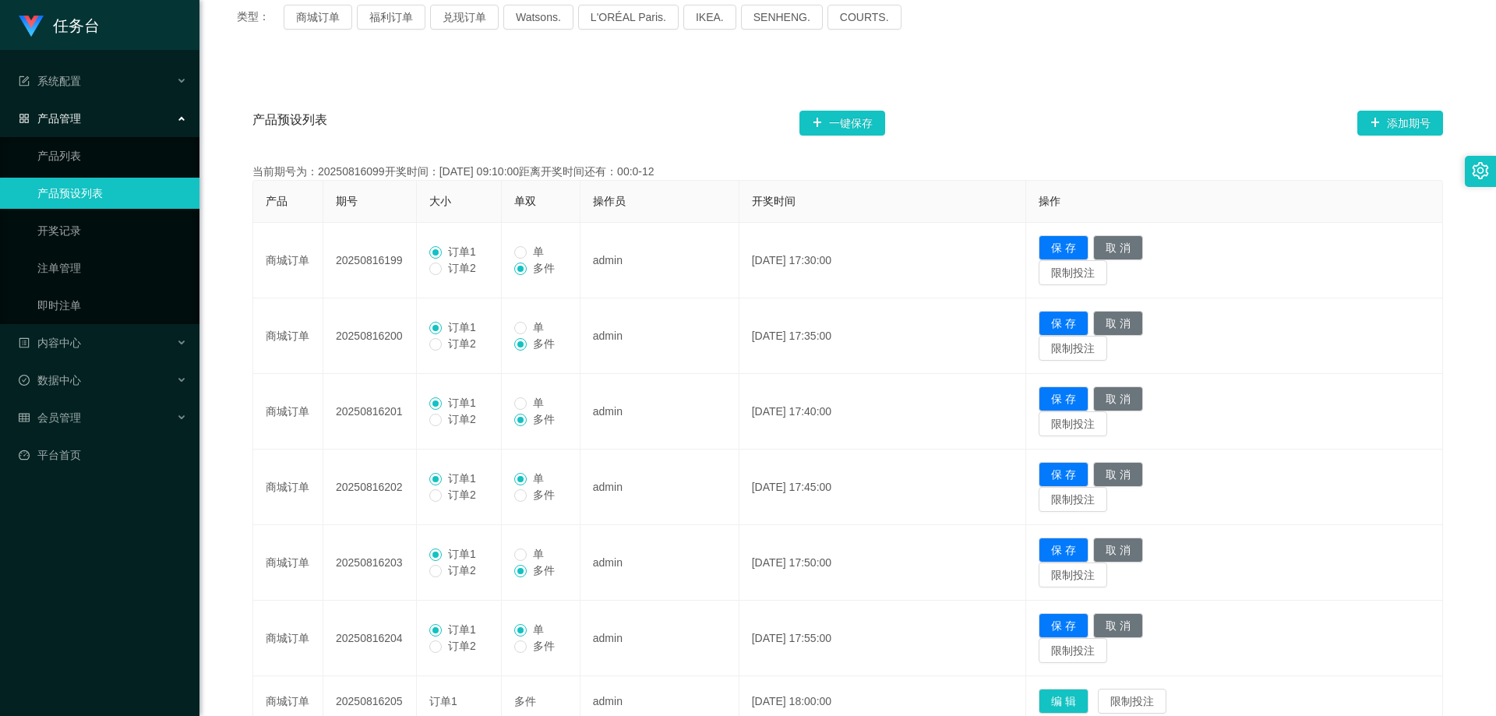
scroll to position [211, 0]
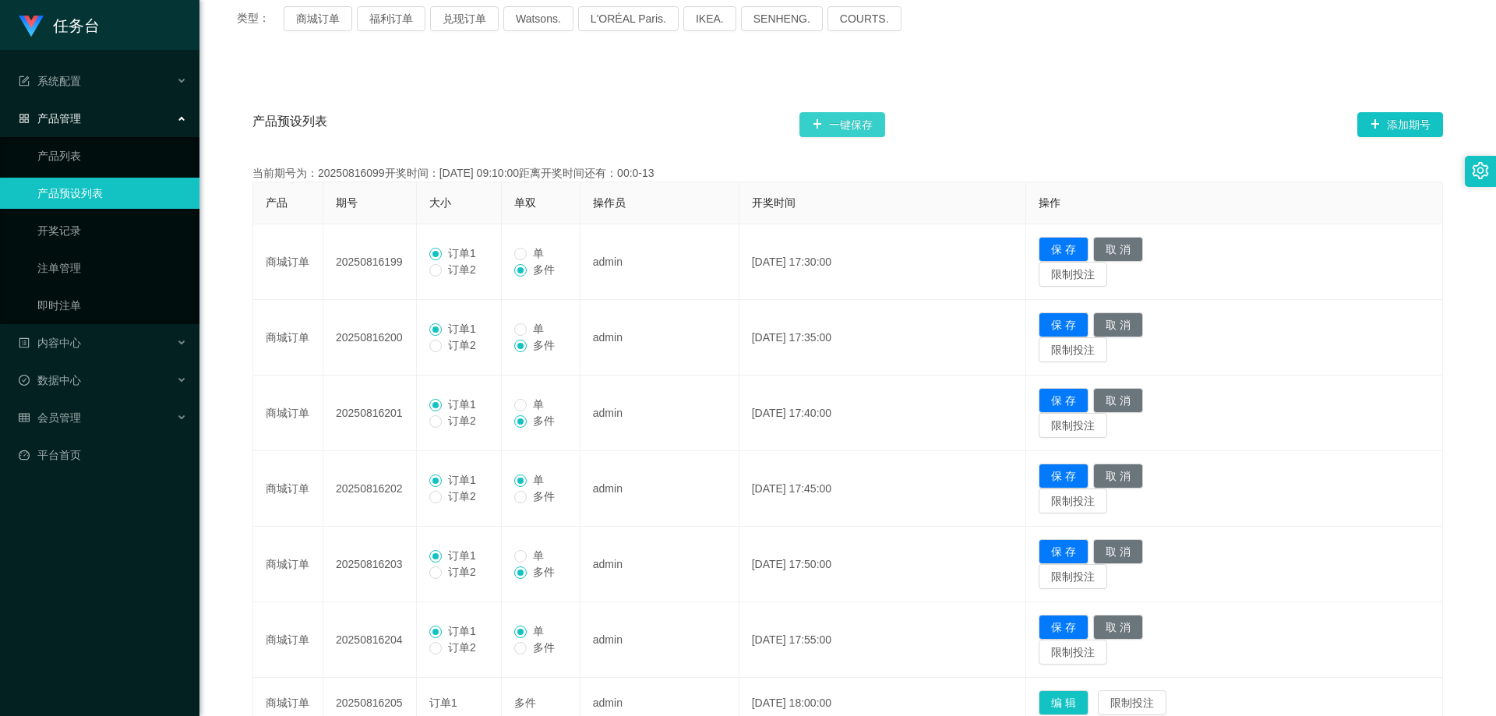
click at [829, 120] on button "一键保存" at bounding box center [842, 124] width 86 height 25
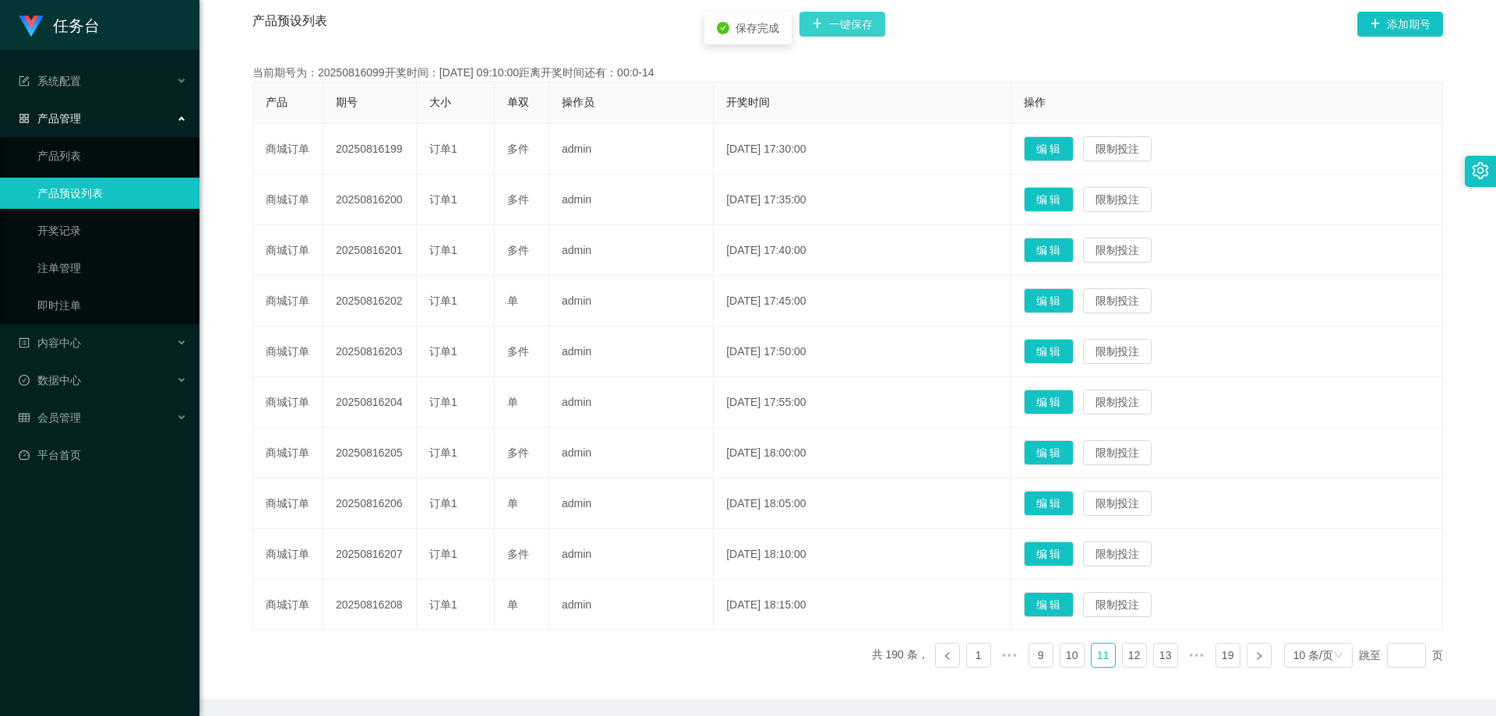
scroll to position [367, 0]
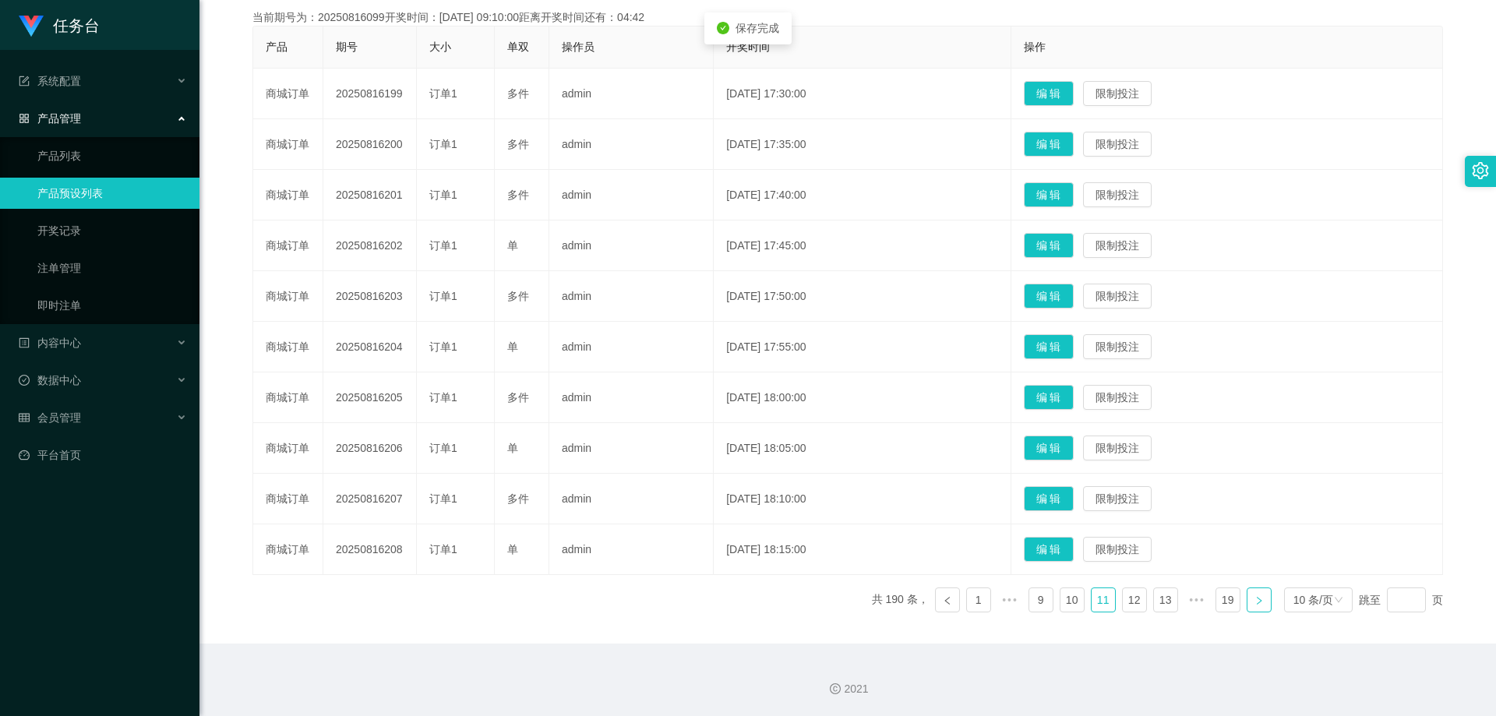
click at [1250, 605] on link at bounding box center [1259, 599] width 25 height 25
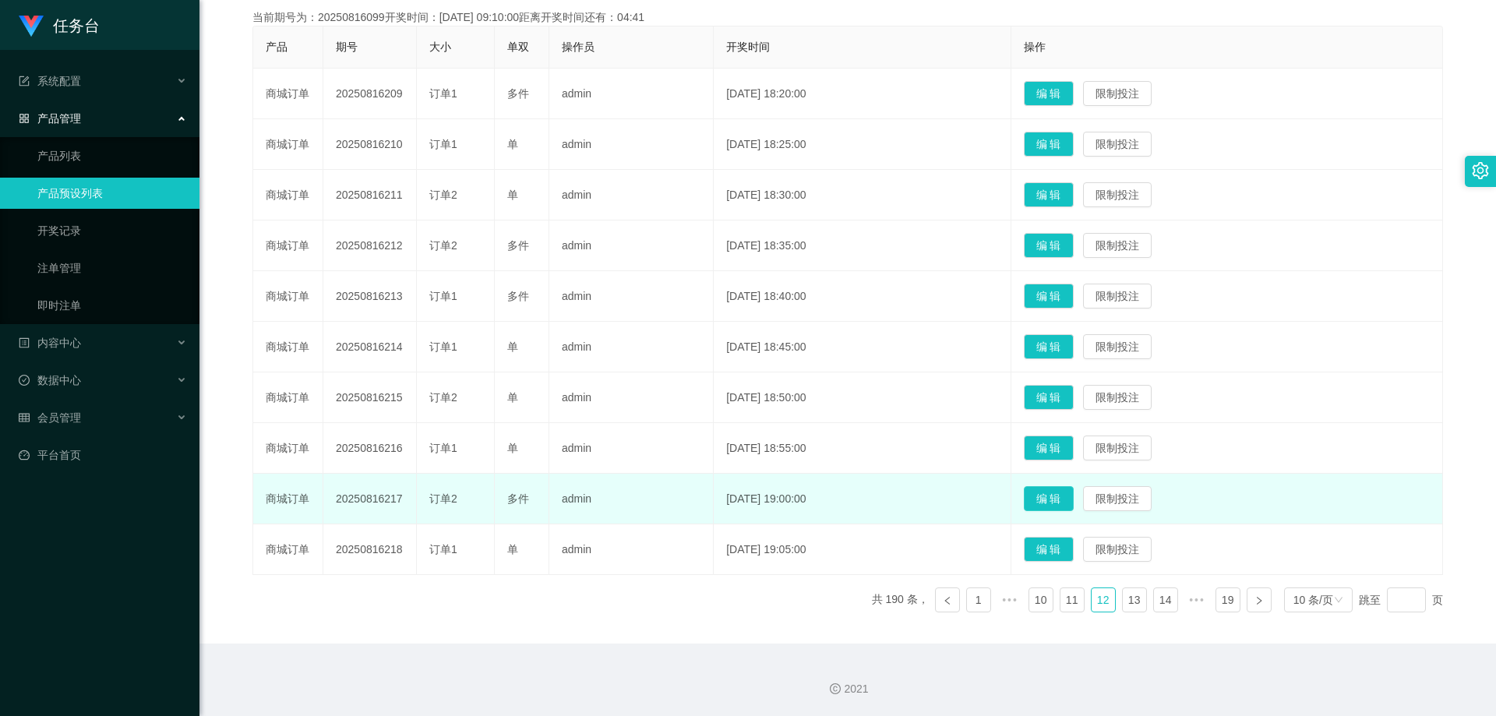
click at [1074, 501] on button "编 辑" at bounding box center [1049, 498] width 50 height 25
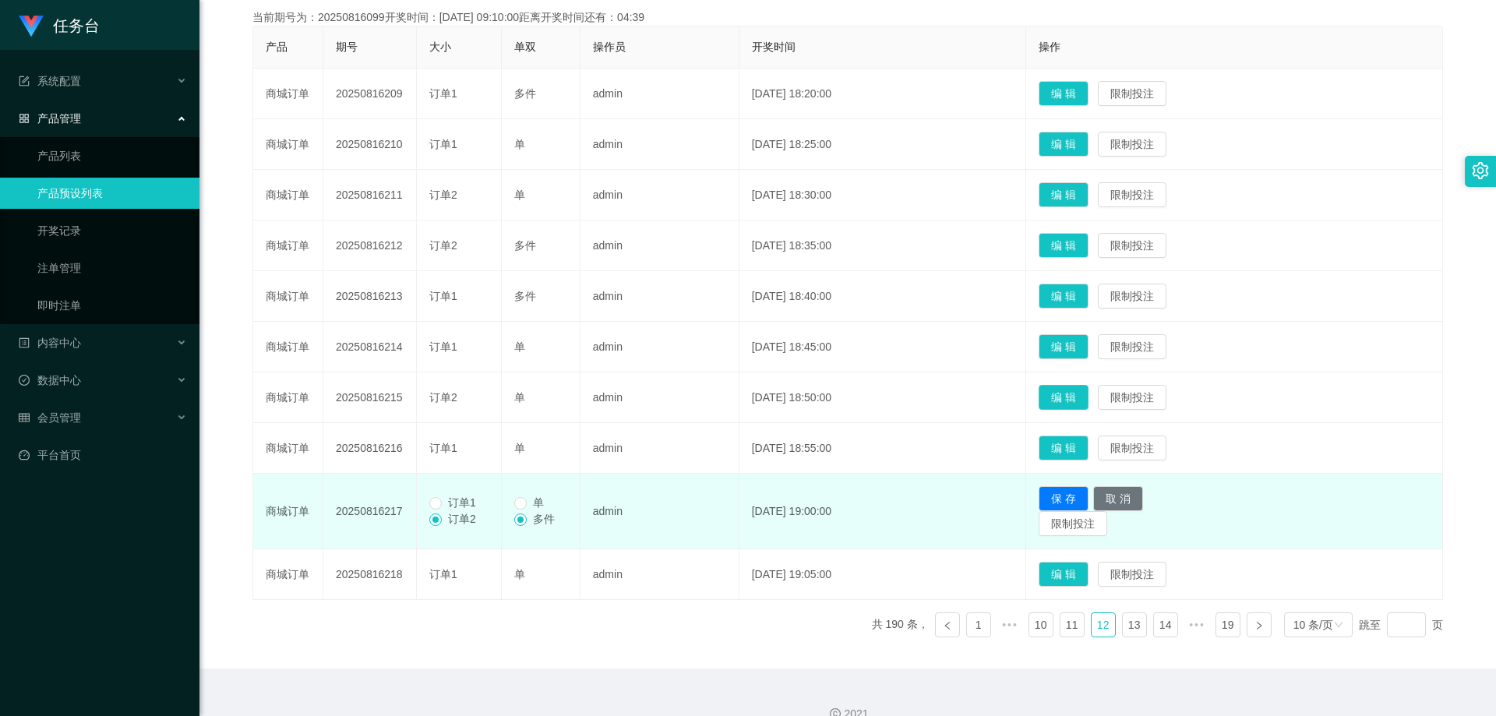
click at [1088, 393] on button "编 辑" at bounding box center [1064, 397] width 50 height 25
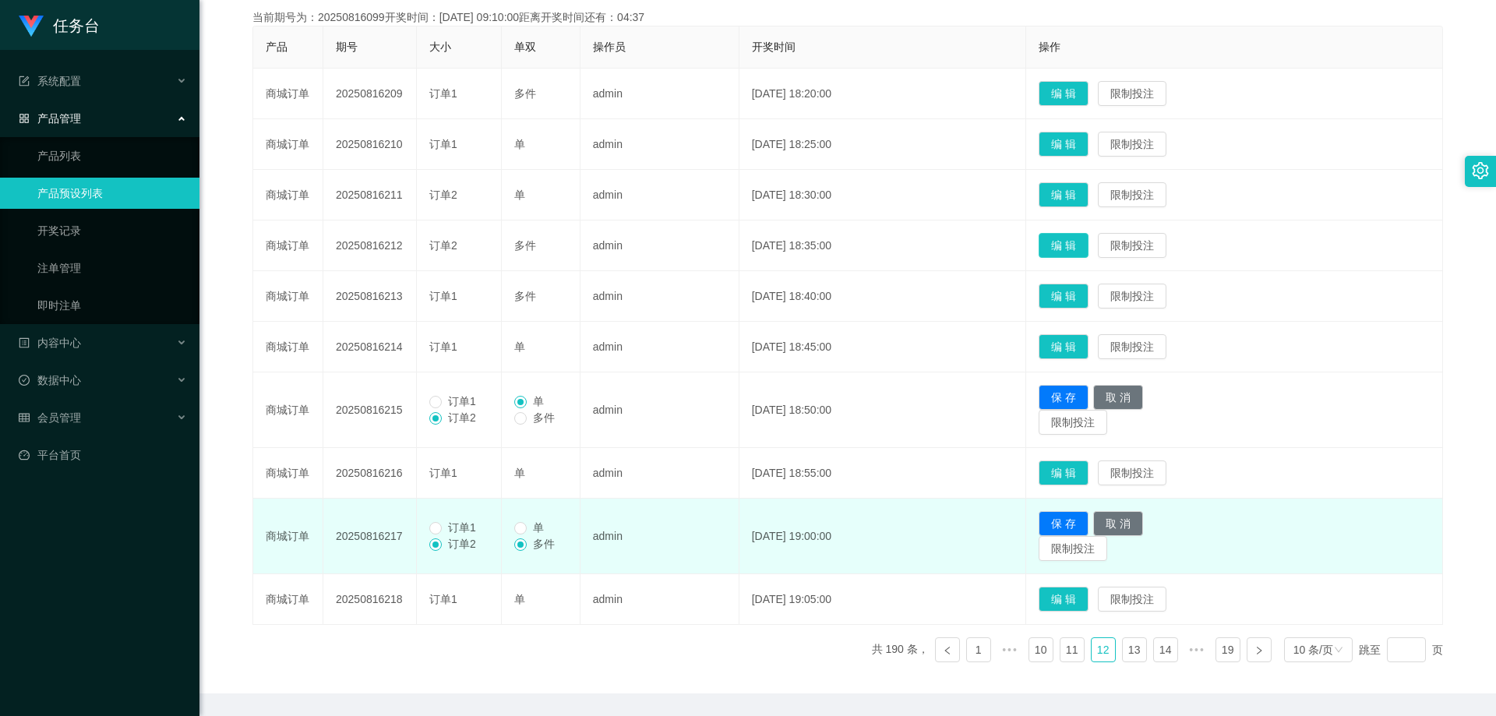
click at [1088, 242] on button "编 辑" at bounding box center [1064, 245] width 50 height 25
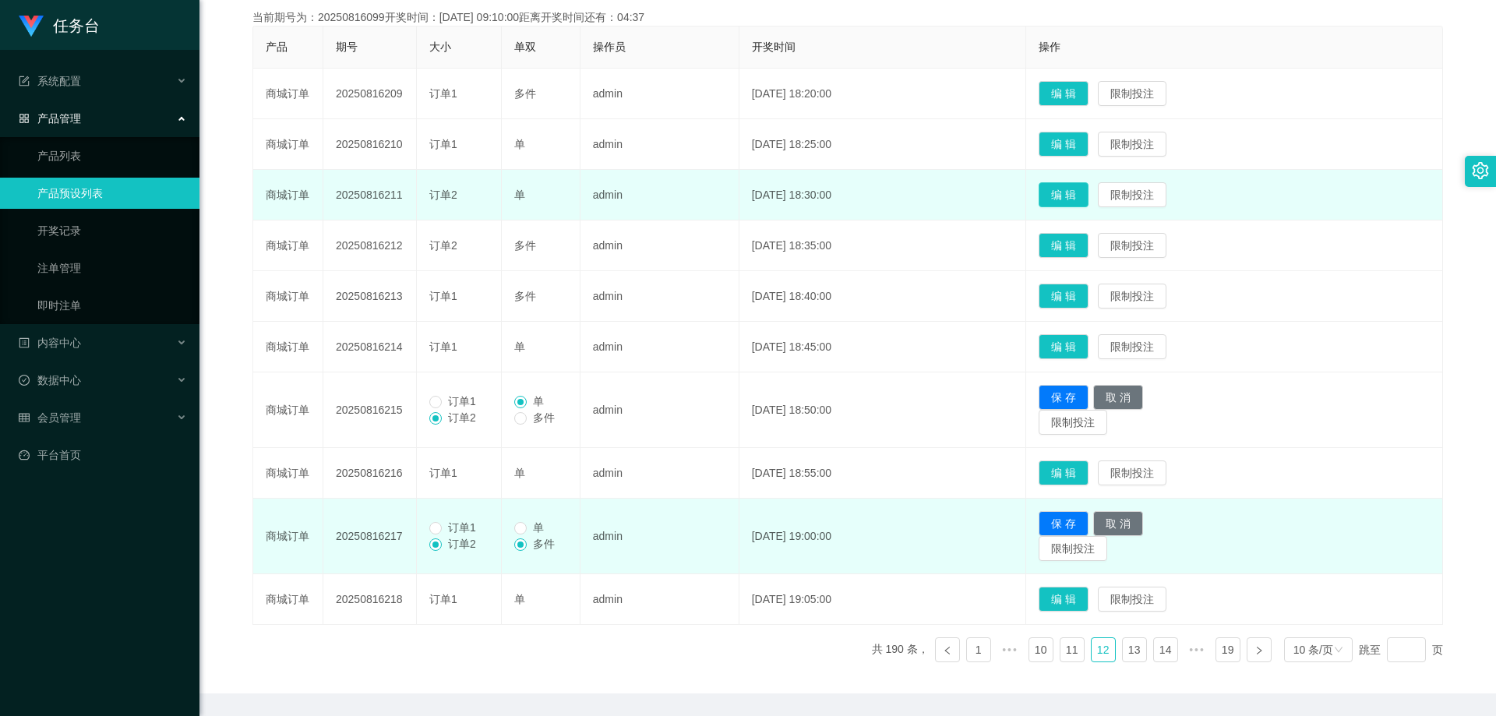
click at [1088, 198] on button "编 辑" at bounding box center [1064, 194] width 50 height 25
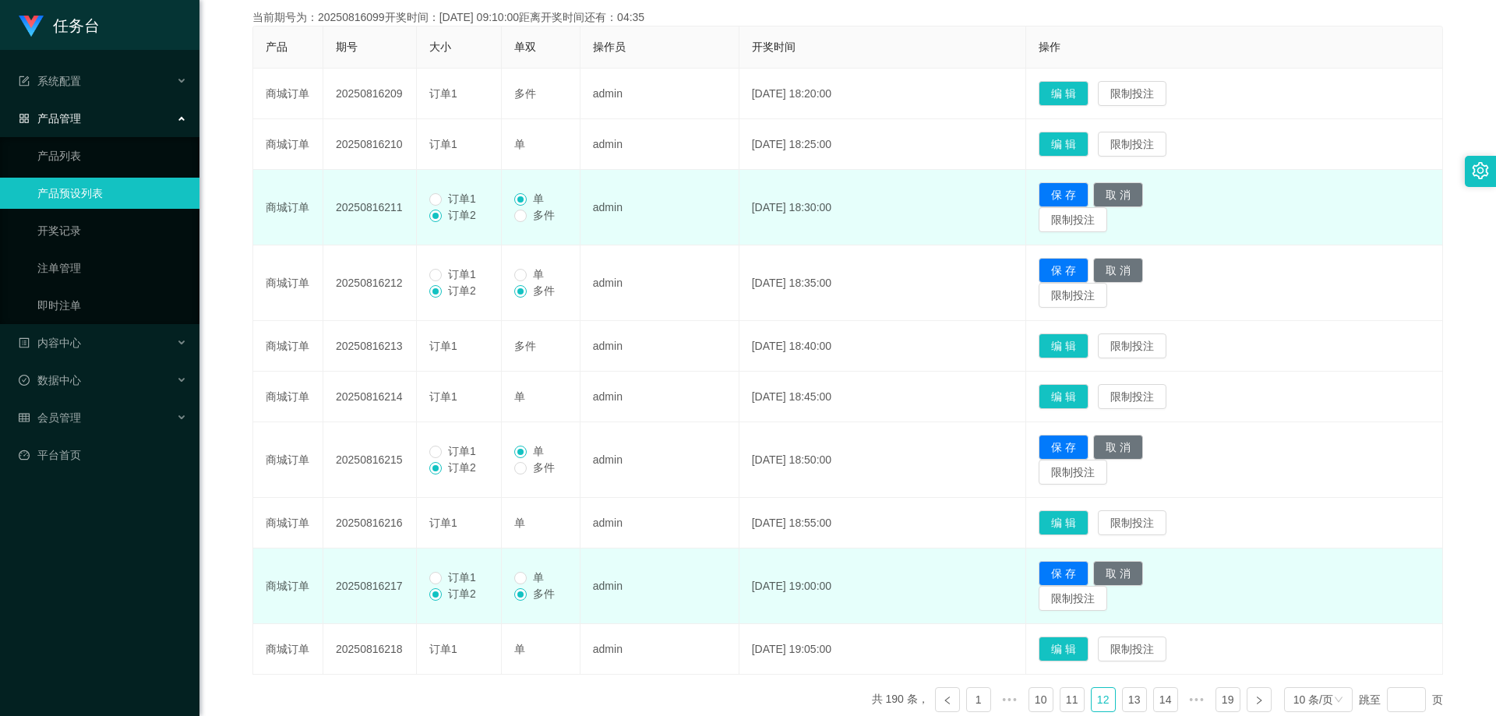
click at [453, 190] on td "订单1 订单2" at bounding box center [459, 208] width 85 height 76
click at [450, 194] on span "订单1" at bounding box center [462, 198] width 41 height 12
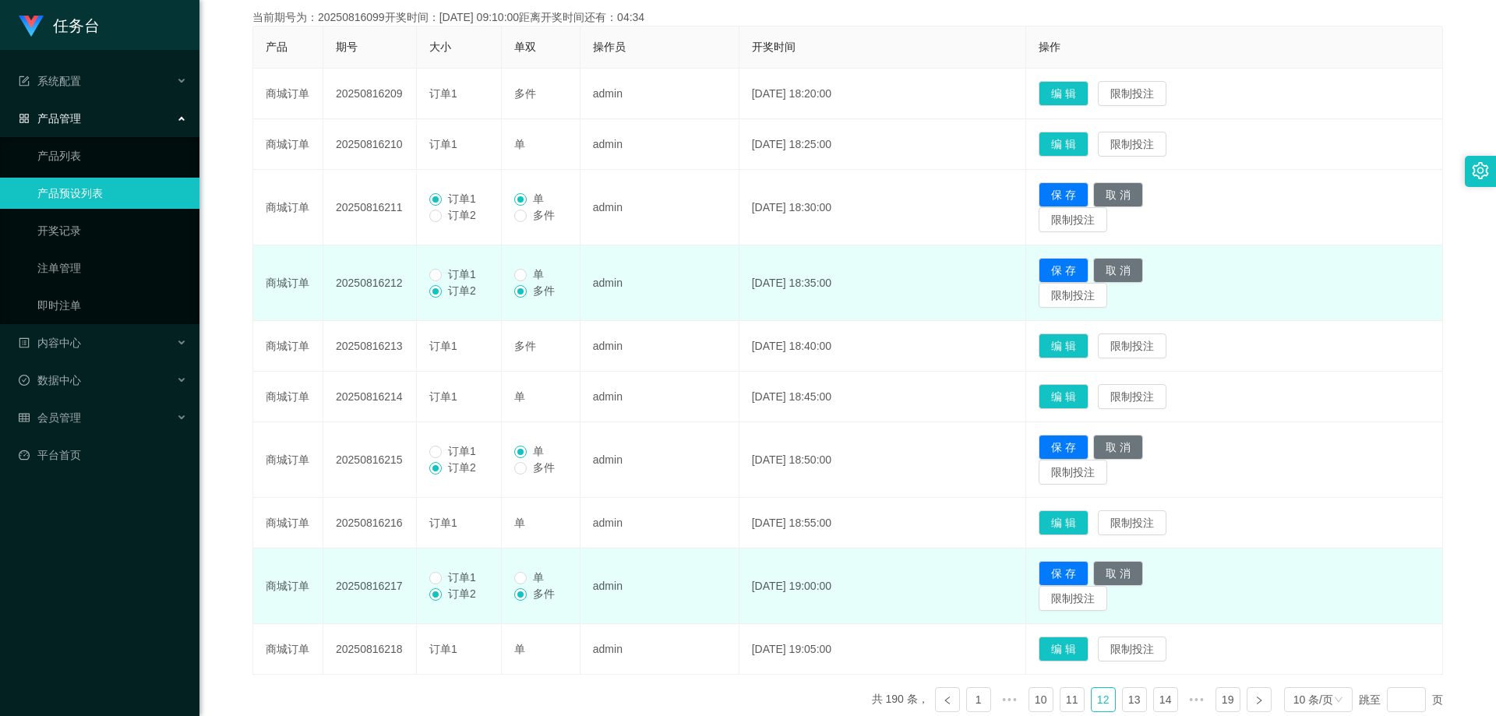
click at [447, 278] on span "订单1" at bounding box center [462, 274] width 41 height 12
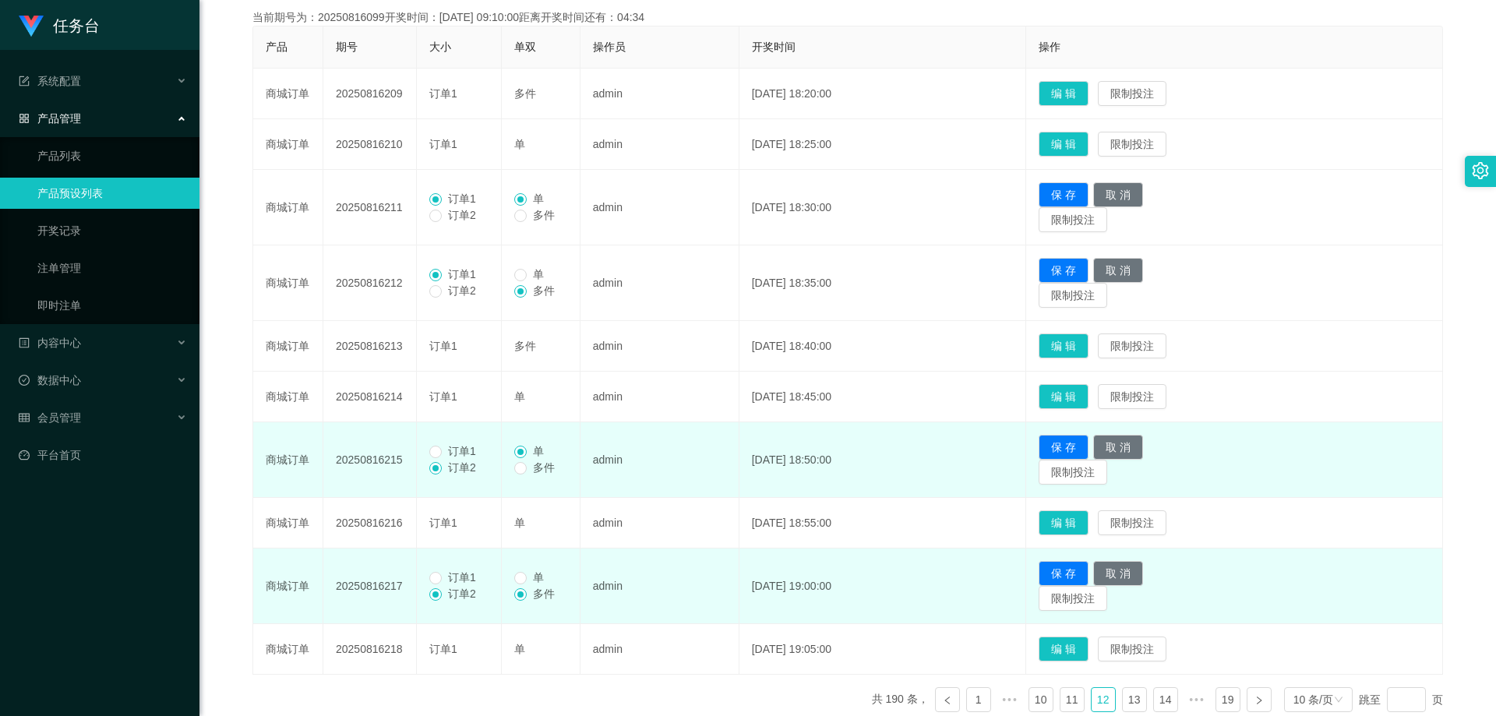
click at [457, 446] on span "订单1" at bounding box center [462, 451] width 41 height 12
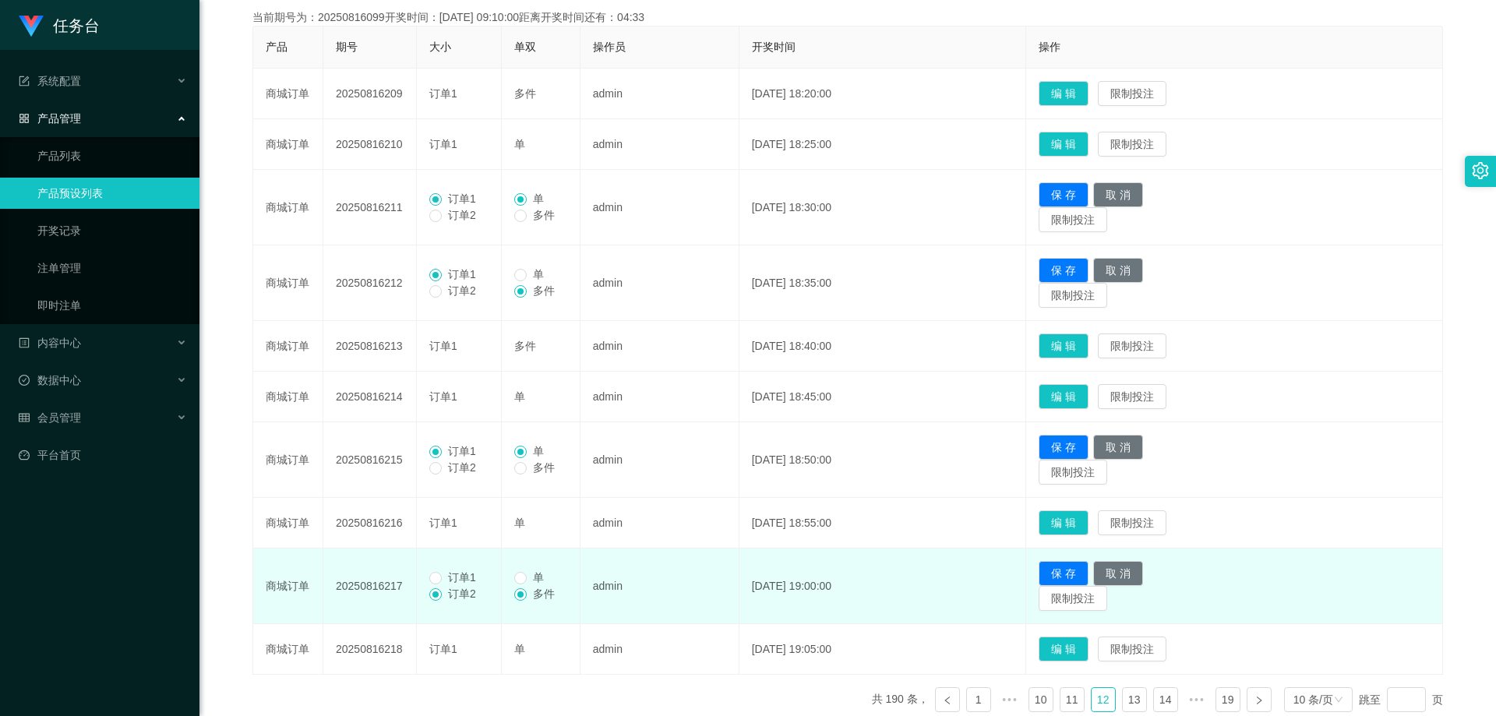
click at [444, 581] on span "订单1" at bounding box center [462, 577] width 41 height 12
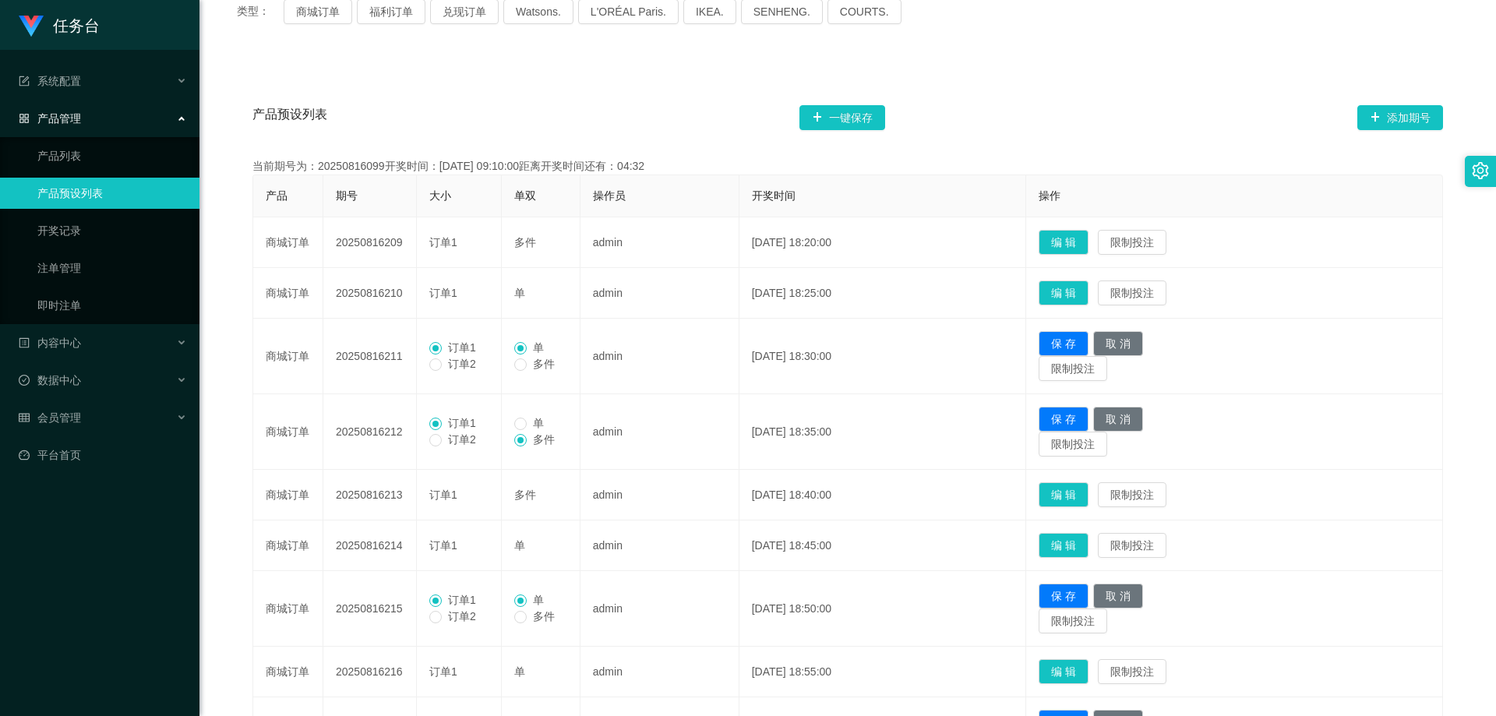
scroll to position [211, 0]
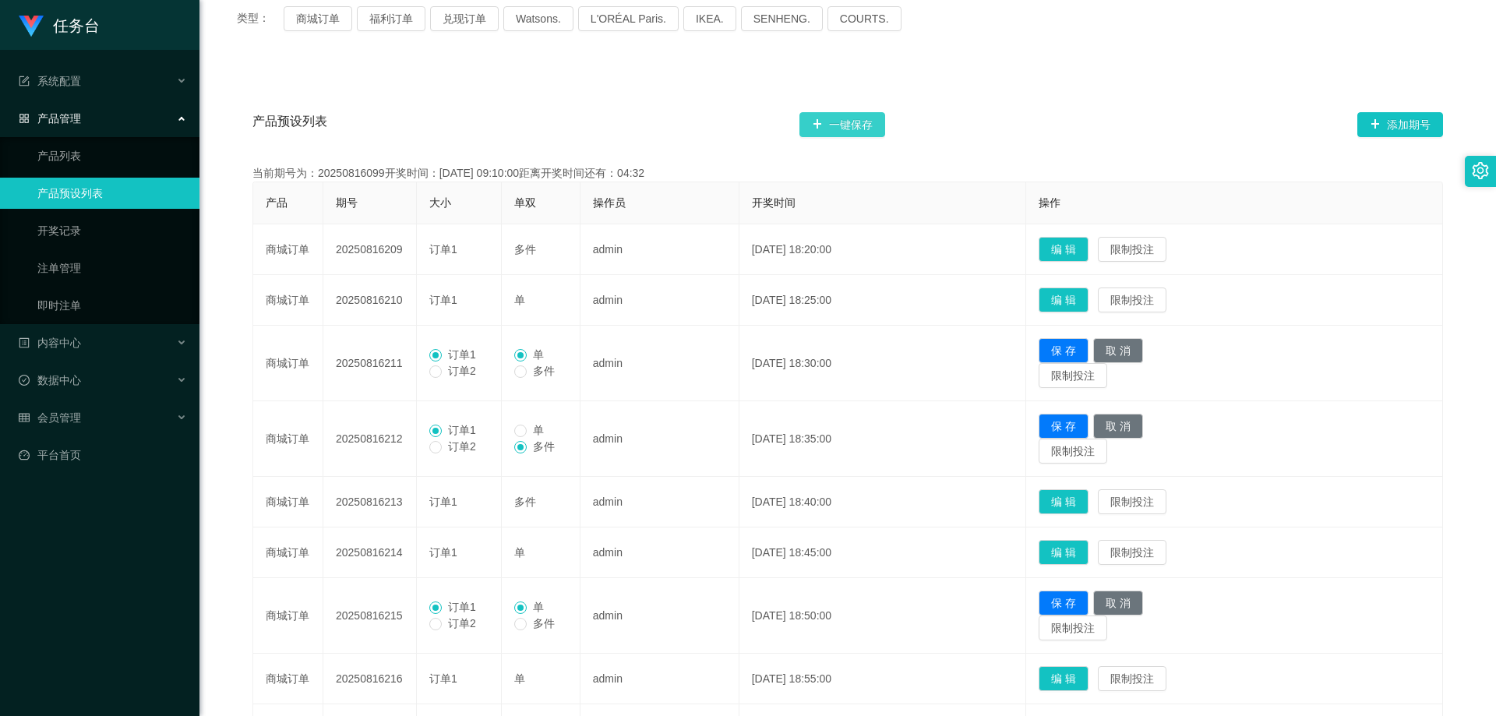
click at [857, 125] on button "一键保存" at bounding box center [842, 124] width 86 height 25
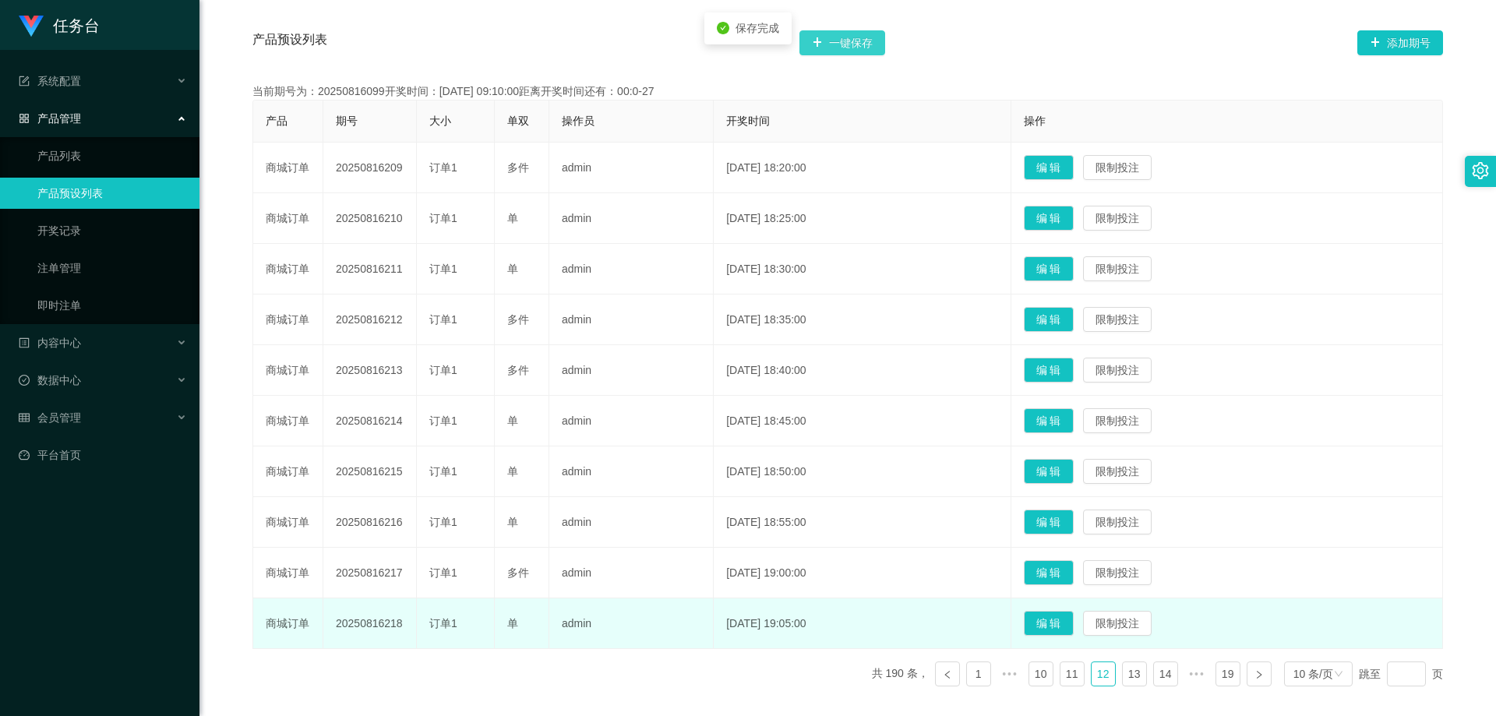
scroll to position [367, 0]
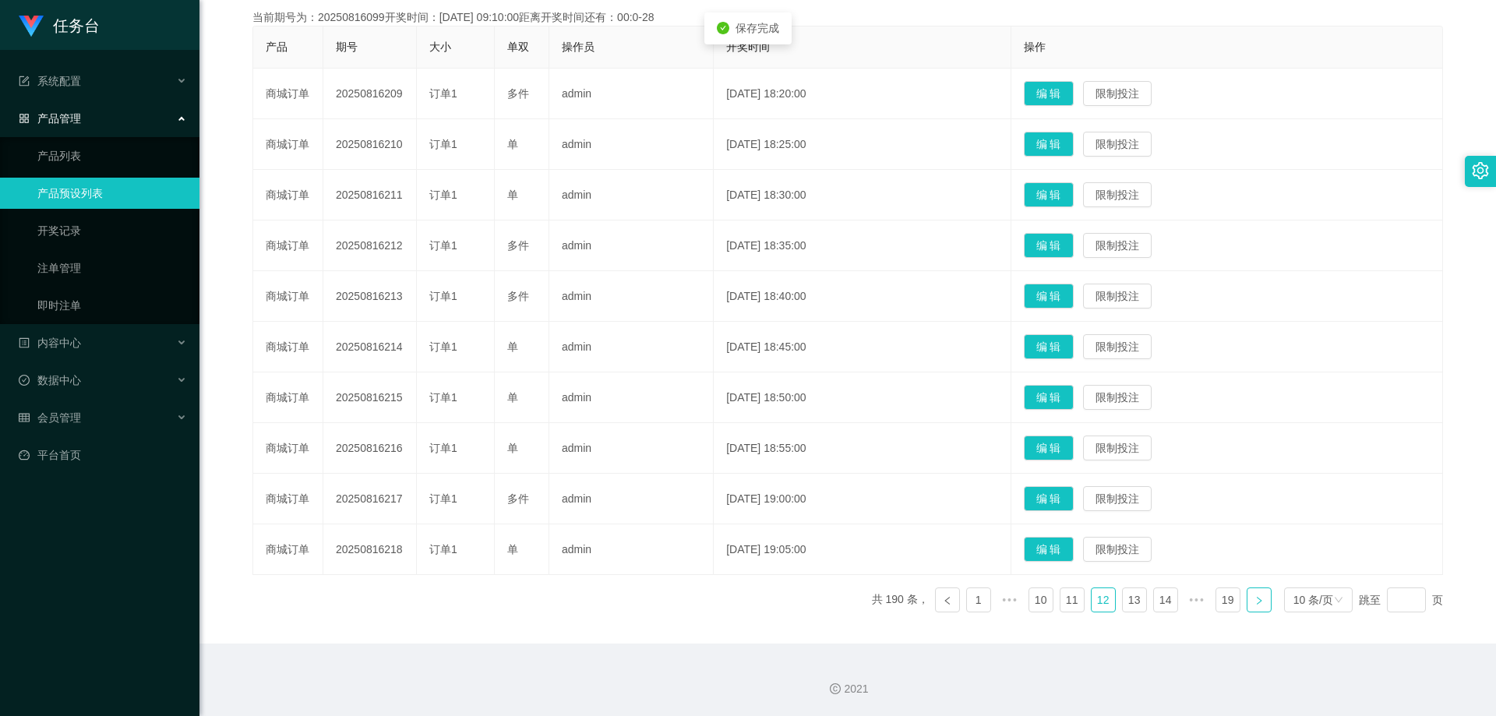
click at [1254, 596] on icon "图标: right" at bounding box center [1258, 600] width 9 height 9
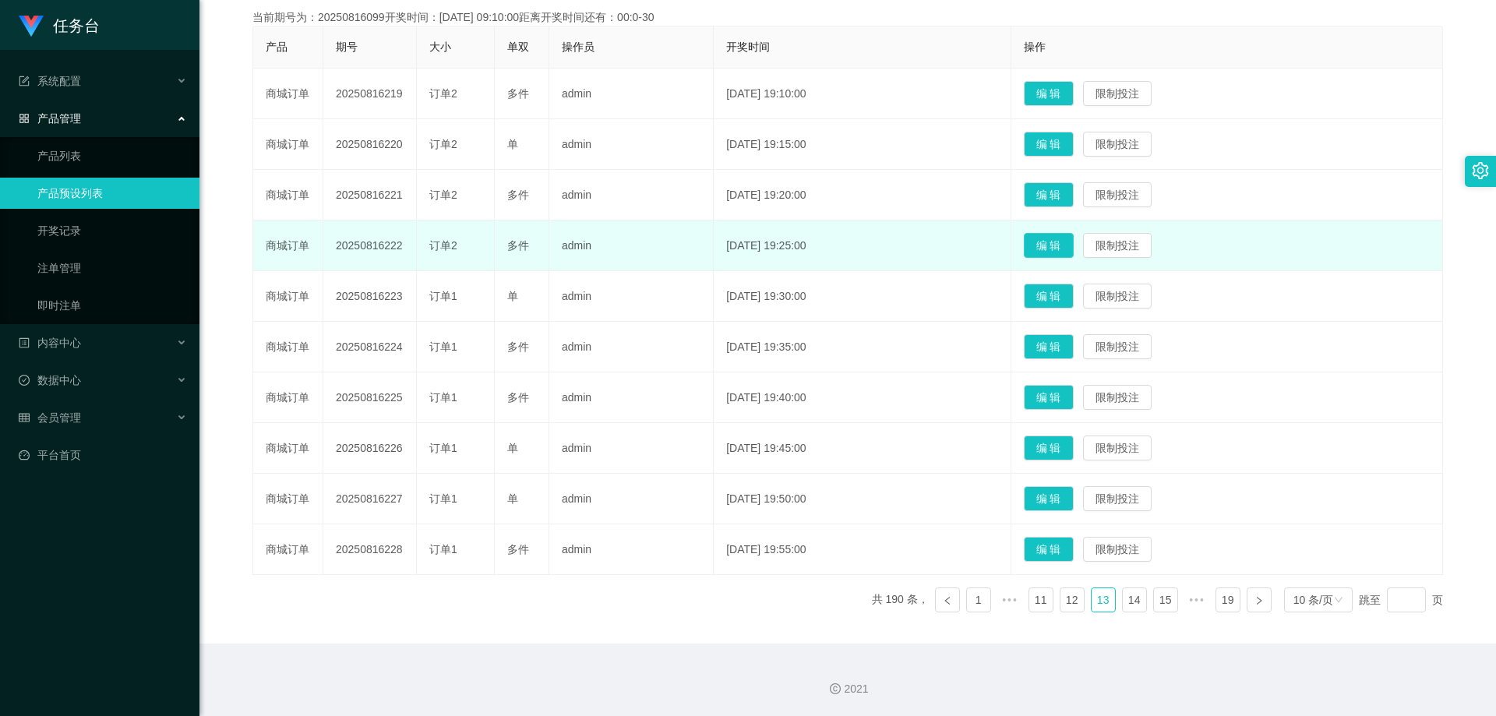
click at [1070, 245] on button "编 辑" at bounding box center [1049, 245] width 50 height 25
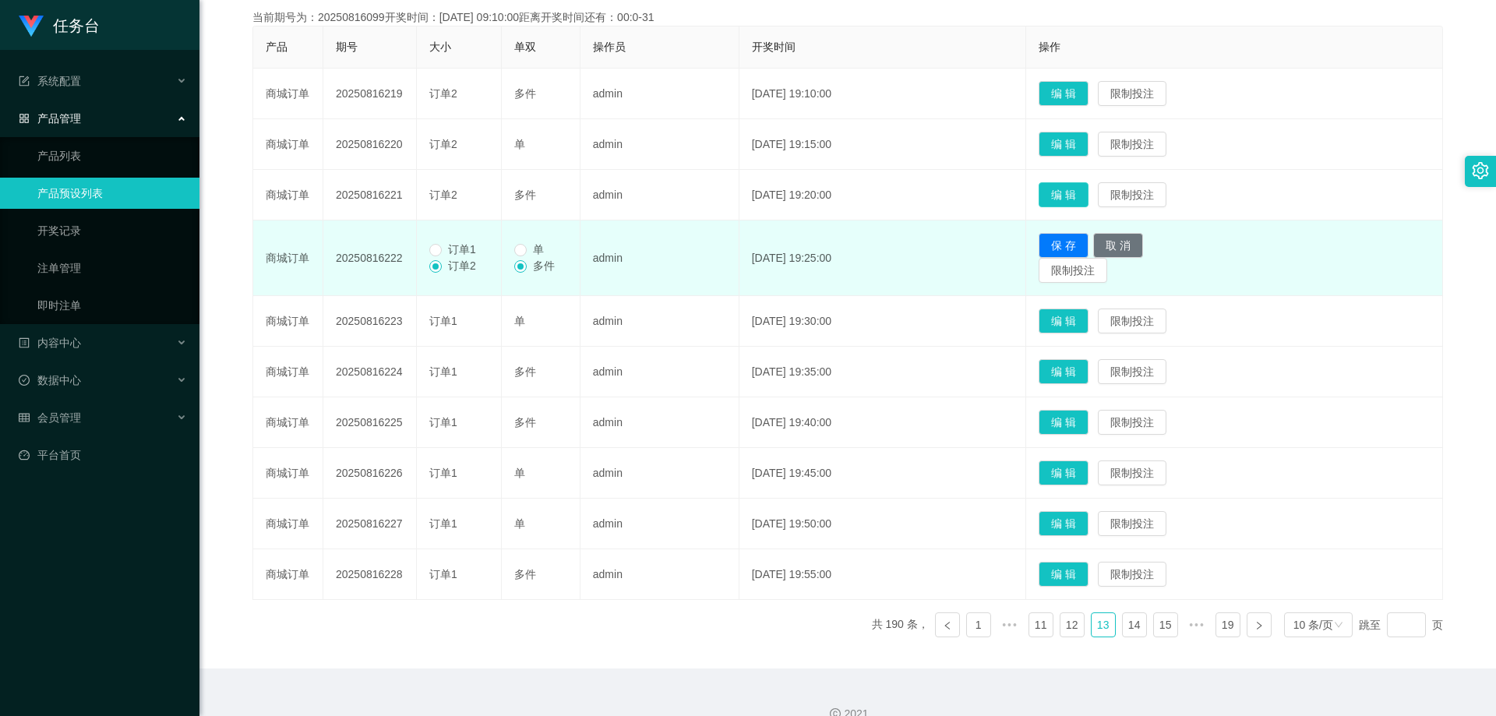
click at [1069, 191] on button "编 辑" at bounding box center [1064, 194] width 50 height 25
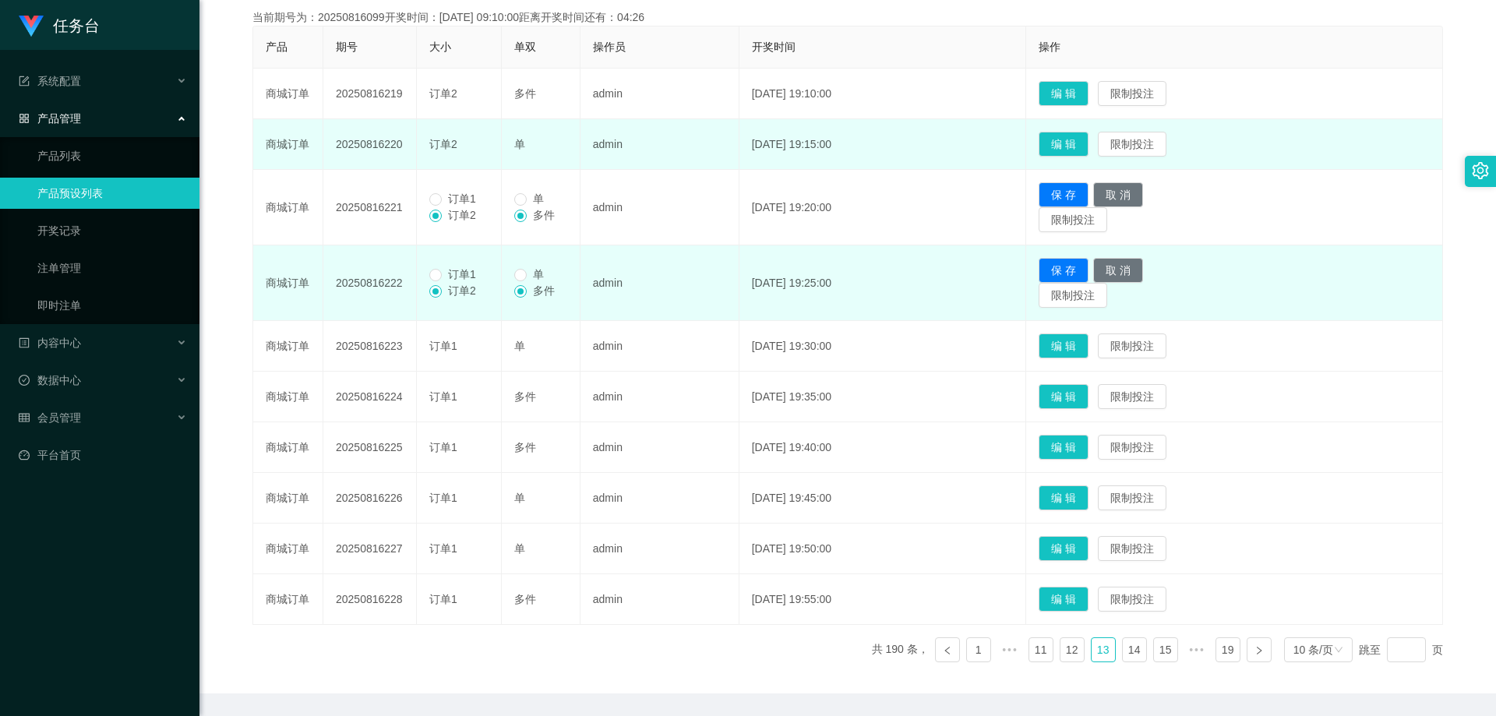
click at [1077, 129] on td "编 辑 限制投注" at bounding box center [1234, 144] width 417 height 51
click at [1073, 138] on button "编 辑" at bounding box center [1064, 144] width 50 height 25
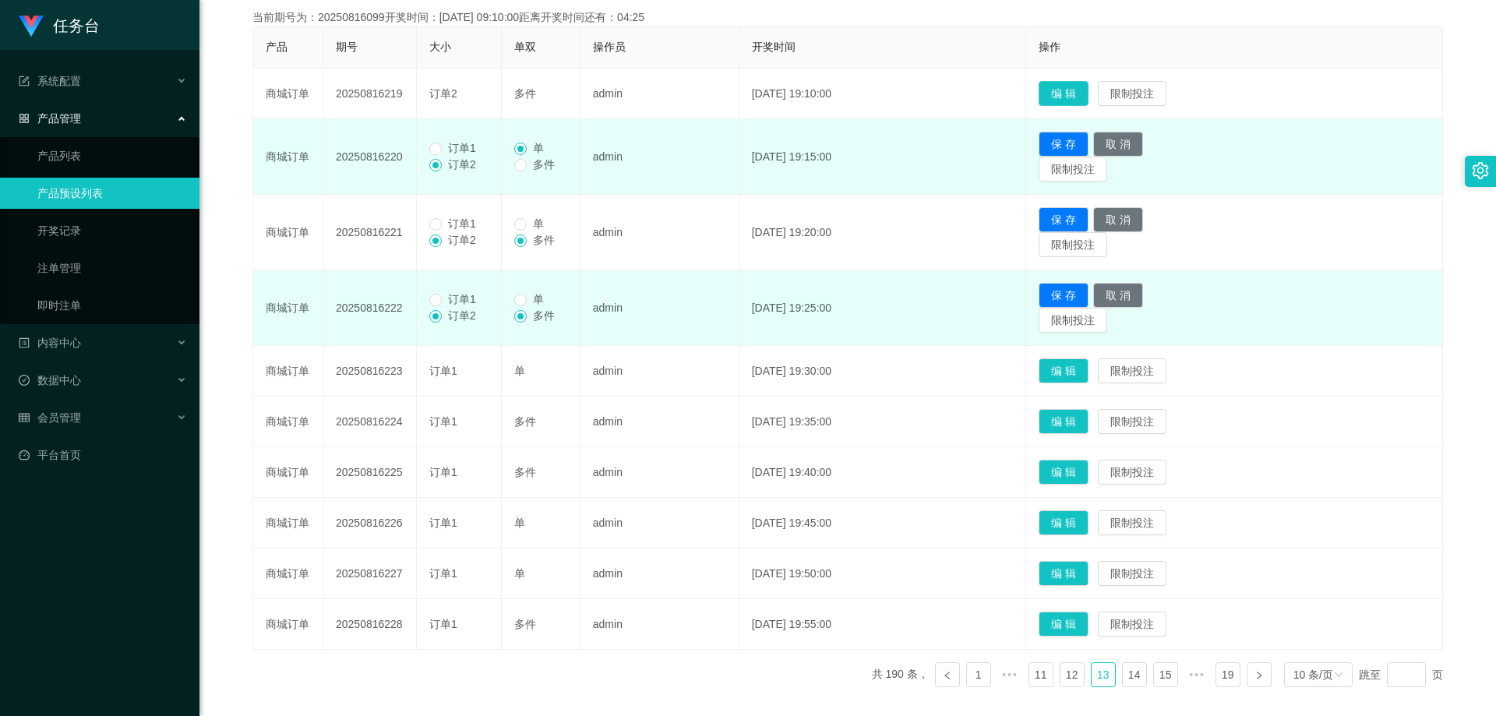
click at [1088, 91] on button "编 辑" at bounding box center [1064, 93] width 50 height 25
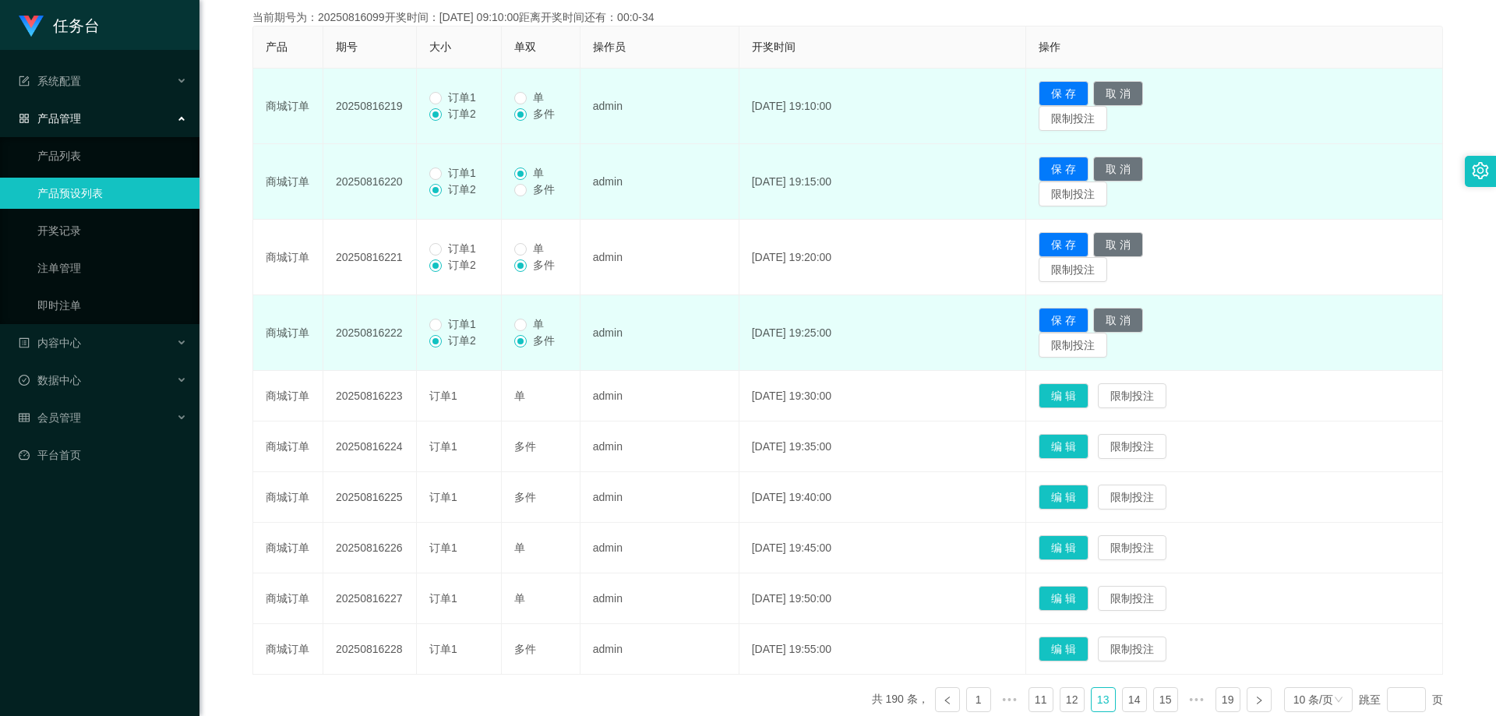
click at [449, 93] on span "订单1" at bounding box center [462, 97] width 41 height 12
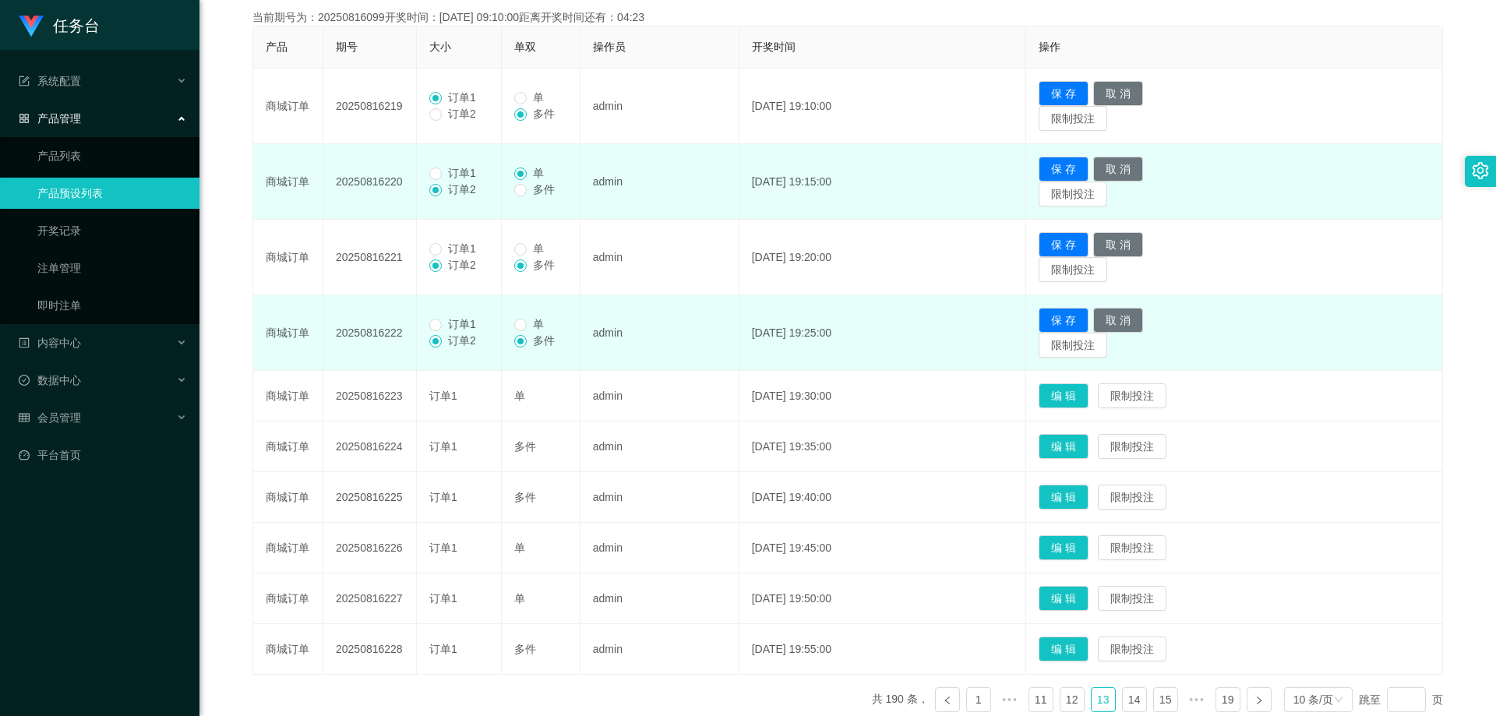
click at [446, 175] on span "订单1" at bounding box center [462, 173] width 41 height 12
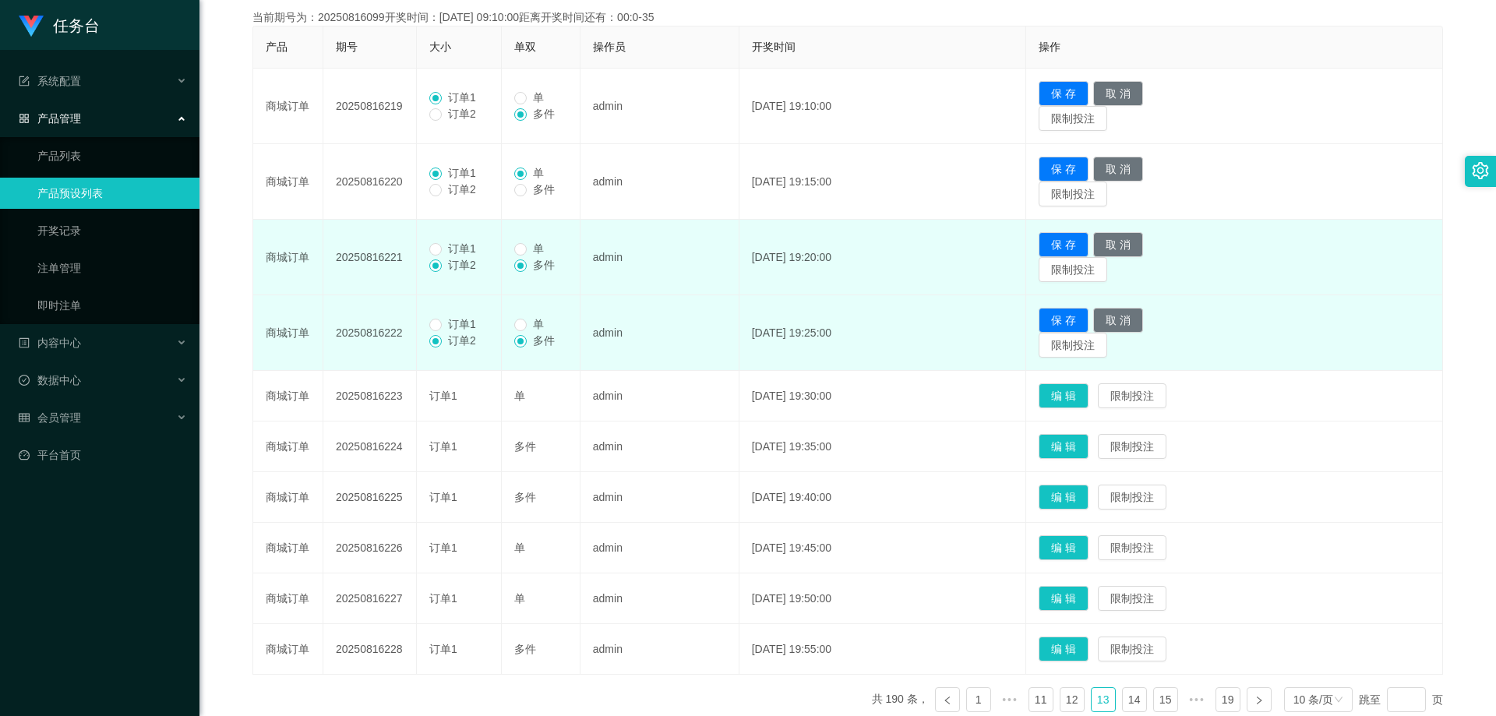
click at [462, 245] on span "订单1" at bounding box center [462, 248] width 41 height 12
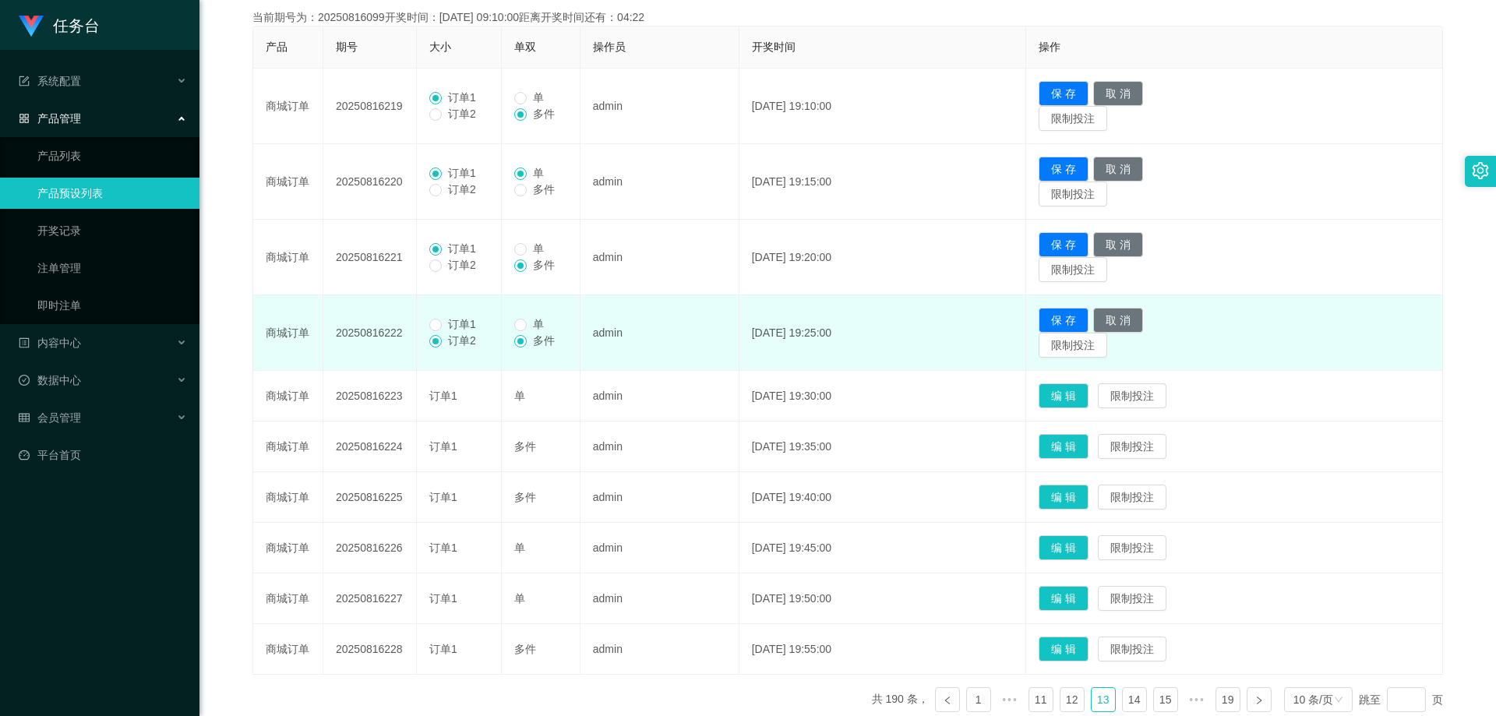
click at [459, 322] on span "订单1" at bounding box center [462, 324] width 41 height 12
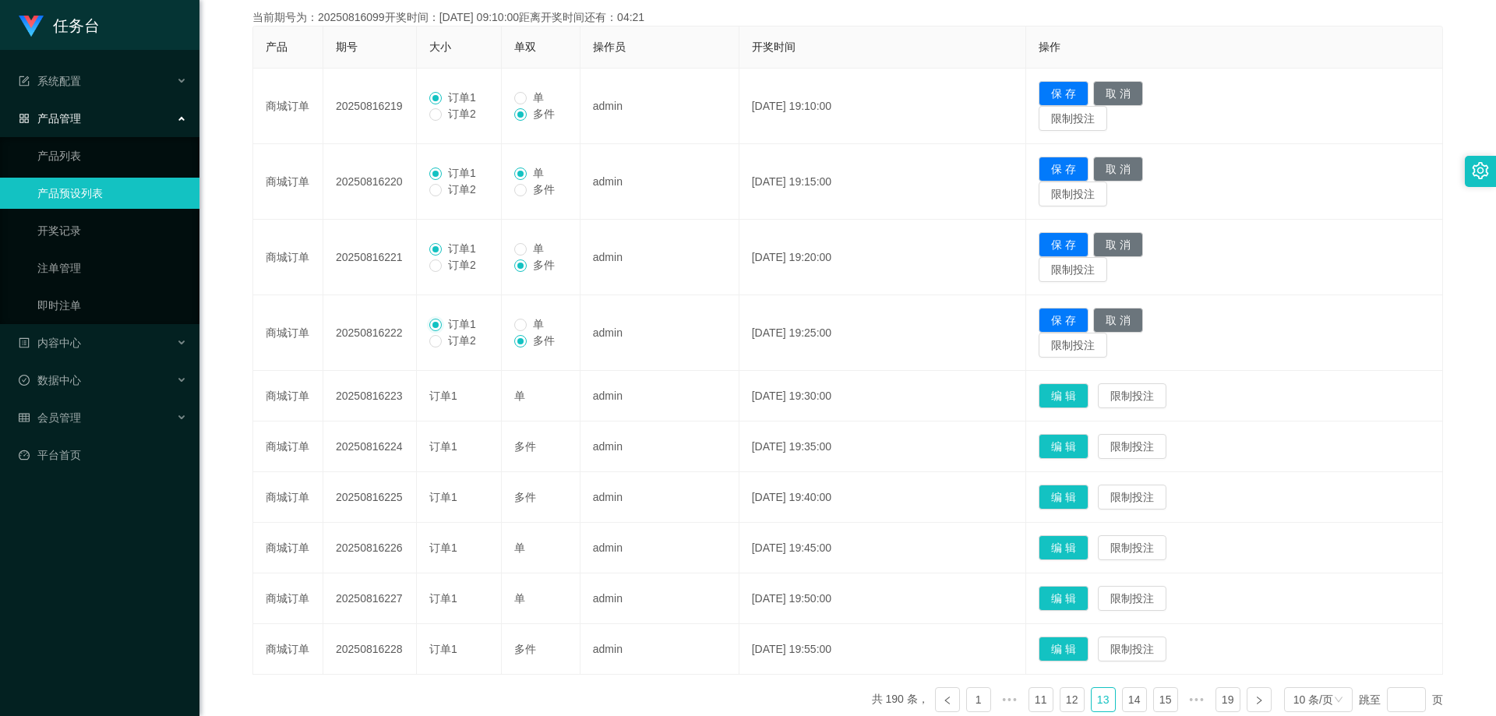
scroll to position [211, 0]
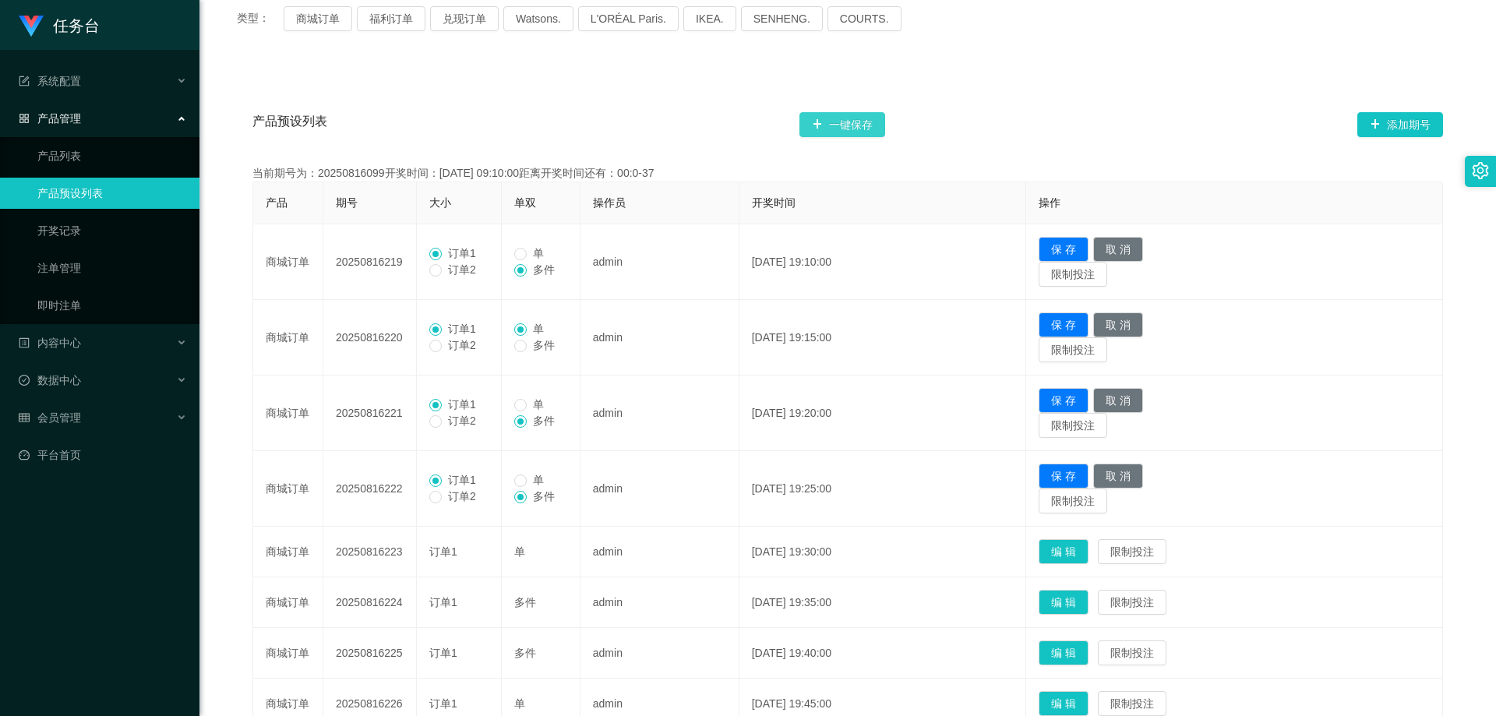
click at [866, 128] on button "一键保存" at bounding box center [842, 124] width 86 height 25
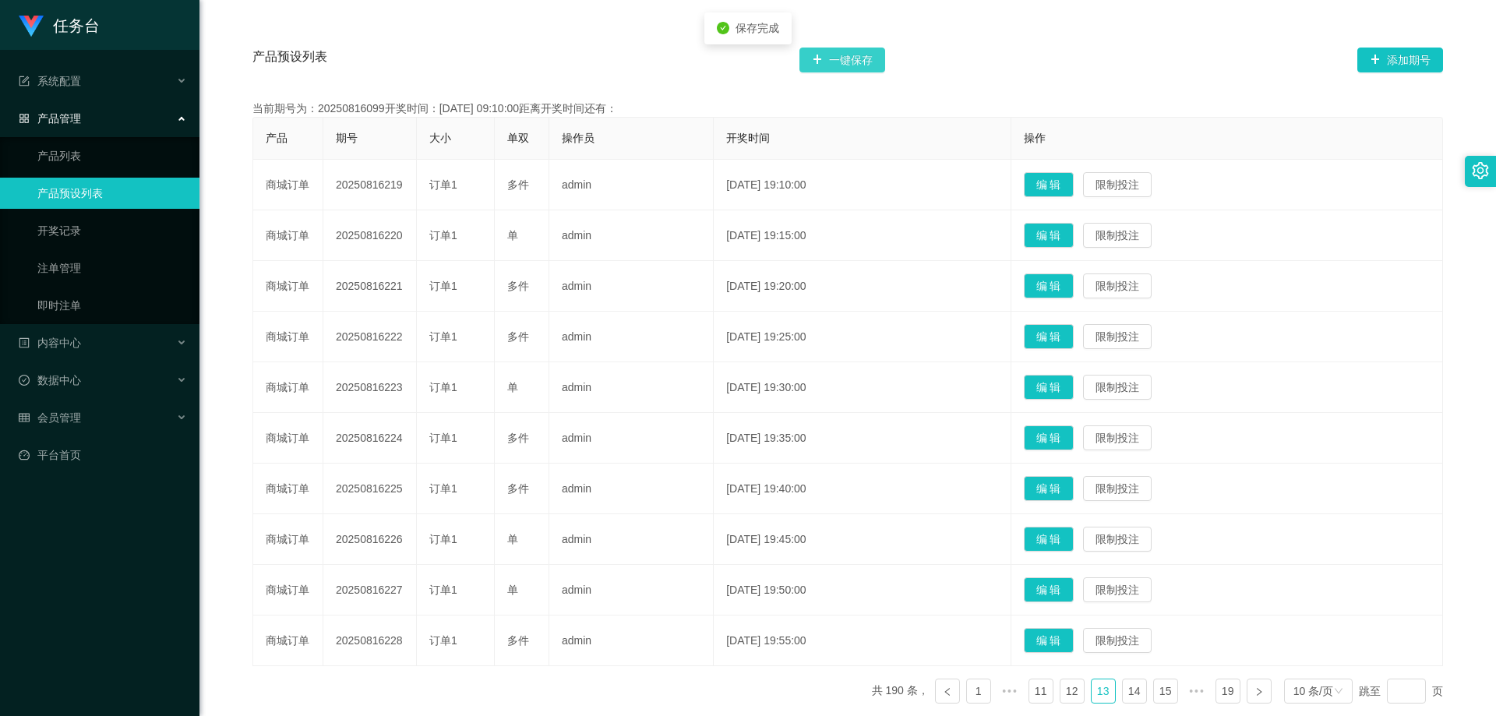
scroll to position [367, 0]
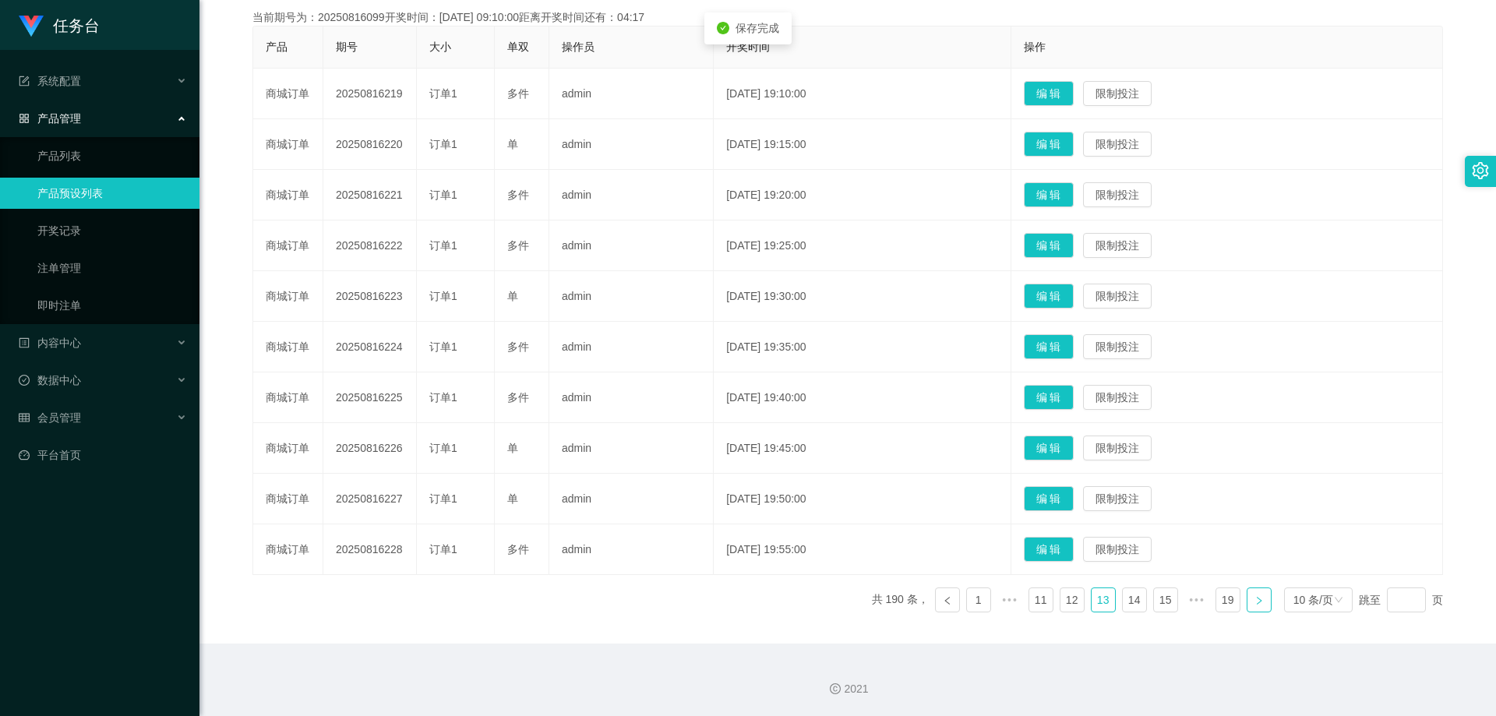
click at [1254, 602] on icon "图标: right" at bounding box center [1258, 600] width 9 height 9
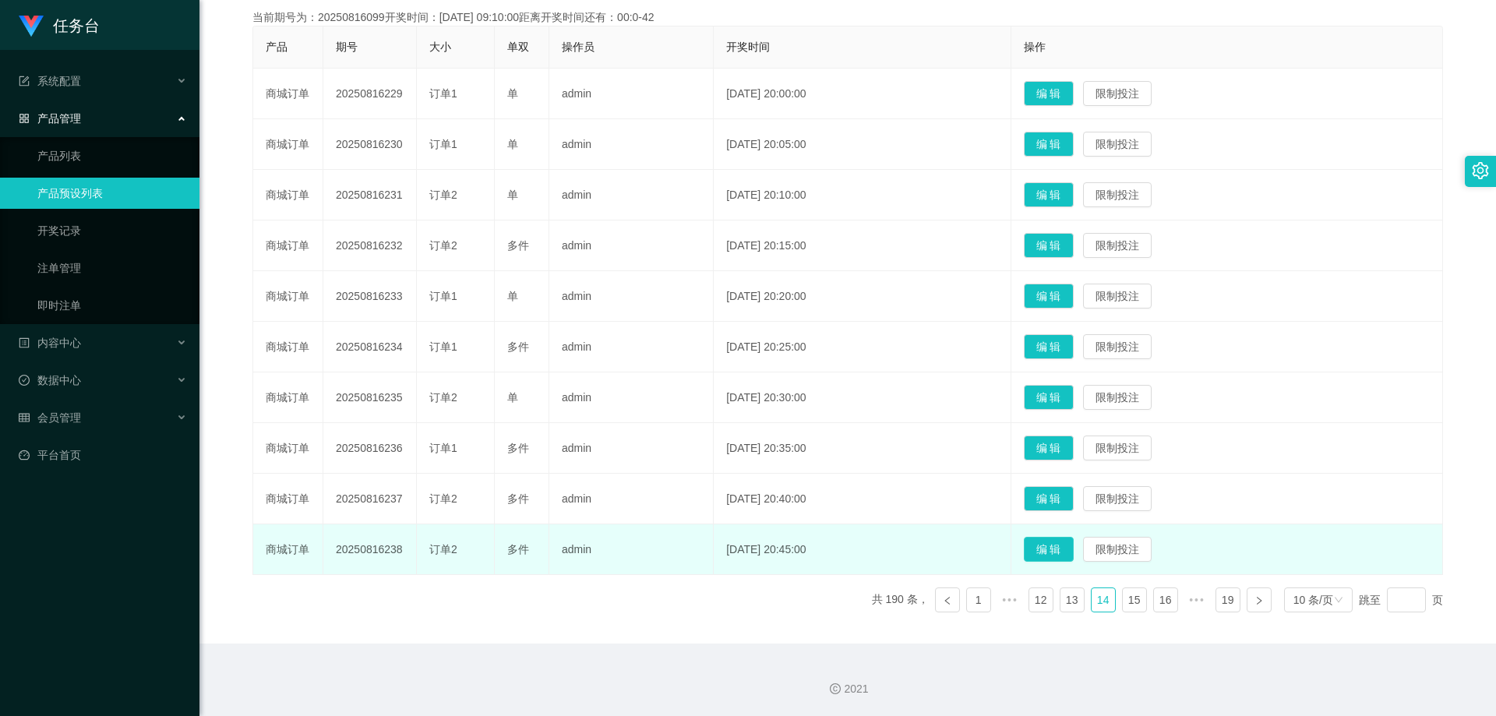
click at [1063, 549] on button "编 辑" at bounding box center [1049, 549] width 50 height 25
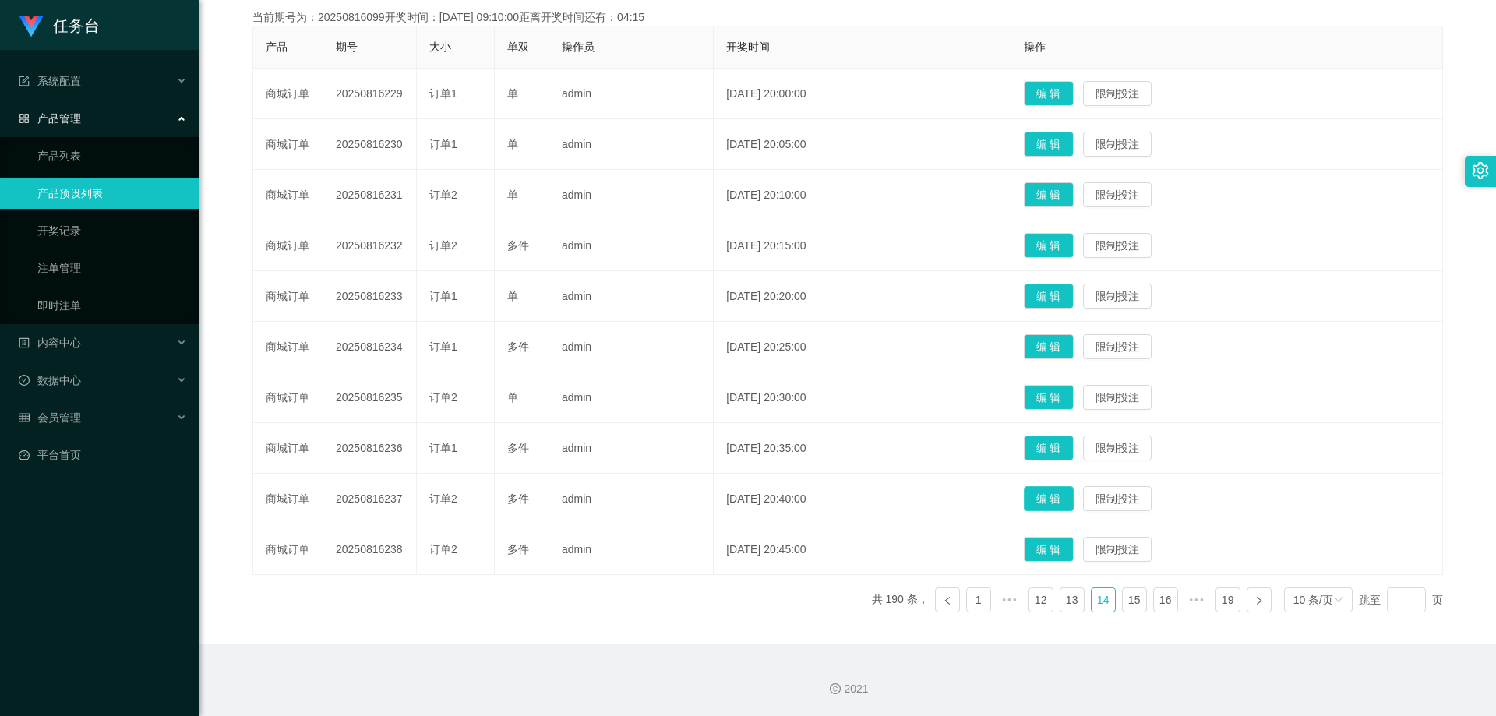
click at [1074, 496] on button "编 辑" at bounding box center [1049, 498] width 50 height 25
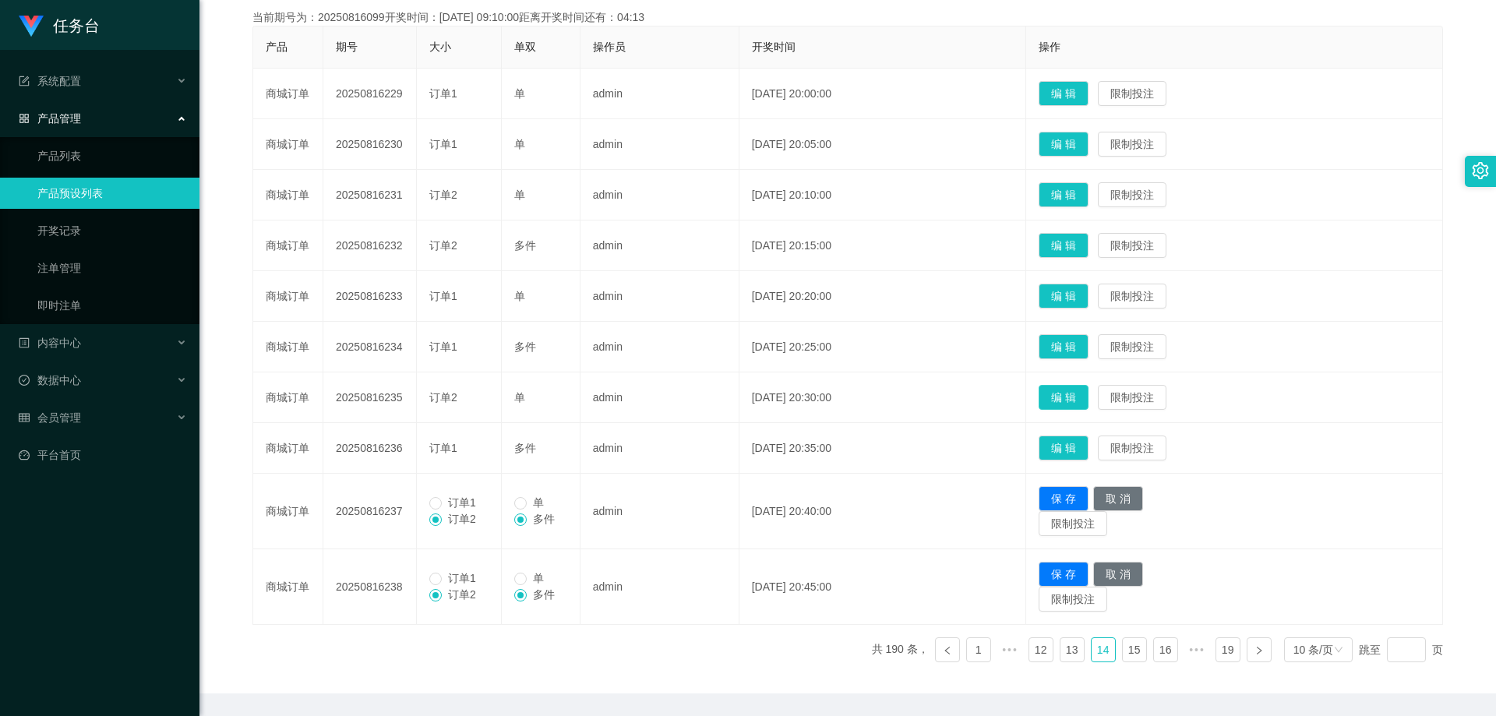
click at [1087, 397] on button "编 辑" at bounding box center [1064, 397] width 50 height 25
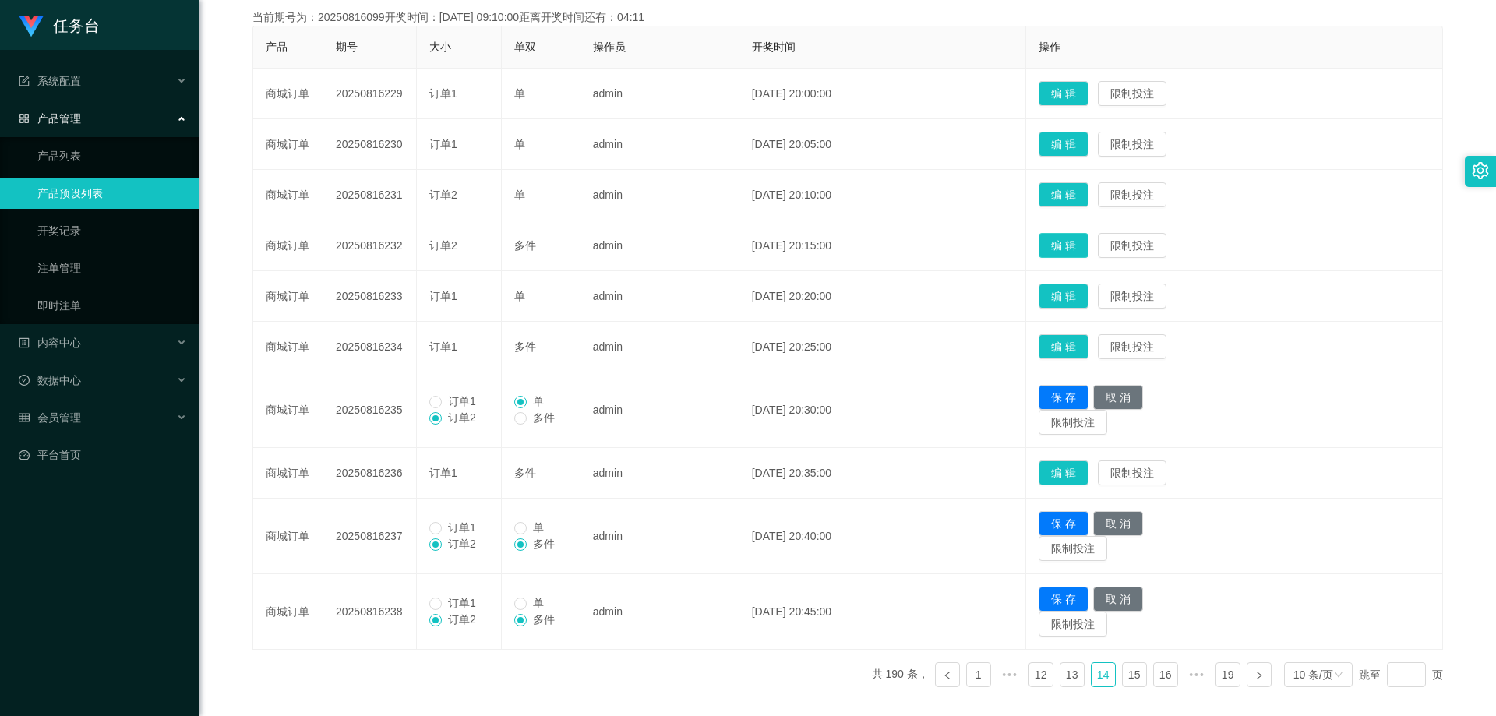
click at [1088, 241] on button "编 辑" at bounding box center [1064, 245] width 50 height 25
click at [1088, 191] on button "编 辑" at bounding box center [1064, 194] width 50 height 25
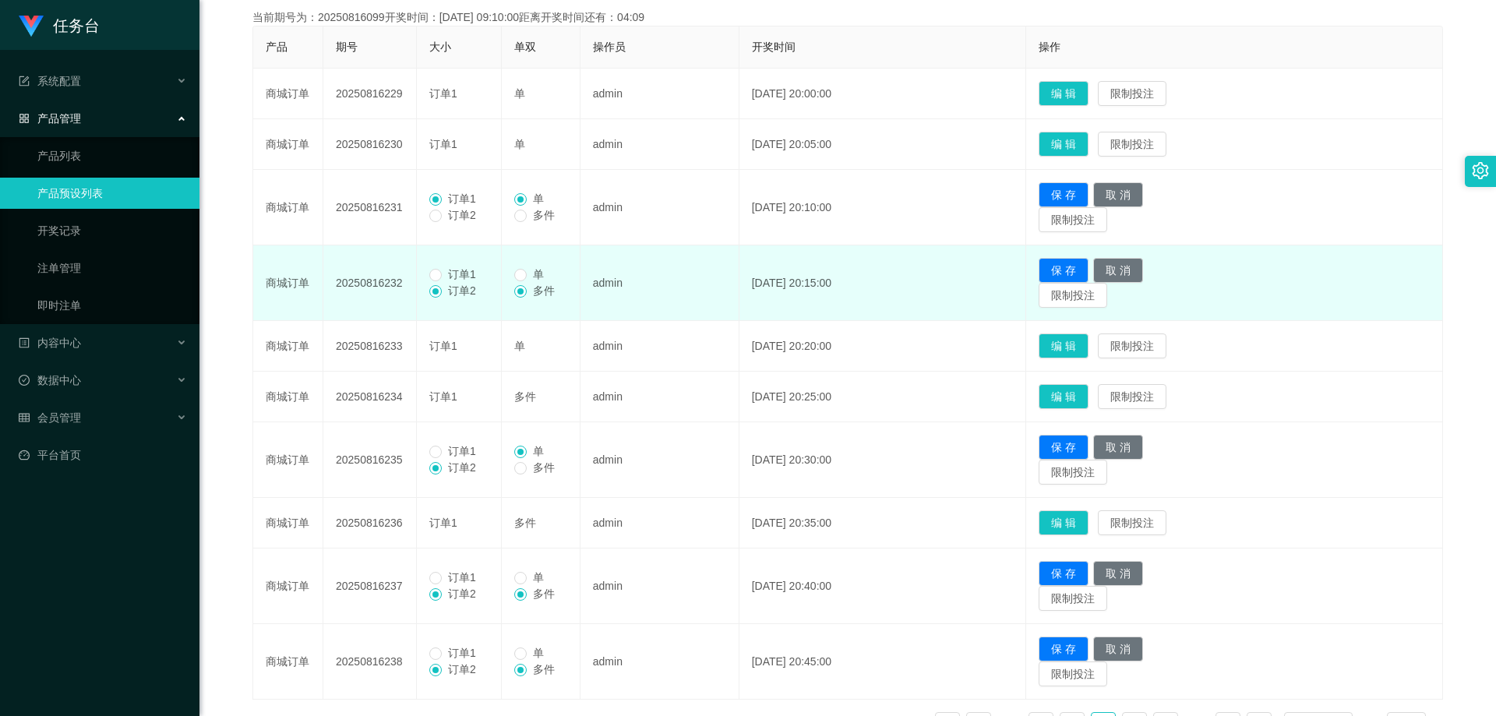
click at [454, 277] on span "订单1" at bounding box center [462, 274] width 41 height 12
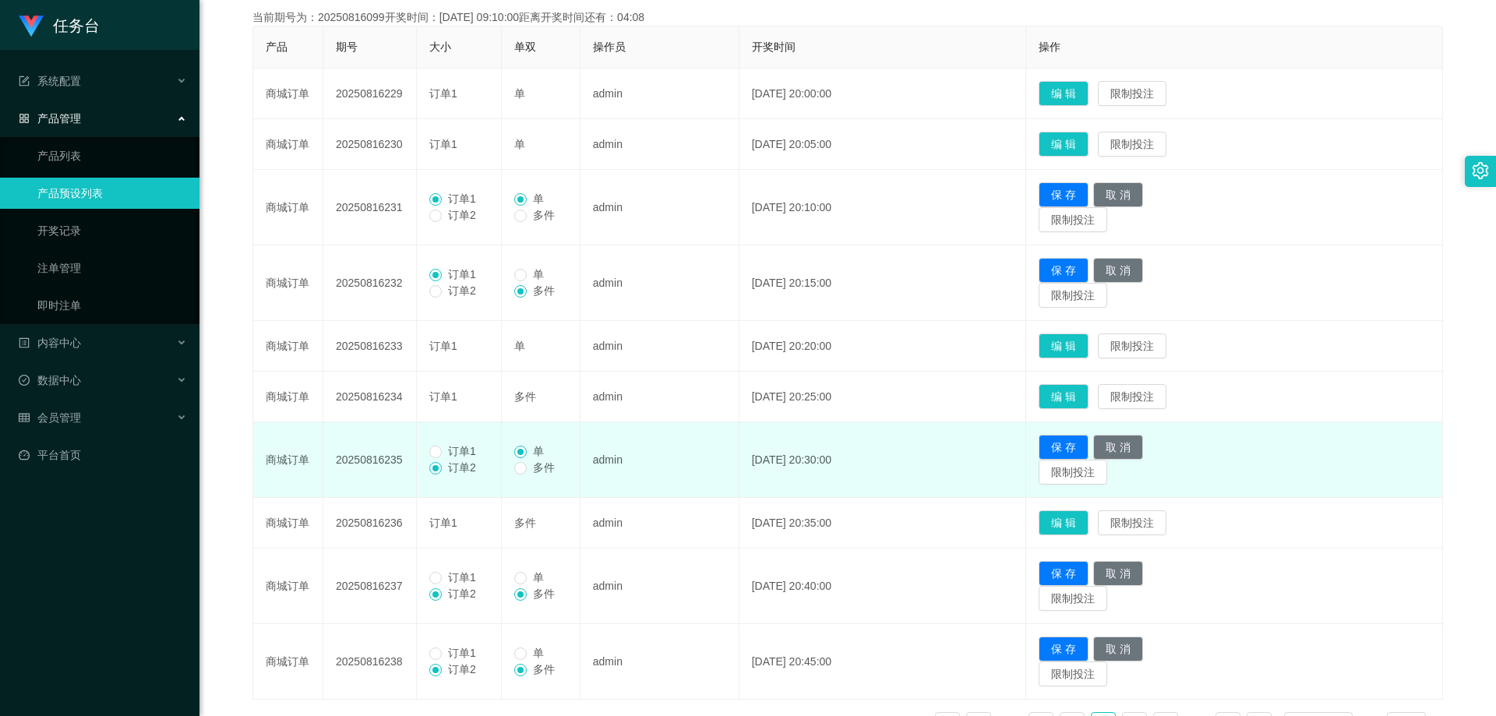
click at [464, 453] on span "订单1" at bounding box center [462, 451] width 41 height 12
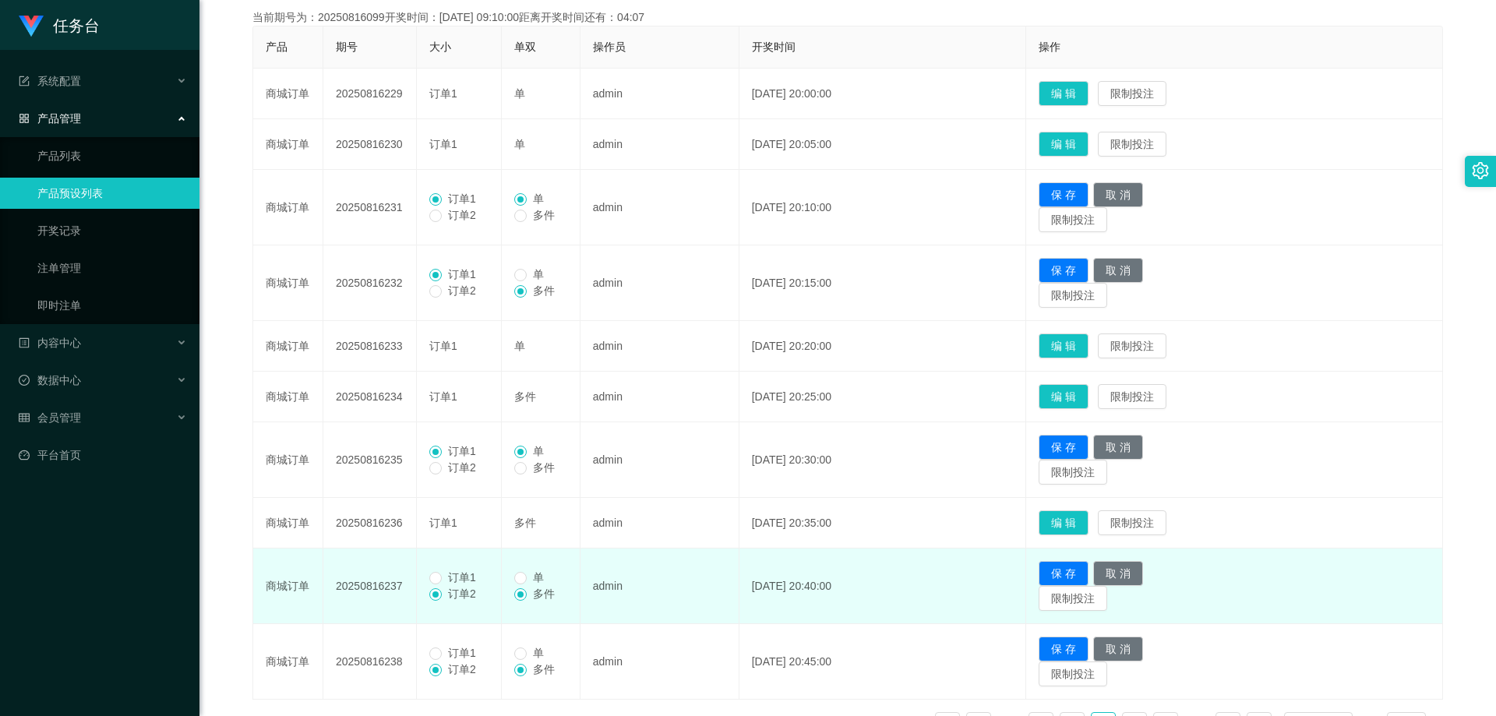
click at [463, 575] on span "订单1" at bounding box center [462, 577] width 41 height 12
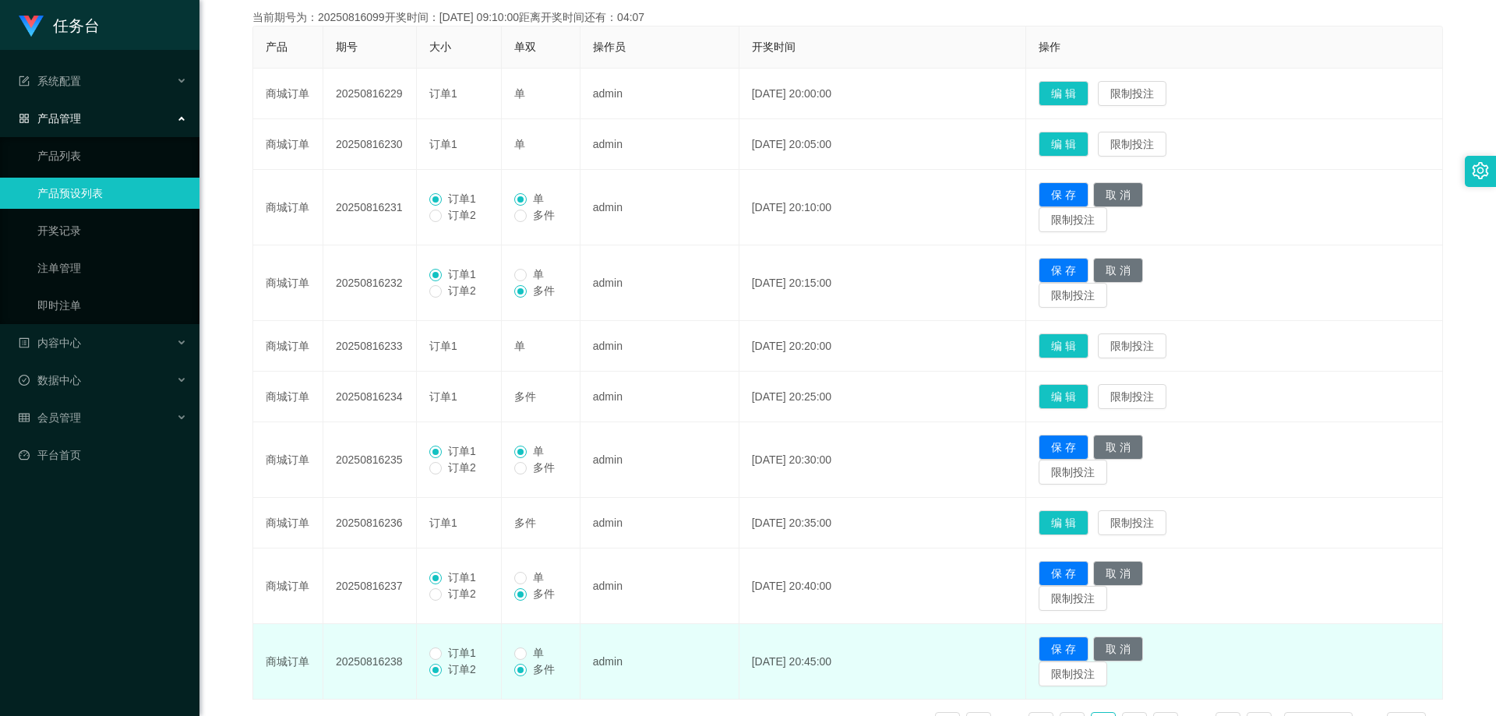
click at [460, 655] on span "订单1" at bounding box center [462, 653] width 41 height 12
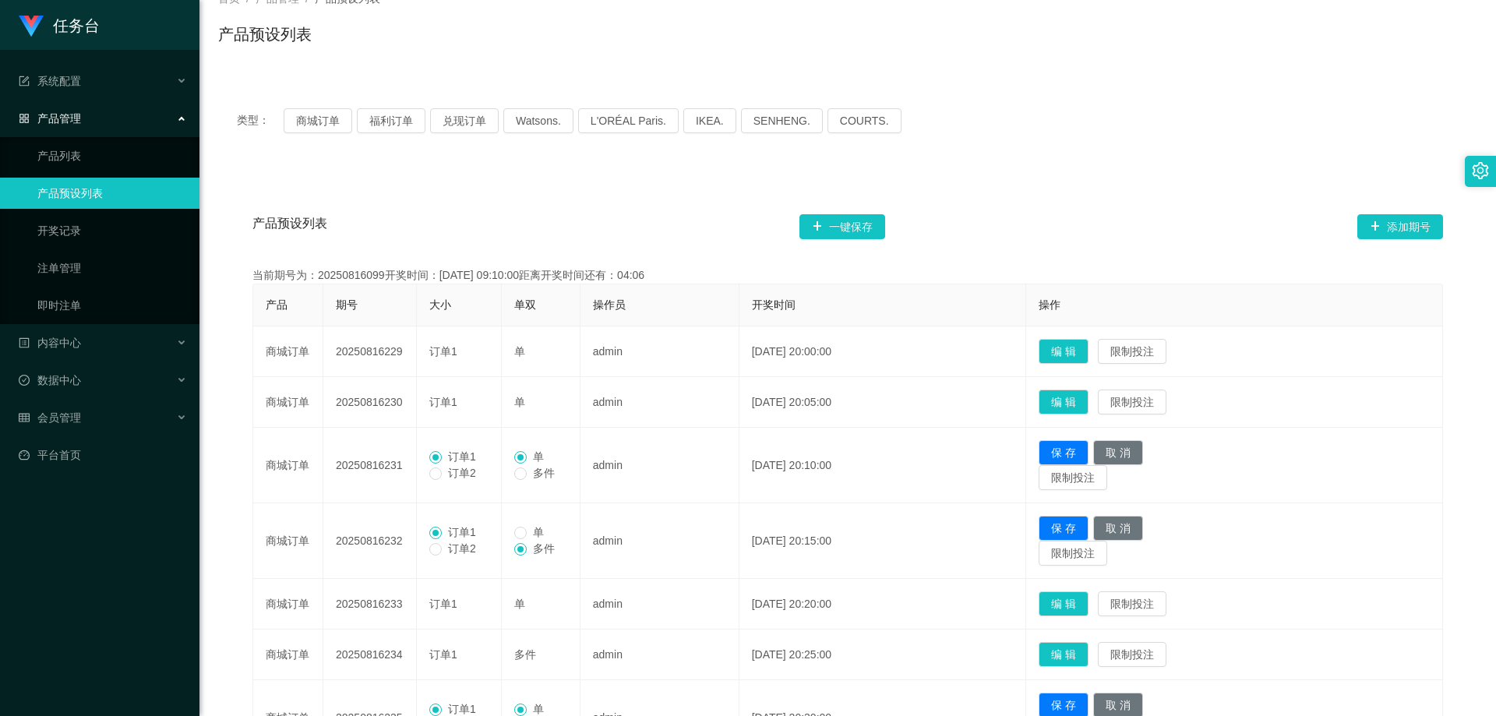
scroll to position [102, 0]
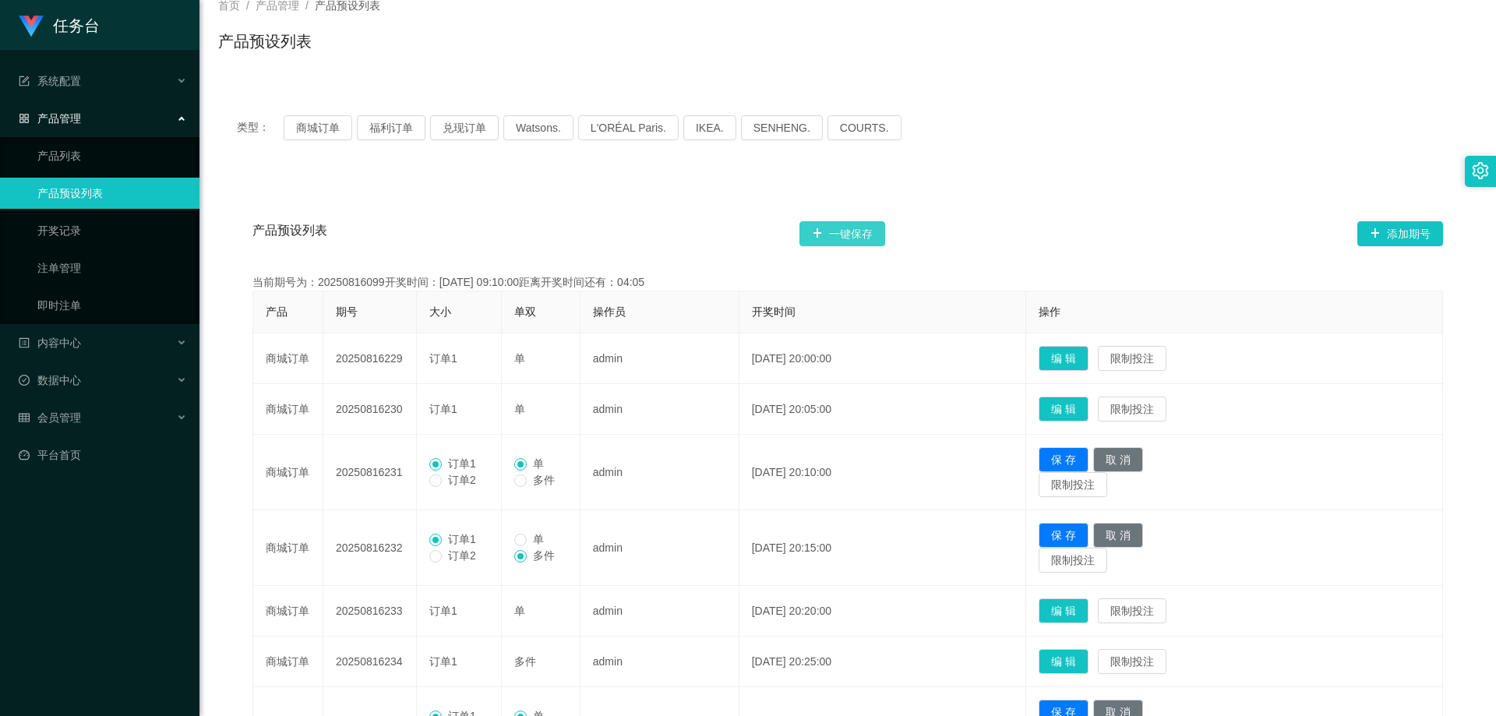
click at [869, 229] on button "一键保存" at bounding box center [842, 233] width 86 height 25
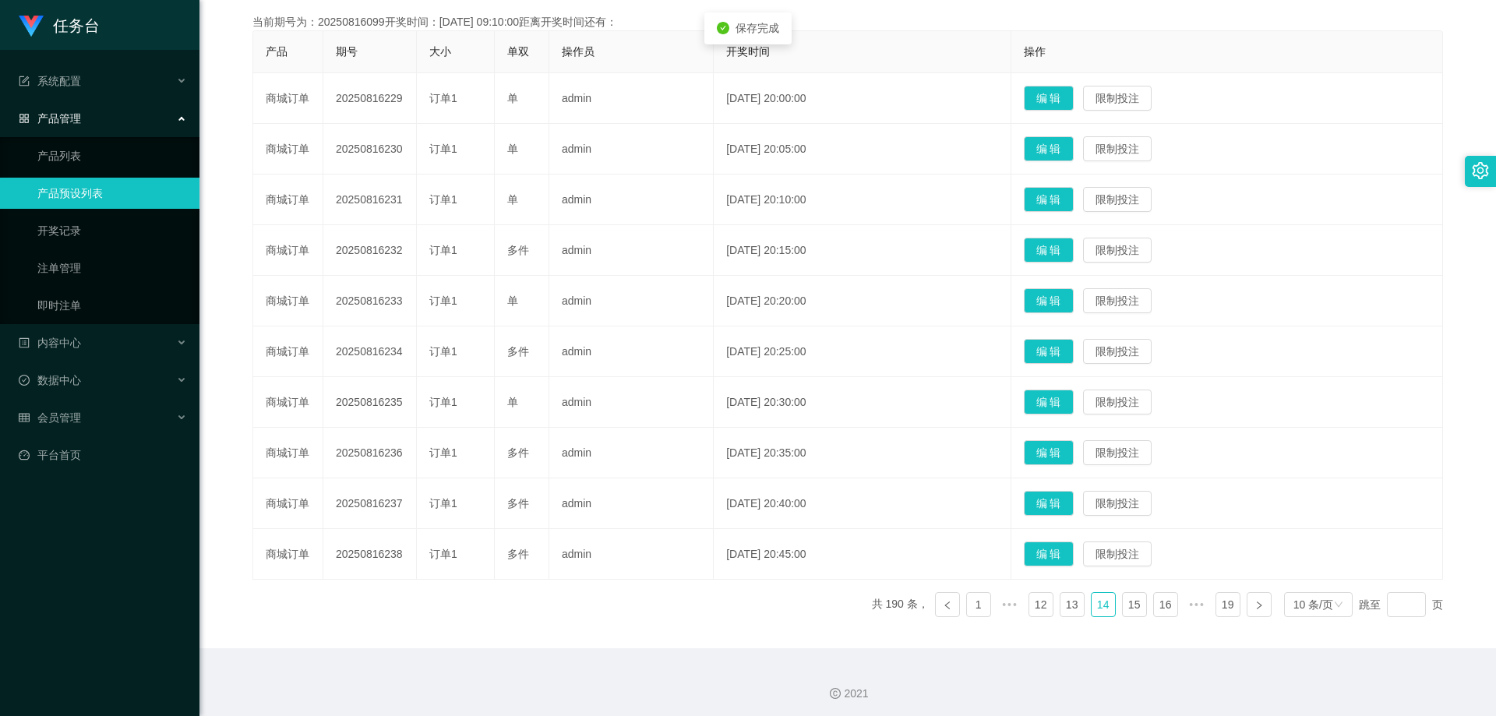
scroll to position [367, 0]
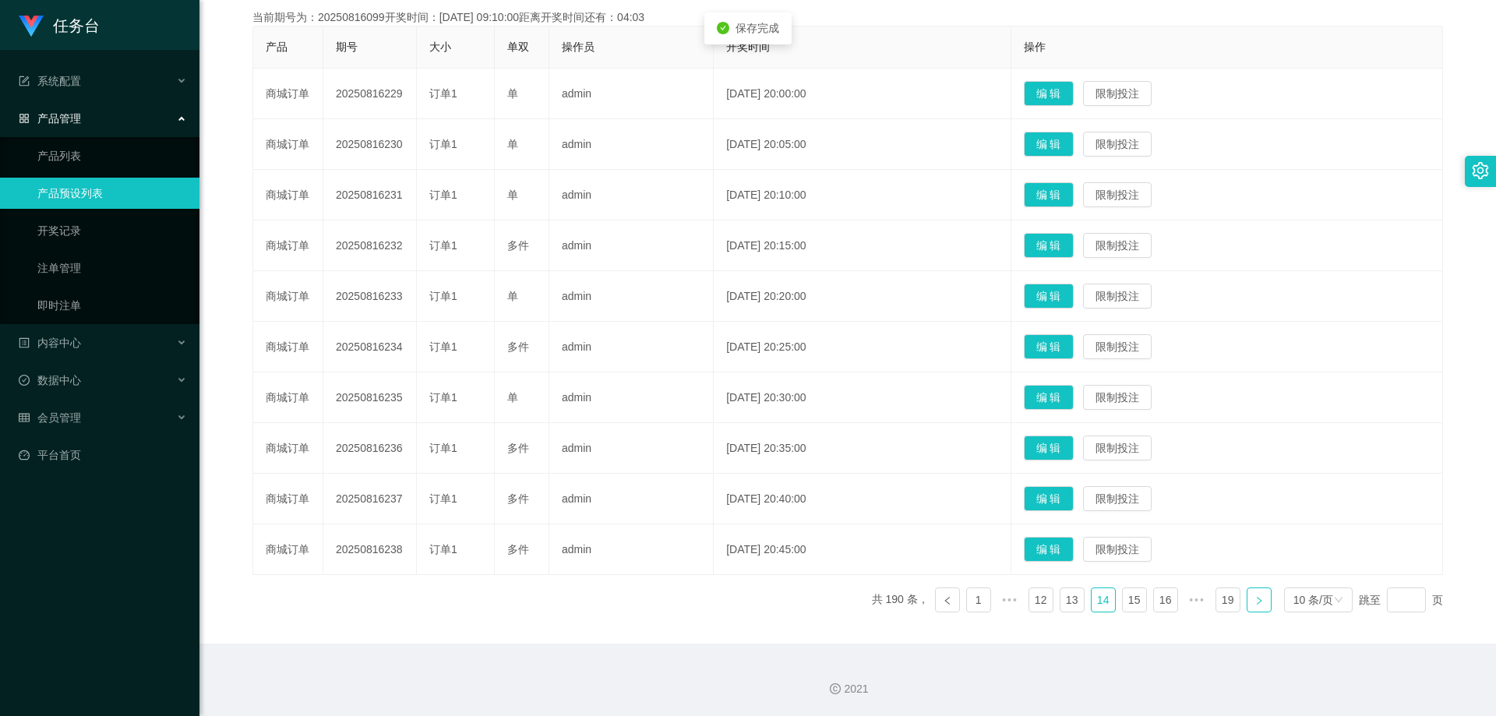
click at [1254, 601] on icon "图标: right" at bounding box center [1258, 600] width 9 height 9
click at [1074, 492] on button "编 辑" at bounding box center [1049, 498] width 50 height 25
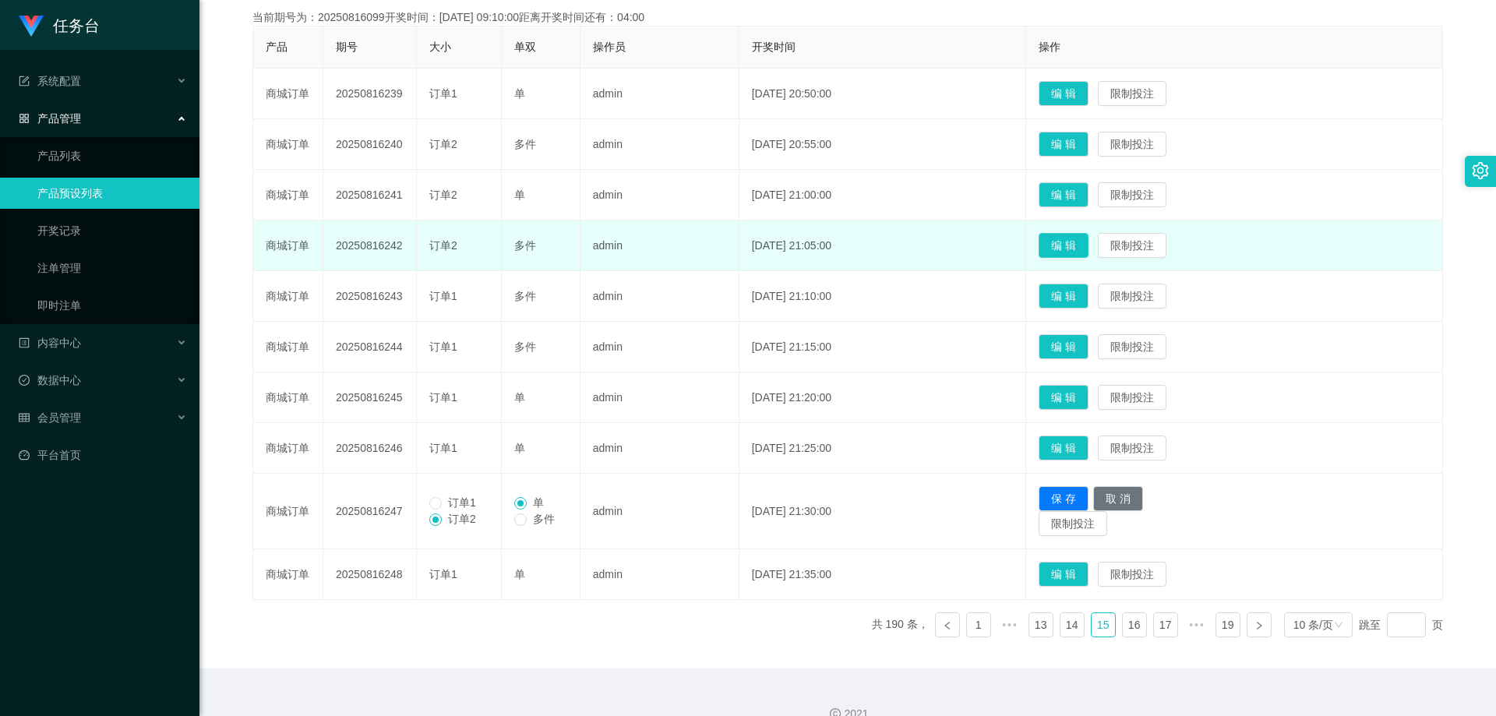
click at [1088, 247] on button "编 辑" at bounding box center [1064, 245] width 50 height 25
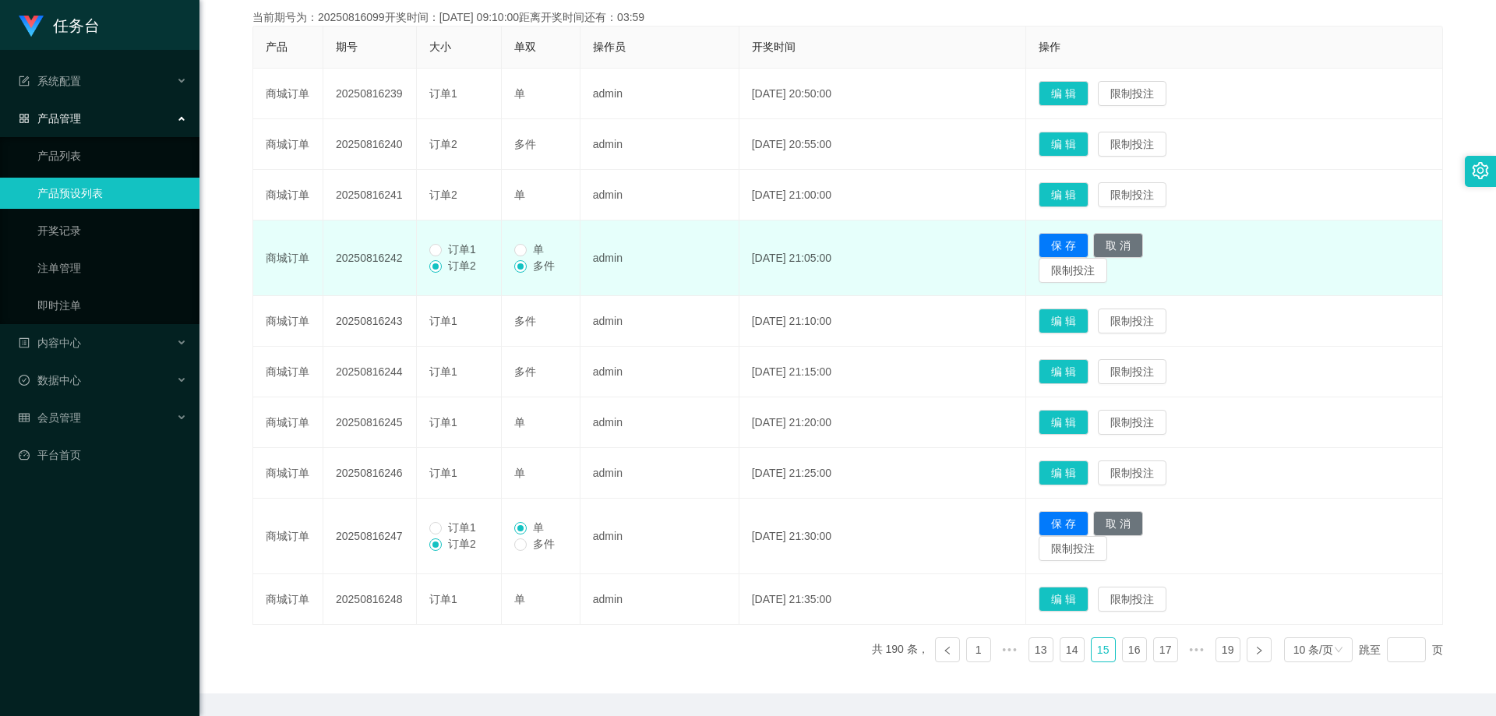
click at [1078, 210] on td "编 辑 限制投注" at bounding box center [1234, 195] width 417 height 51
click at [1080, 194] on button "编 辑" at bounding box center [1064, 194] width 50 height 25
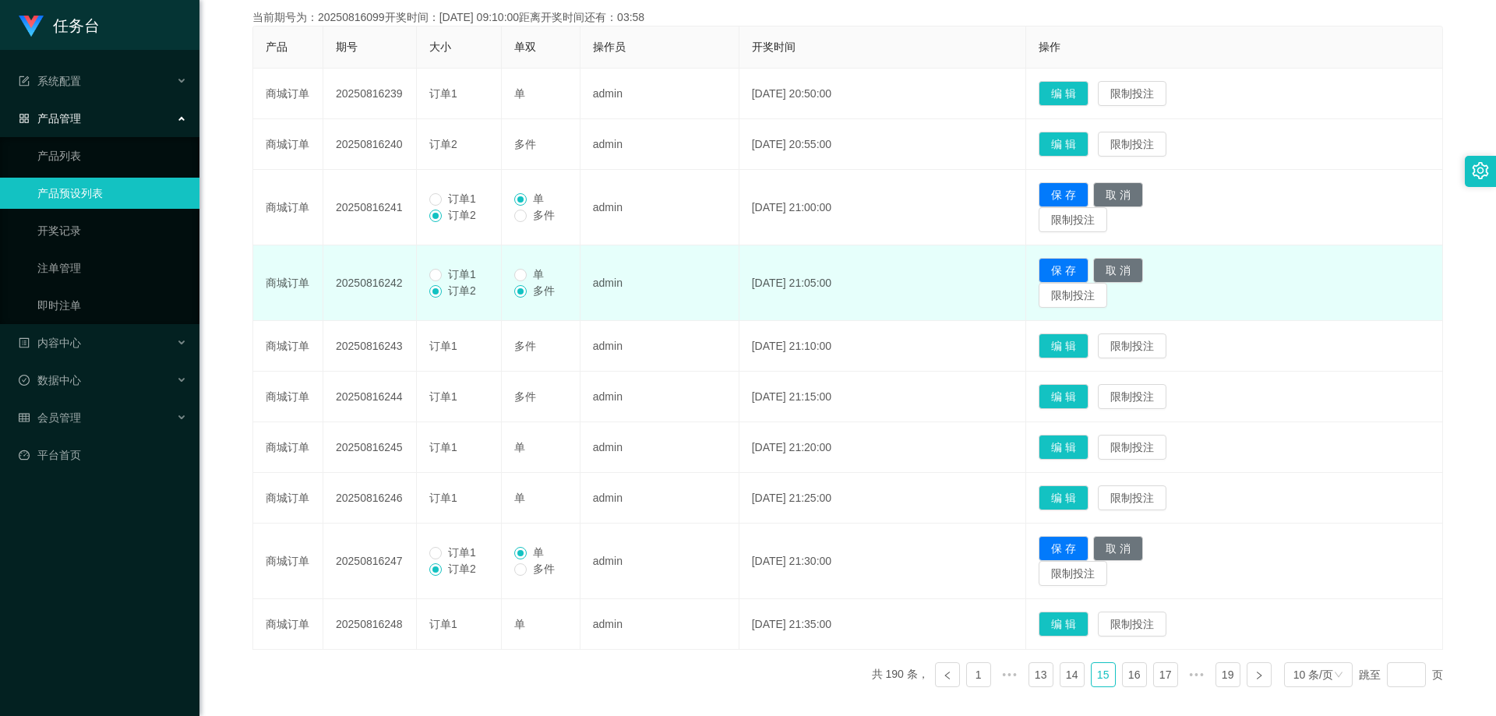
click at [1084, 131] on td "编 辑 限制投注" at bounding box center [1234, 144] width 417 height 51
click at [1081, 144] on button "编 辑" at bounding box center [1064, 144] width 50 height 25
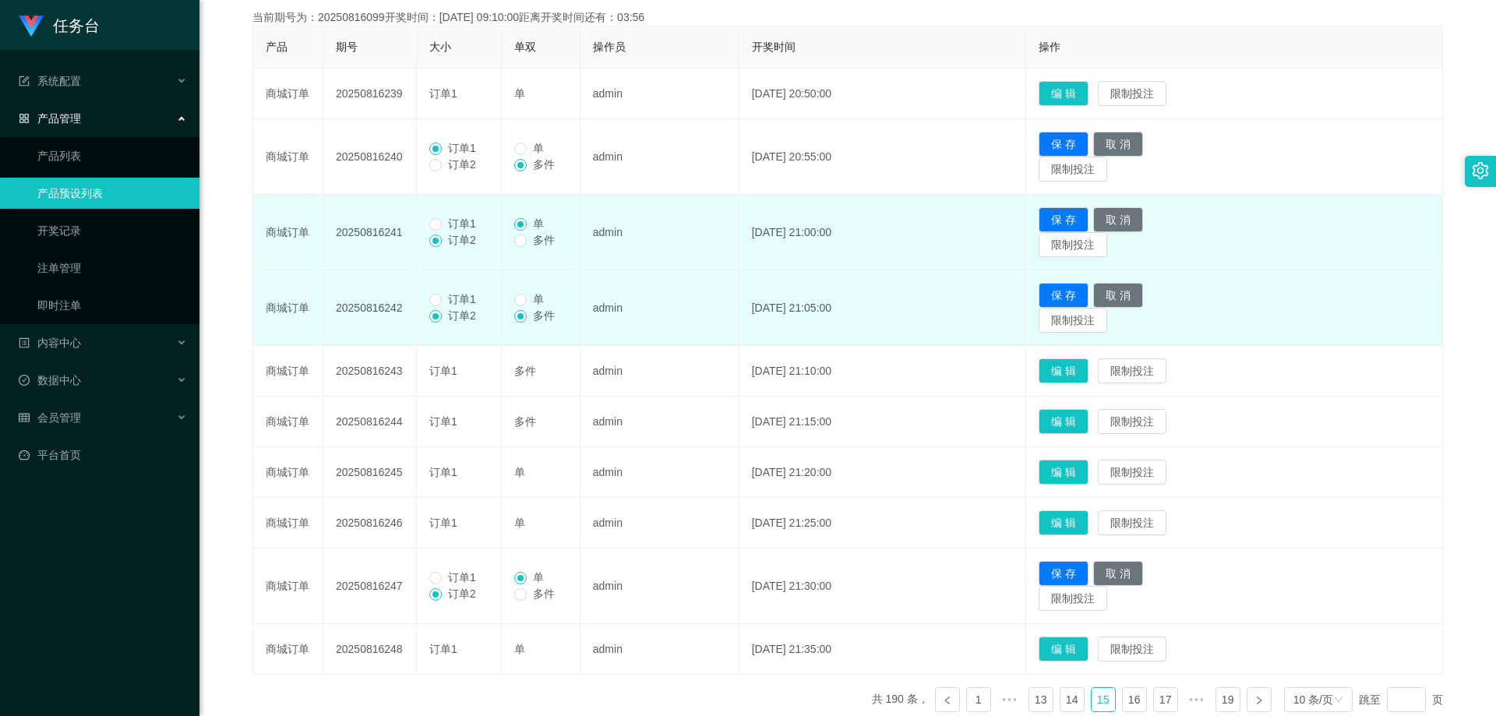
click at [442, 223] on span "订单1" at bounding box center [462, 223] width 41 height 12
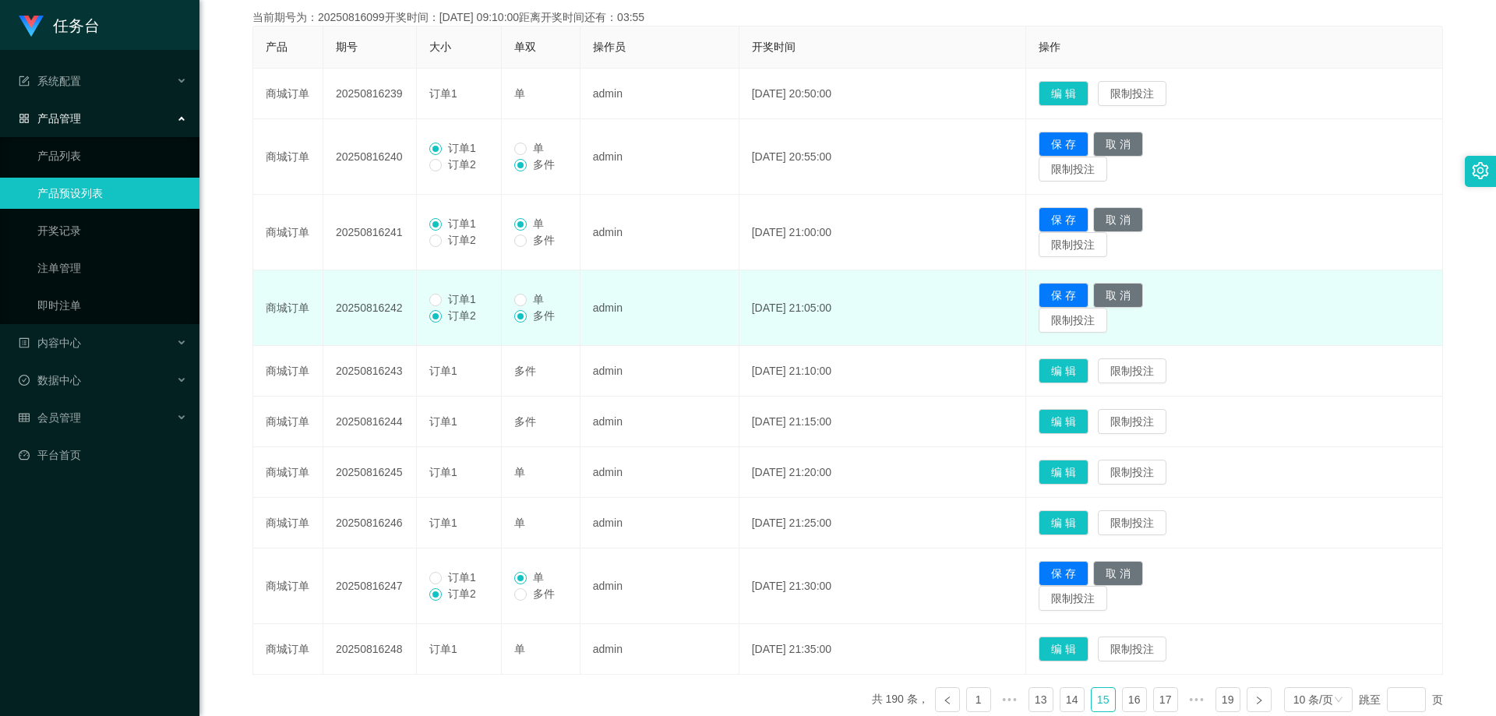
click at [467, 299] on span "订单1" at bounding box center [462, 299] width 41 height 12
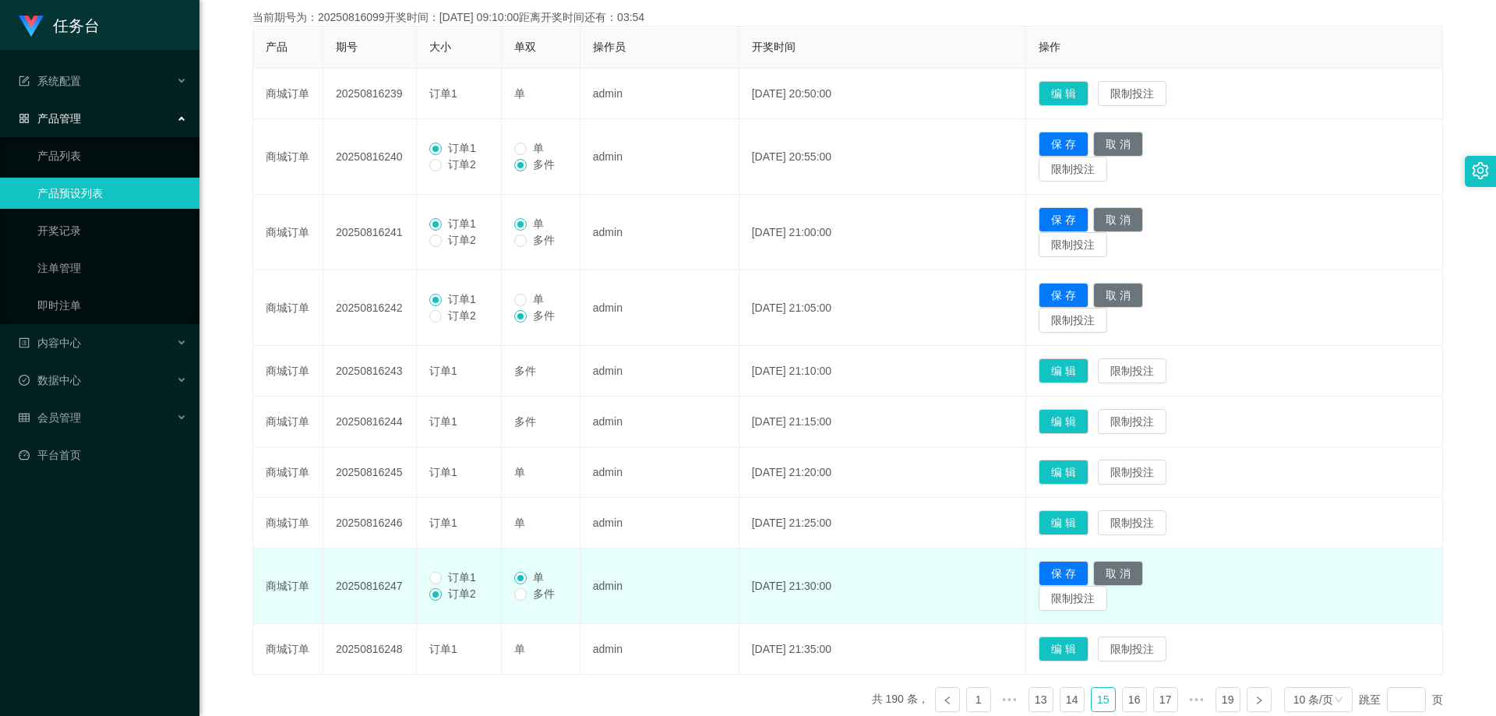
click at [473, 580] on span "订单1" at bounding box center [462, 577] width 41 height 12
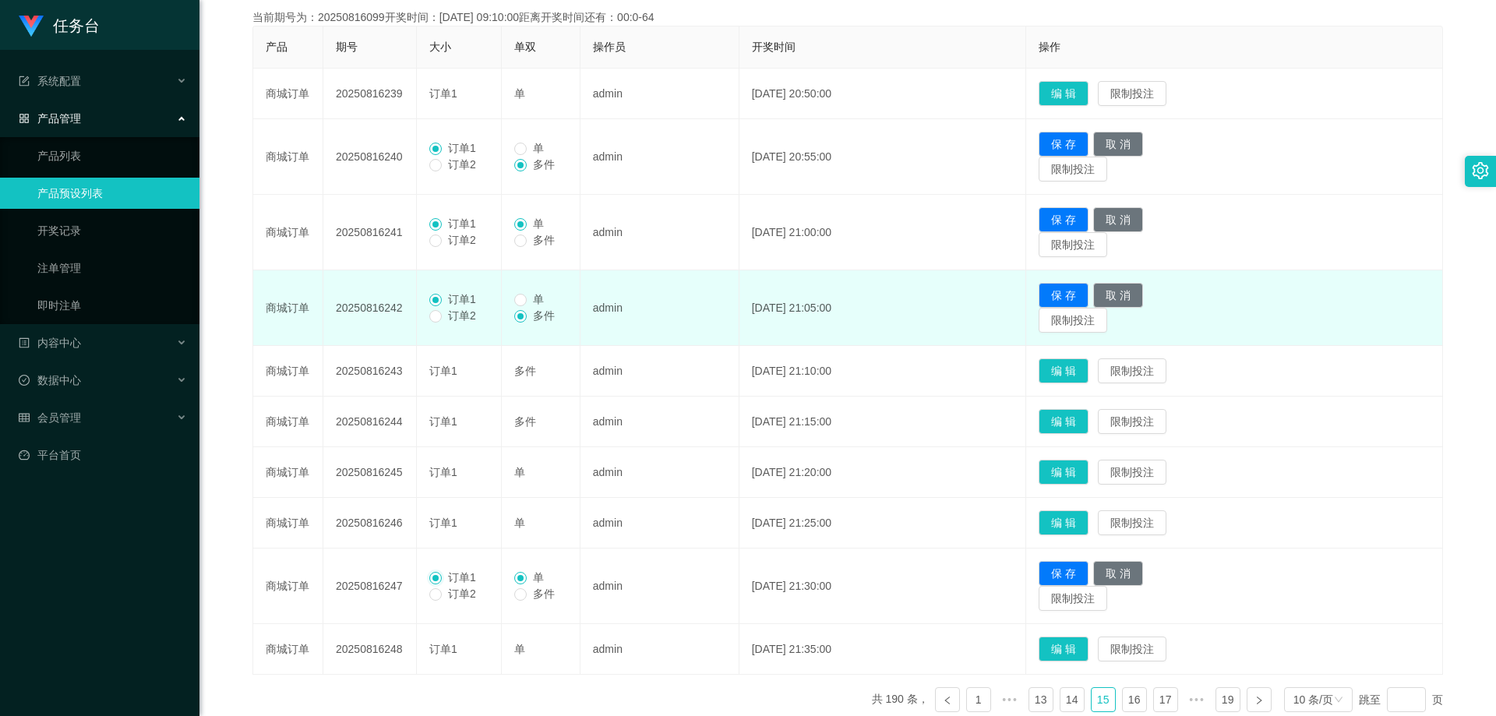
scroll to position [133, 0]
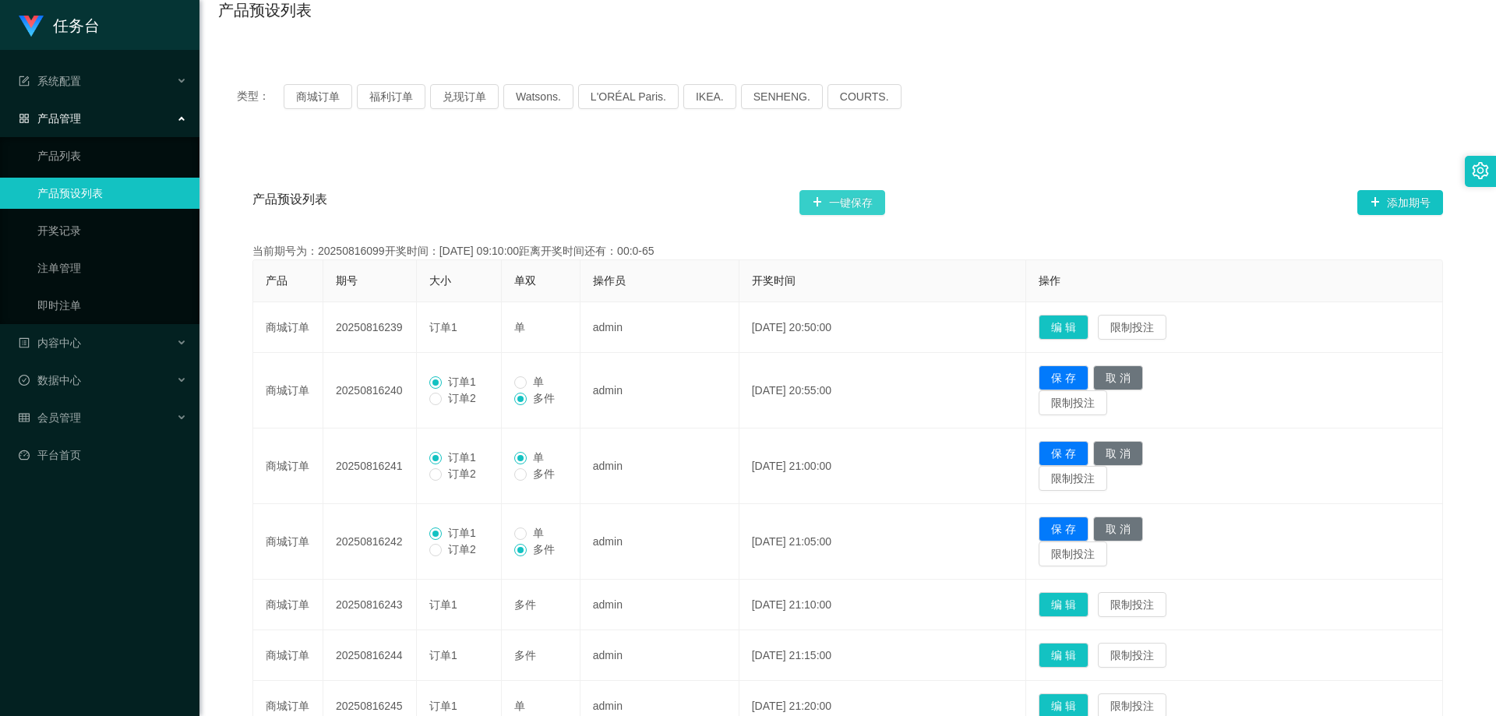
click at [869, 190] on button "一键保存" at bounding box center [842, 202] width 86 height 25
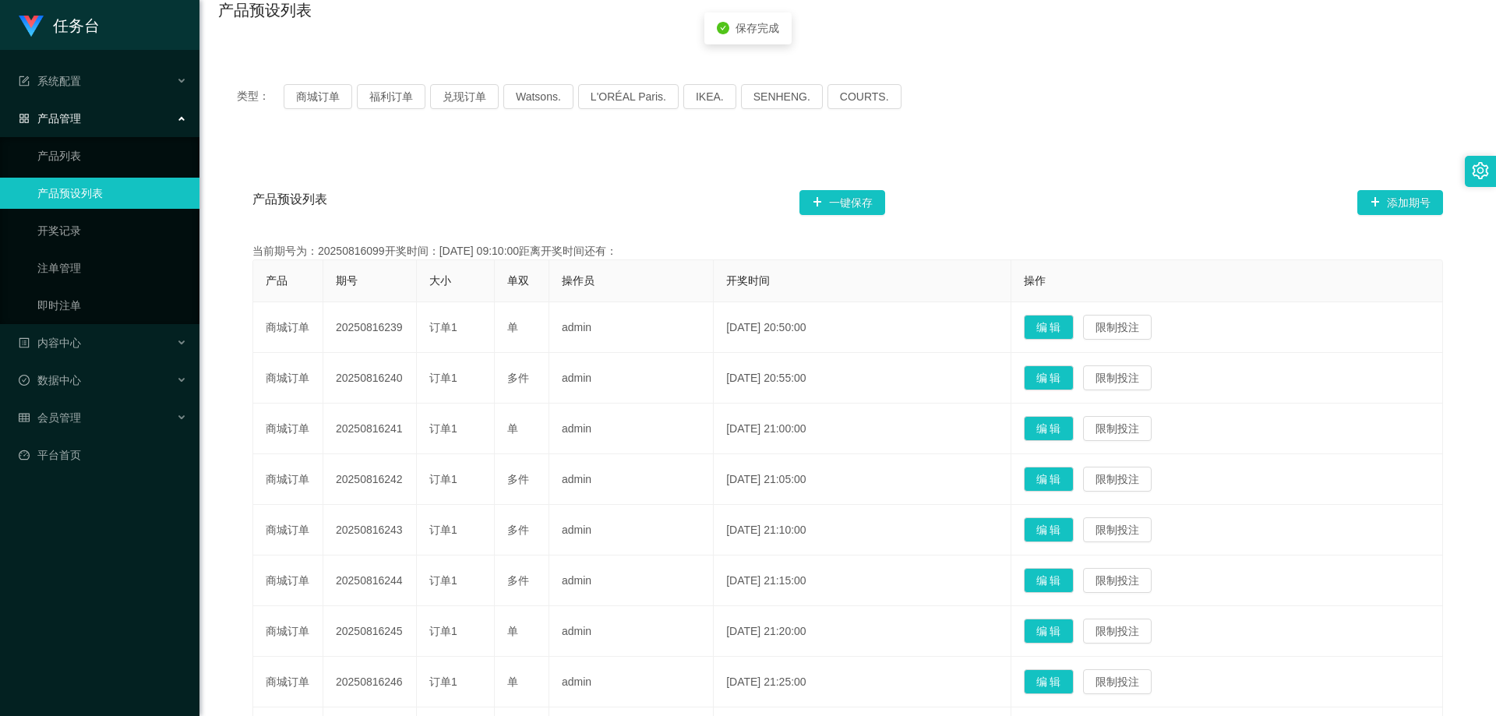
drag, startPoint x: 1282, startPoint y: 431, endPoint x: 1250, endPoint y: 560, distance: 133.2
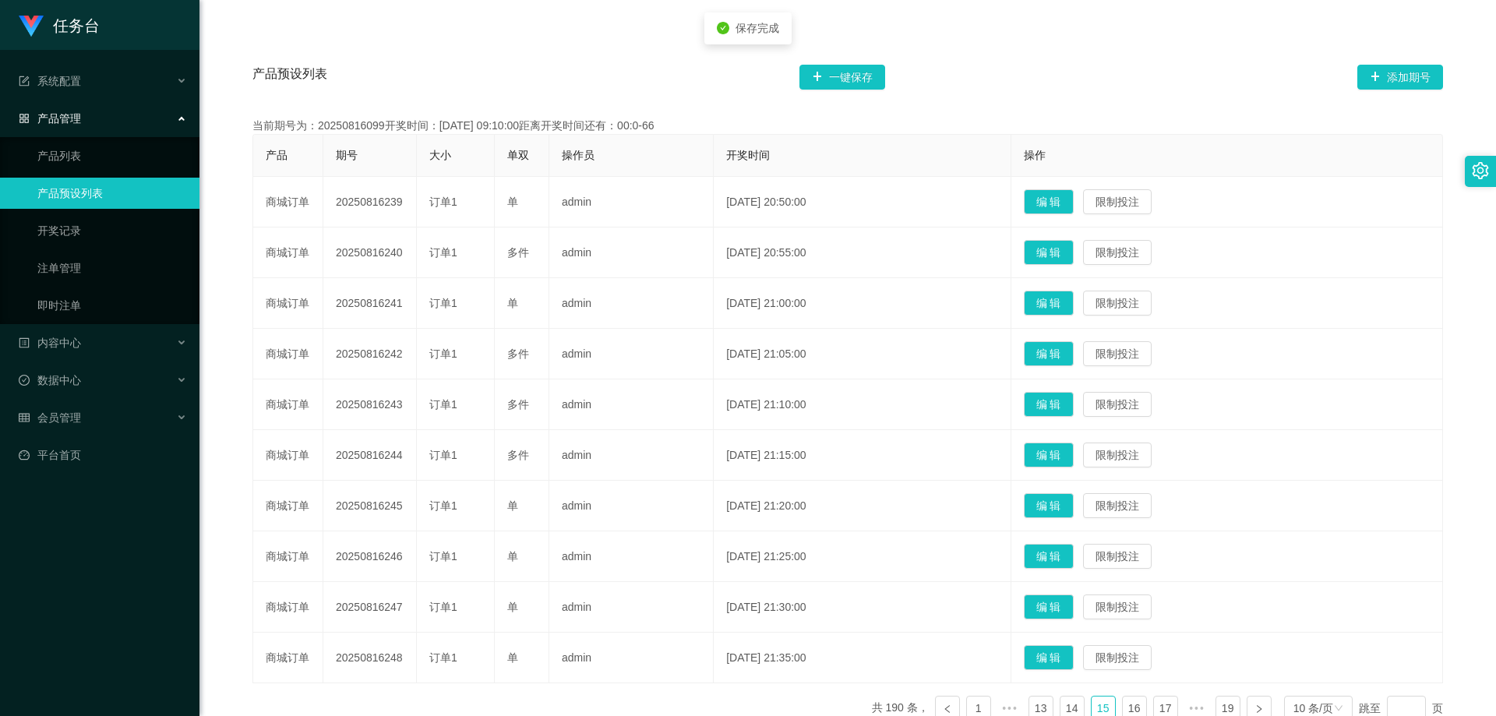
scroll to position [367, 0]
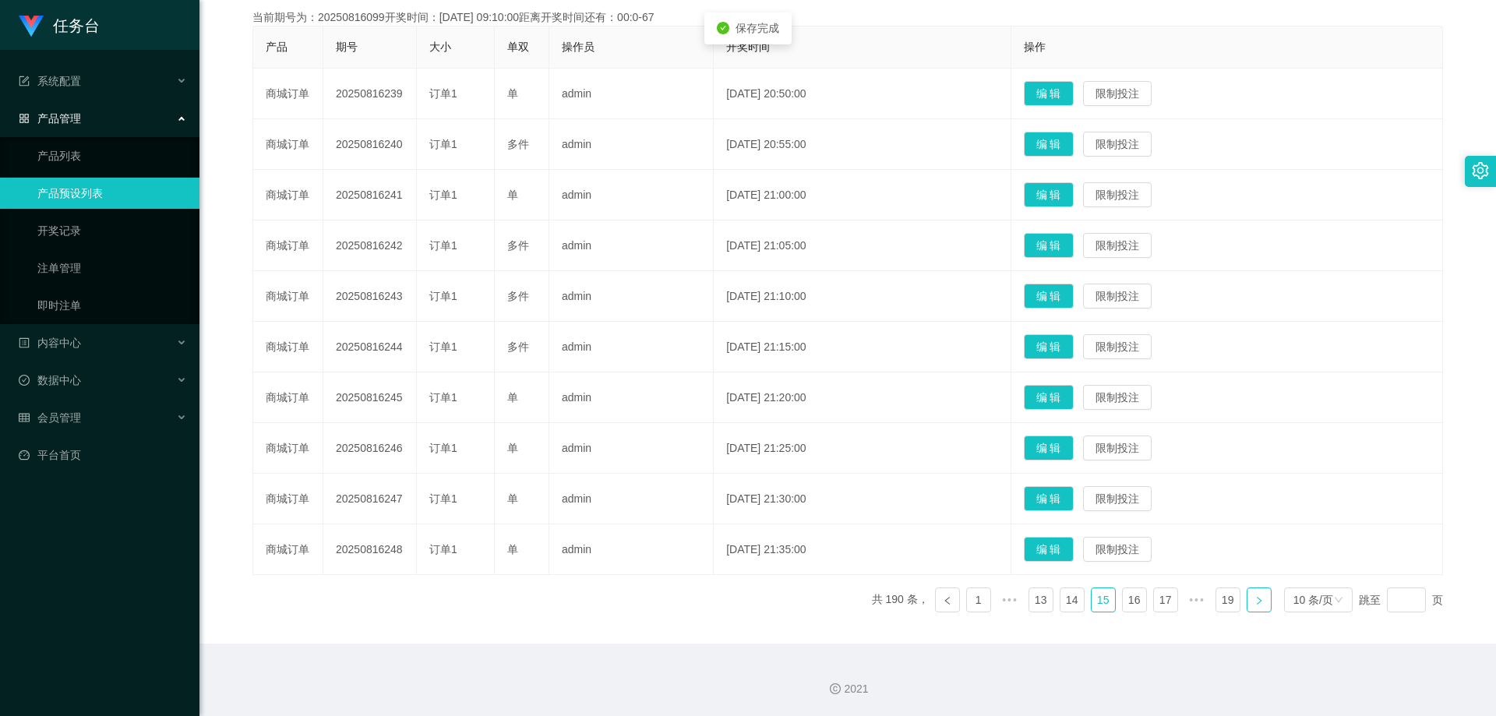
click at [1253, 591] on link at bounding box center [1259, 599] width 25 height 25
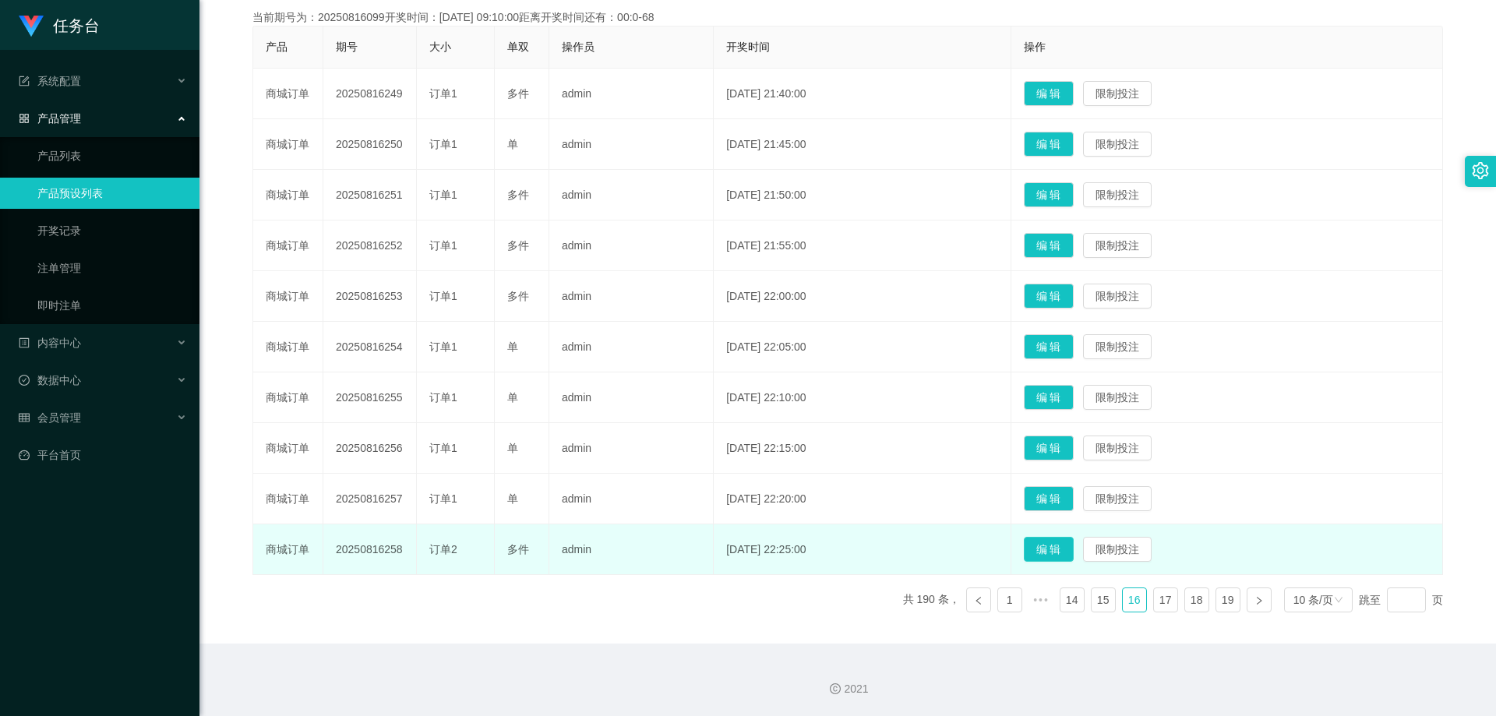
click at [1053, 545] on button "编 辑" at bounding box center [1049, 549] width 50 height 25
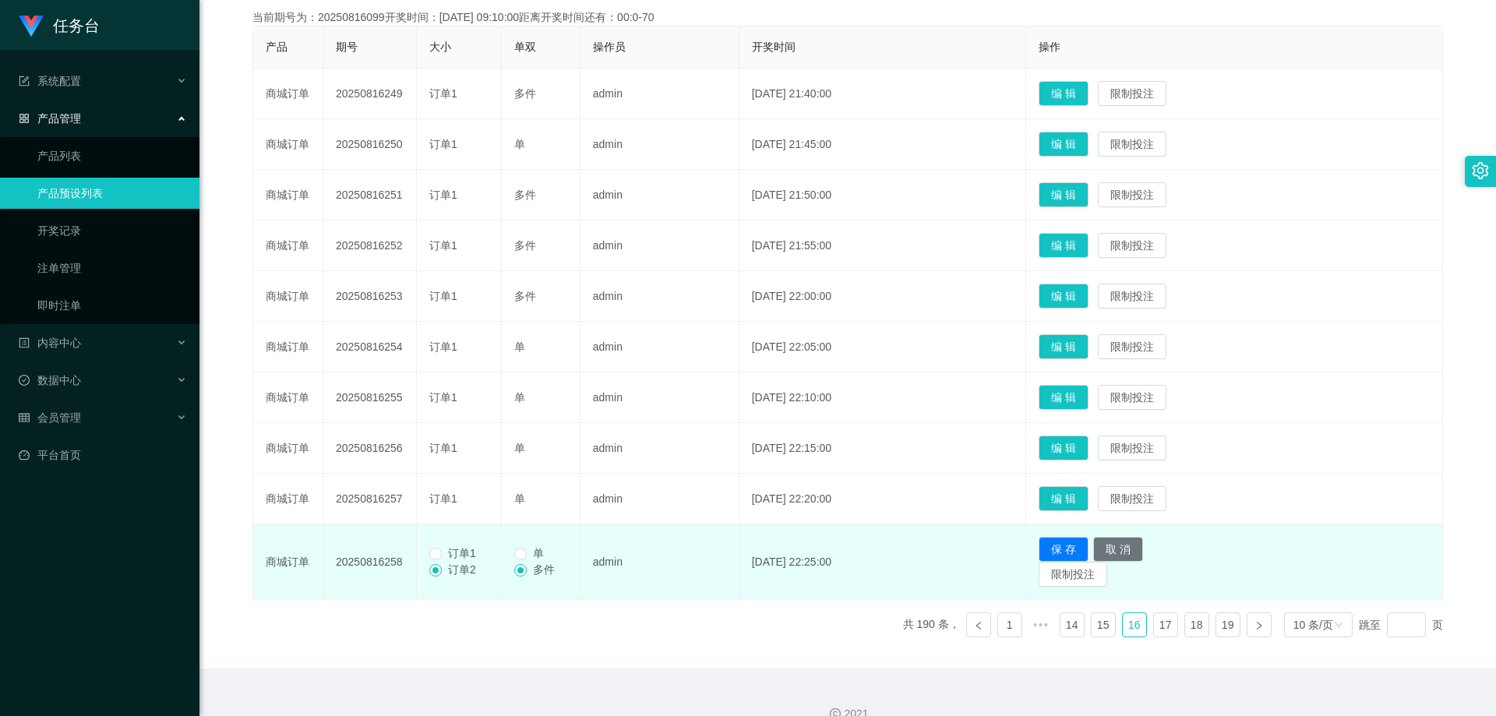
click at [471, 555] on span "订单1" at bounding box center [462, 553] width 41 height 12
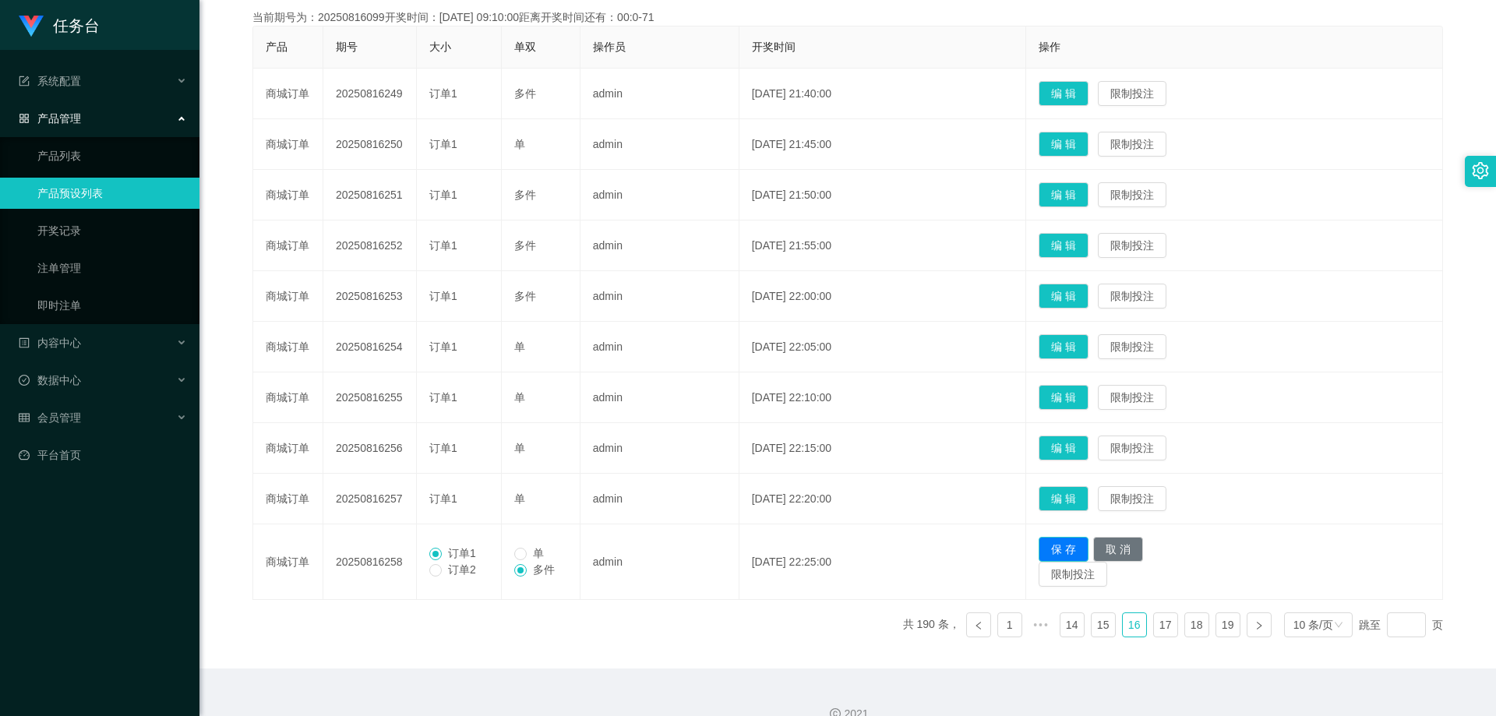
click at [1068, 539] on button "保 存" at bounding box center [1064, 549] width 50 height 25
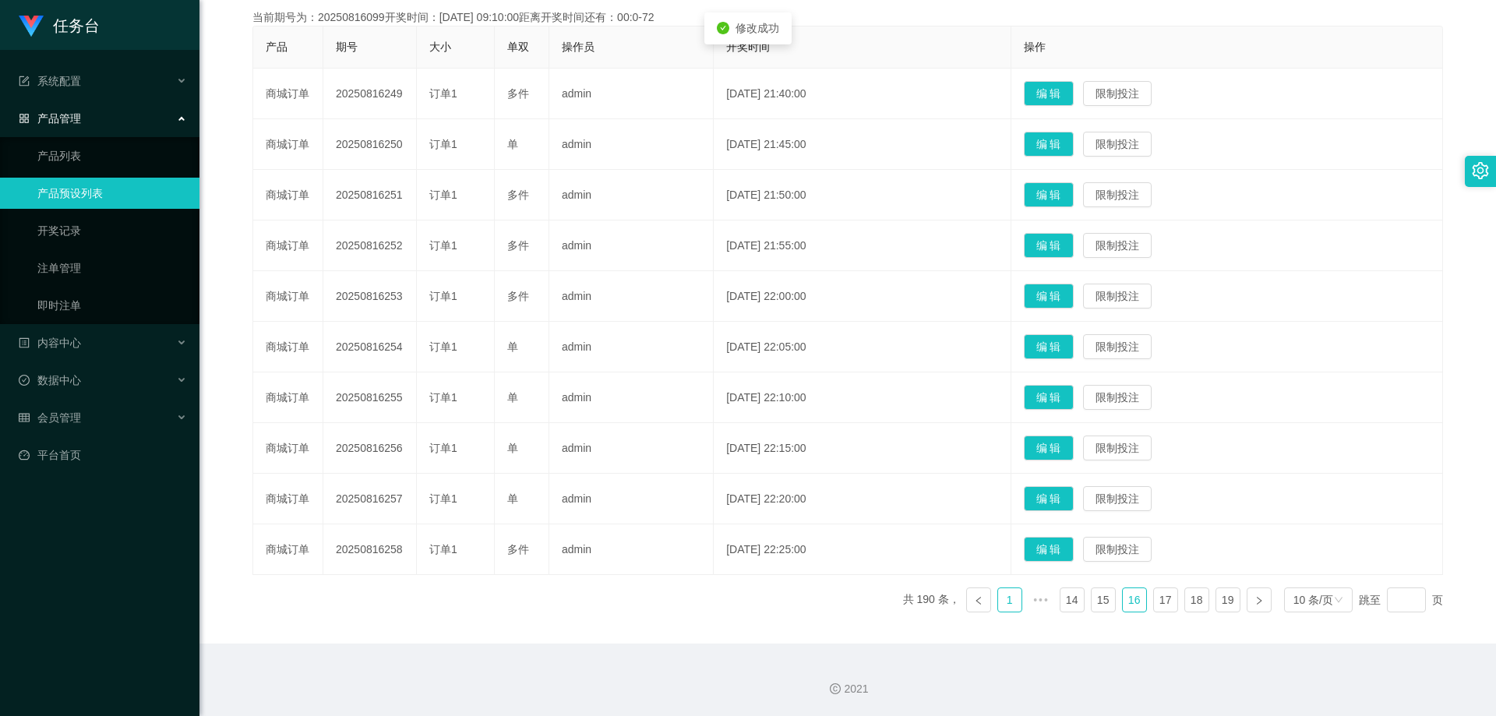
click at [1003, 610] on link "1" at bounding box center [1009, 599] width 23 height 23
click at [1247, 589] on link at bounding box center [1259, 599] width 25 height 25
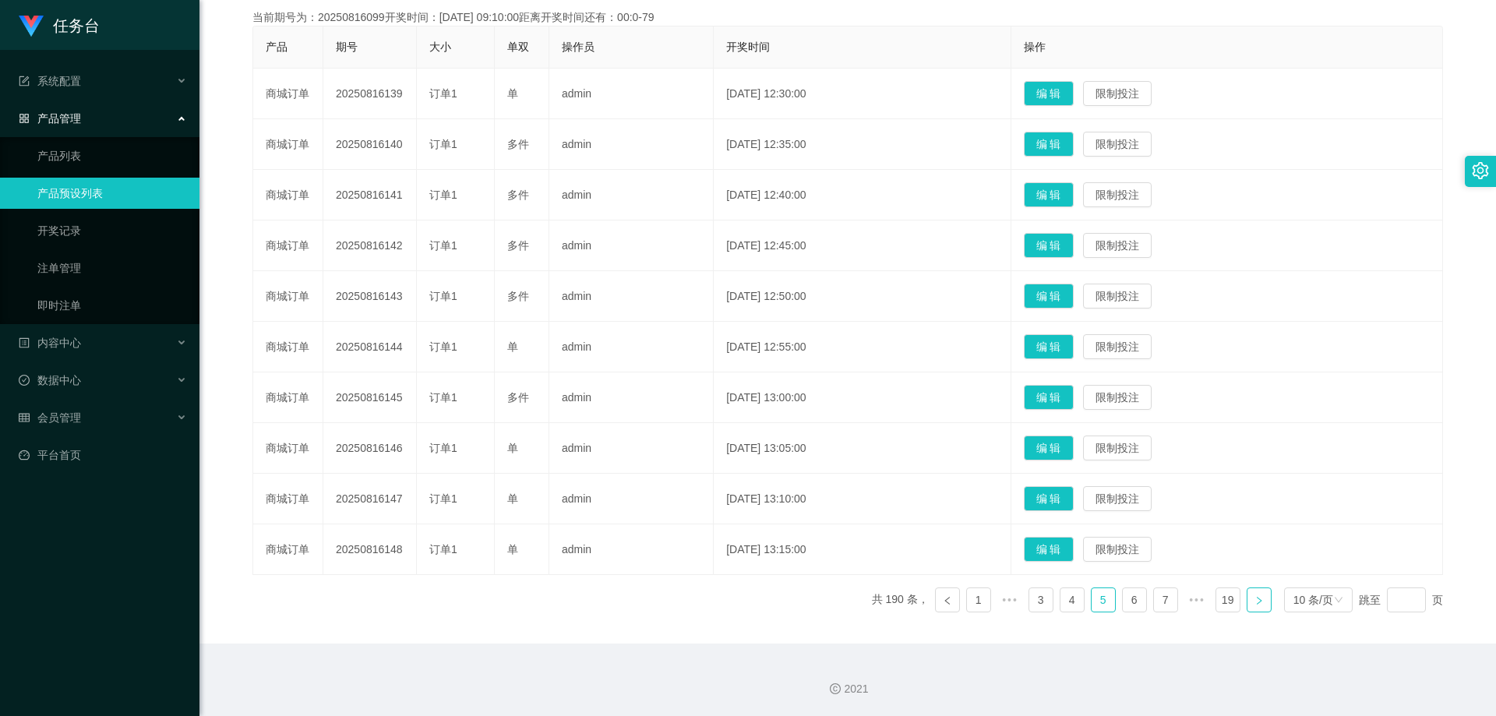
click at [1247, 589] on link at bounding box center [1259, 599] width 25 height 25
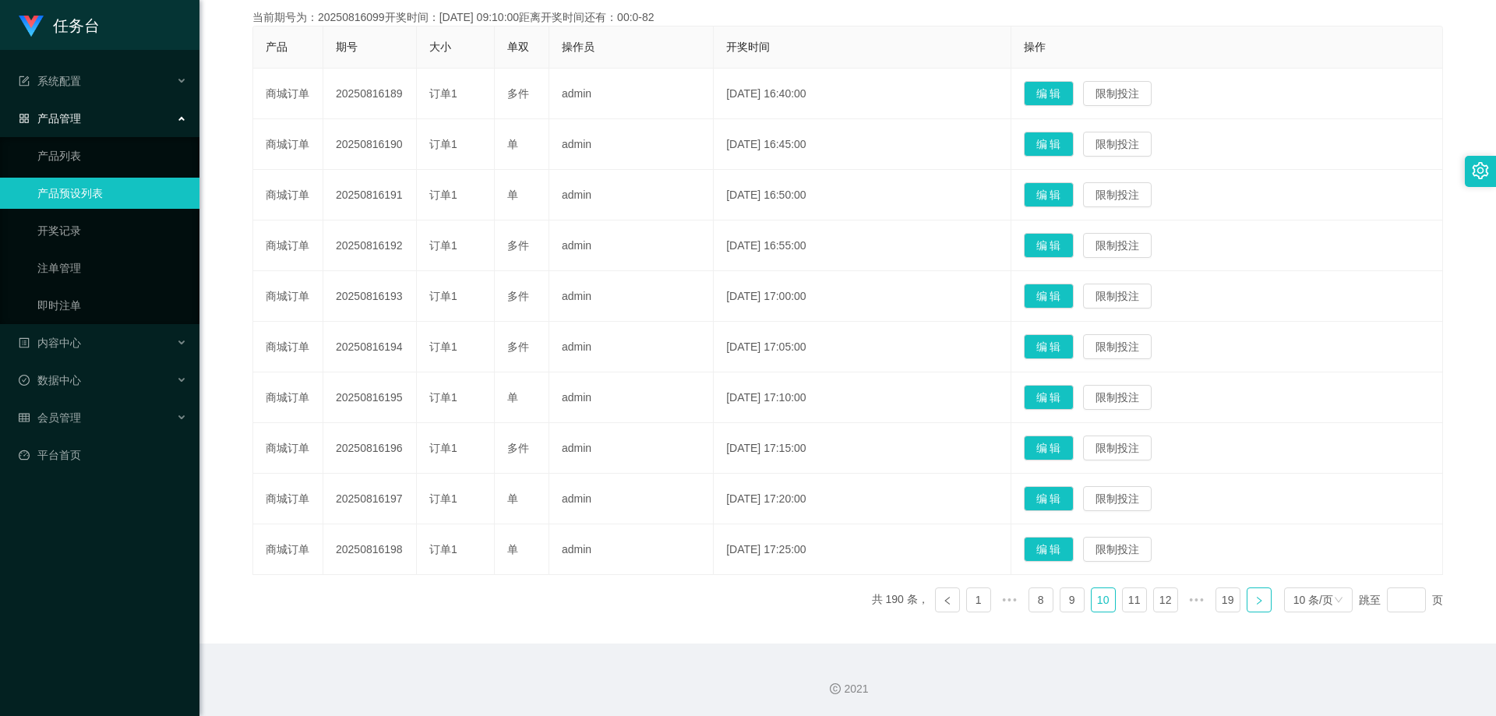
click at [1247, 589] on link at bounding box center [1259, 599] width 25 height 25
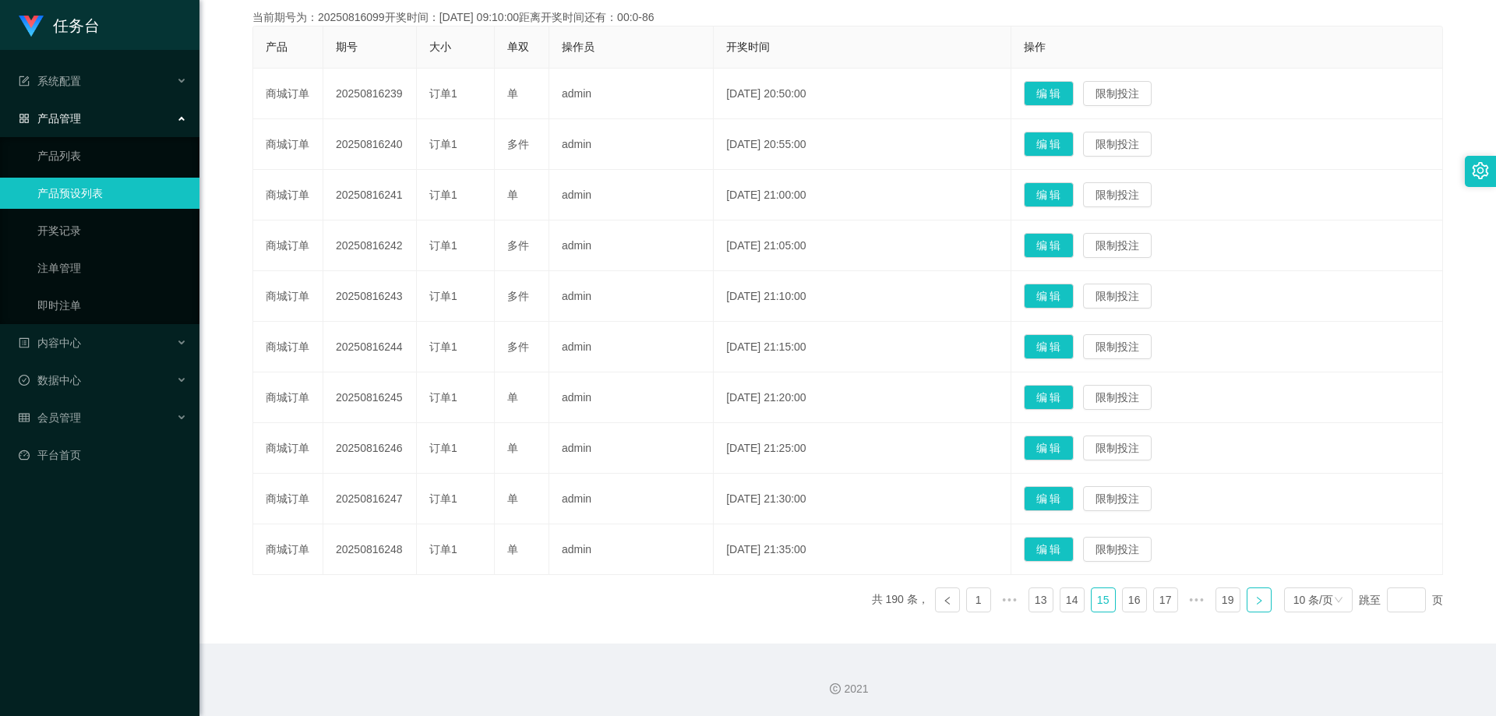
click at [1247, 589] on link at bounding box center [1259, 599] width 25 height 25
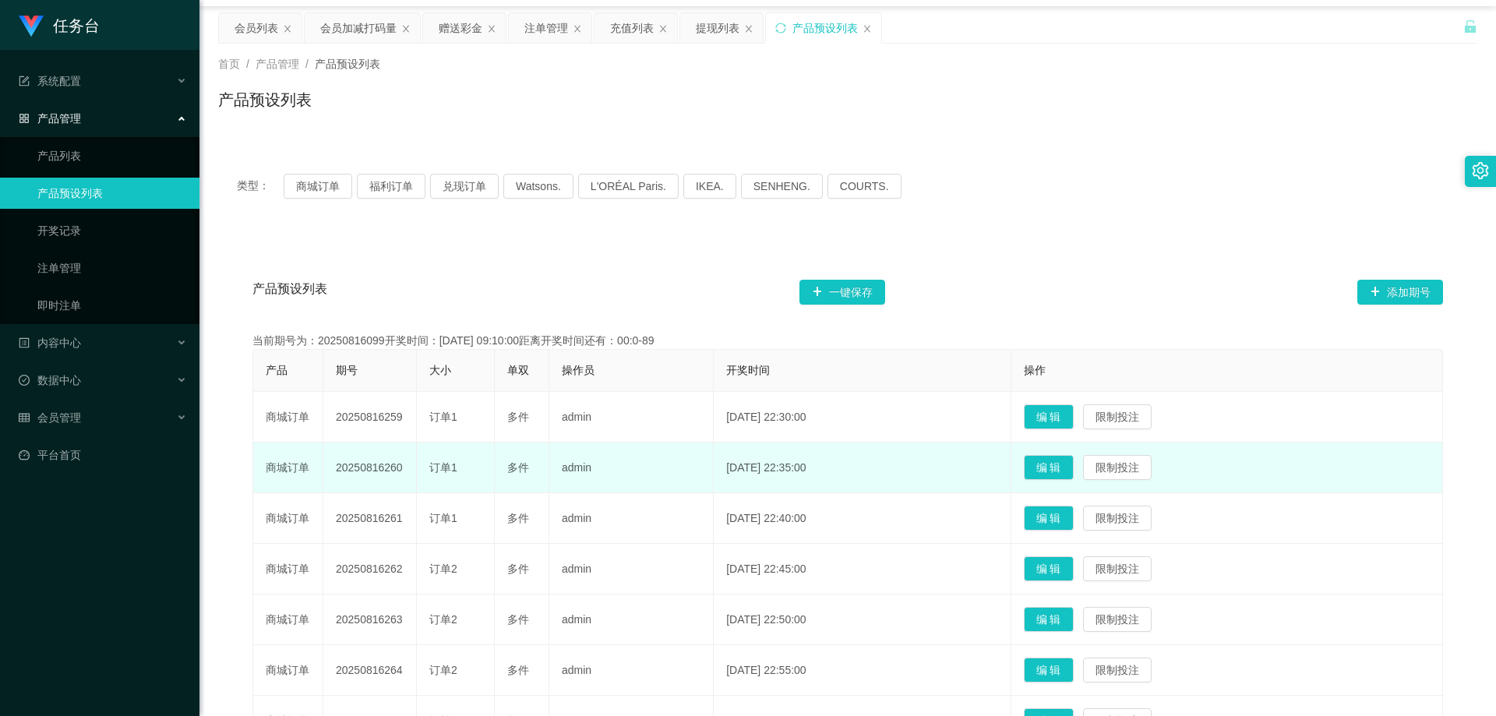
scroll to position [0, 0]
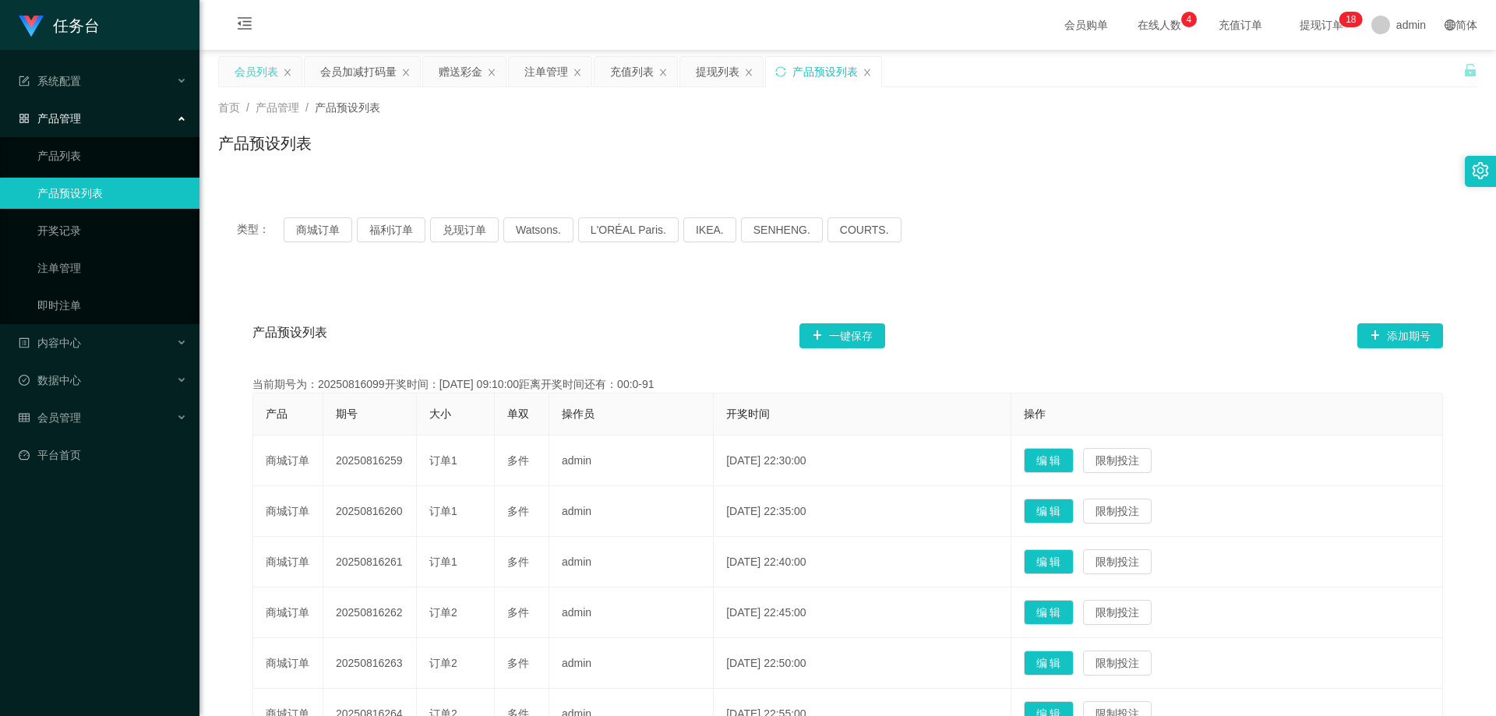
click at [270, 65] on div "会员列表" at bounding box center [257, 72] width 44 height 30
